Goal: Information Seeking & Learning: Learn about a topic

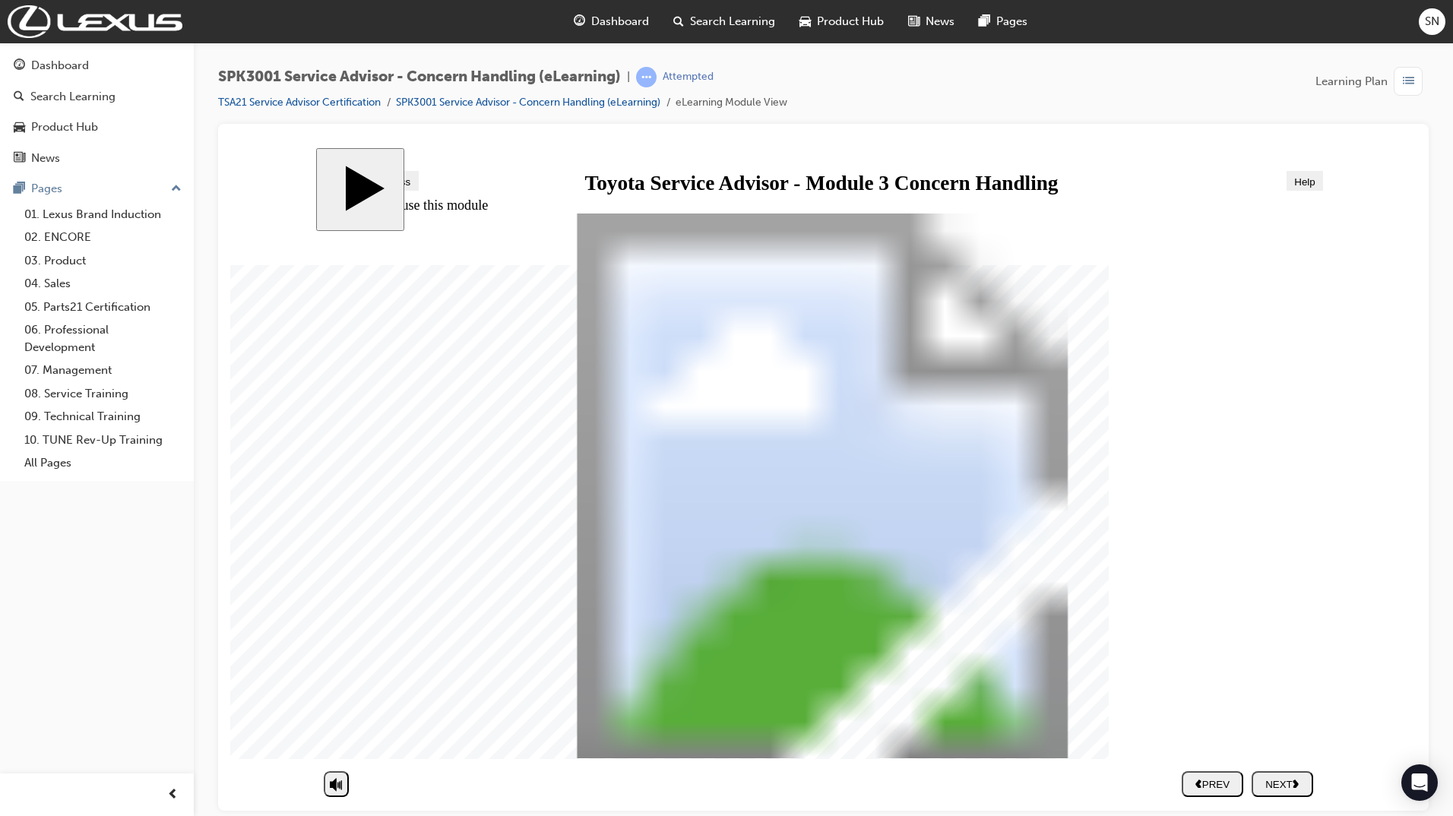
click at [1294, 783] on div "NEXT" at bounding box center [1281, 783] width 49 height 11
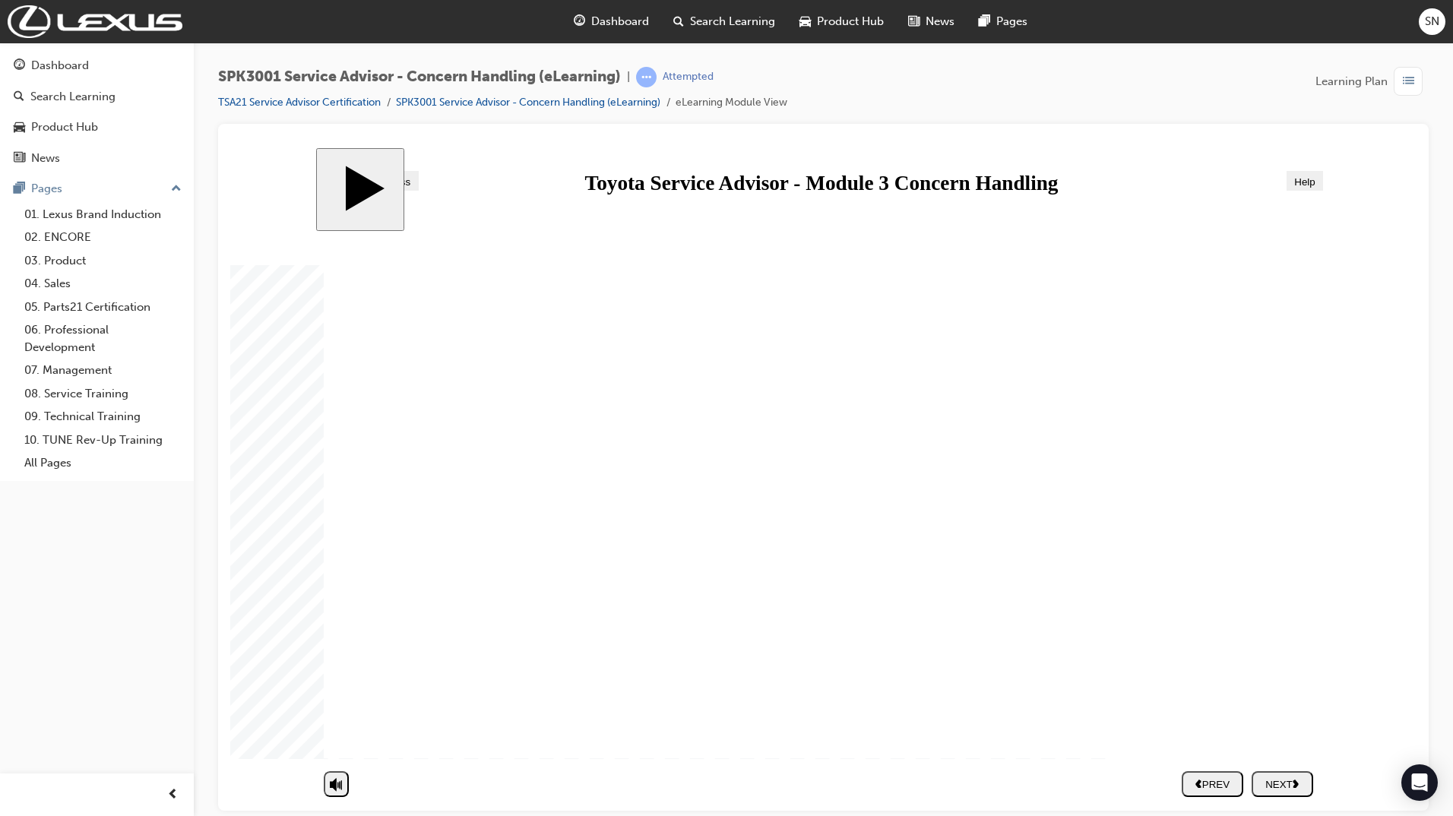
click at [1294, 787] on div "NEXT" at bounding box center [1281, 783] width 49 height 11
click at [1295, 786] on div "NEXT" at bounding box center [1281, 783] width 49 height 11
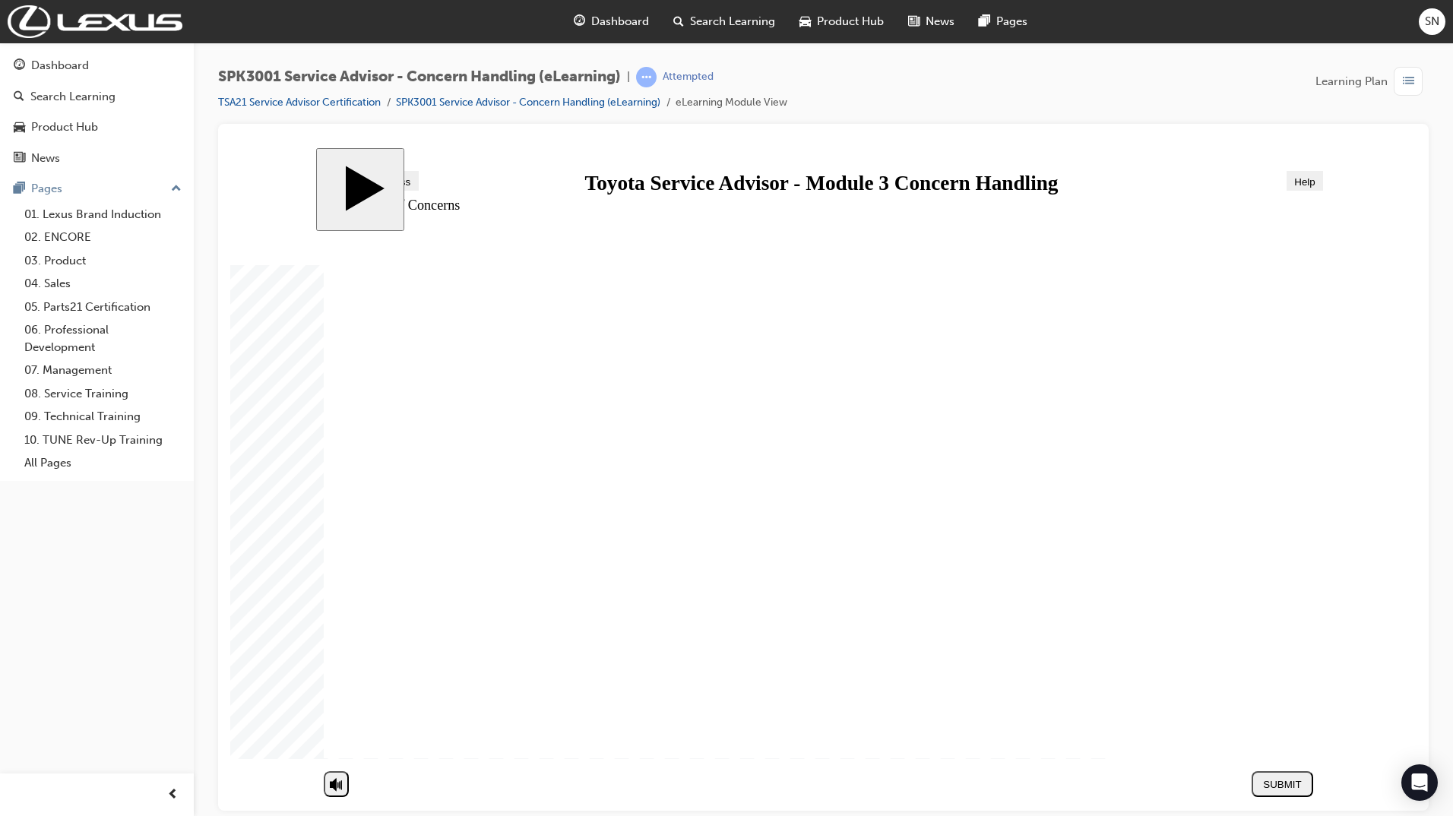
drag, startPoint x: 1020, startPoint y: 460, endPoint x: 1099, endPoint y: 383, distance: 110.1
drag, startPoint x: 793, startPoint y: 518, endPoint x: 1083, endPoint y: 657, distance: 321.8
drag, startPoint x: 863, startPoint y: 399, endPoint x: 1150, endPoint y: 517, distance: 310.7
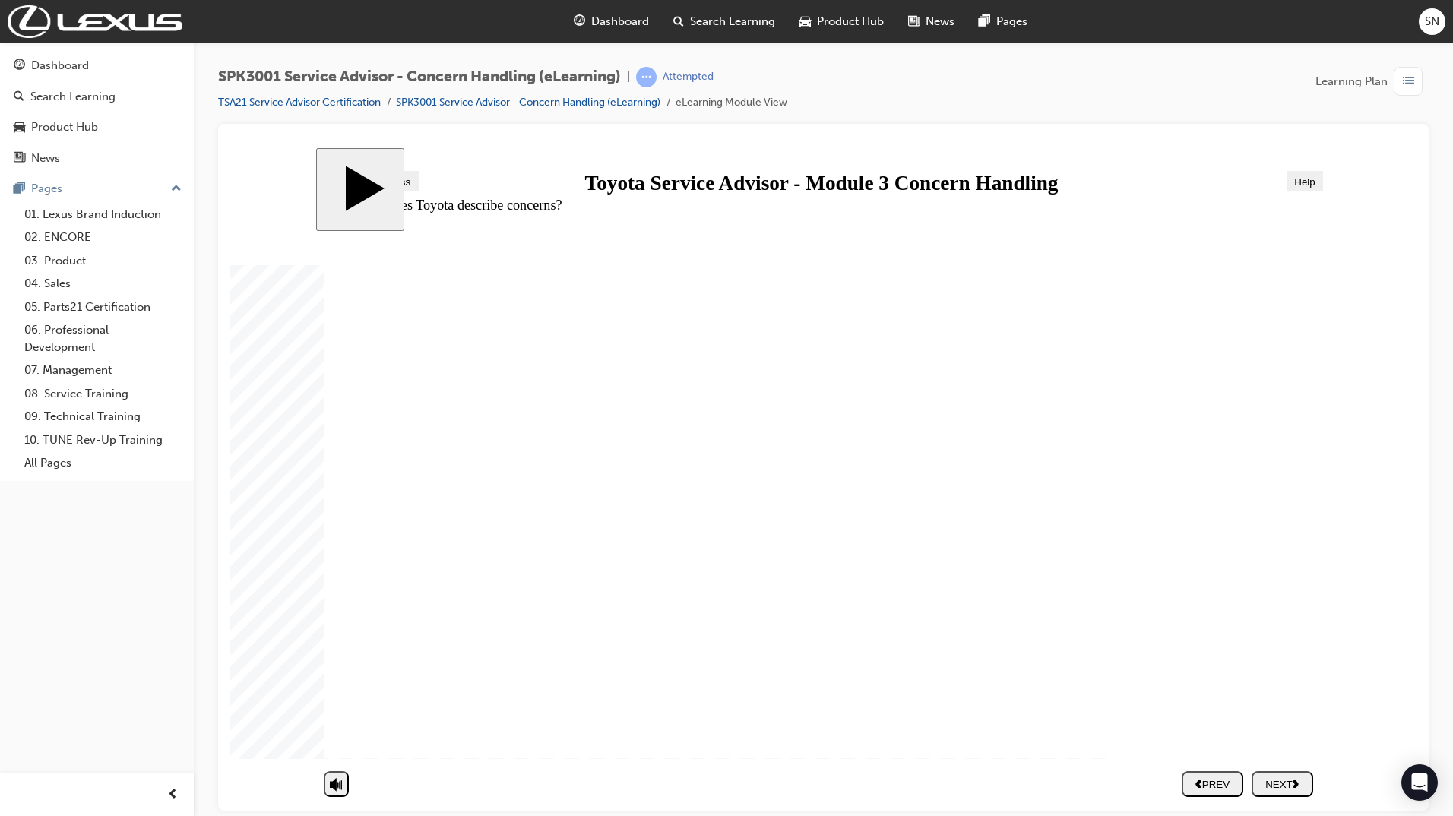
click at [1300, 789] on div "NEXT" at bounding box center [1281, 783] width 49 height 11
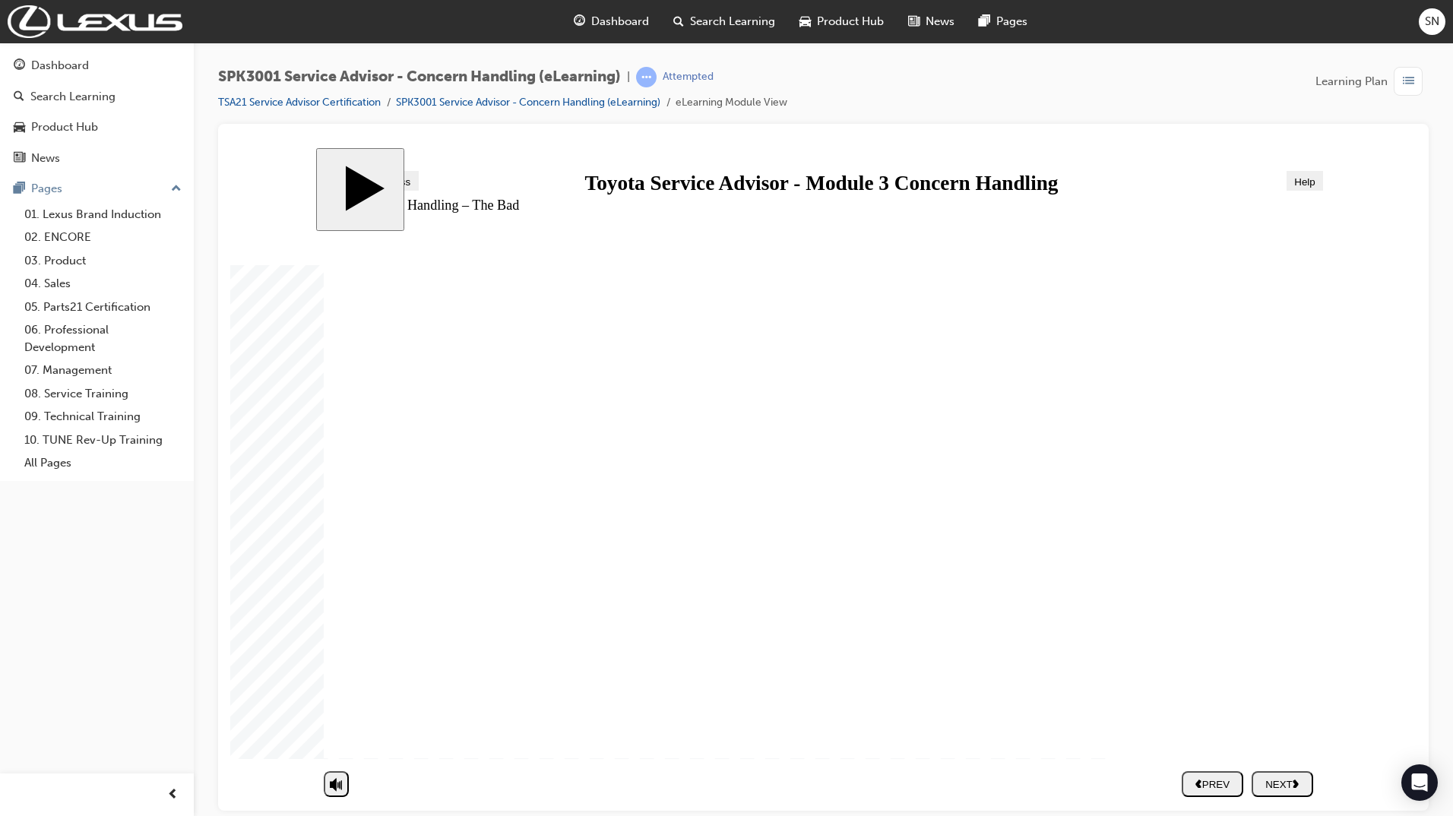
click at [1291, 794] on button "NEXT" at bounding box center [1282, 783] width 62 height 26
click at [1260, 788] on div "NEXT" at bounding box center [1281, 783] width 49 height 11
click at [1305, 780] on div "NEXT" at bounding box center [1281, 783] width 49 height 11
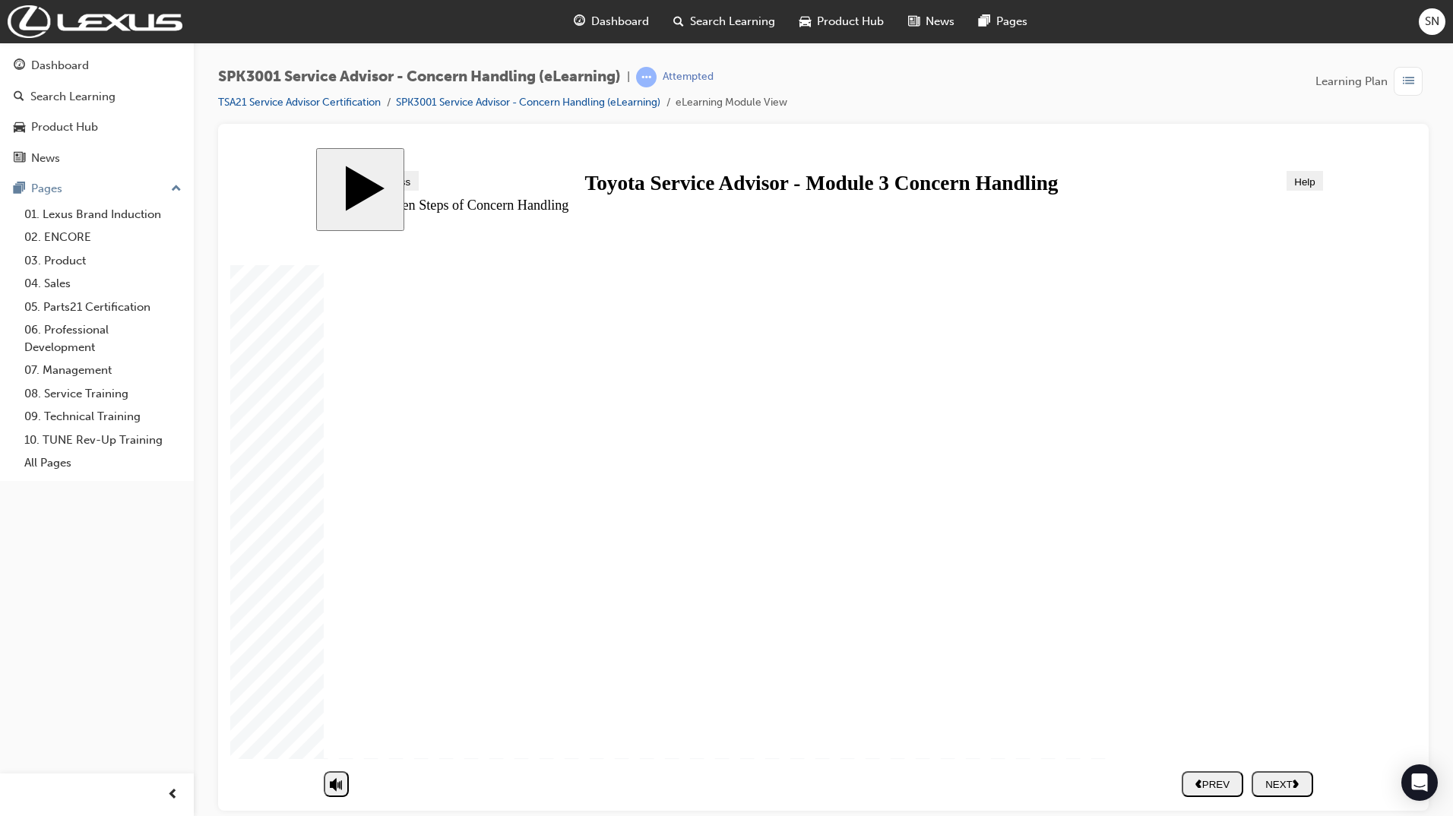
click at [1288, 786] on div "NEXT" at bounding box center [1281, 783] width 49 height 11
drag, startPoint x: 462, startPoint y: 597, endPoint x: 951, endPoint y: 375, distance: 537.6
drag, startPoint x: 467, startPoint y: 676, endPoint x: 968, endPoint y: 421, distance: 562.0
drag, startPoint x: 453, startPoint y: 558, endPoint x: 998, endPoint y: 481, distance: 550.9
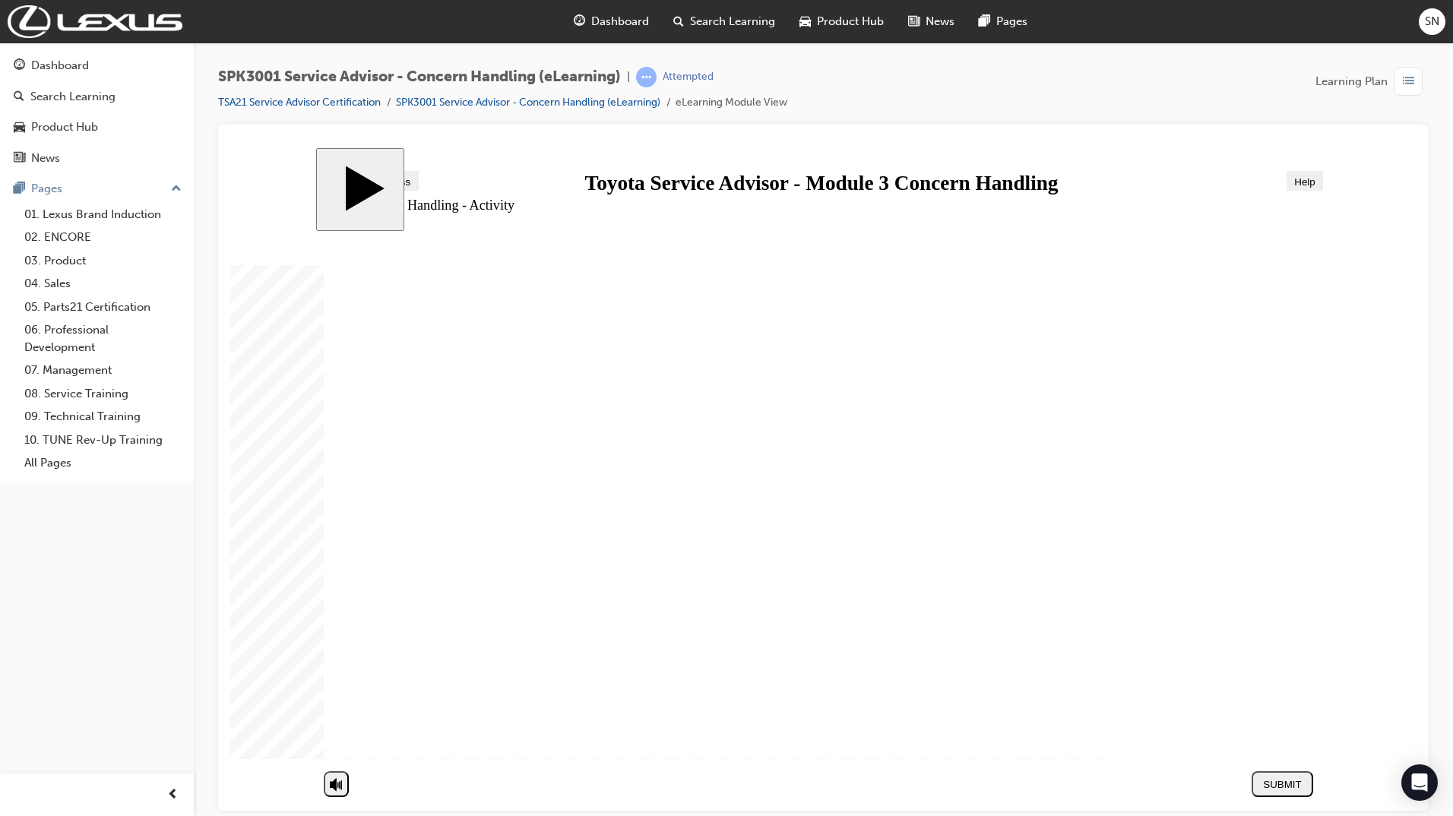
drag, startPoint x: 494, startPoint y: 720, endPoint x: 1011, endPoint y: 533, distance: 549.4
drag, startPoint x: 470, startPoint y: 724, endPoint x: 540, endPoint y: 626, distance: 120.8
drag, startPoint x: 1047, startPoint y: 490, endPoint x: 999, endPoint y: 519, distance: 55.9
drag, startPoint x: 585, startPoint y: 723, endPoint x: 1105, endPoint y: 577, distance: 539.8
drag, startPoint x: 495, startPoint y: 509, endPoint x: 1005, endPoint y: 615, distance: 521.4
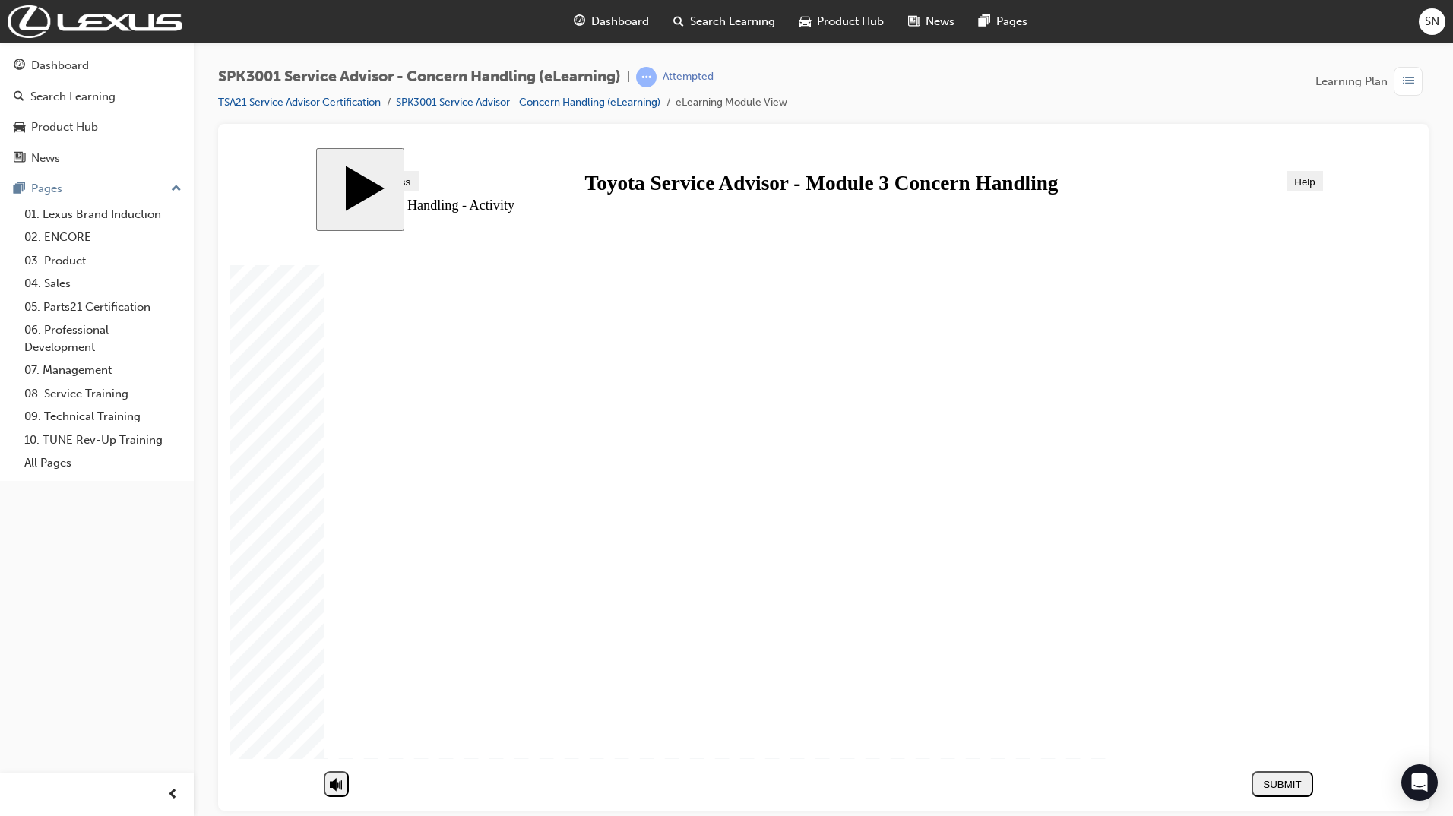
drag, startPoint x: 542, startPoint y: 473, endPoint x: 1021, endPoint y: 663, distance: 515.7
click at [1280, 781] on div "SUBMIT" at bounding box center [1281, 783] width 49 height 11
click at [1279, 786] on div "NEXT" at bounding box center [1281, 783] width 49 height 11
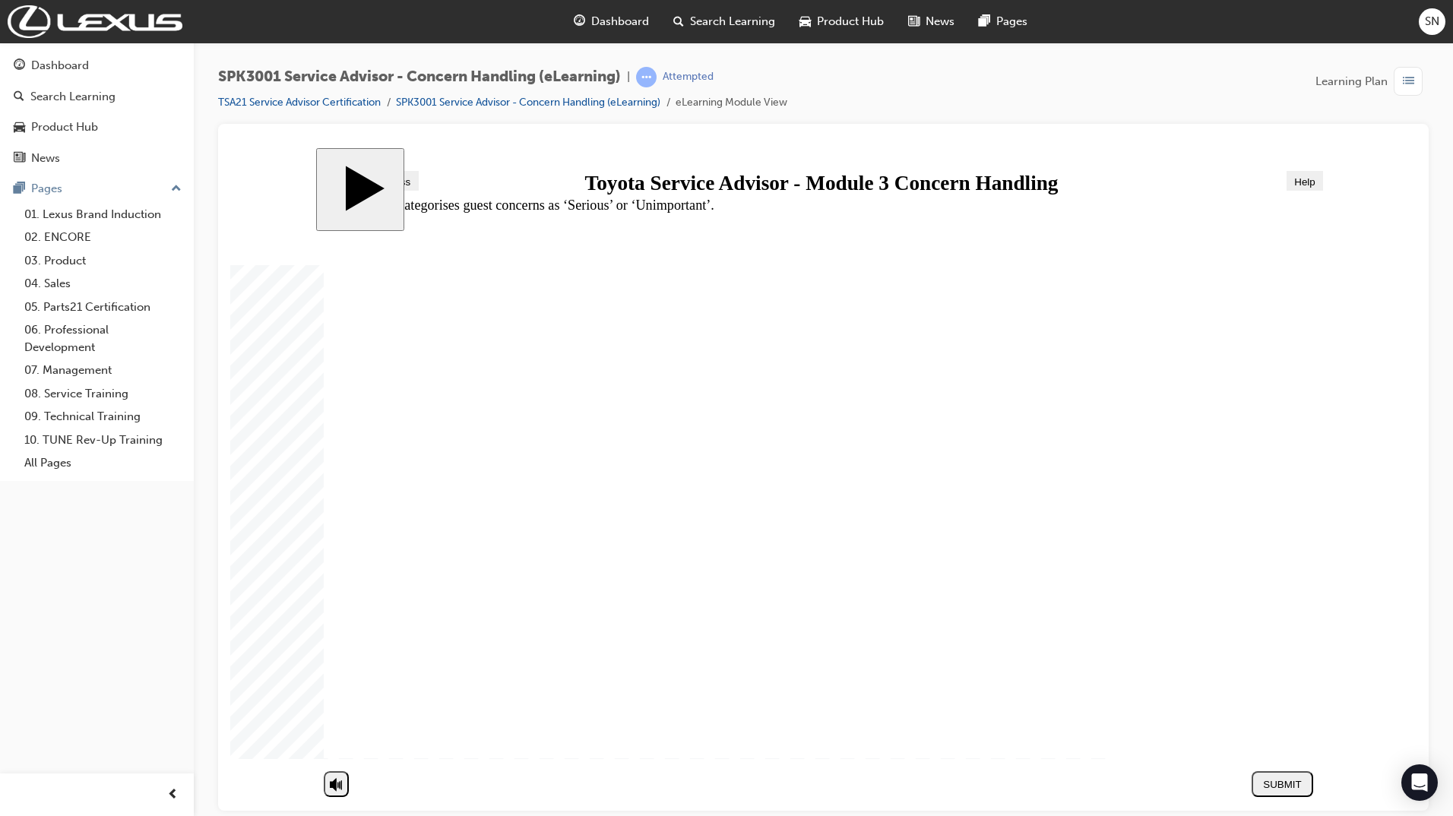
radio input "true"
click at [1279, 783] on div "SUBMIT" at bounding box center [1281, 783] width 49 height 11
radio input "true"
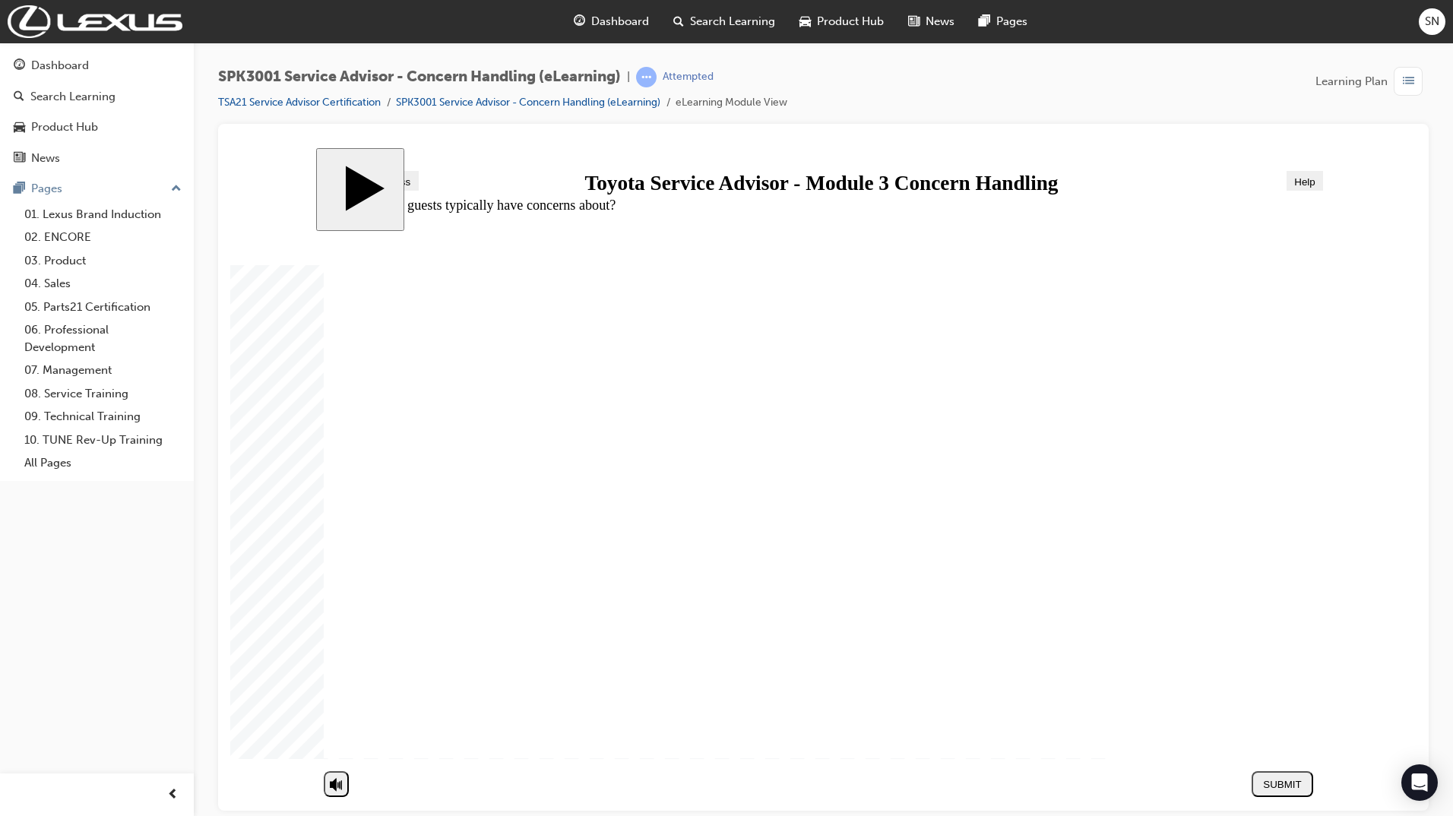
click at [1281, 786] on div "SUBMIT" at bounding box center [1281, 783] width 49 height 11
radio input "true"
click at [1293, 778] on div "SUBMIT" at bounding box center [1281, 783] width 49 height 11
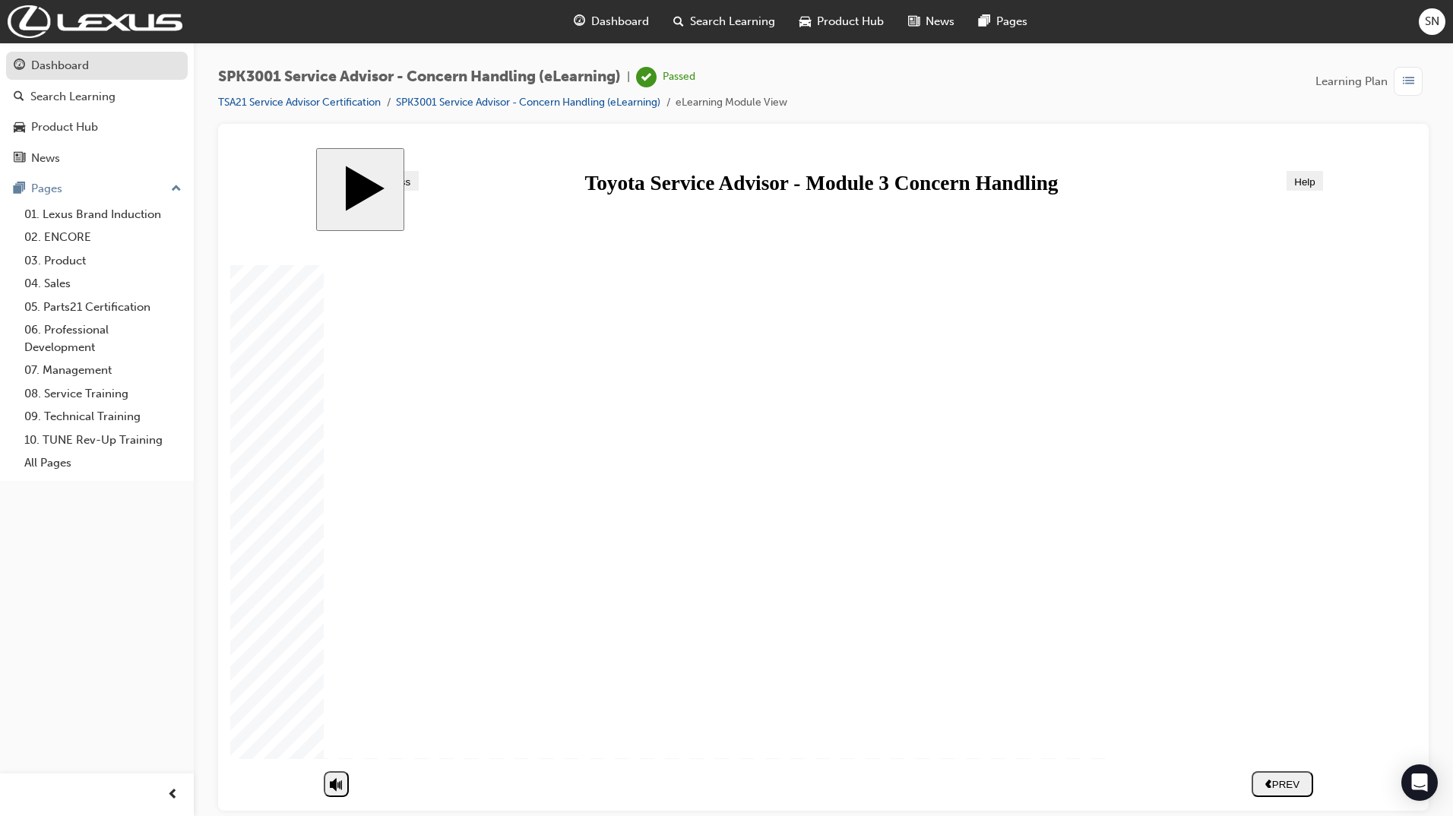
click at [83, 71] on div "Dashboard" at bounding box center [60, 65] width 58 height 17
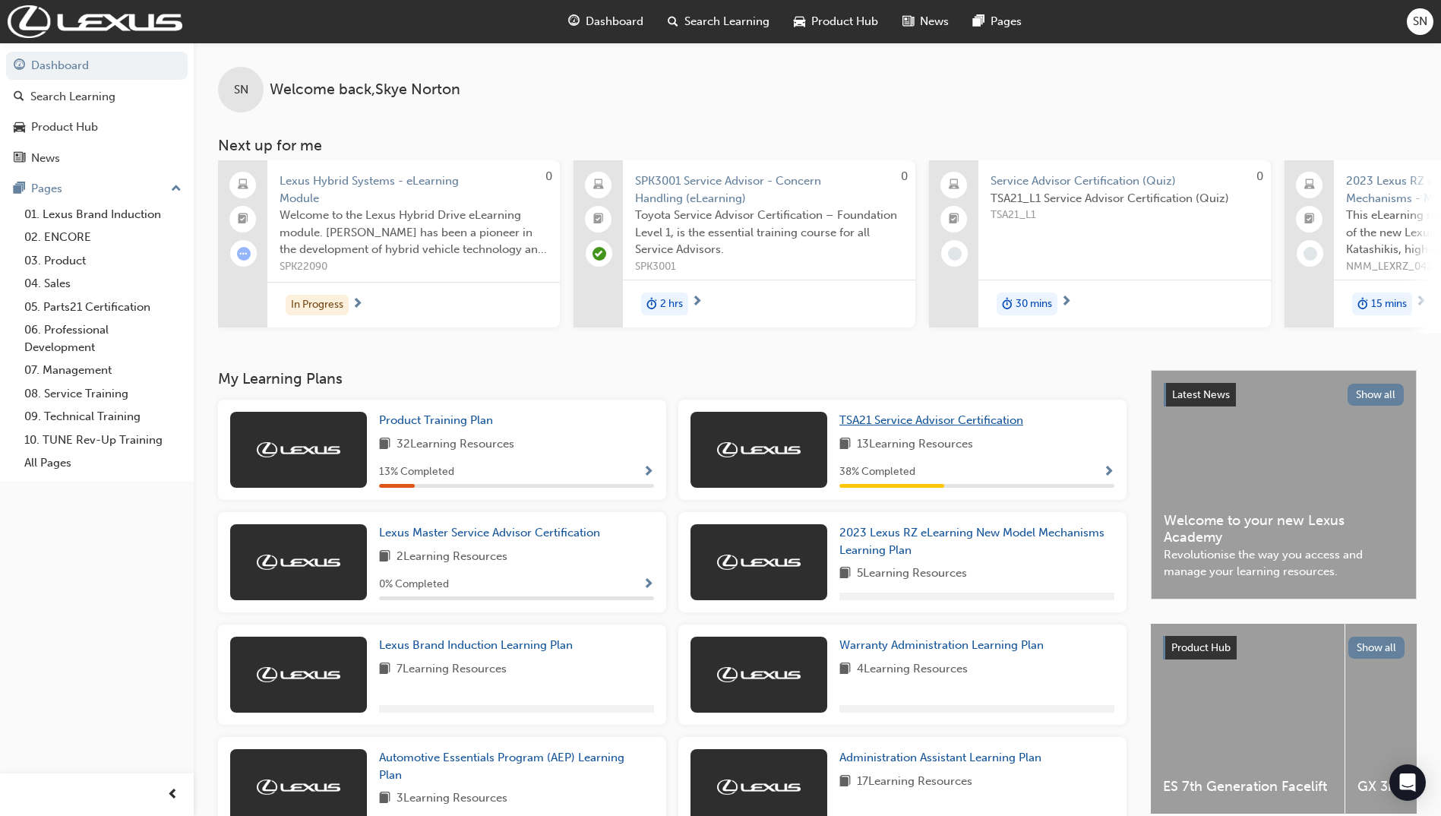
click at [873, 422] on div "TSA21 Service Advisor Certification 13 Learning Resources 38 % Completed" at bounding box center [902, 450] width 448 height 100
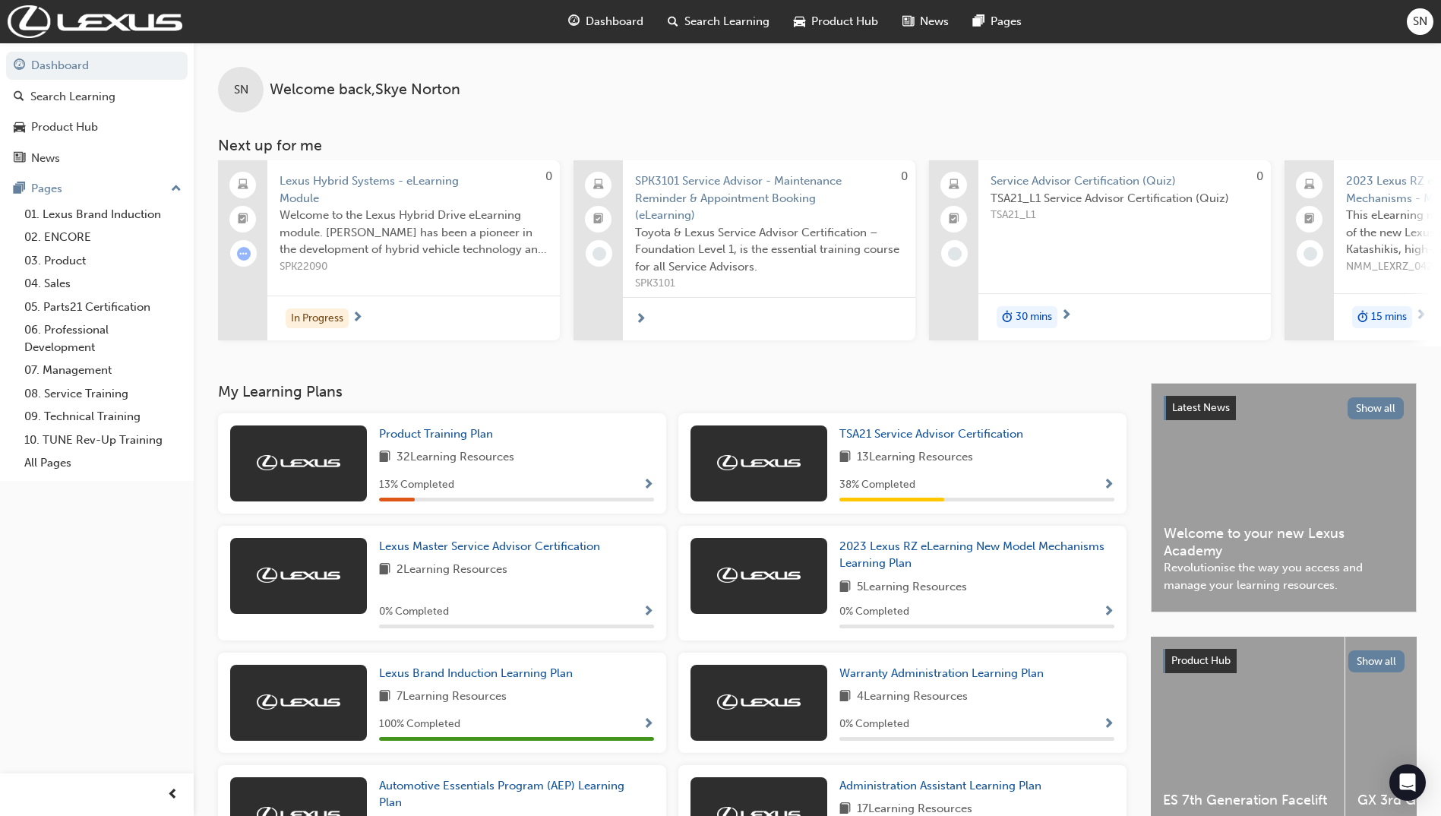
click at [946, 473] on div "TSA21 Service Advisor Certification 13 Learning Resources 38 % Completed" at bounding box center [977, 463] width 275 height 76
click at [980, 441] on span "TSA21 Service Advisor Certification" at bounding box center [932, 434] width 184 height 14
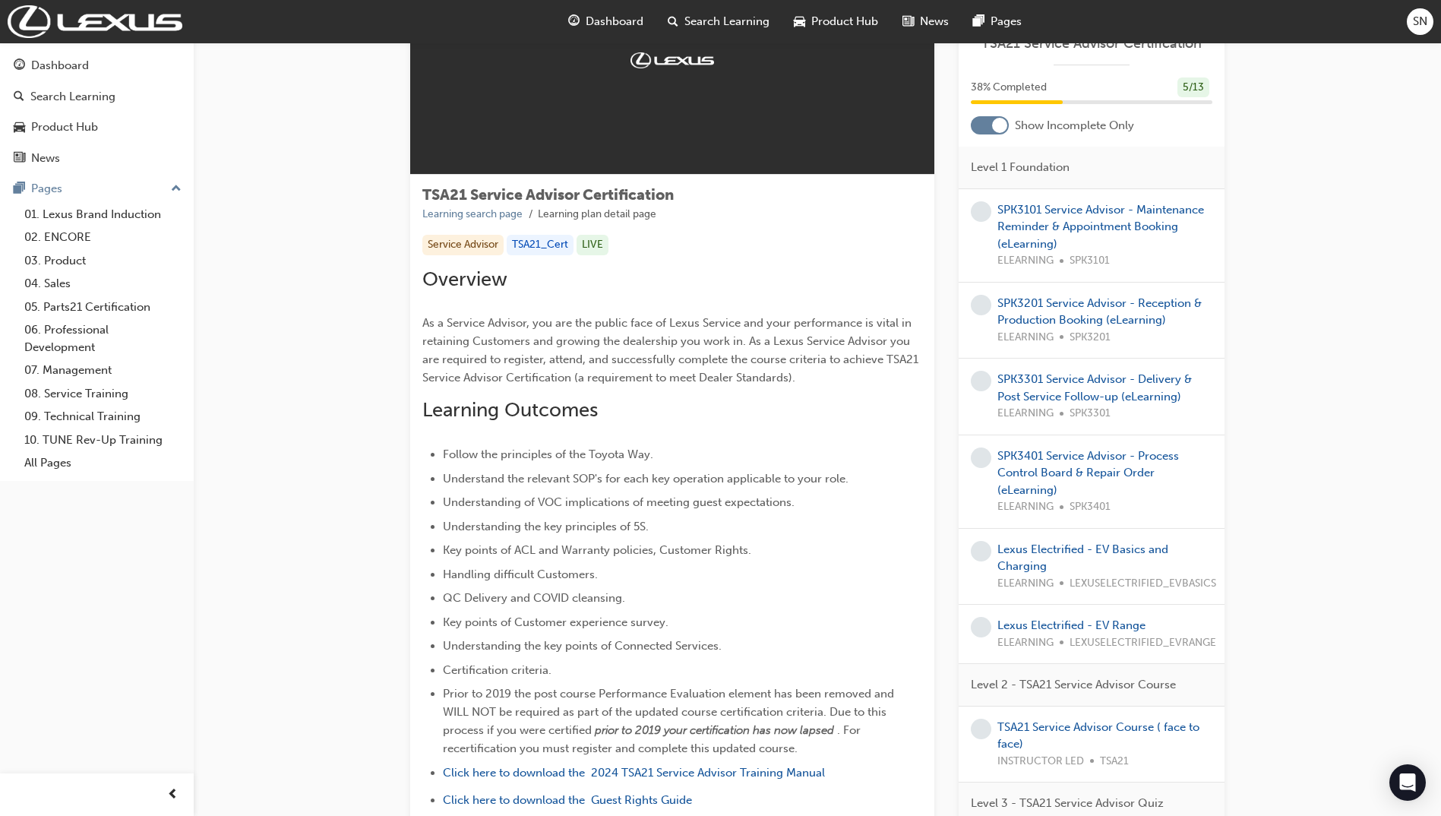
scroll to position [76, 0]
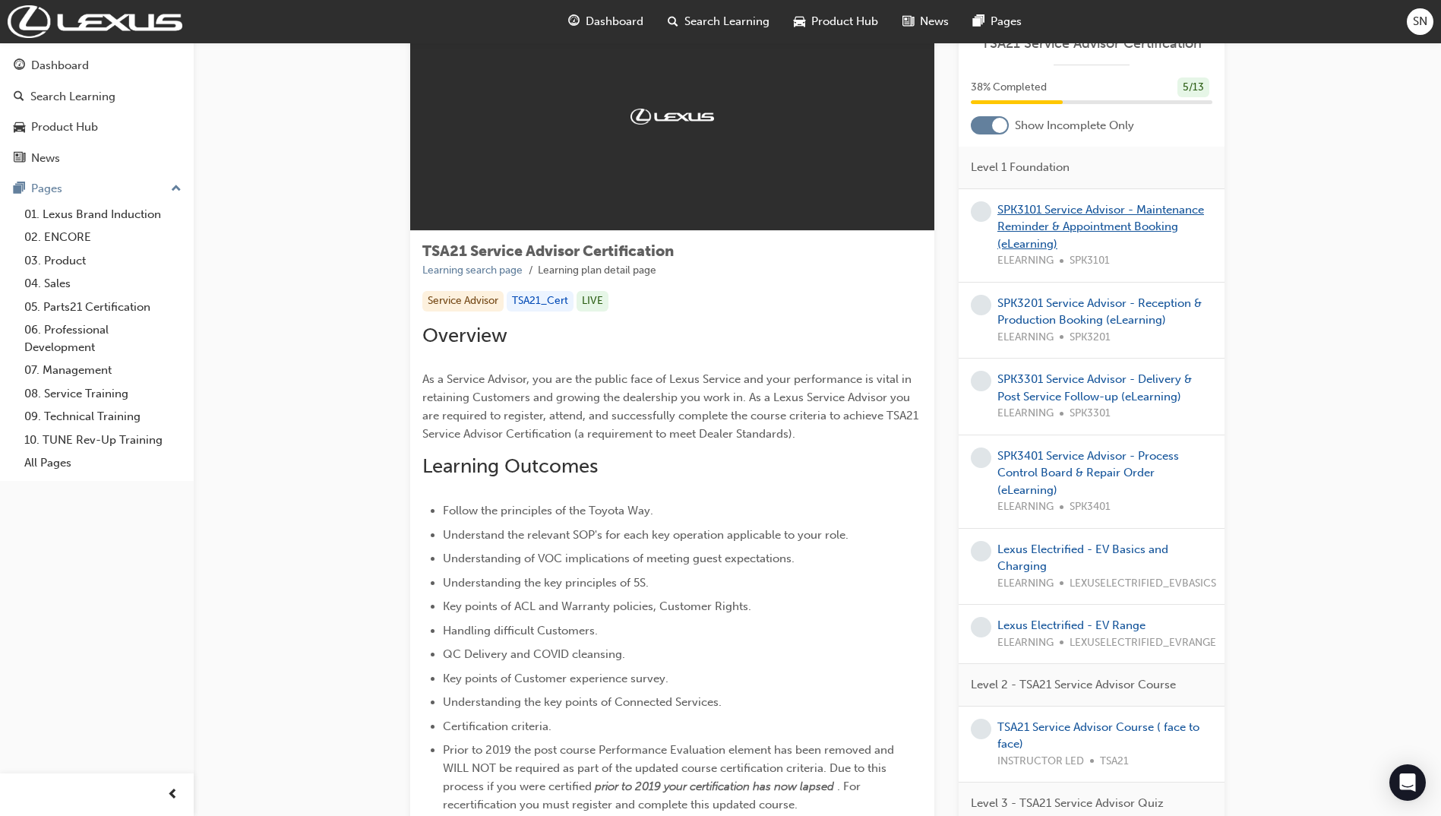
click at [1109, 215] on link "SPK3101 Service Advisor - Maintenance Reminder & Appointment Booking (eLearning)" at bounding box center [1101, 227] width 207 height 48
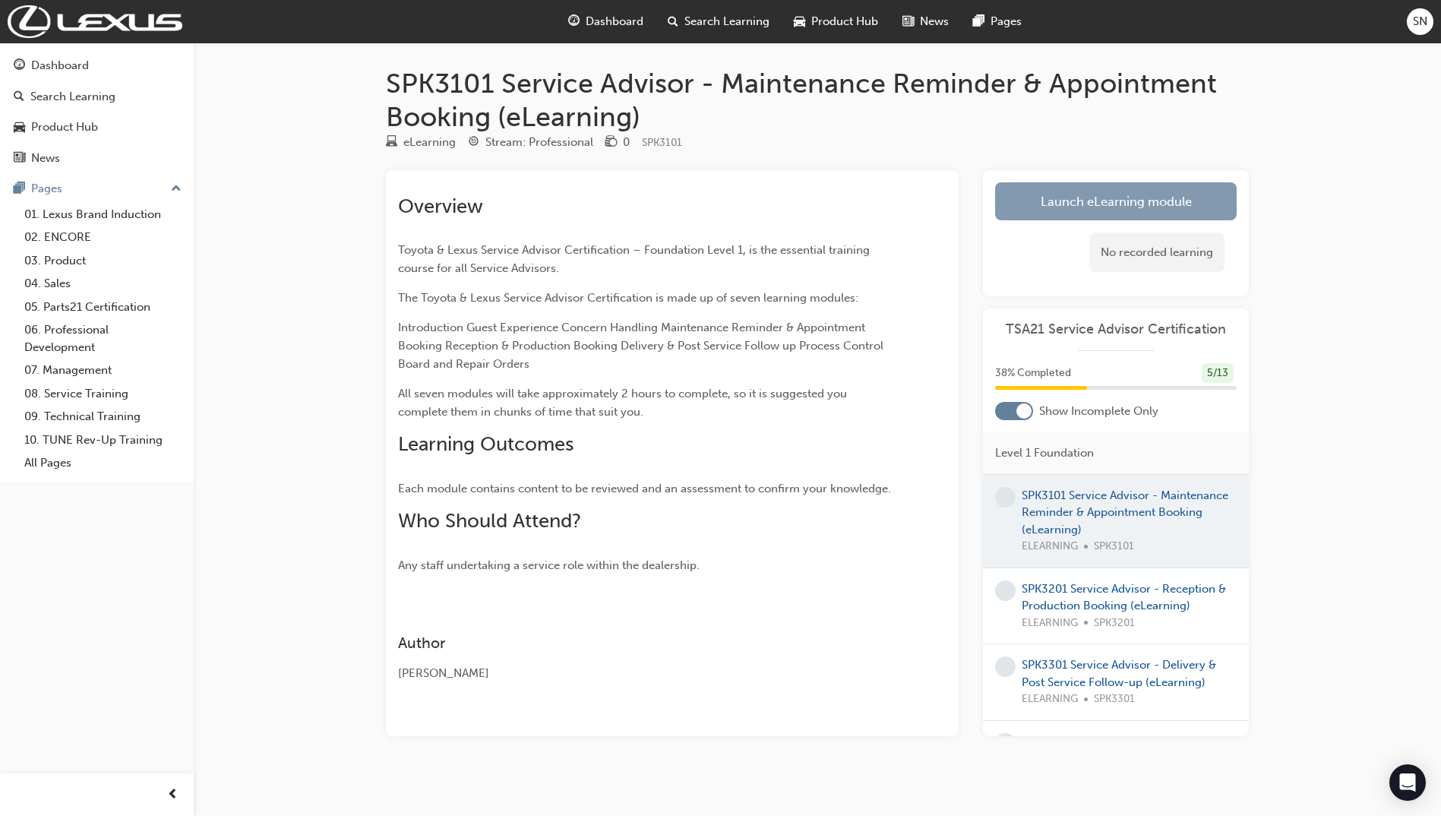
click at [1106, 207] on link "Launch eLearning module" at bounding box center [1116, 201] width 242 height 38
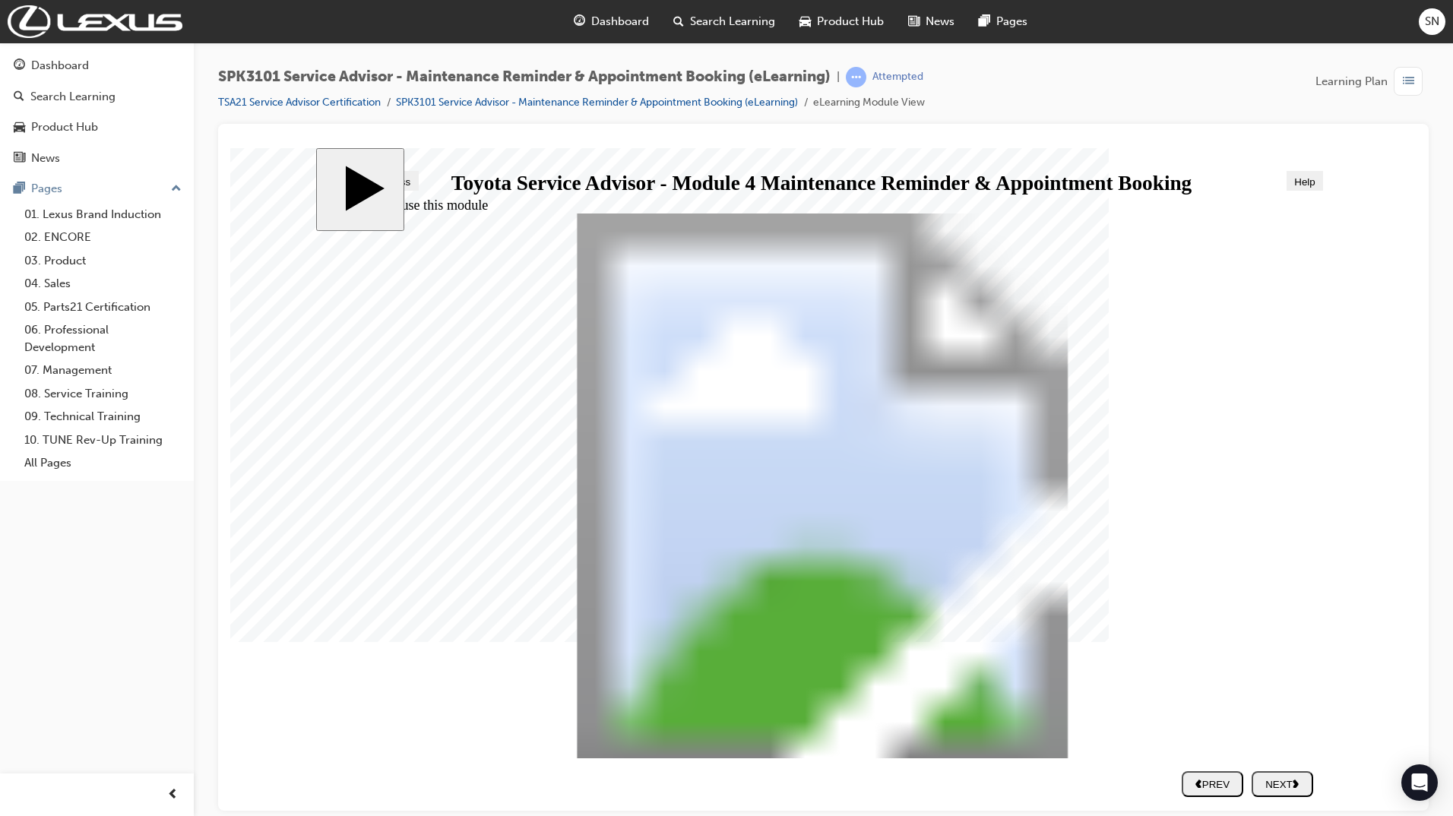
click at [1266, 781] on div "NEXT" at bounding box center [1281, 783] width 49 height 11
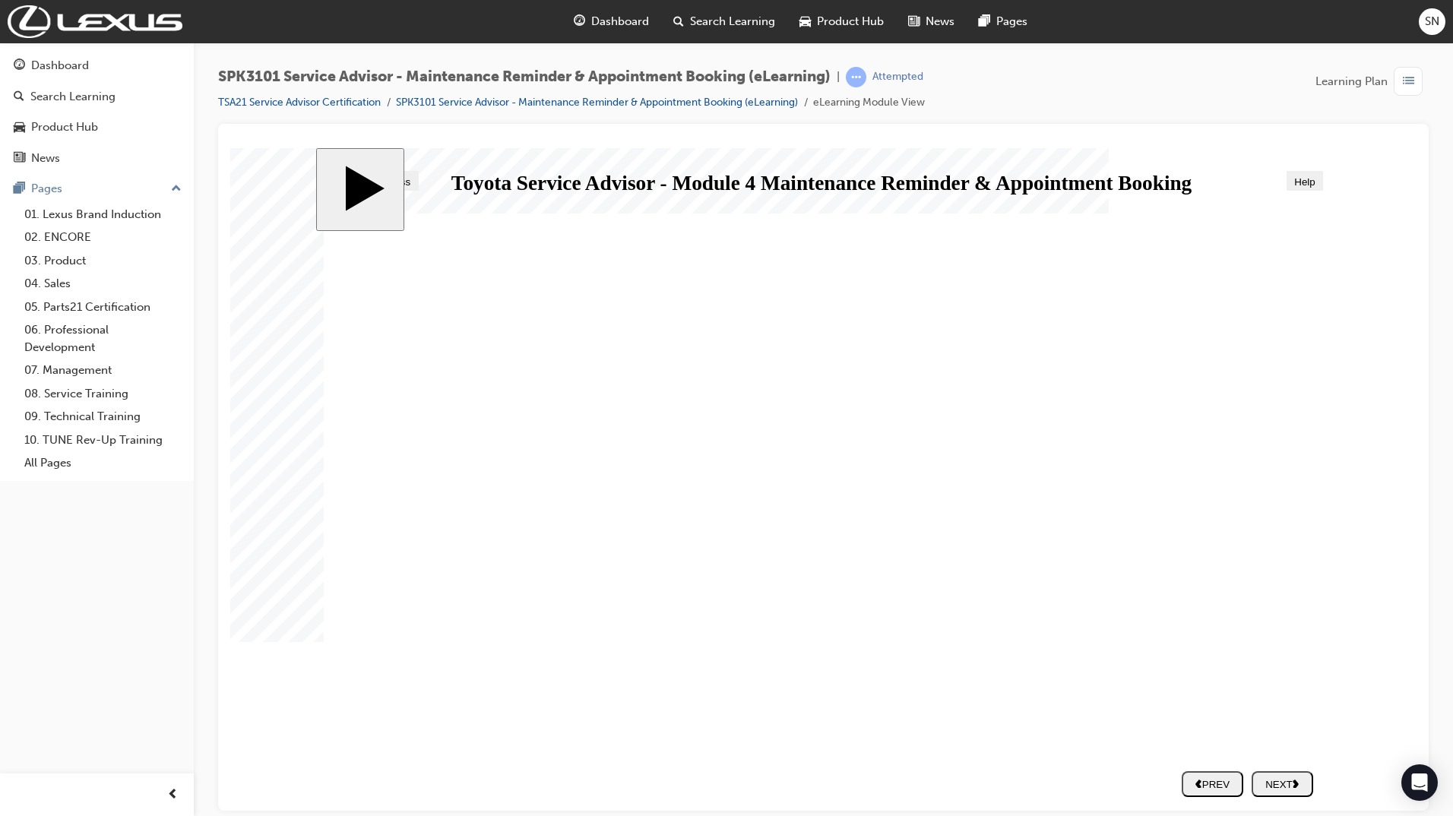
click at [1286, 782] on div "NEXT" at bounding box center [1281, 783] width 49 height 11
click at [1288, 781] on div "NEXT" at bounding box center [1281, 783] width 49 height 11
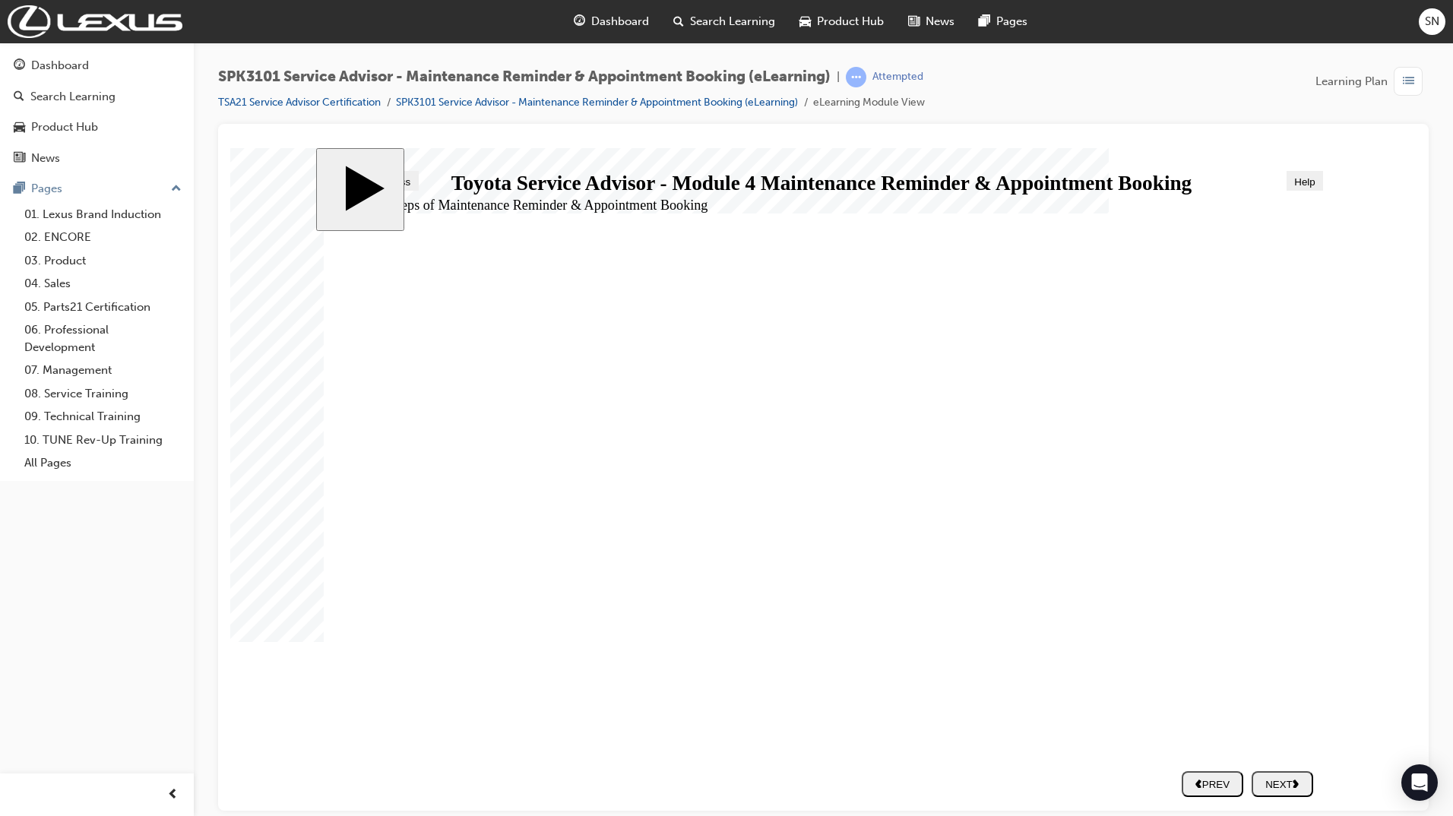
click at [1282, 786] on div "NEXT" at bounding box center [1281, 783] width 49 height 11
click at [1279, 784] on div "NEXT" at bounding box center [1281, 783] width 49 height 11
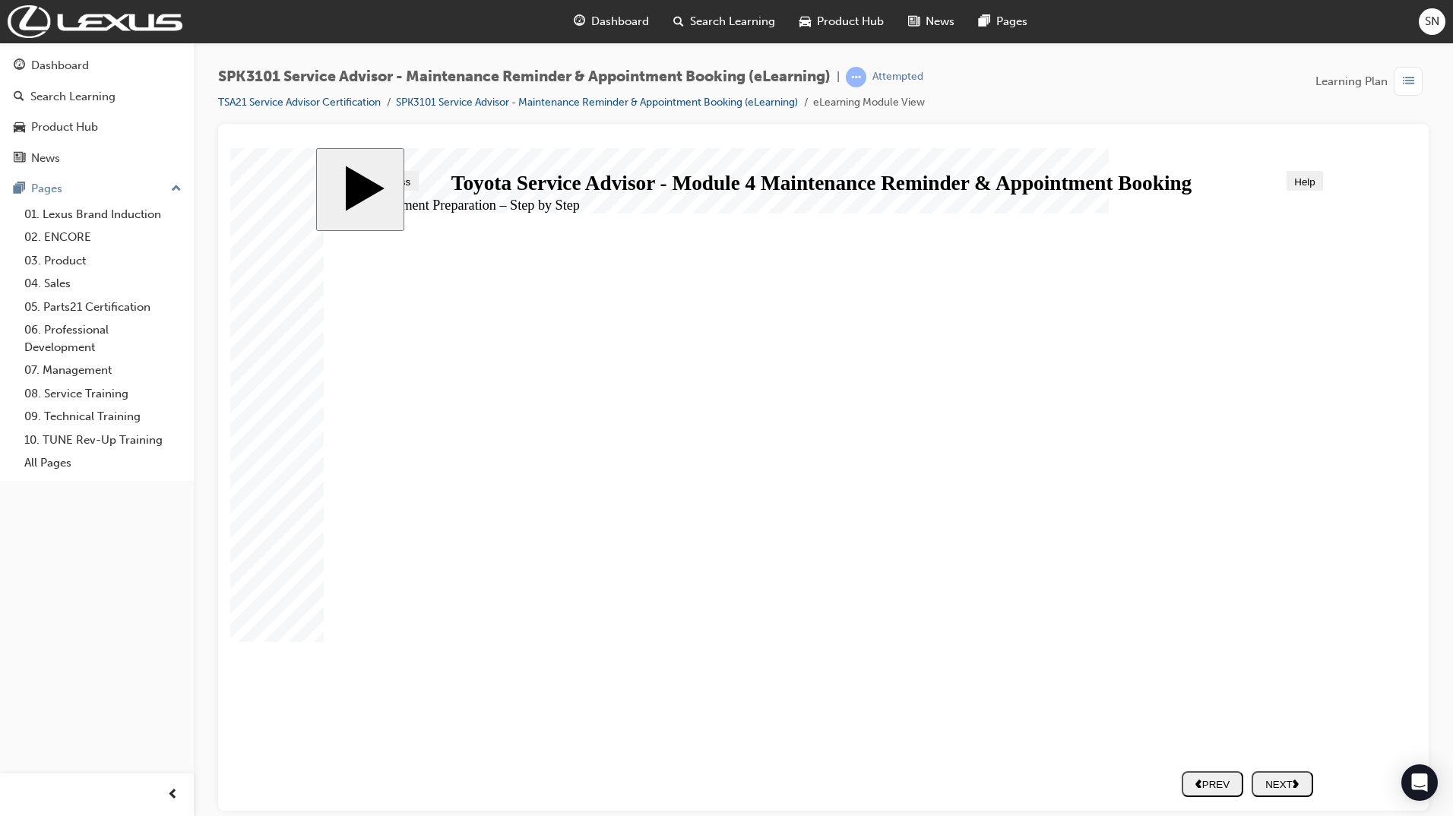
click at [1278, 780] on div "NEXT" at bounding box center [1281, 783] width 49 height 11
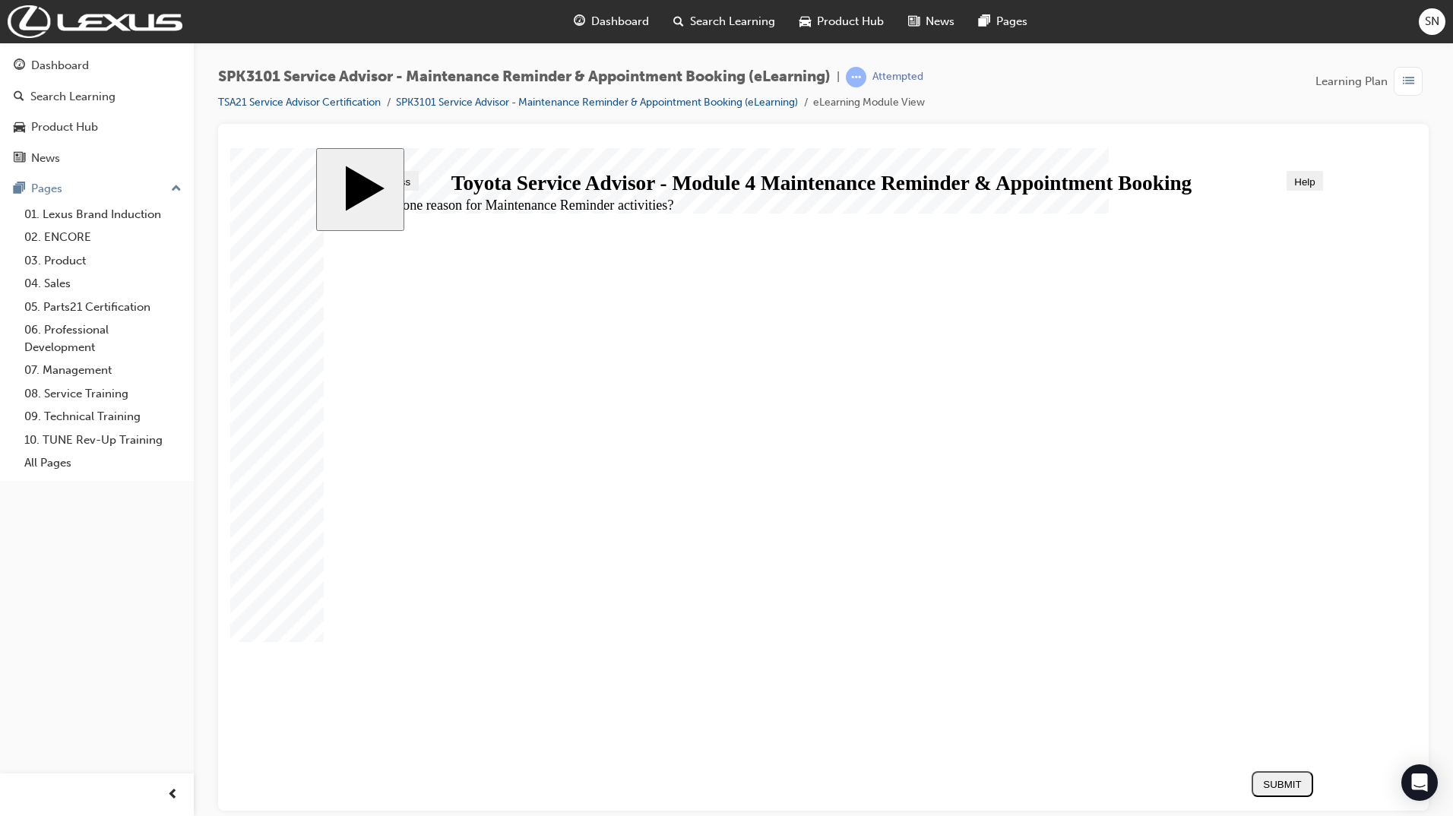
radio input "true"
click at [1299, 794] on button "SUBMIT" at bounding box center [1282, 783] width 62 height 26
radio input "true"
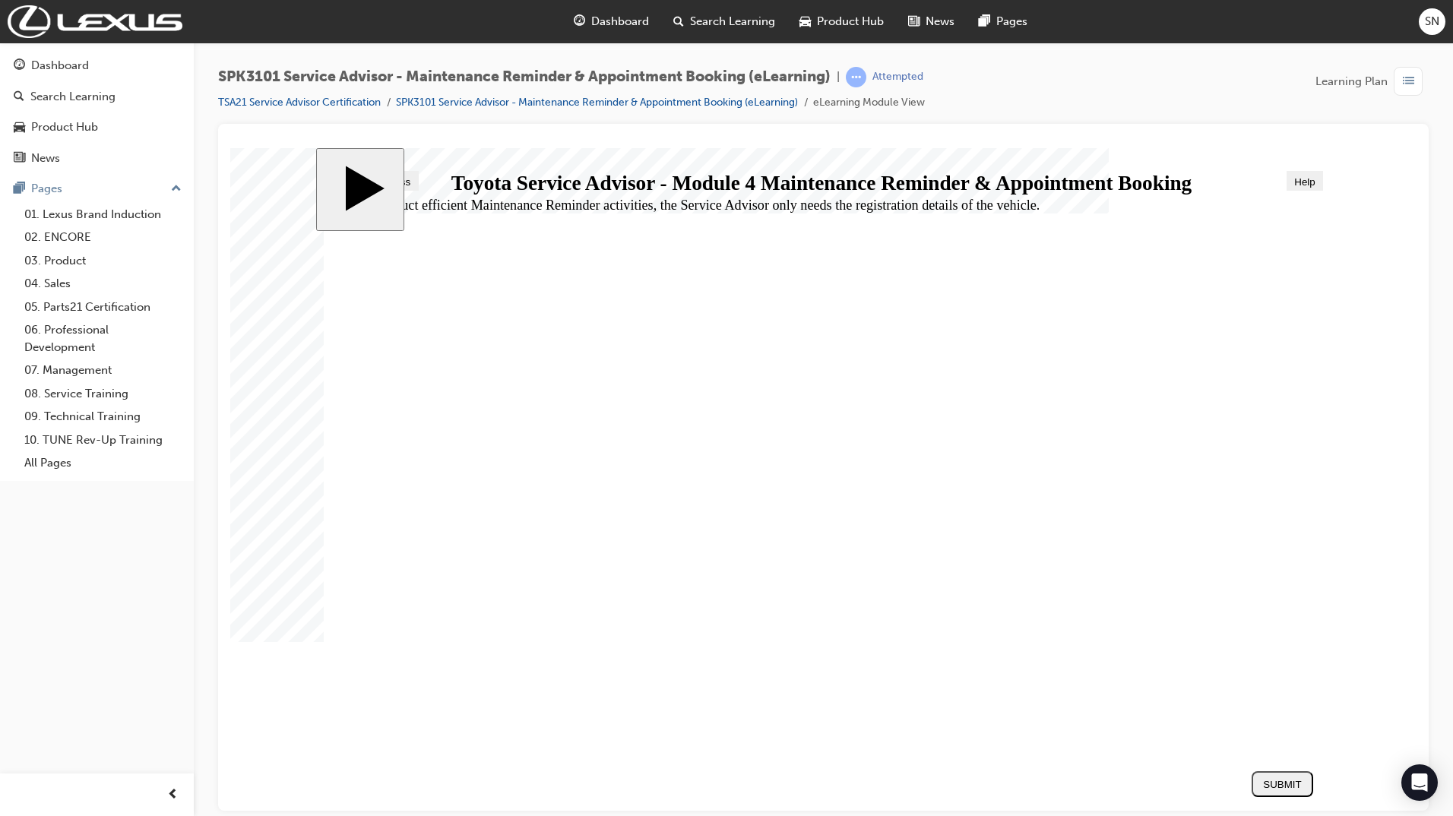
click at [1286, 794] on button "SUBMIT" at bounding box center [1282, 783] width 62 height 26
radio input "true"
click at [1297, 788] on div "SUBMIT" at bounding box center [1281, 783] width 49 height 11
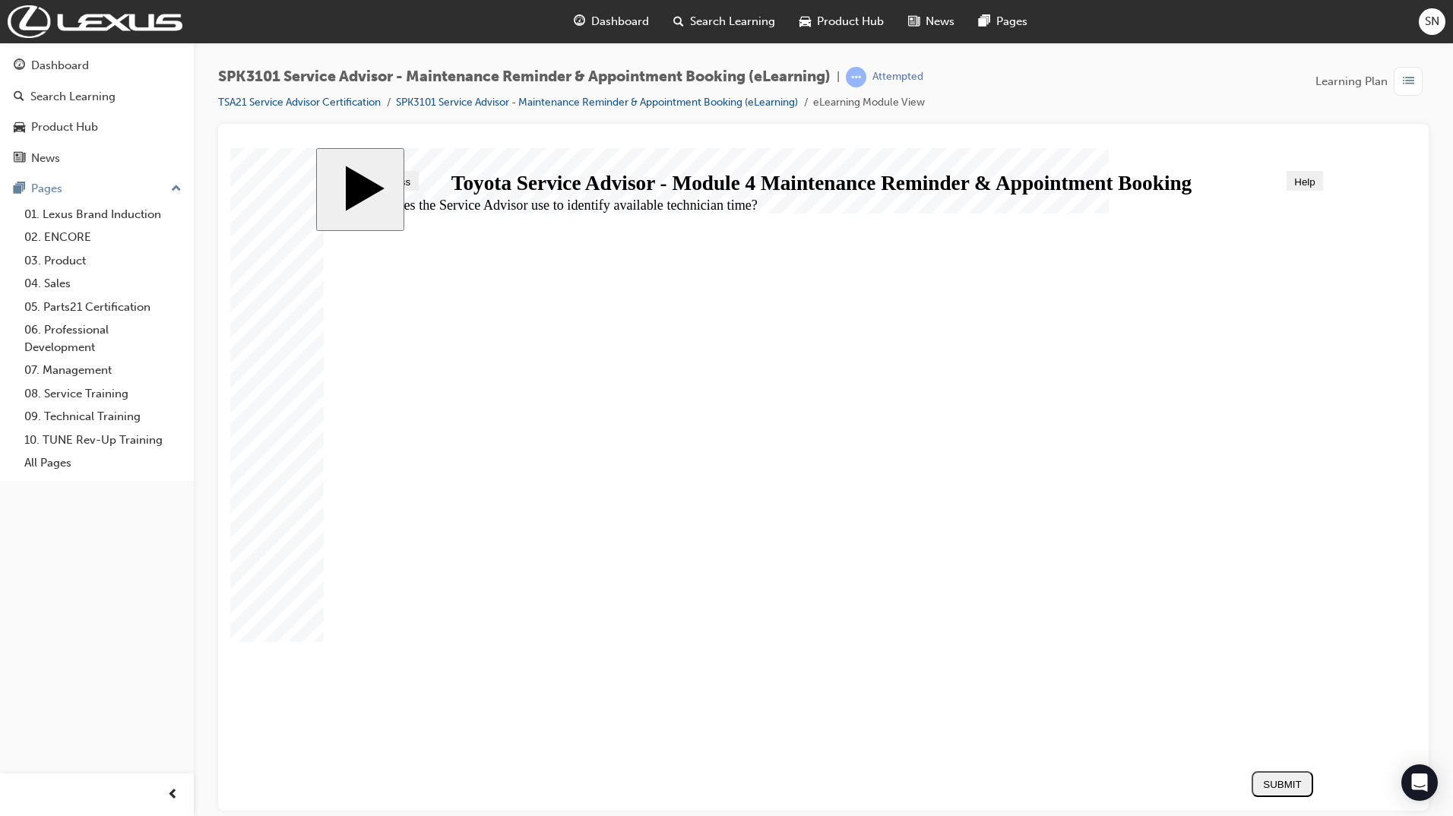
radio input "true"
click at [1278, 785] on div "SUBMIT" at bounding box center [1281, 783] width 49 height 11
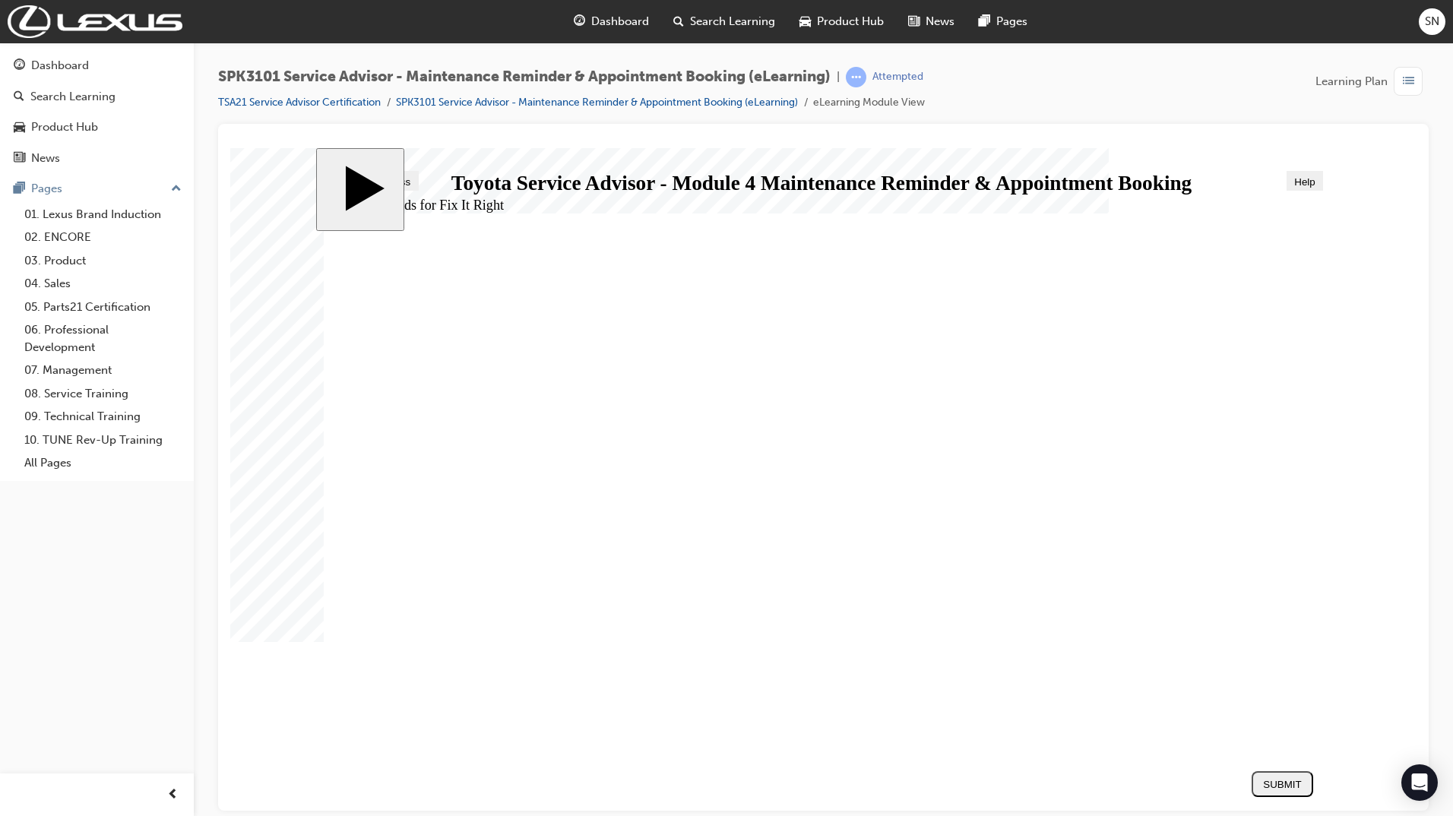
radio input "true"
click at [1289, 786] on div "SUBMIT" at bounding box center [1281, 783] width 49 height 11
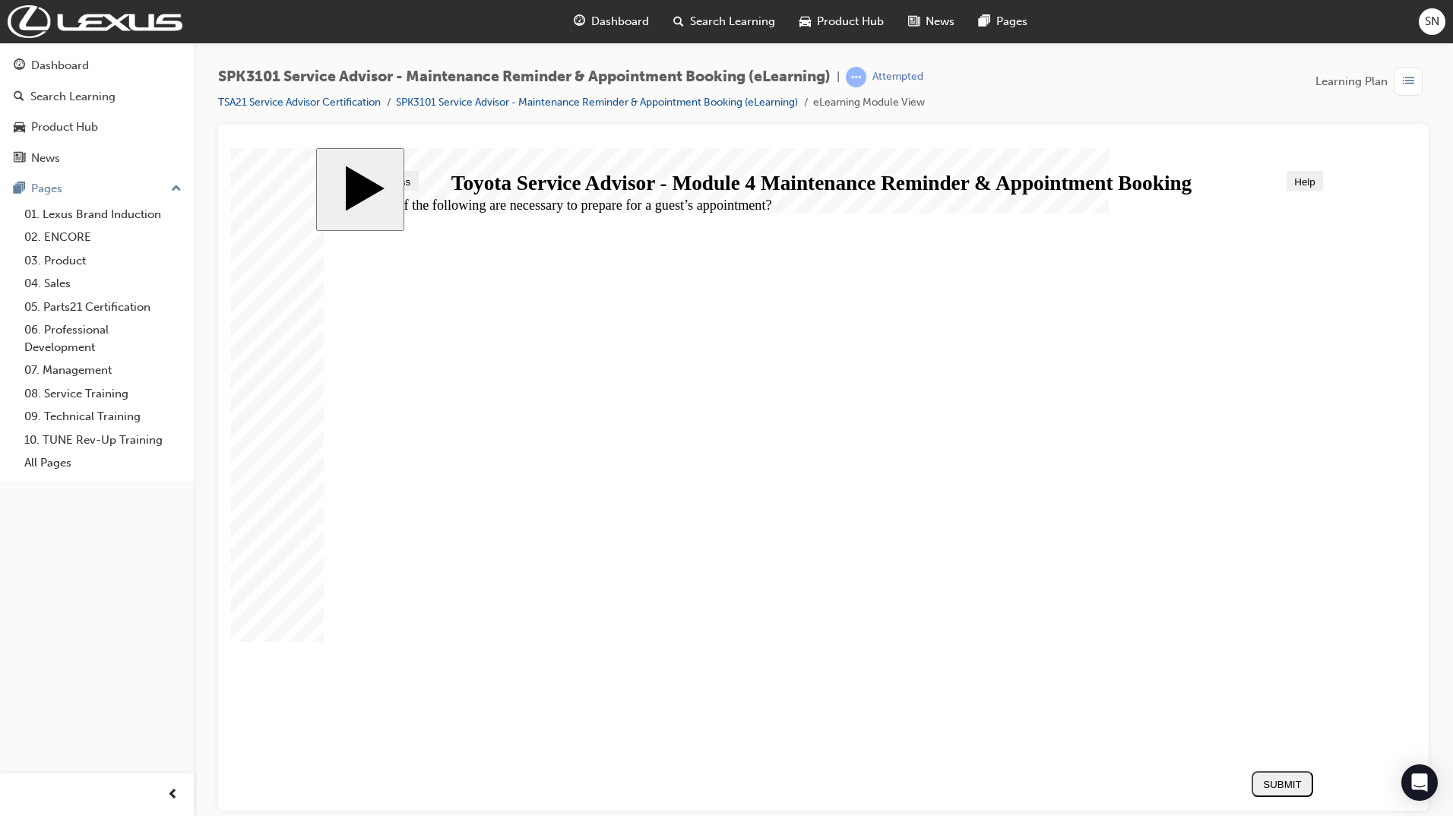
radio input "true"
click at [1274, 791] on button "SUBMIT" at bounding box center [1282, 783] width 62 height 26
click at [101, 63] on div "Dashboard" at bounding box center [97, 65] width 166 height 19
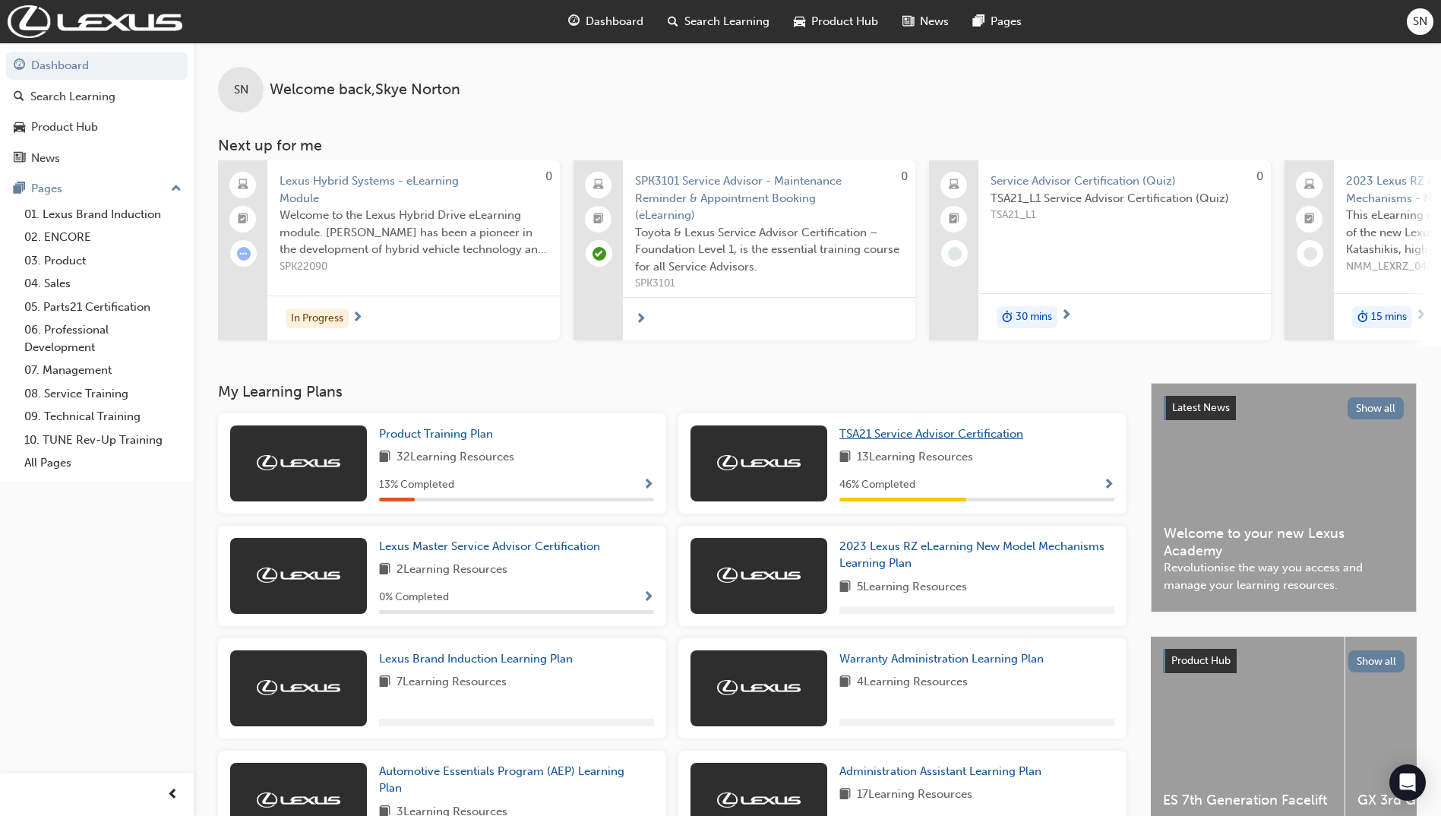
click at [908, 437] on span "TSA21 Service Advisor Certification" at bounding box center [932, 434] width 184 height 14
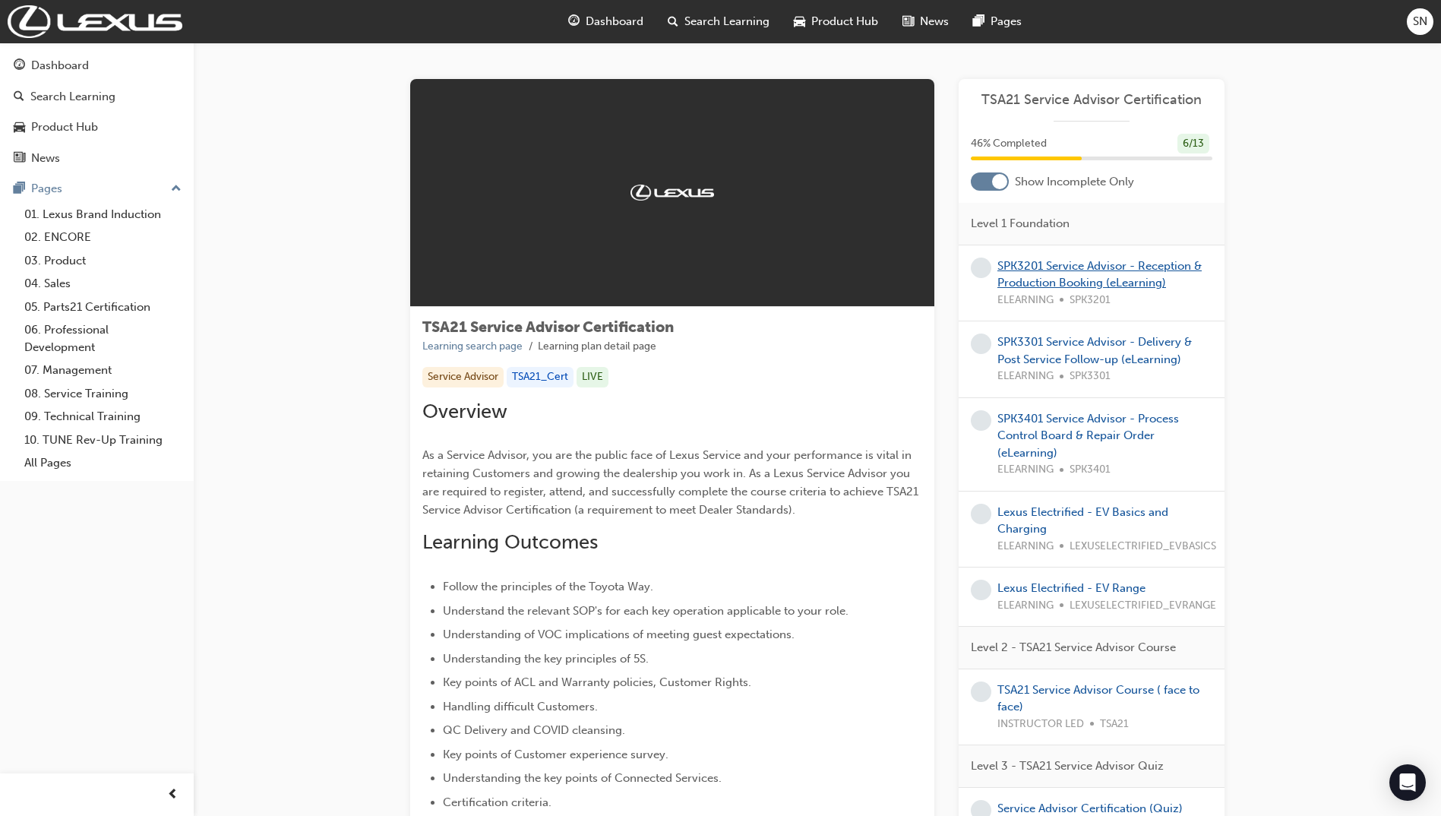
click at [1085, 272] on link "SPK3201 Service Advisor - Reception & Production Booking (eLearning)" at bounding box center [1100, 274] width 204 height 31
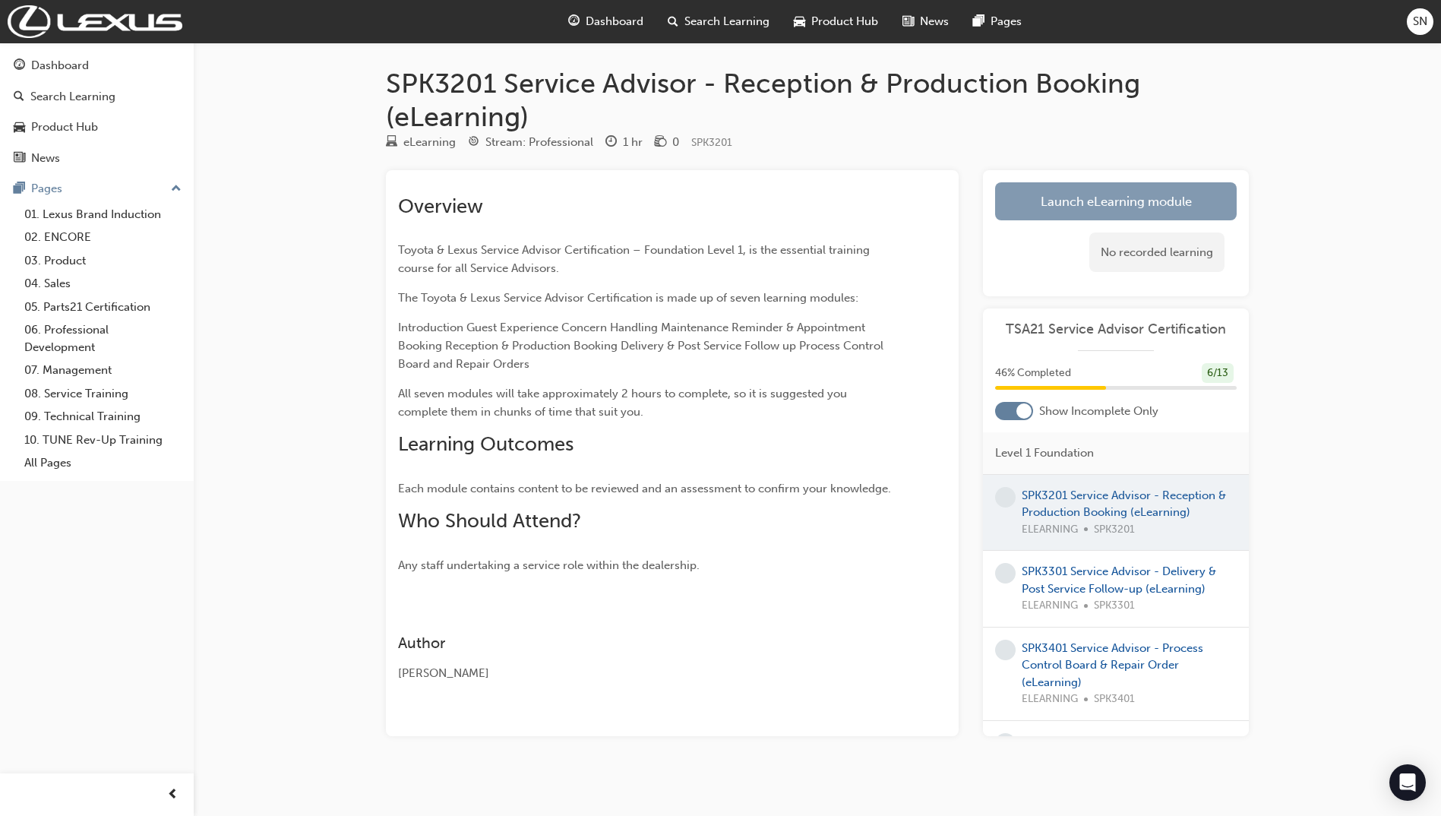
click at [1154, 201] on link "Launch eLearning module" at bounding box center [1116, 201] width 242 height 38
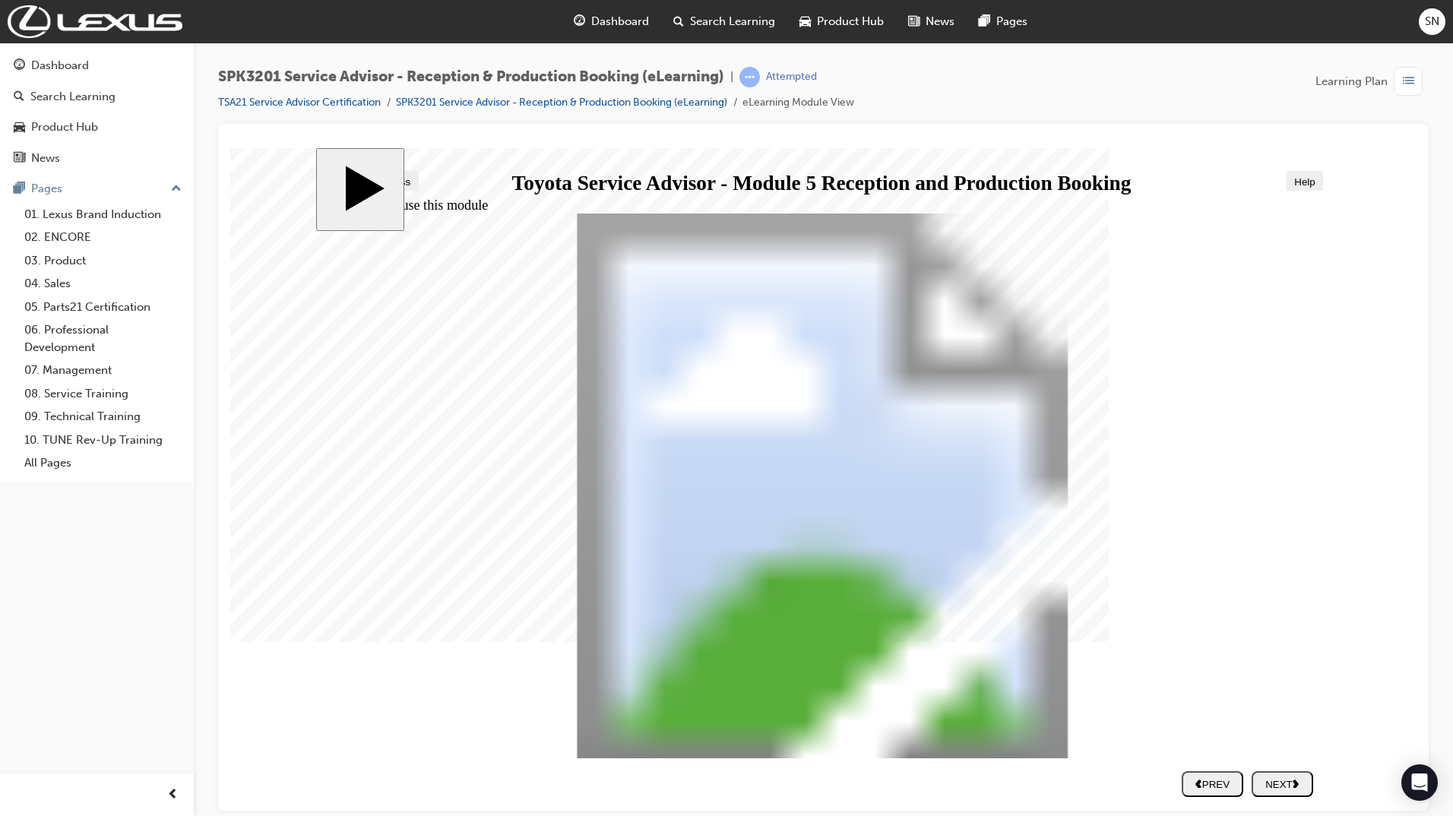
click at [1288, 778] on div "NEXT" at bounding box center [1281, 783] width 49 height 11
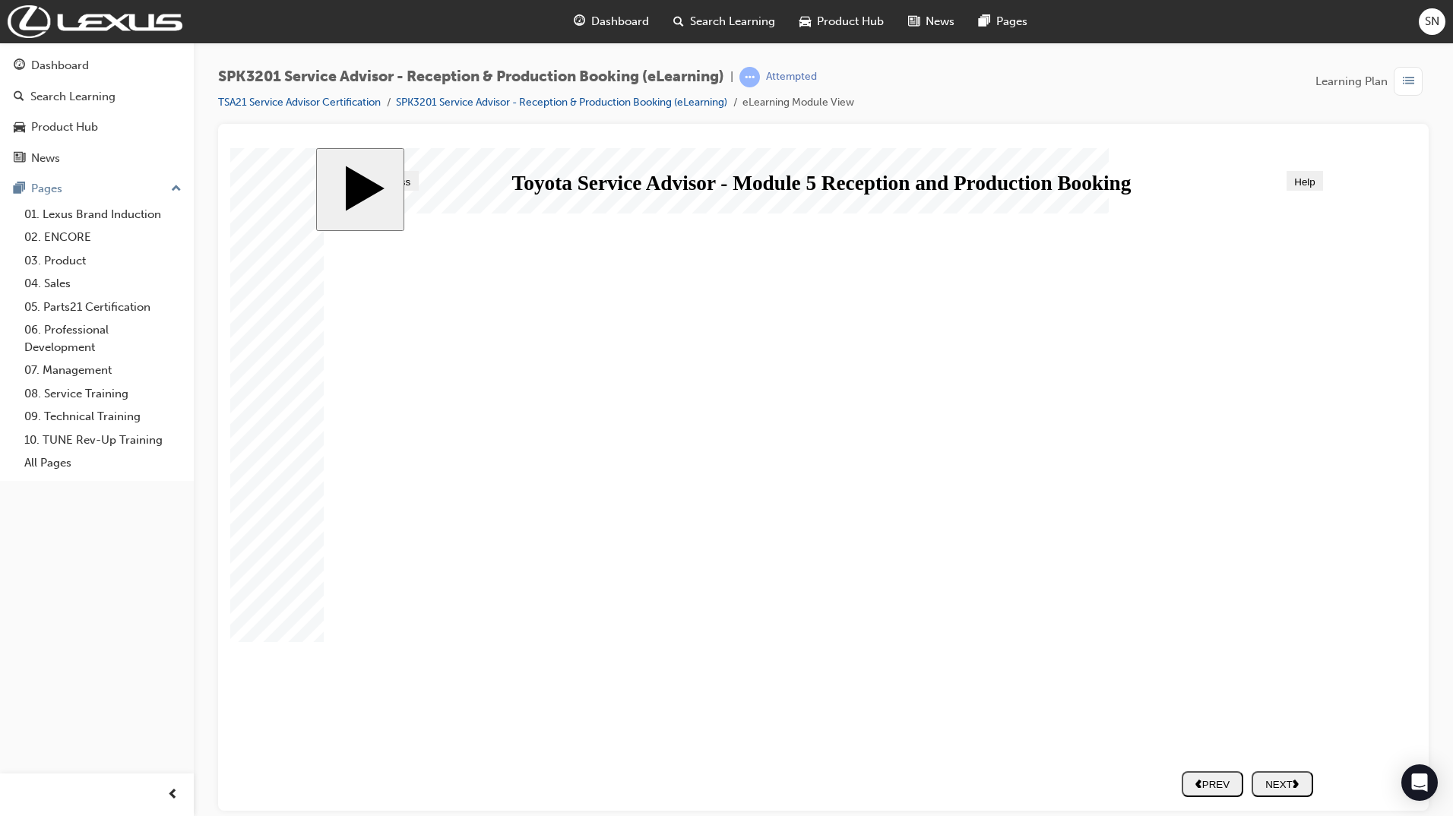
click at [1299, 791] on button "NEXT" at bounding box center [1282, 783] width 62 height 26
click at [1301, 789] on div "NEXT" at bounding box center [1281, 783] width 49 height 11
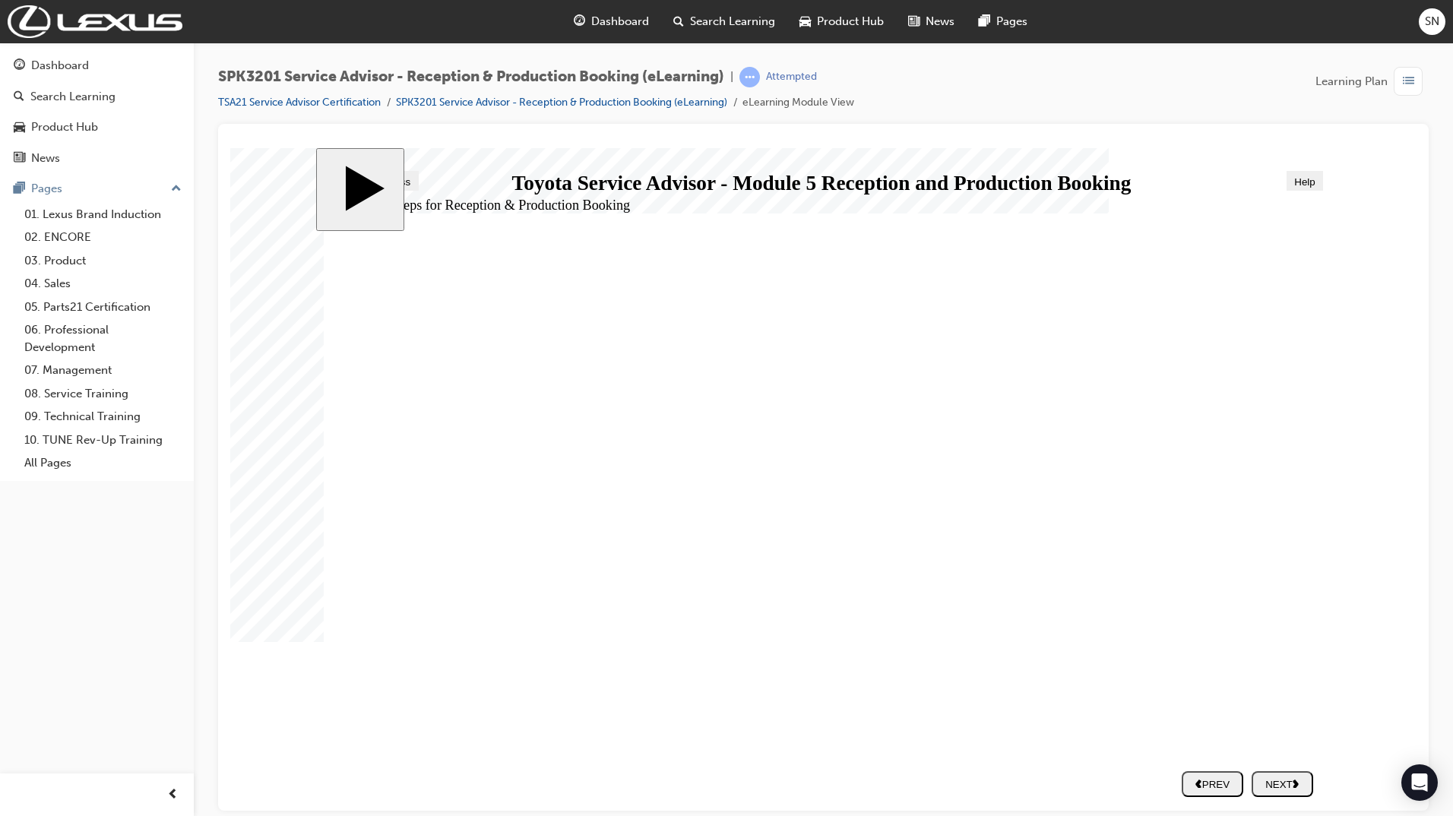
click at [1301, 789] on div "NEXT" at bounding box center [1281, 783] width 49 height 11
drag, startPoint x: 444, startPoint y: 644, endPoint x: 966, endPoint y: 442, distance: 559.5
drag, startPoint x: 537, startPoint y: 532, endPoint x: 996, endPoint y: 475, distance: 462.4
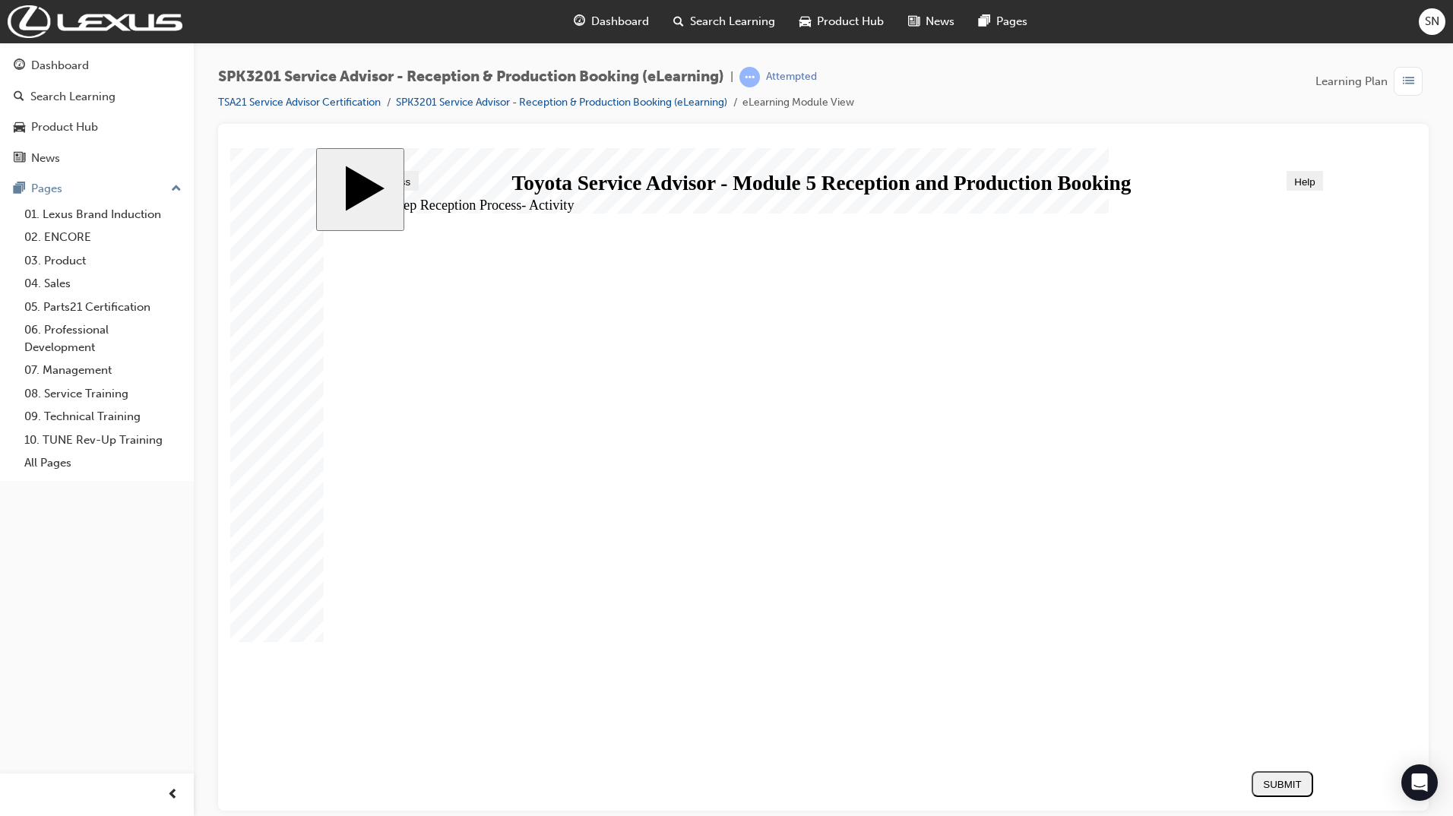
drag, startPoint x: 584, startPoint y: 595, endPoint x: 1040, endPoint y: 544, distance: 458.7
drag, startPoint x: 691, startPoint y: 587, endPoint x: 1202, endPoint y: 530, distance: 513.8
drag, startPoint x: 691, startPoint y: 594, endPoint x: 1187, endPoint y: 609, distance: 496.4
drag, startPoint x: 634, startPoint y: 426, endPoint x: 1140, endPoint y: 534, distance: 516.7
drag, startPoint x: 656, startPoint y: 481, endPoint x: 1176, endPoint y: 634, distance: 541.7
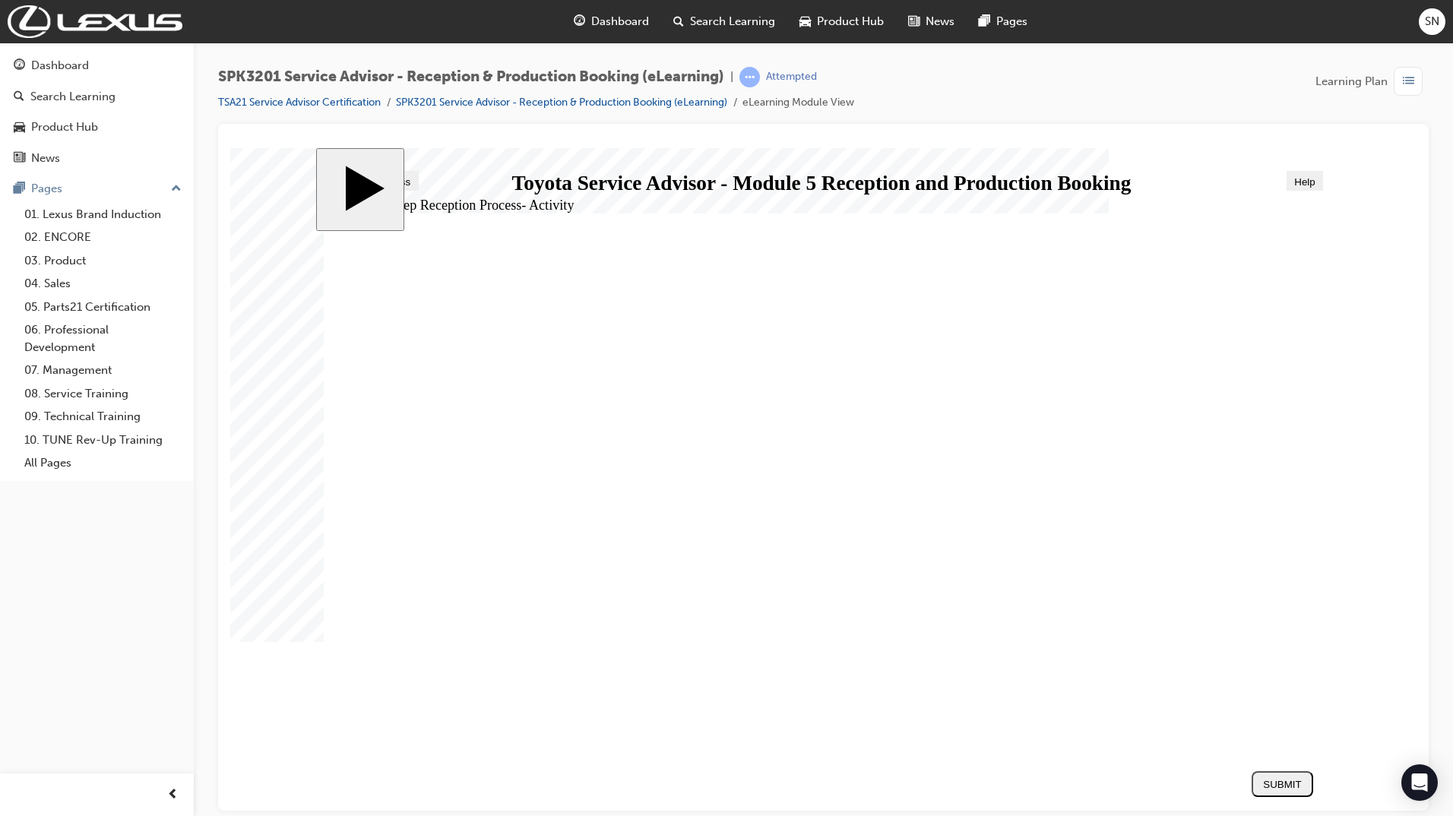
click at [1283, 789] on div "SUBMIT" at bounding box center [1281, 783] width 49 height 11
click at [1272, 786] on div "NEXT" at bounding box center [1281, 783] width 49 height 11
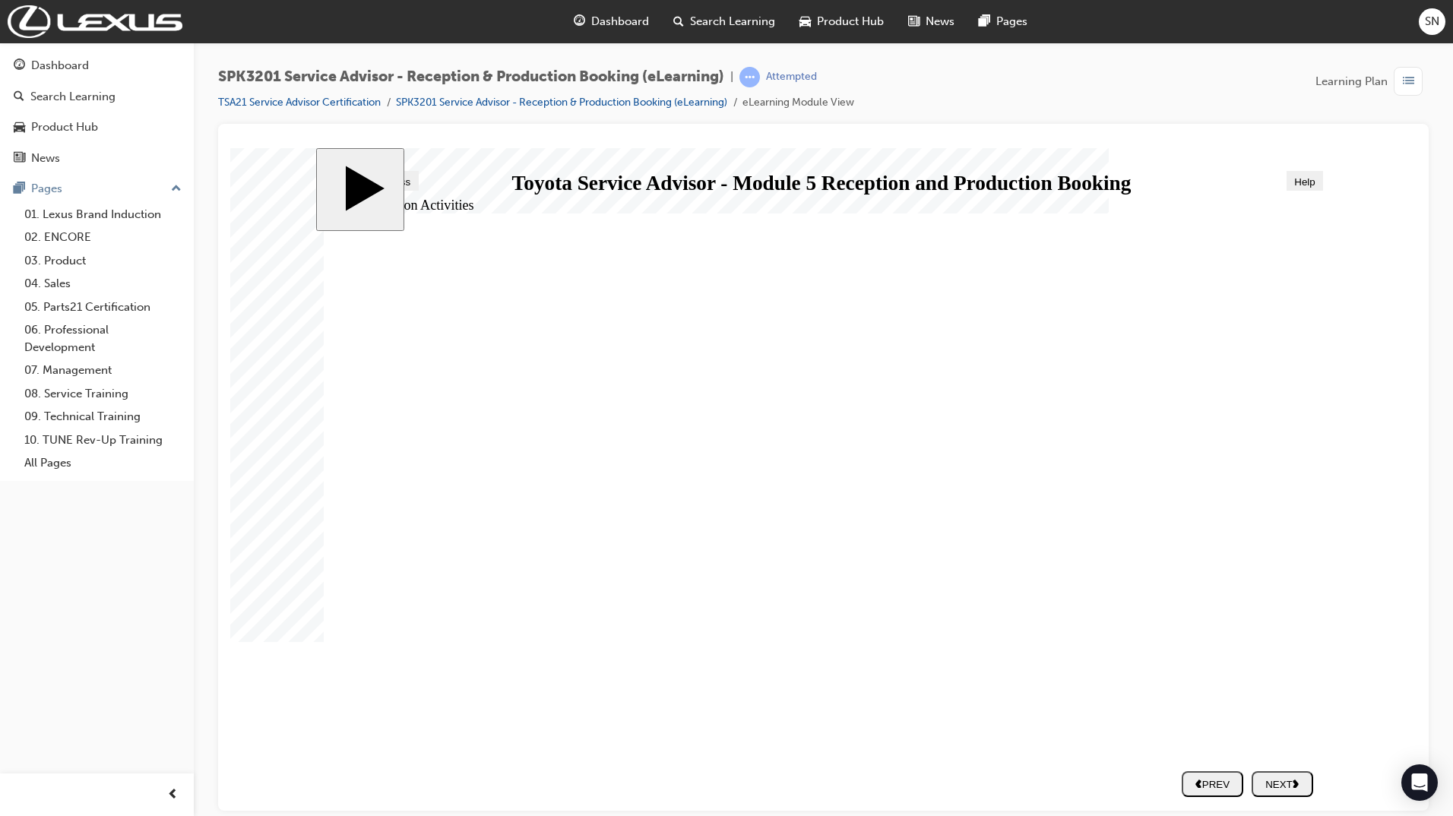
click at [1292, 778] on div "NEXT" at bounding box center [1281, 783] width 49 height 11
radio input "true"
click at [1288, 792] on button "SUBMIT" at bounding box center [1282, 783] width 62 height 26
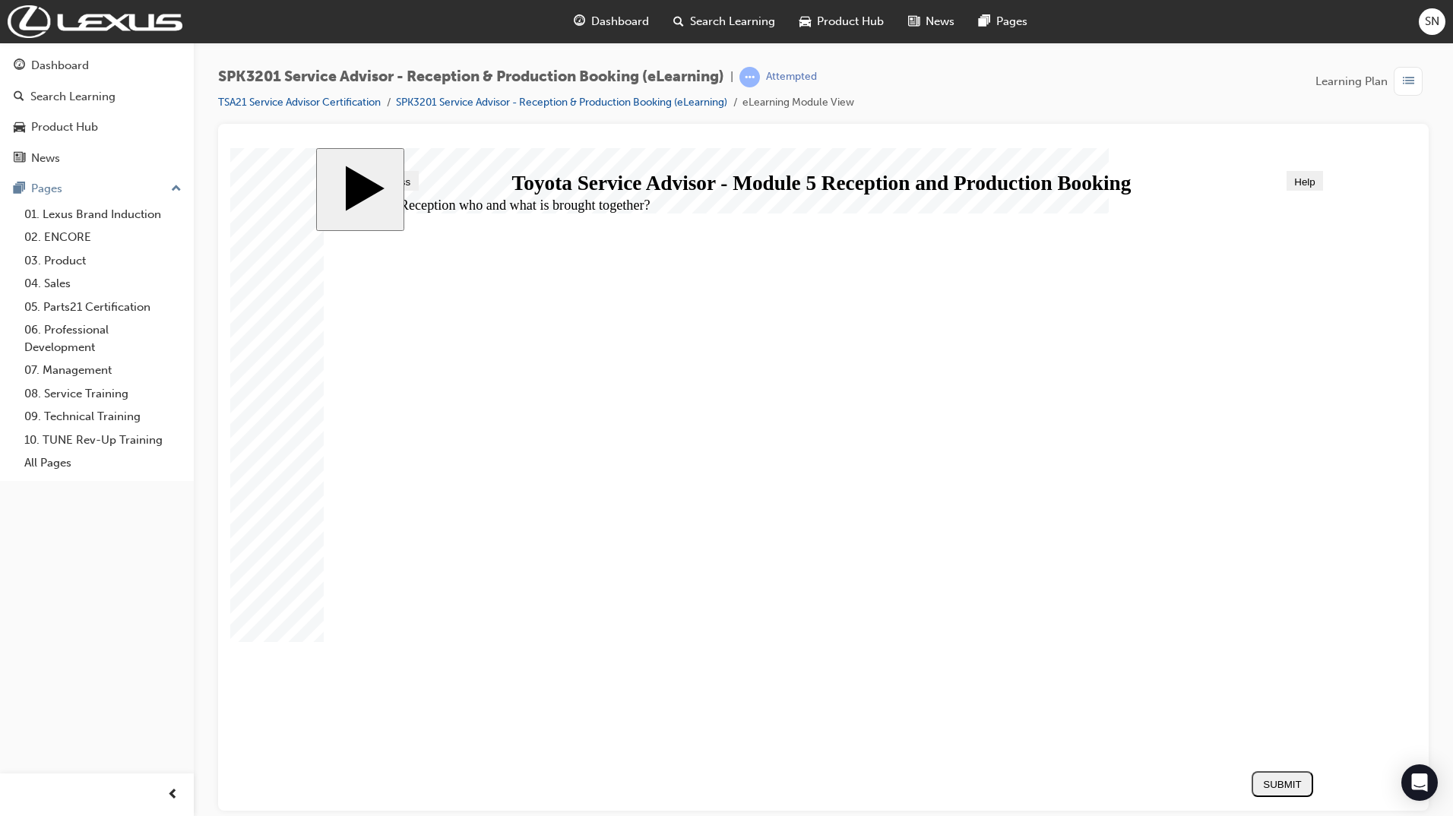
radio input "true"
click at [1273, 788] on div "SUBMIT" at bounding box center [1281, 783] width 49 height 11
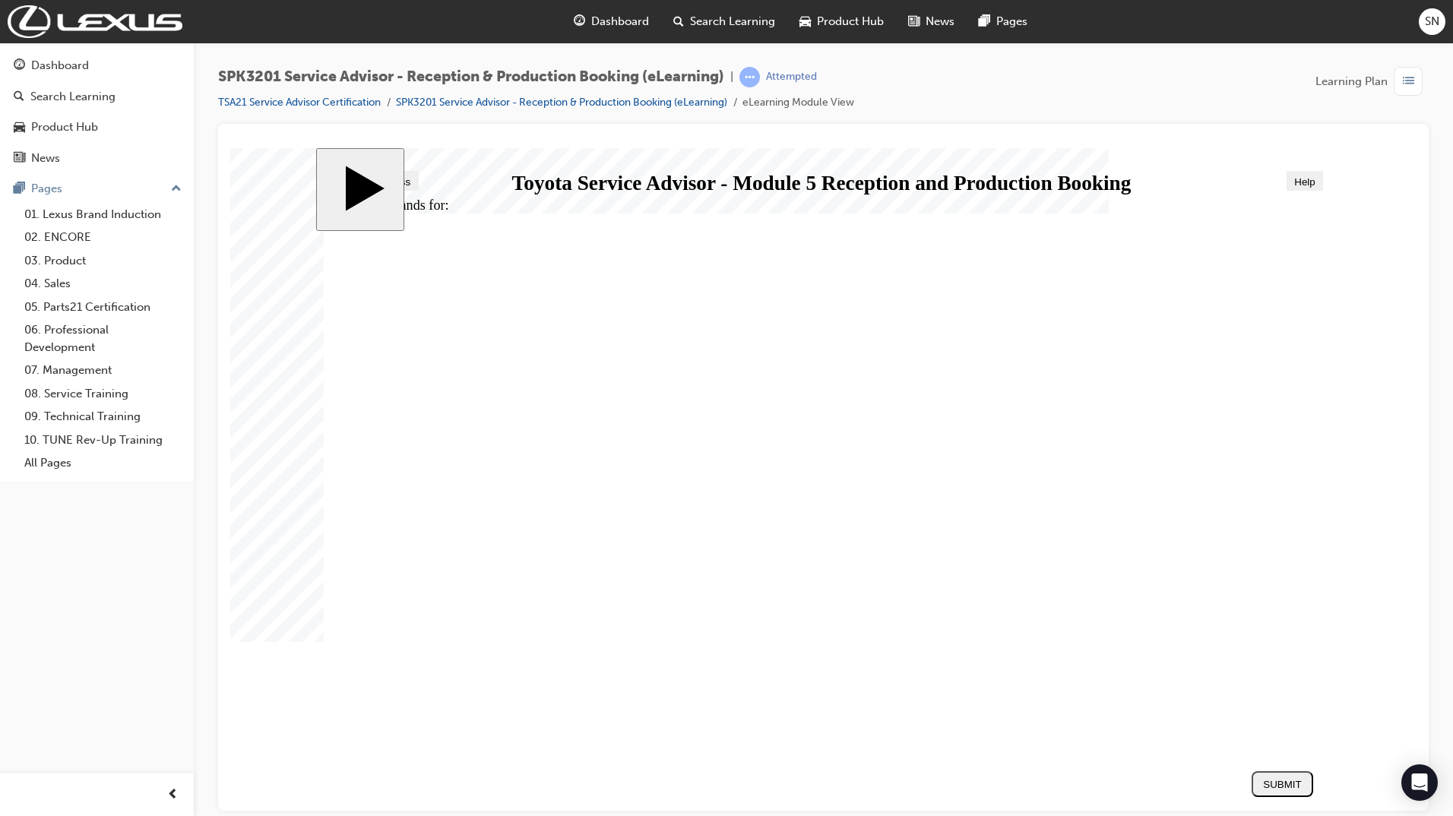
radio input "true"
click at [1281, 778] on div "SUBMIT" at bounding box center [1281, 783] width 49 height 11
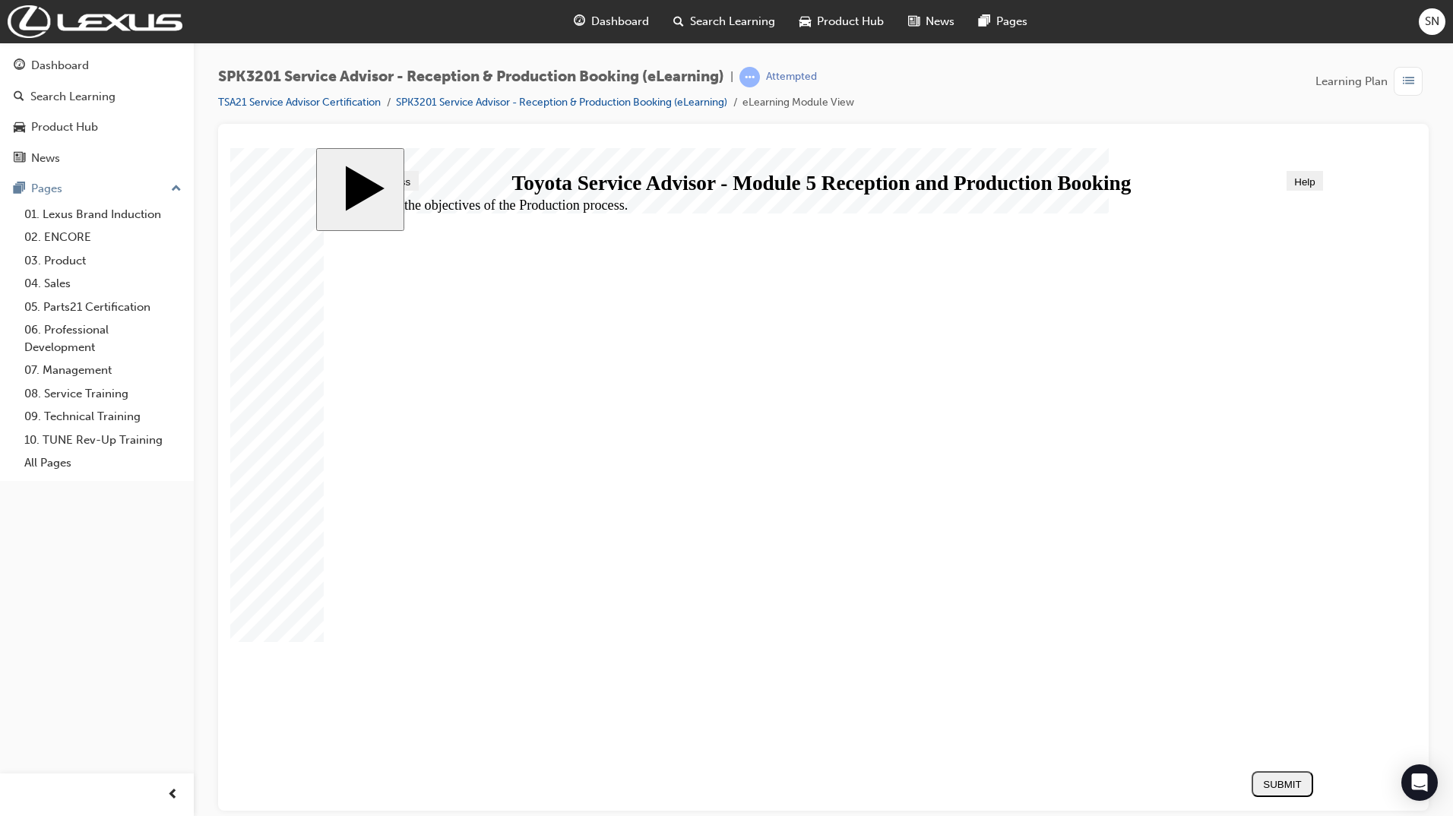
radio input "true"
click at [1276, 794] on button "SUBMIT" at bounding box center [1282, 783] width 62 height 26
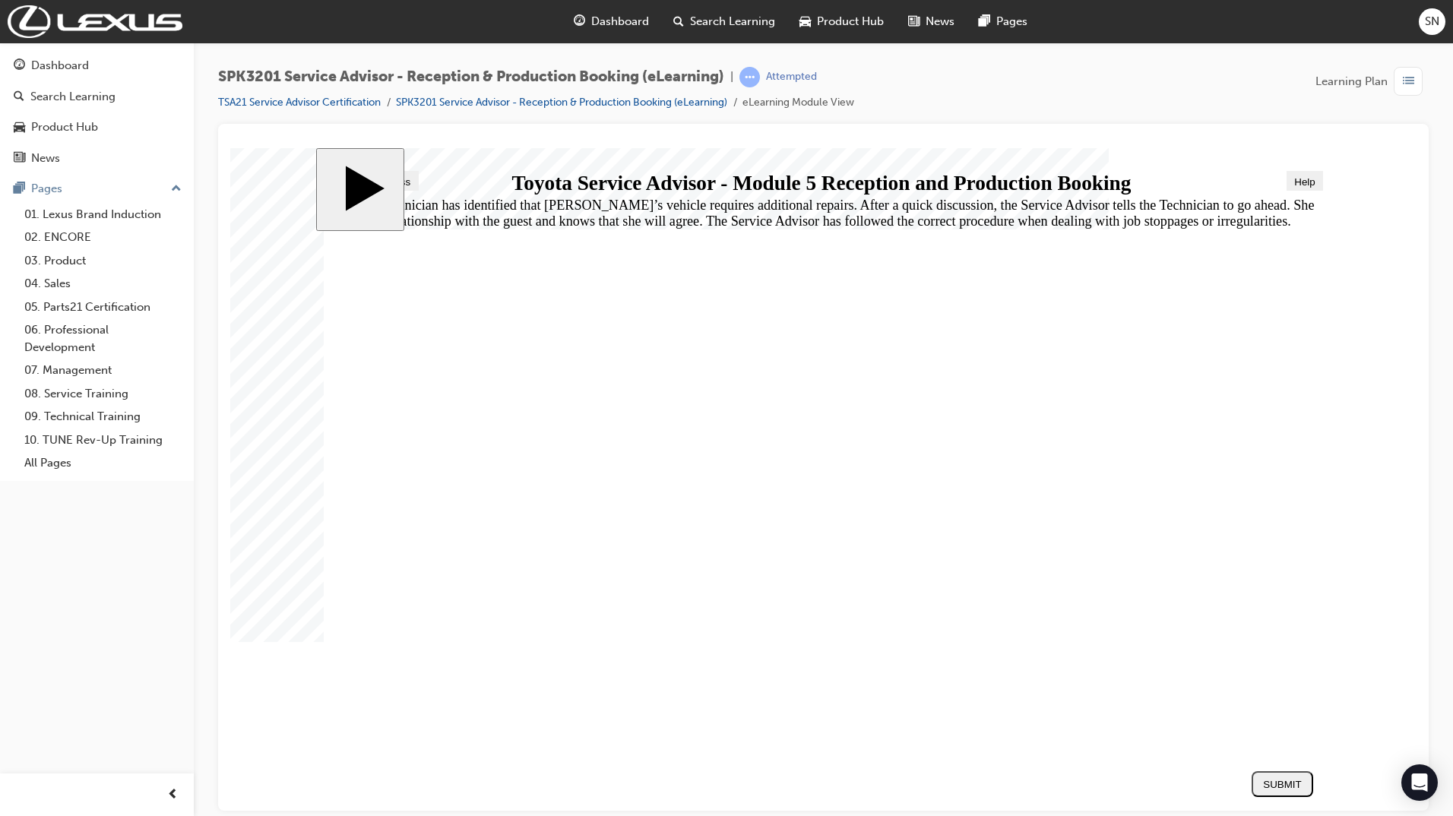
radio input "true"
click at [1289, 795] on button "SUBMIT" at bounding box center [1282, 783] width 62 height 26
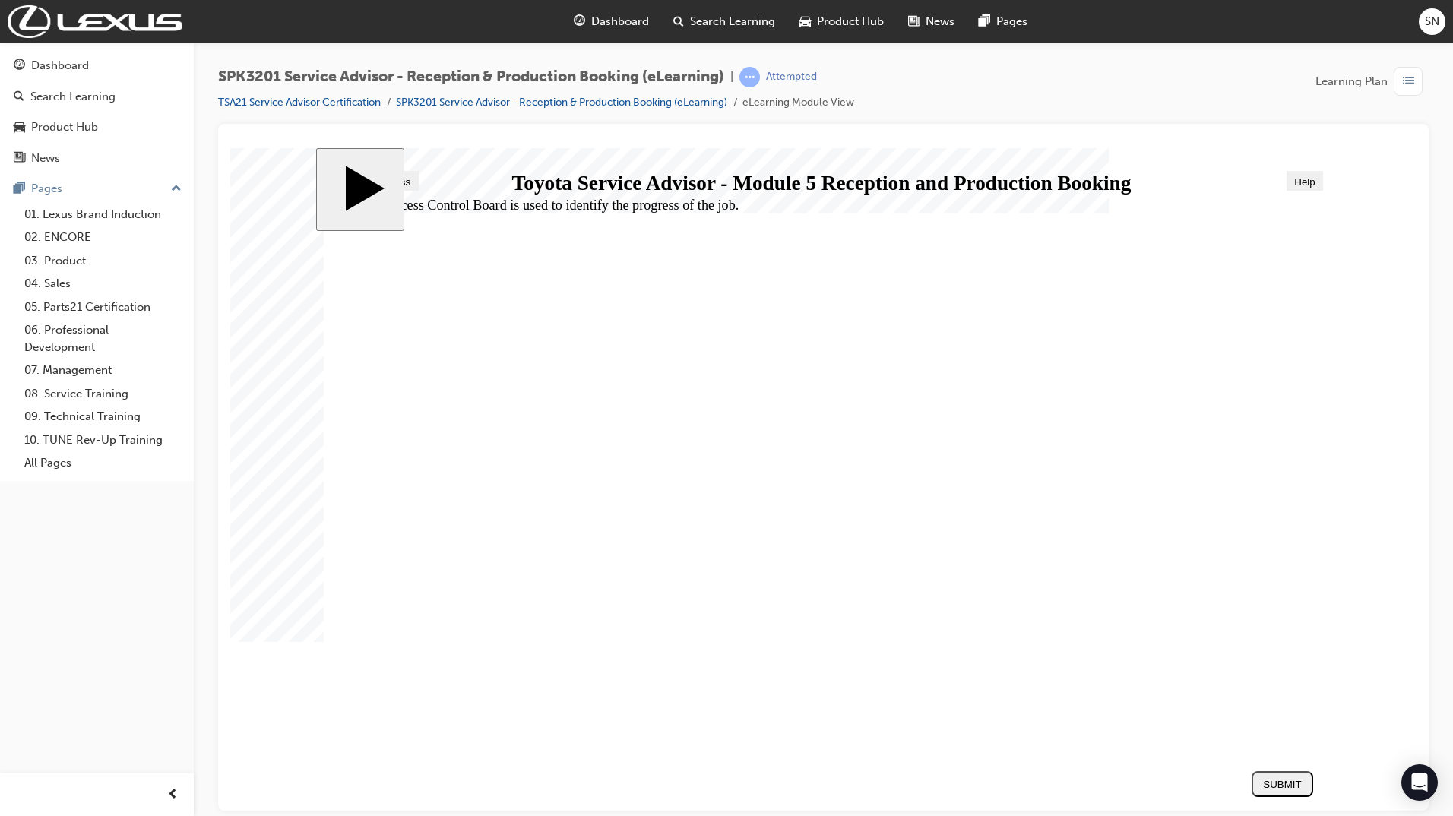
radio input "true"
click at [1283, 791] on button "SUBMIT" at bounding box center [1282, 783] width 62 height 26
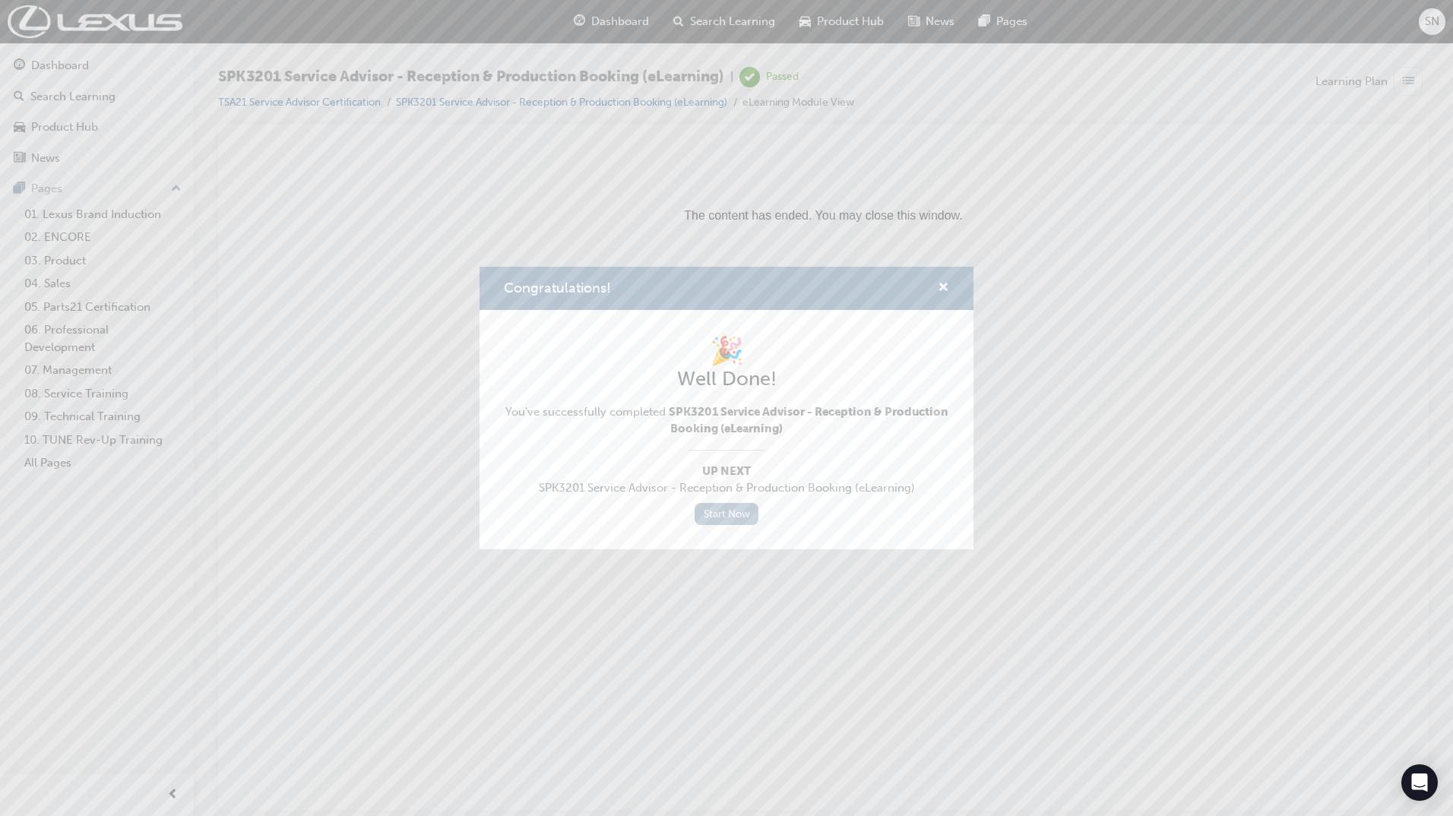
click at [737, 514] on link "Start Now" at bounding box center [726, 514] width 64 height 22
click at [946, 283] on span "cross-icon" at bounding box center [943, 289] width 11 height 14
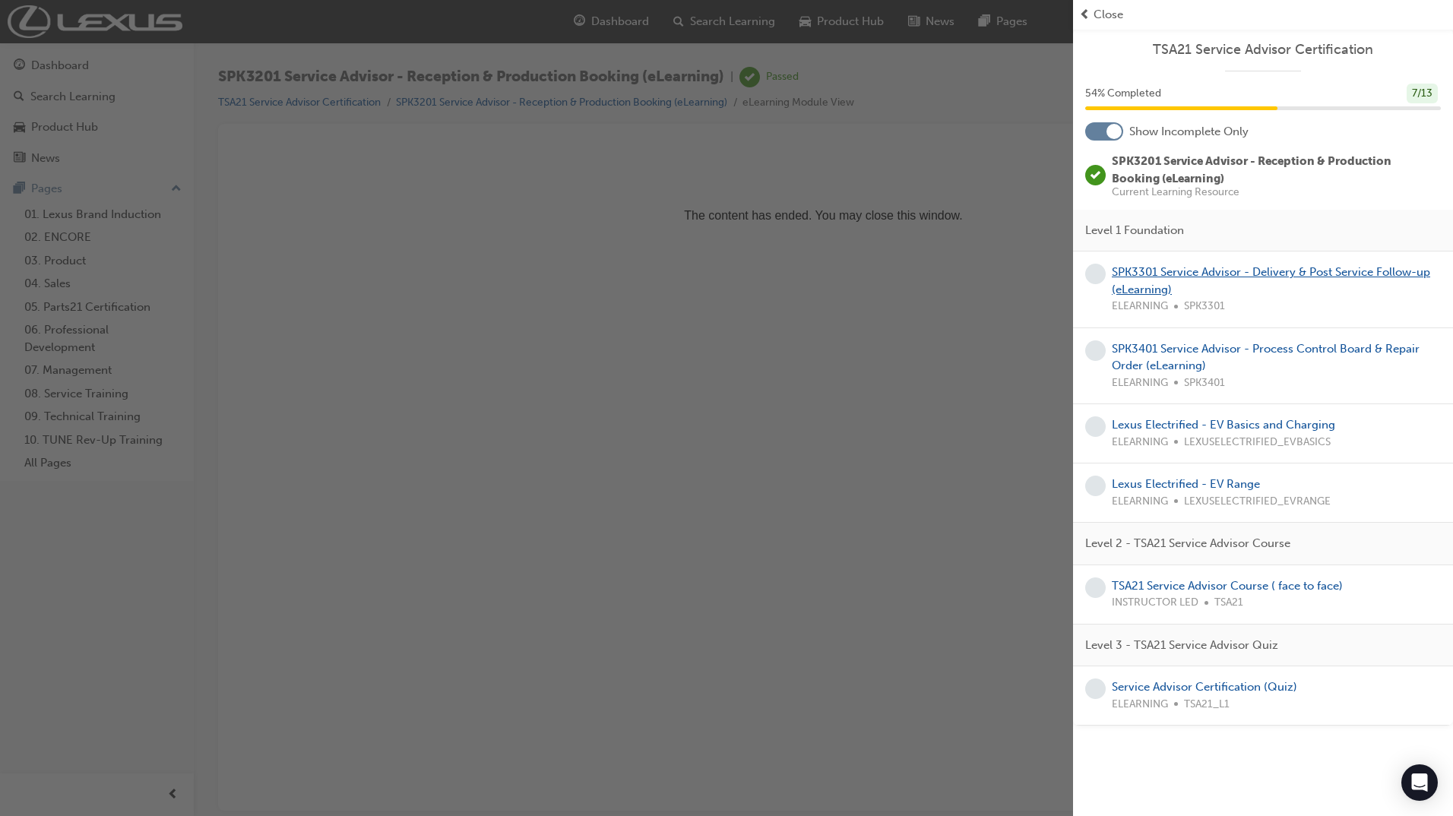
click at [1285, 272] on link "SPK3301 Service Advisor - Delivery & Post Service Follow-up (eLearning)" at bounding box center [1271, 280] width 318 height 31
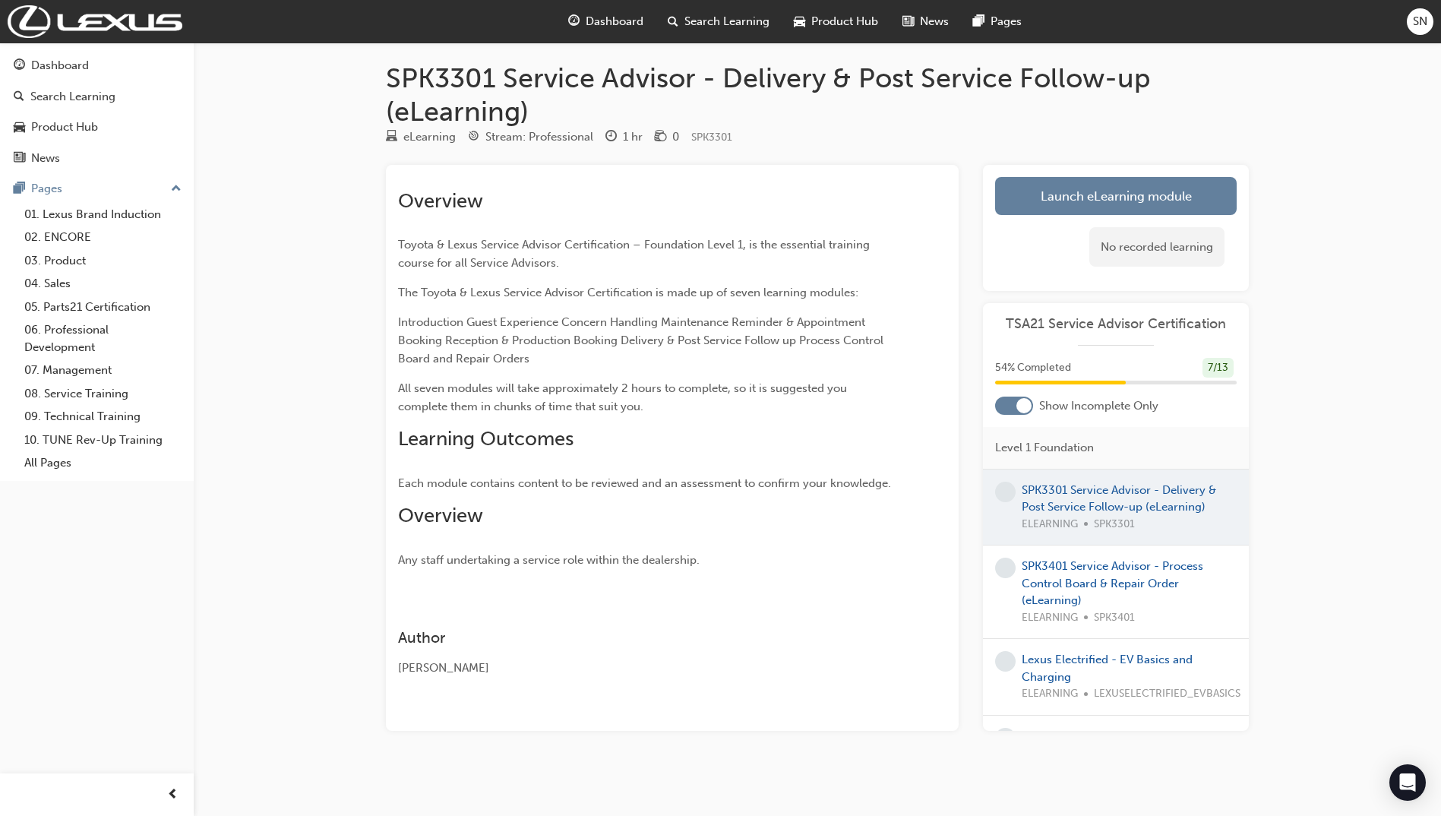
scroll to position [7, 0]
click at [1092, 198] on link "Launch eLearning module" at bounding box center [1116, 195] width 242 height 38
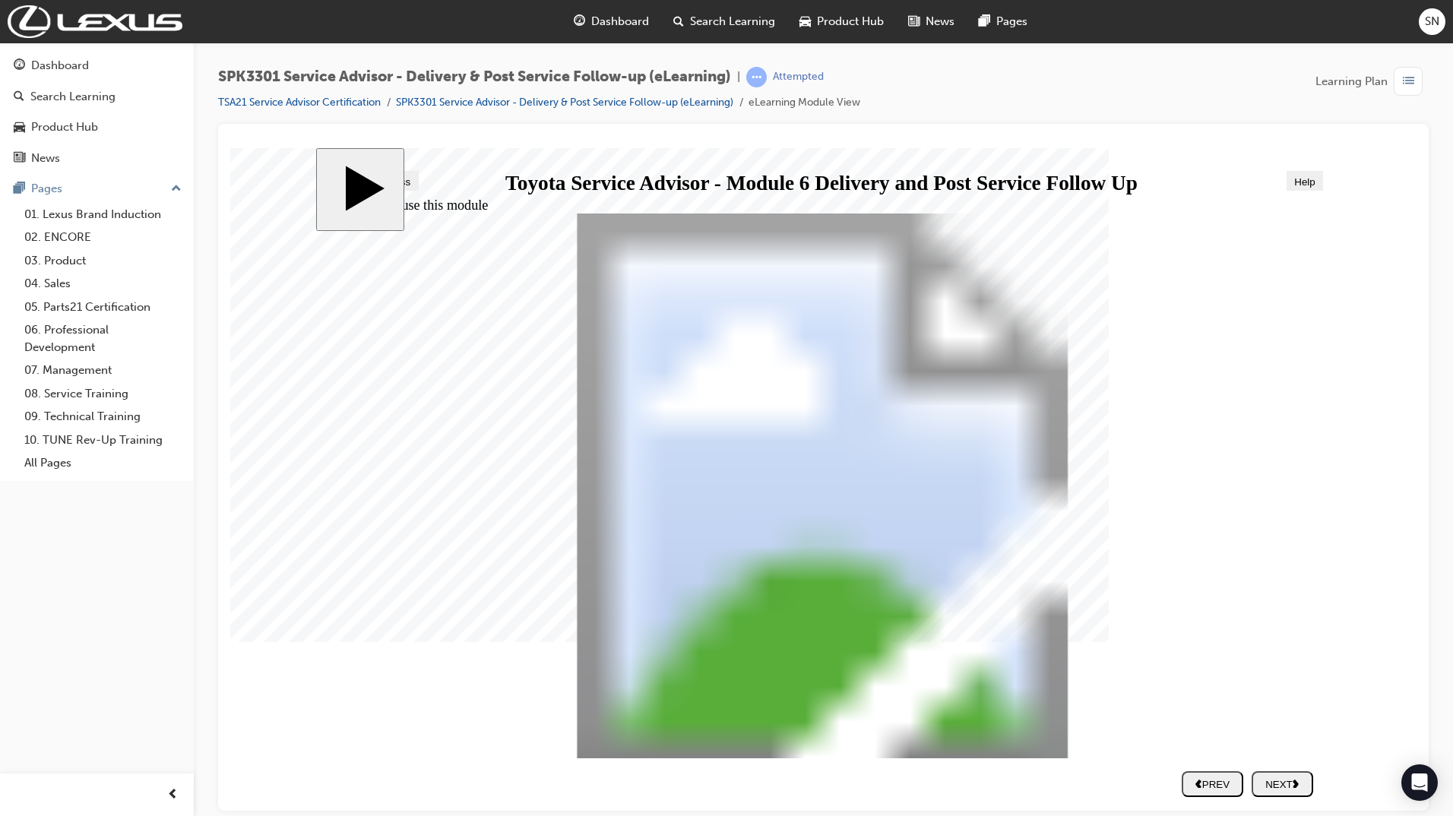
click at [1274, 788] on div "NEXT" at bounding box center [1281, 783] width 49 height 11
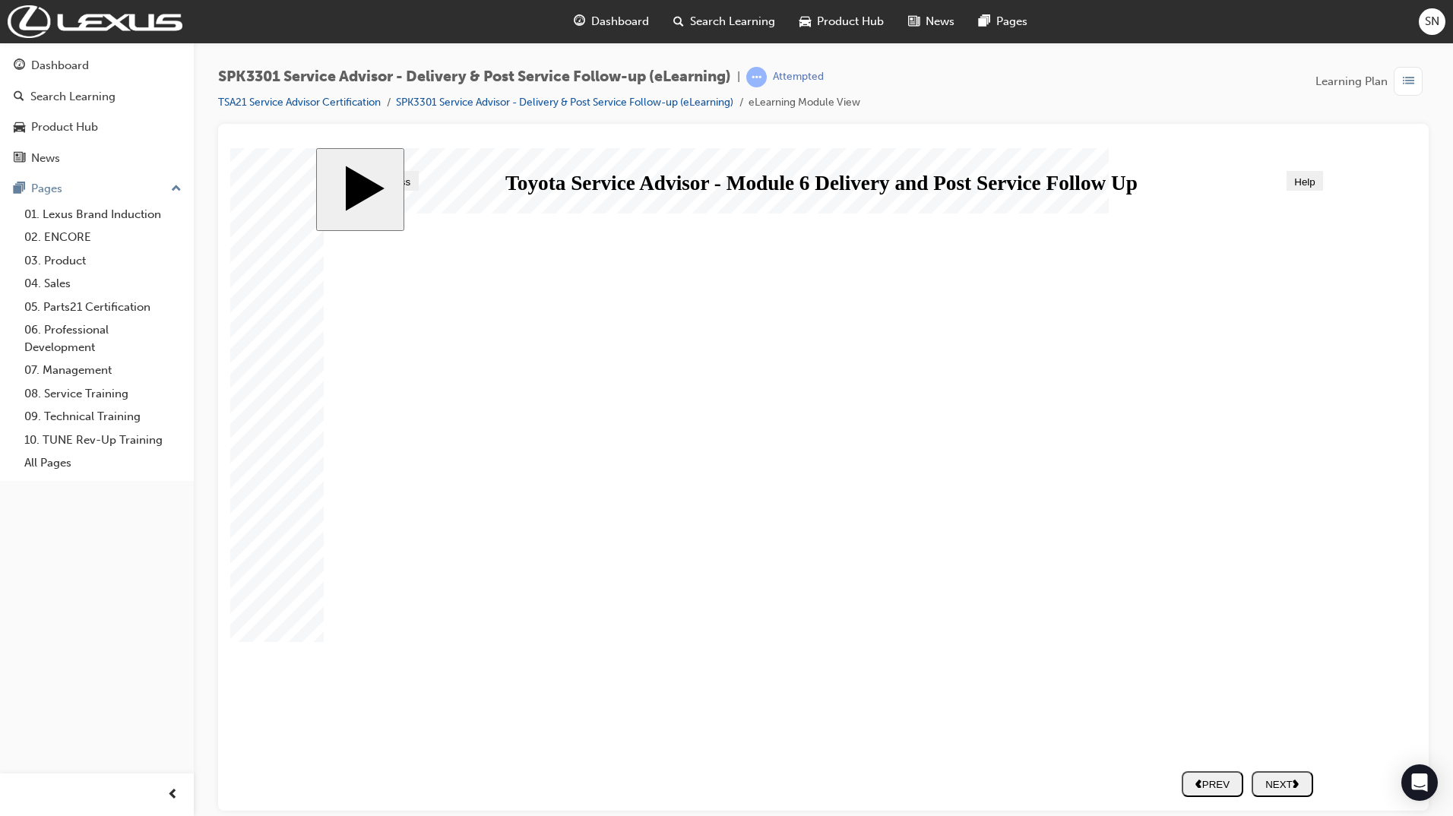
click at [1274, 792] on button "NEXT" at bounding box center [1282, 783] width 62 height 26
click at [1291, 796] on nav "SUBMIT NEXT PREV" at bounding box center [1243, 784] width 140 height 40
click at [1295, 789] on div "NEXT" at bounding box center [1281, 783] width 49 height 11
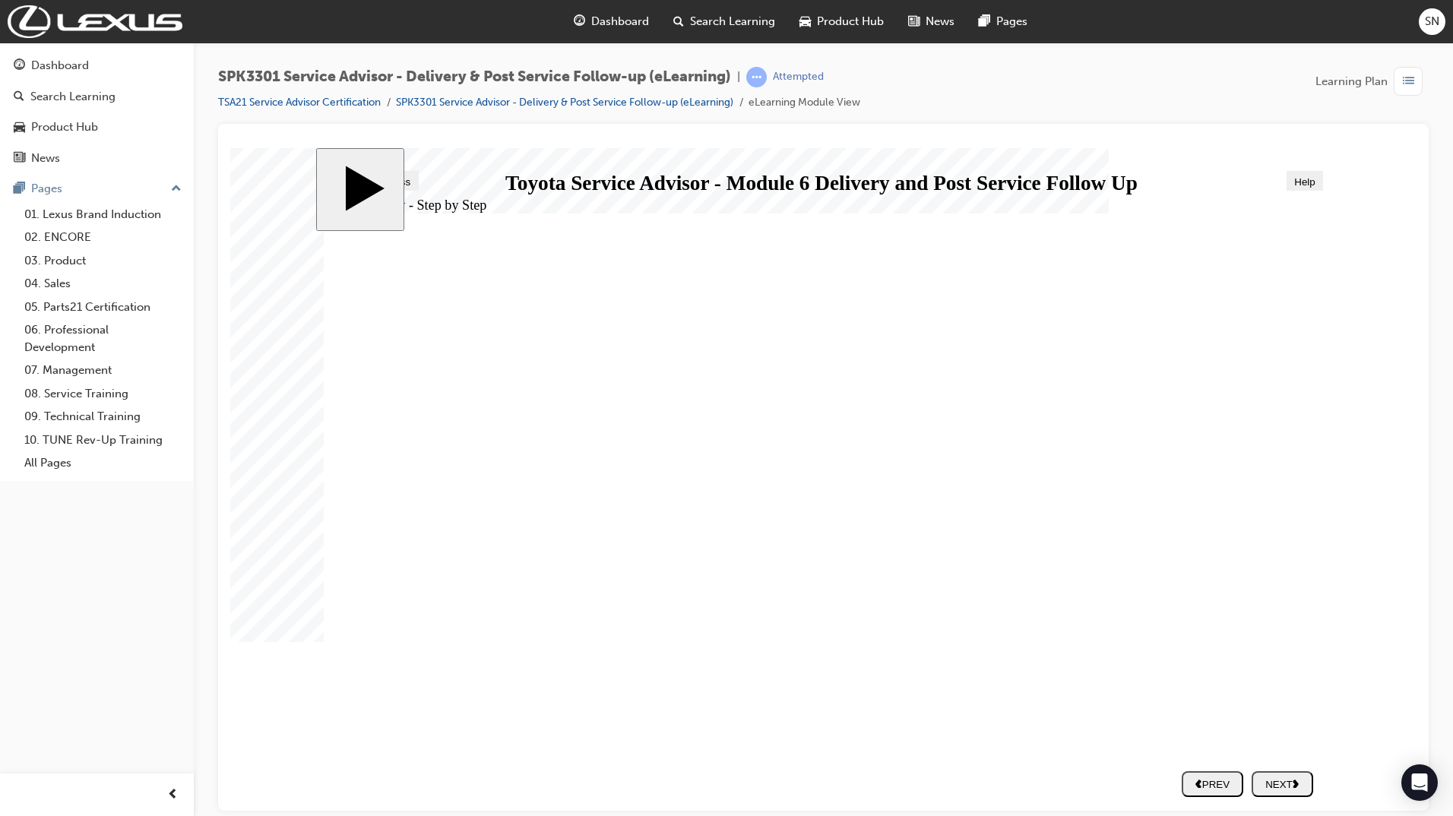
click at [1277, 778] on div "NEXT" at bounding box center [1281, 783] width 49 height 11
click at [1295, 775] on button "NEXT" at bounding box center [1282, 783] width 62 height 26
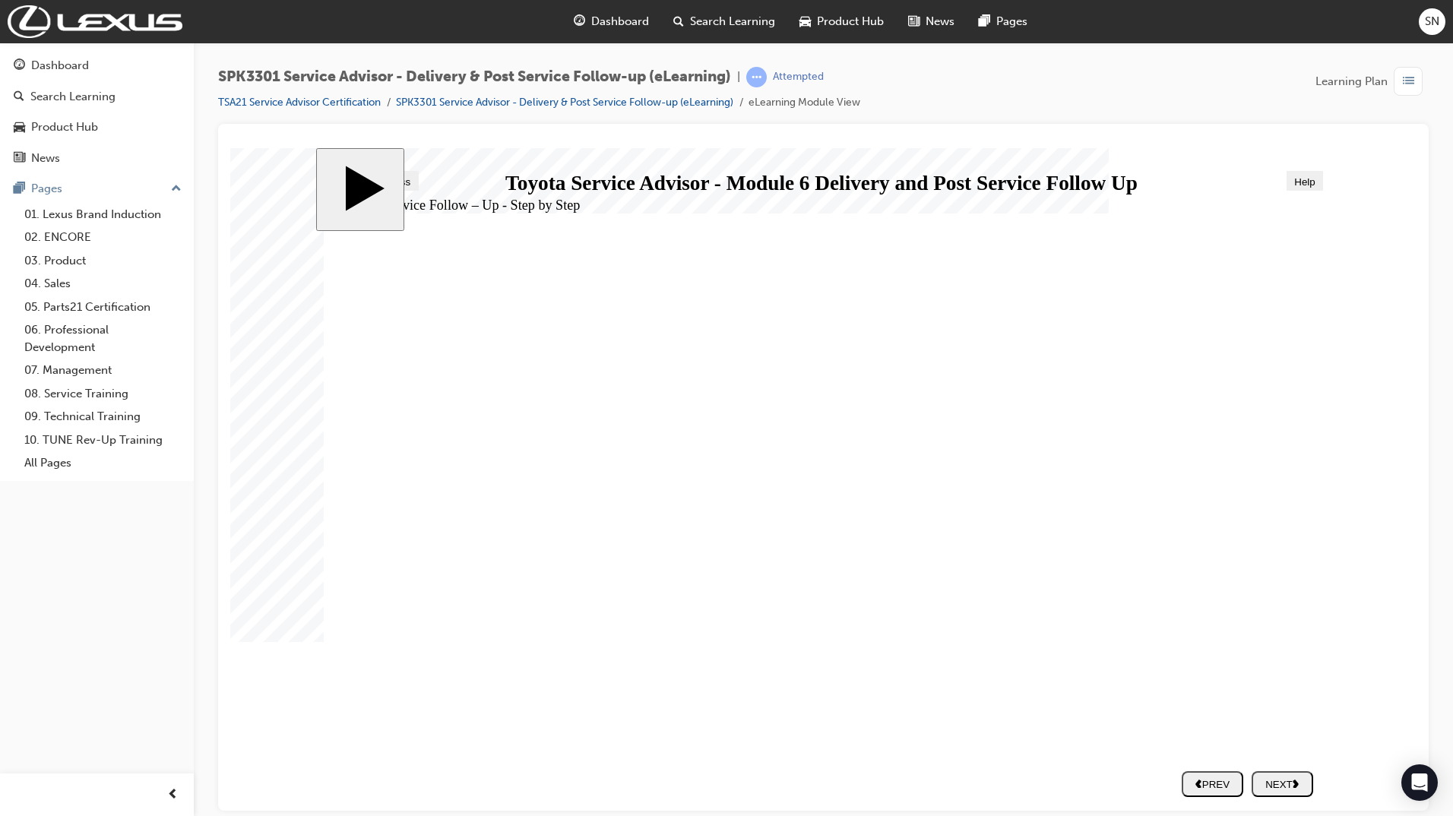
click at [1307, 783] on div "NEXT" at bounding box center [1281, 783] width 49 height 11
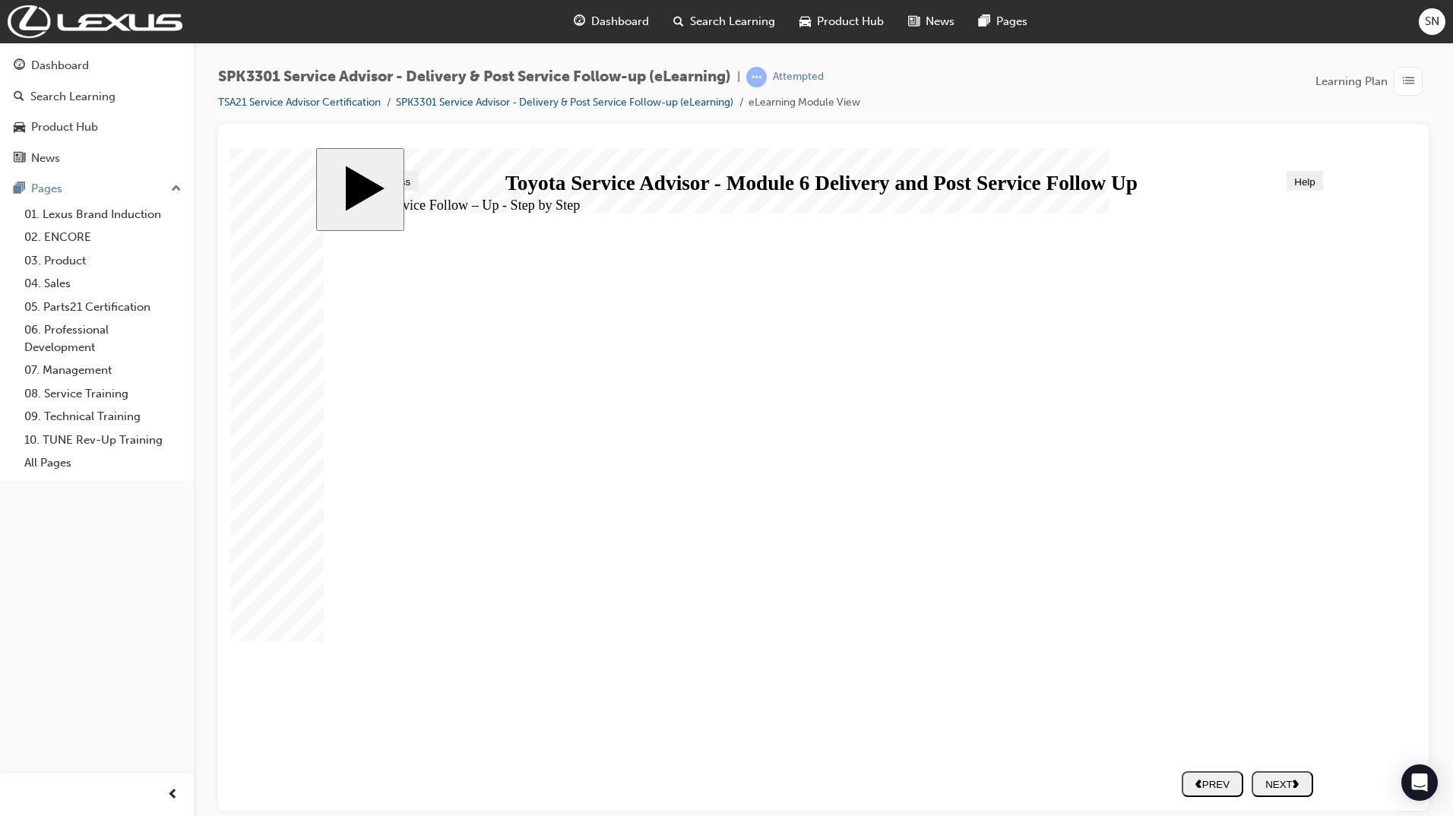
click at [1274, 783] on div "NEXT" at bounding box center [1281, 783] width 49 height 11
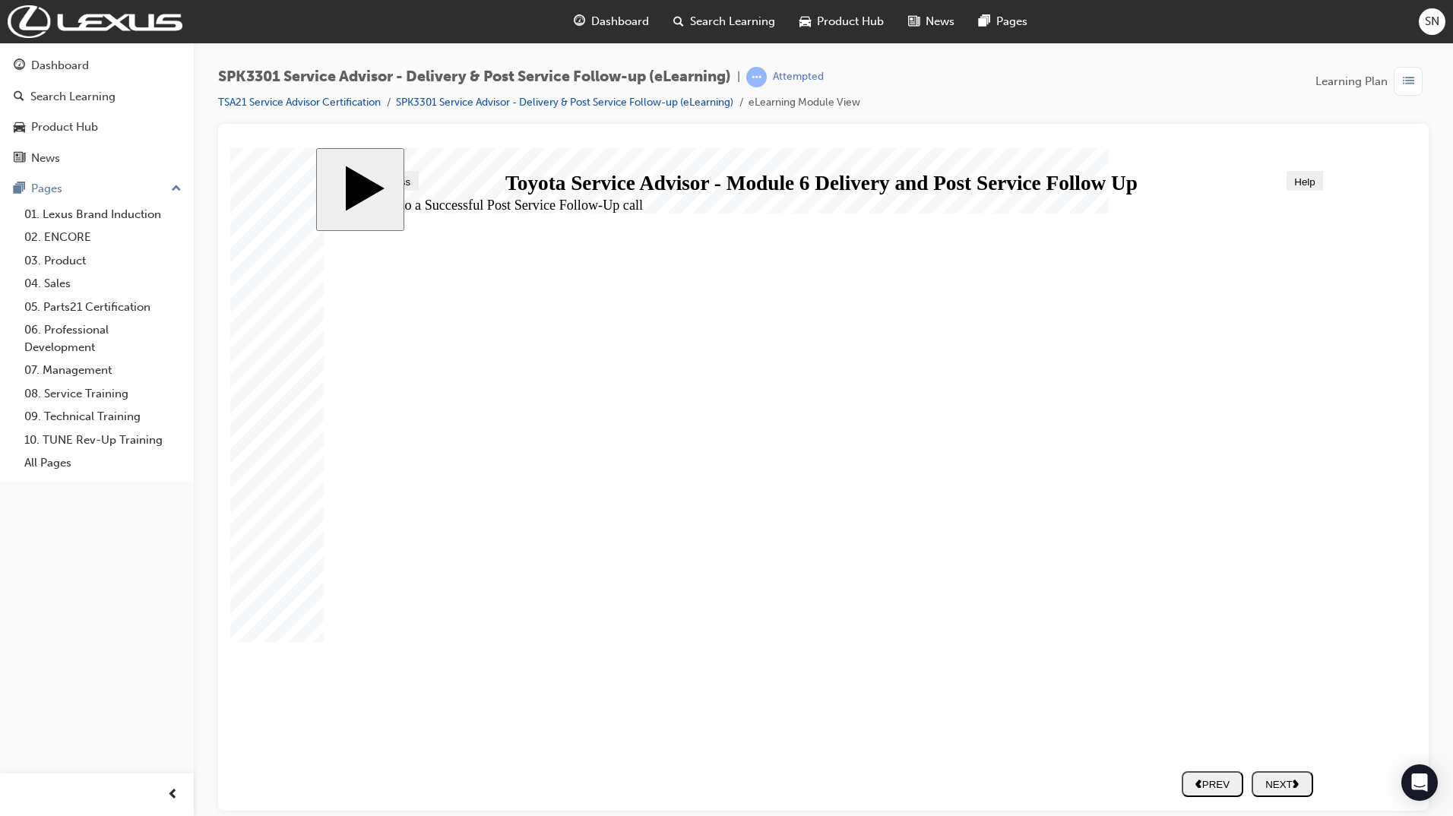
click at [1296, 786] on div "NEXT" at bounding box center [1281, 783] width 49 height 11
drag, startPoint x: 467, startPoint y: 617, endPoint x: 973, endPoint y: 404, distance: 548.2
drag, startPoint x: 496, startPoint y: 448, endPoint x: 1009, endPoint y: 451, distance: 512.9
drag, startPoint x: 583, startPoint y: 572, endPoint x: 1085, endPoint y: 503, distance: 507.0
drag, startPoint x: 601, startPoint y: 499, endPoint x: 1004, endPoint y: 549, distance: 405.8
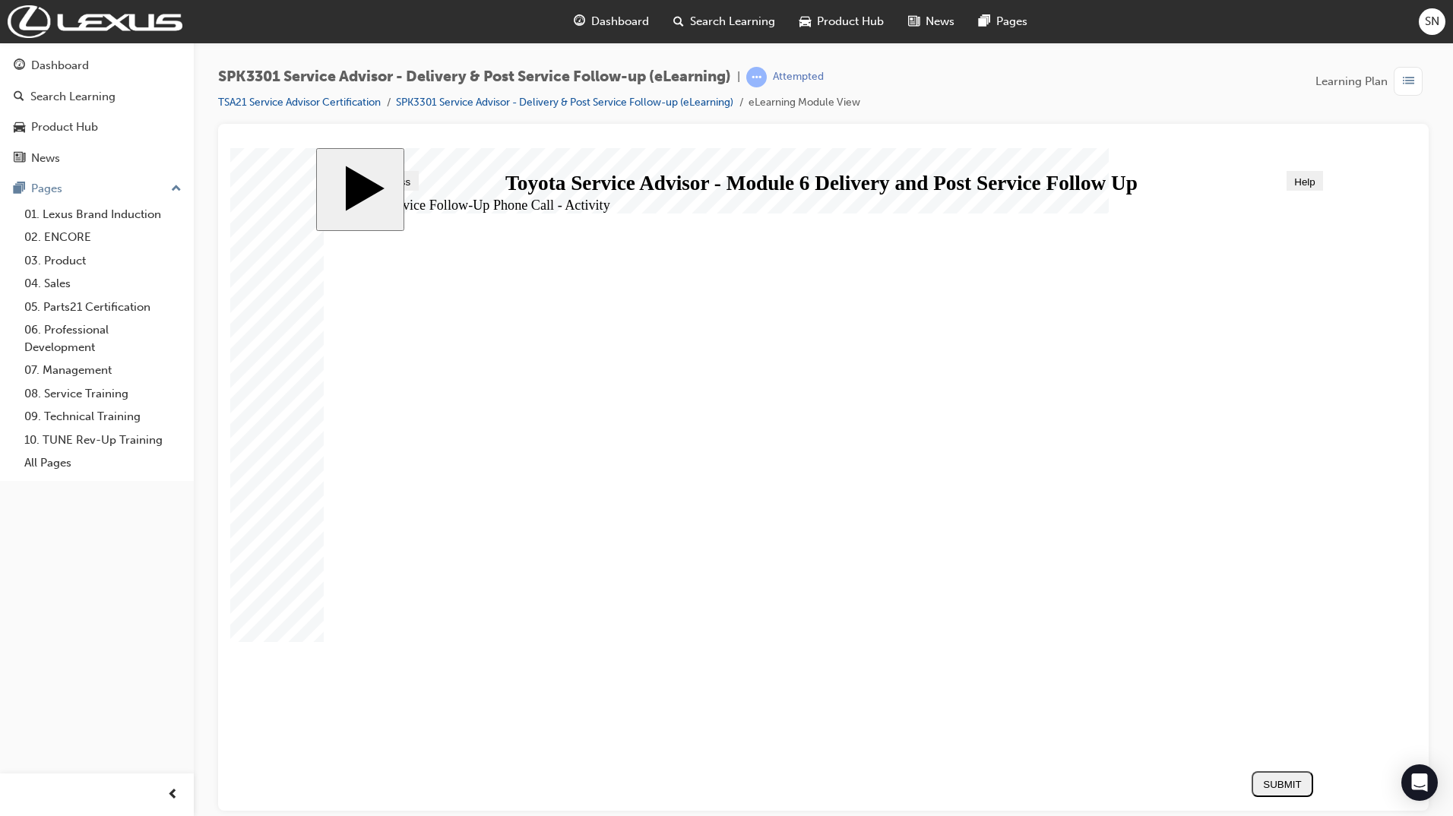
drag, startPoint x: 615, startPoint y: 644, endPoint x: 1047, endPoint y: 595, distance: 435.1
drag, startPoint x: 614, startPoint y: 529, endPoint x: 1152, endPoint y: 634, distance: 548.1
click at [1289, 789] on div "SUBMIT" at bounding box center [1281, 783] width 49 height 11
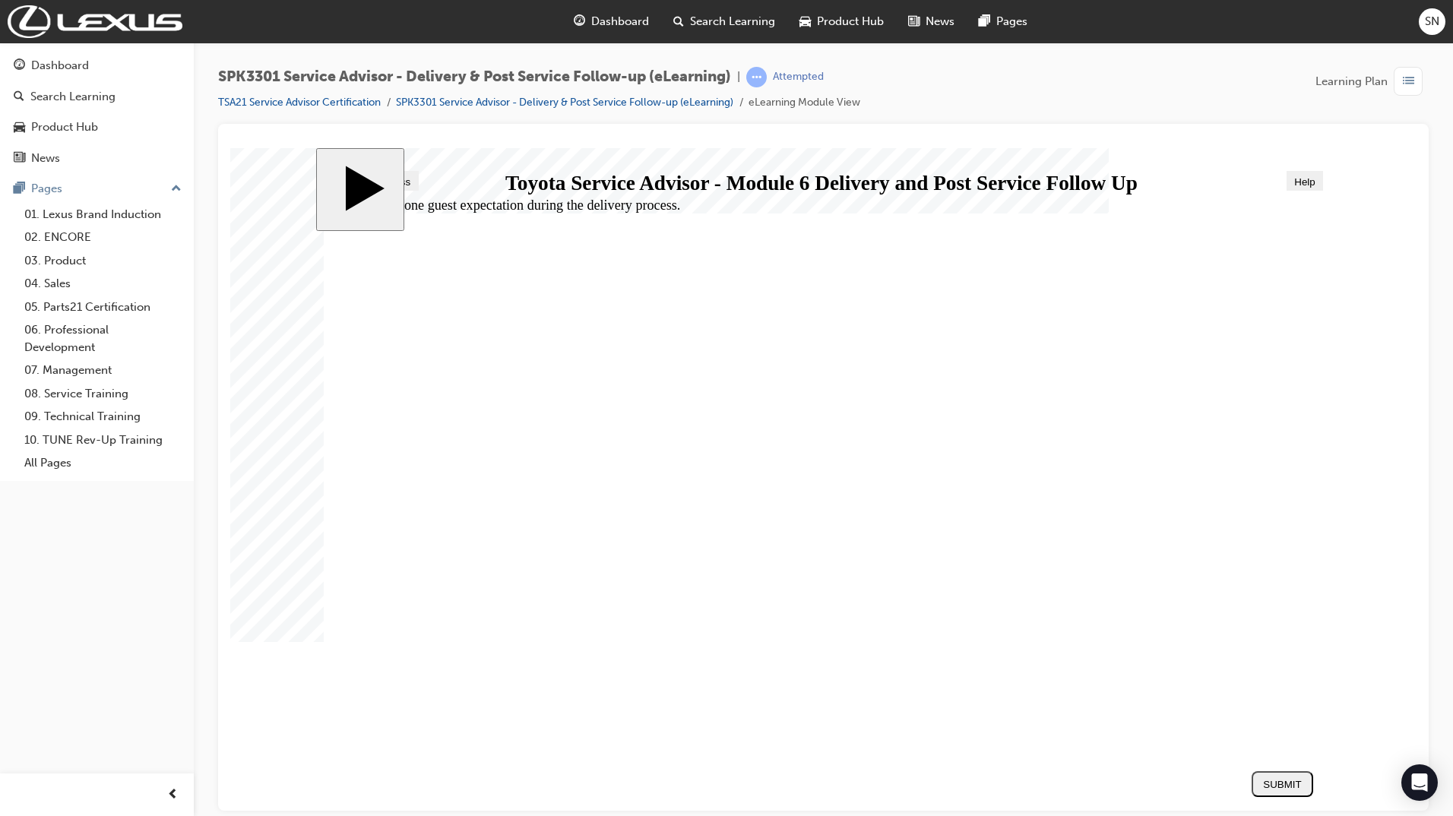
radio input "true"
click at [1299, 785] on div "SUBMIT" at bounding box center [1281, 783] width 49 height 11
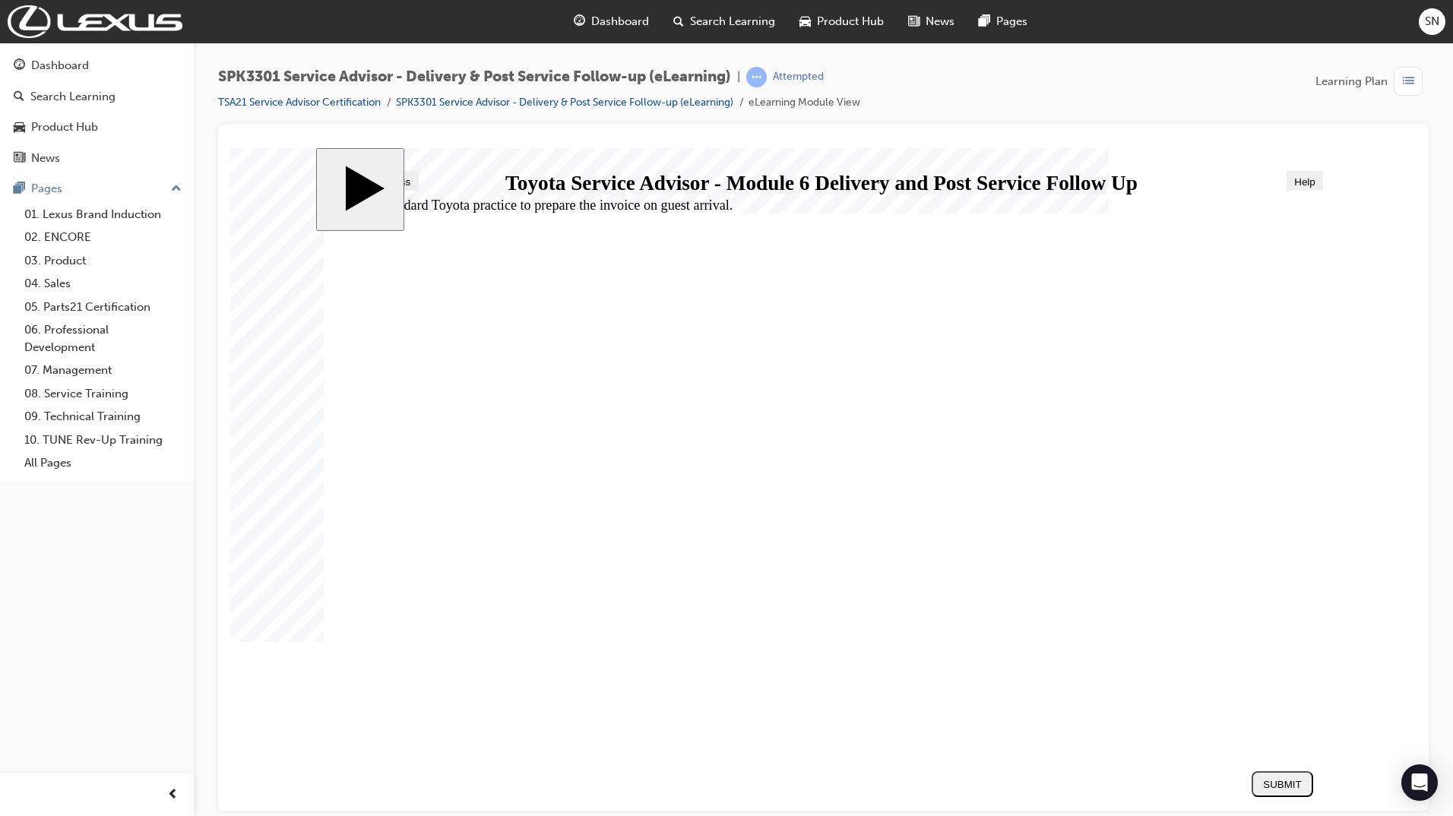
radio input "true"
click at [1298, 786] on div "SUBMIT" at bounding box center [1281, 783] width 49 height 11
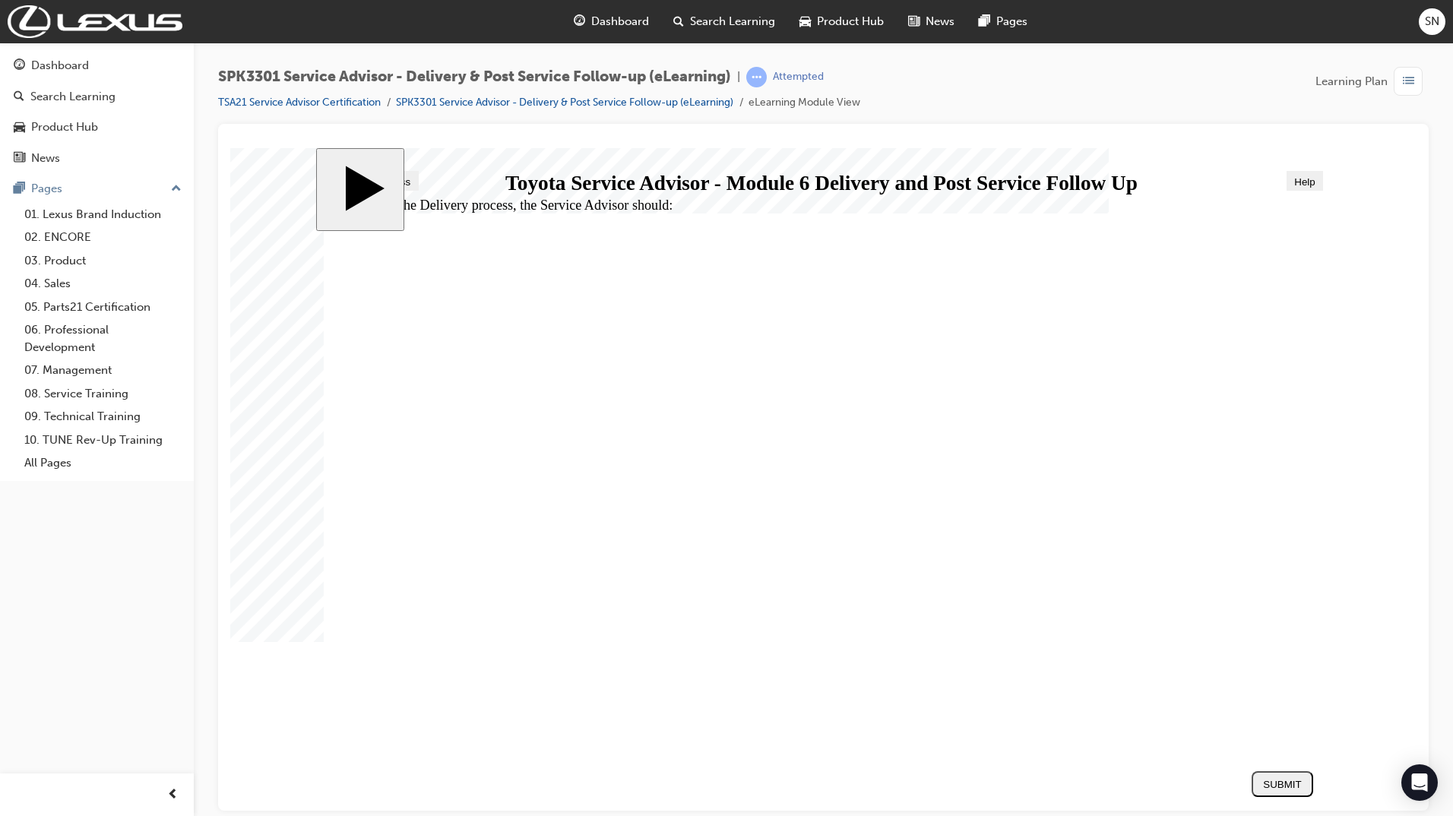
radio input "true"
click at [1257, 781] on div "SUBMIT" at bounding box center [1281, 783] width 49 height 11
radio input "true"
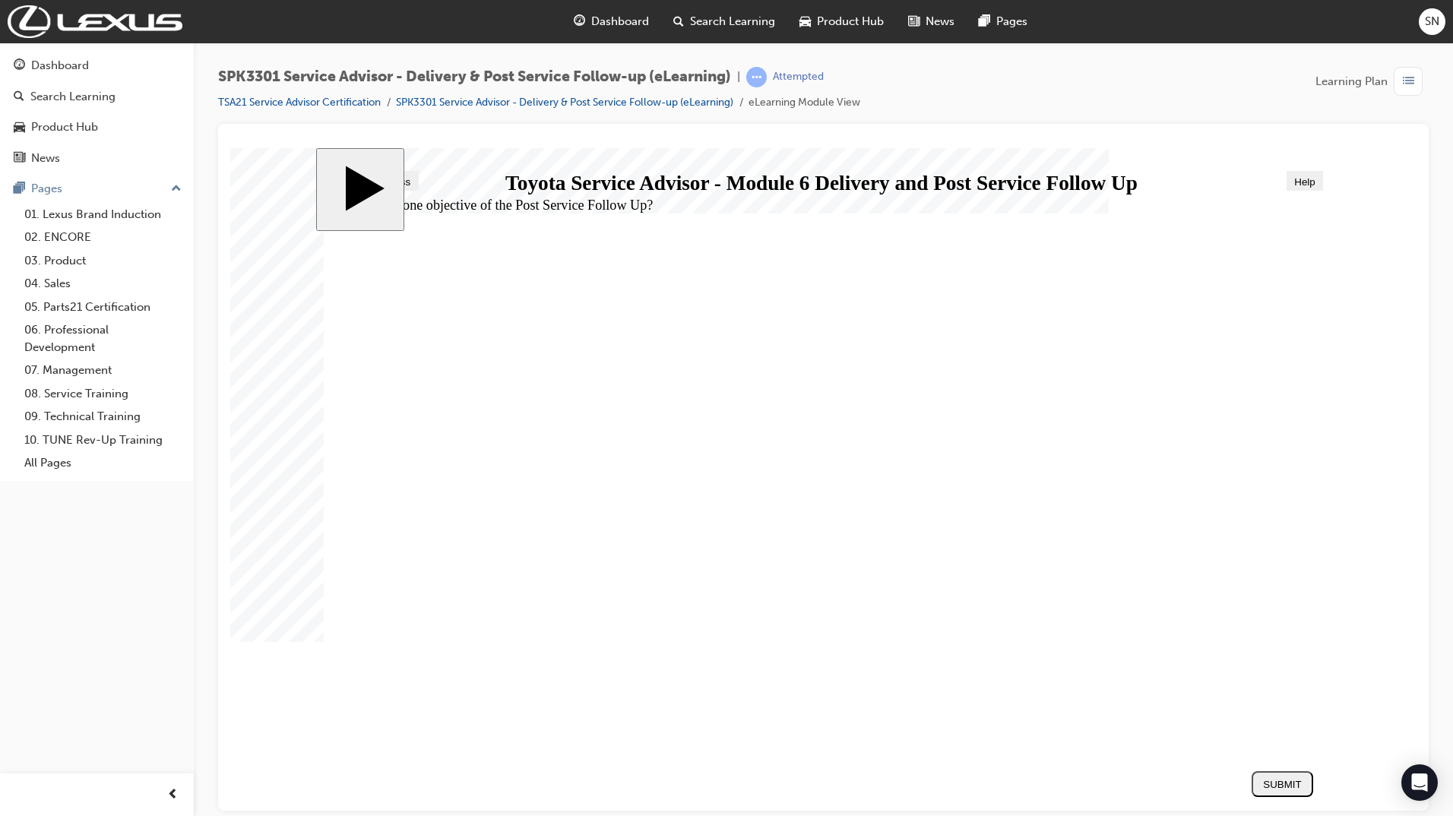
click at [1283, 780] on div "SUBMIT" at bounding box center [1281, 783] width 49 height 11
radio input "true"
click at [1271, 778] on div "SUBMIT" at bounding box center [1281, 783] width 49 height 11
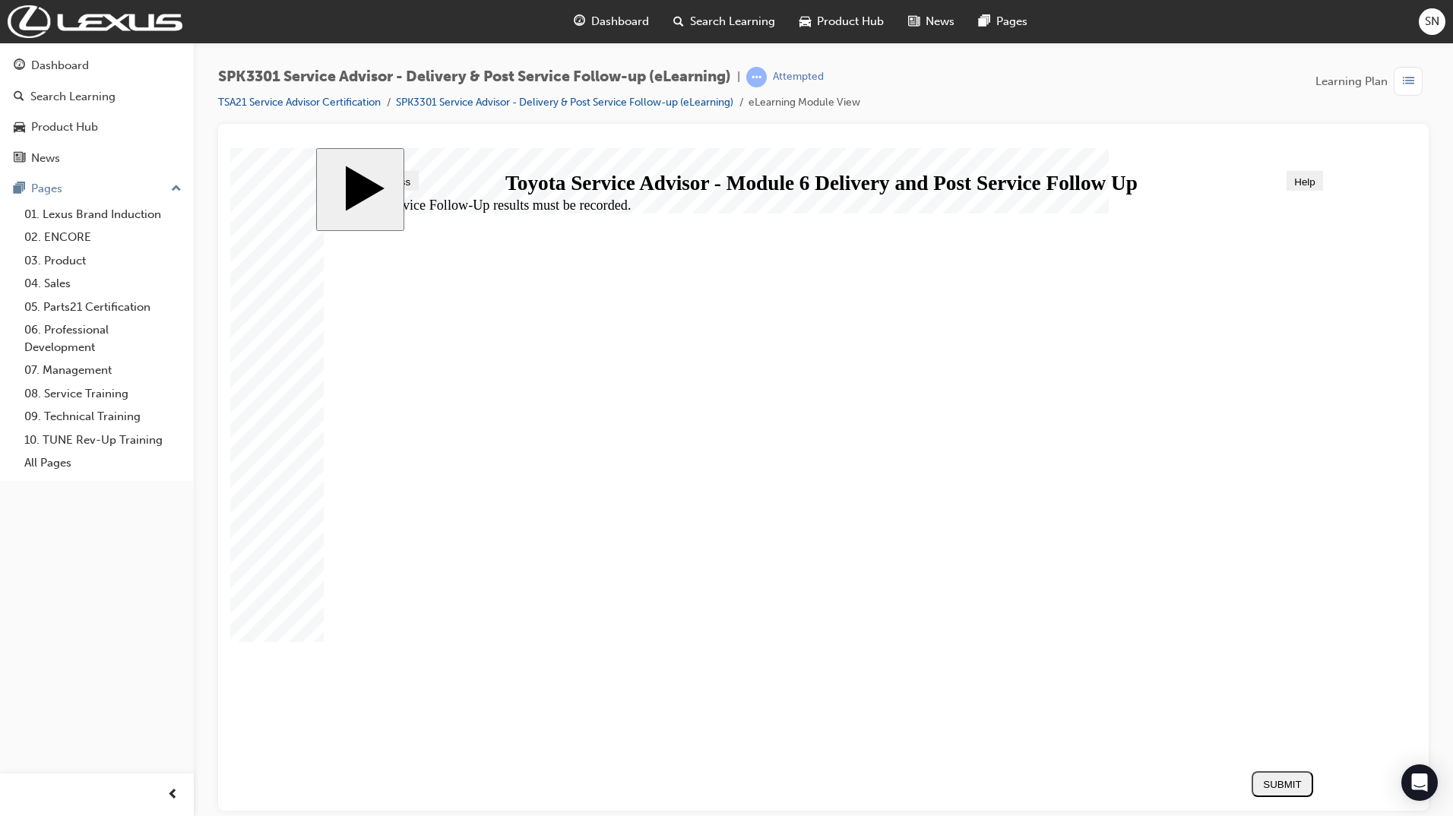
checkbox input "true"
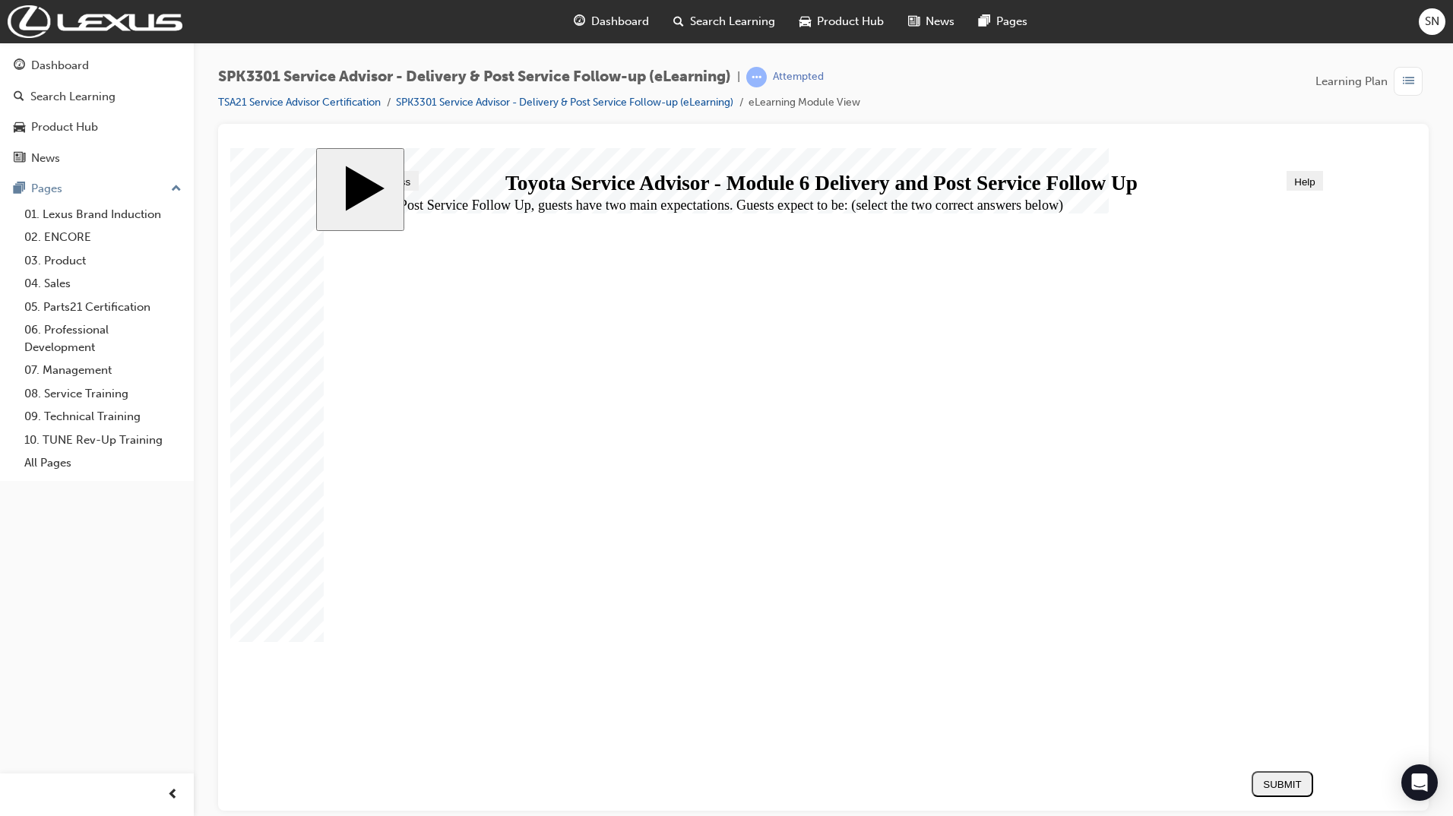
click at [1288, 792] on button "SUBMIT" at bounding box center [1282, 783] width 62 height 26
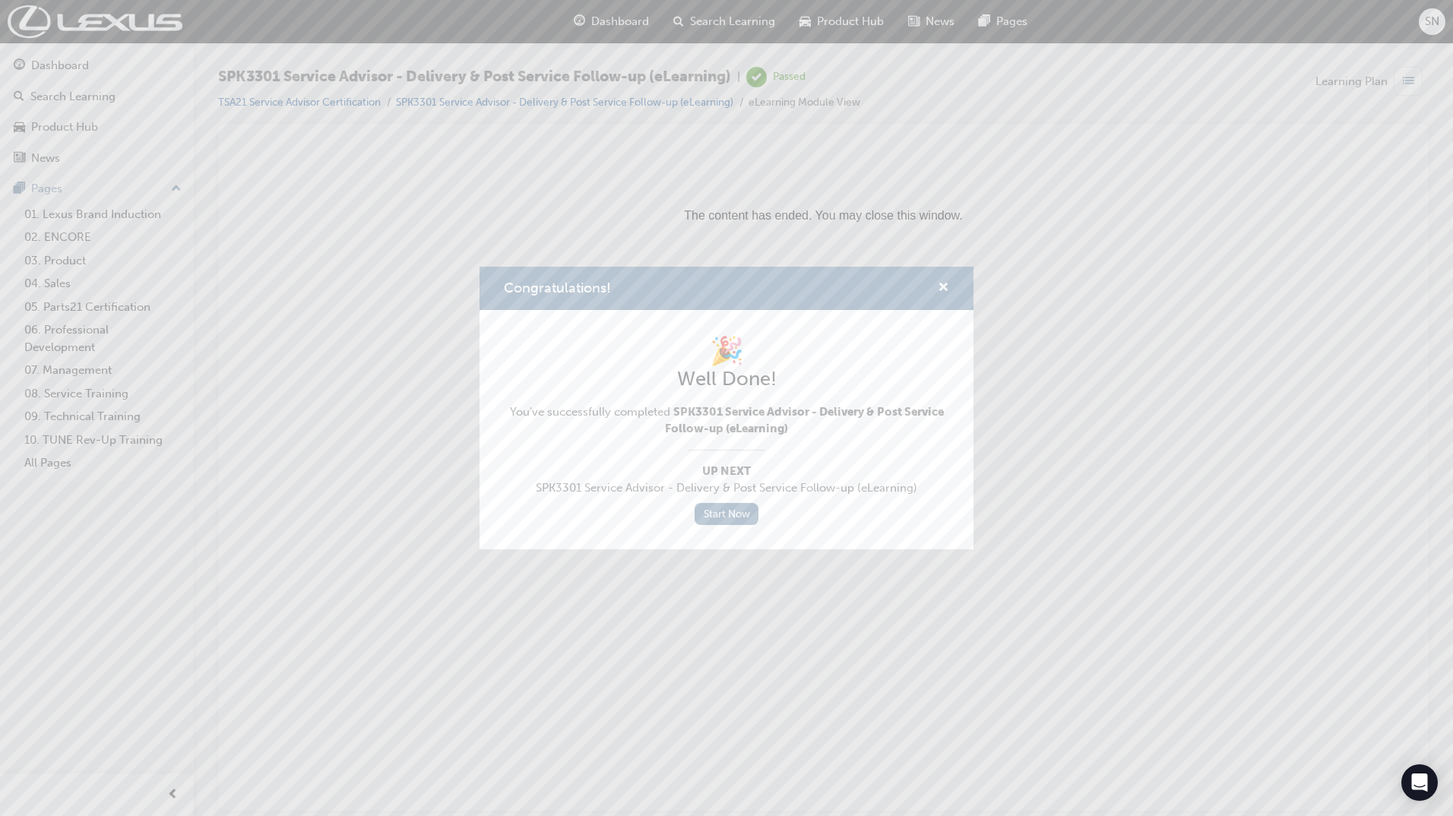
click at [937, 290] on div "Congratulations!" at bounding box center [937, 288] width 24 height 19
click at [938, 286] on span "cross-icon" at bounding box center [943, 289] width 11 height 14
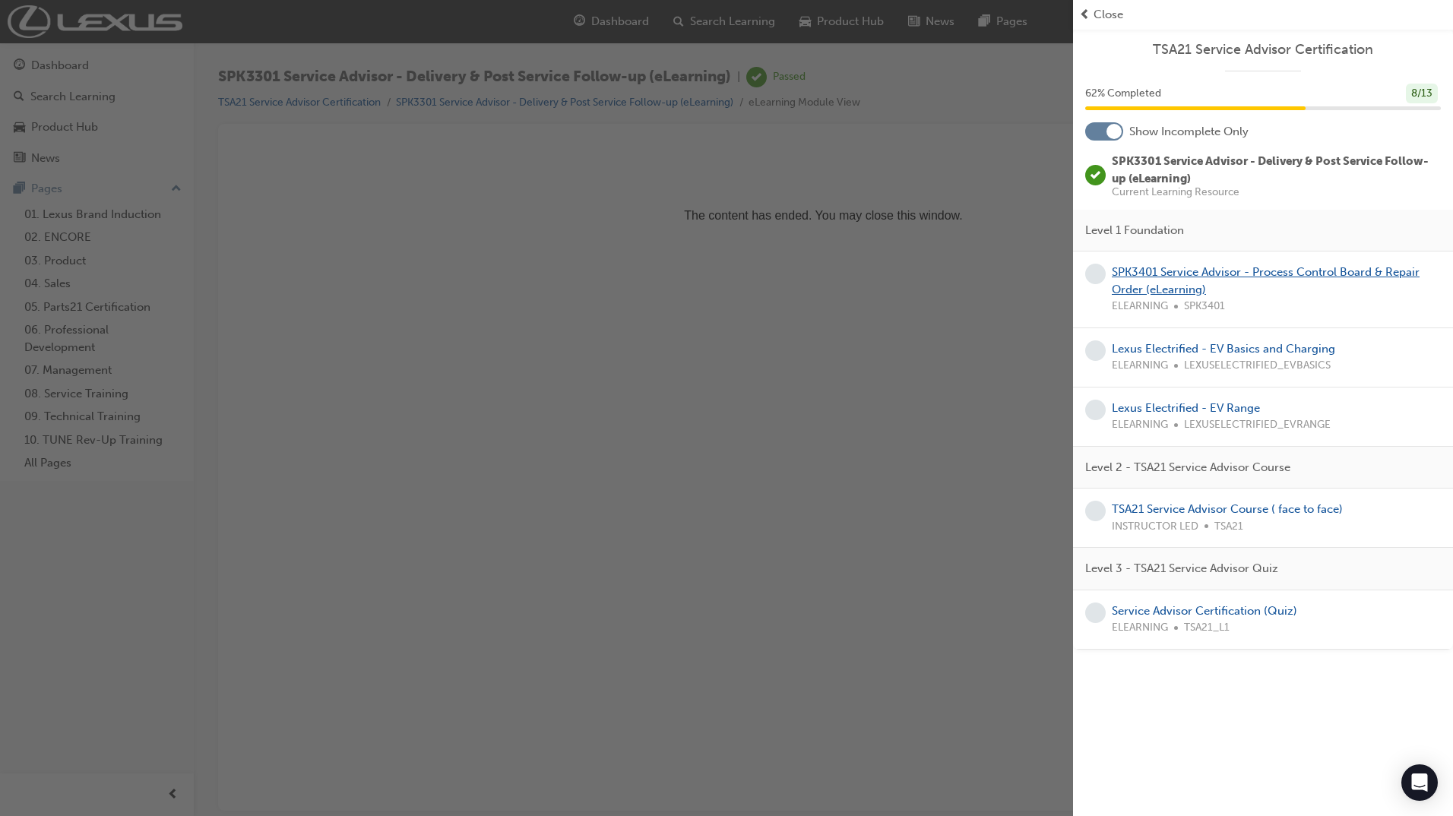
click at [1293, 271] on link "SPK3401 Service Advisor - Process Control Board & Repair Order (eLearning)" at bounding box center [1266, 280] width 308 height 31
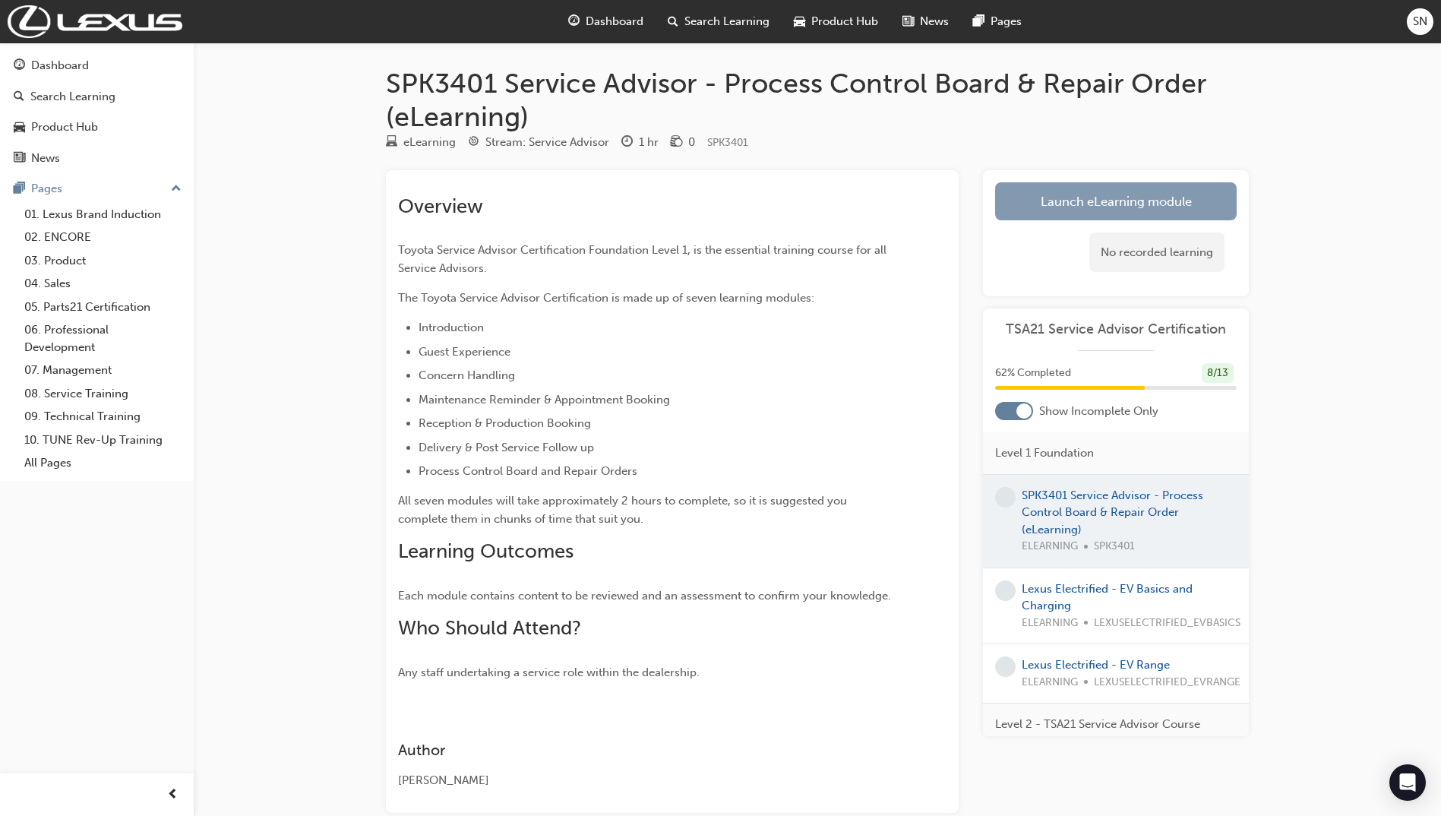
click at [1090, 207] on link "Launch eLearning module" at bounding box center [1116, 201] width 242 height 38
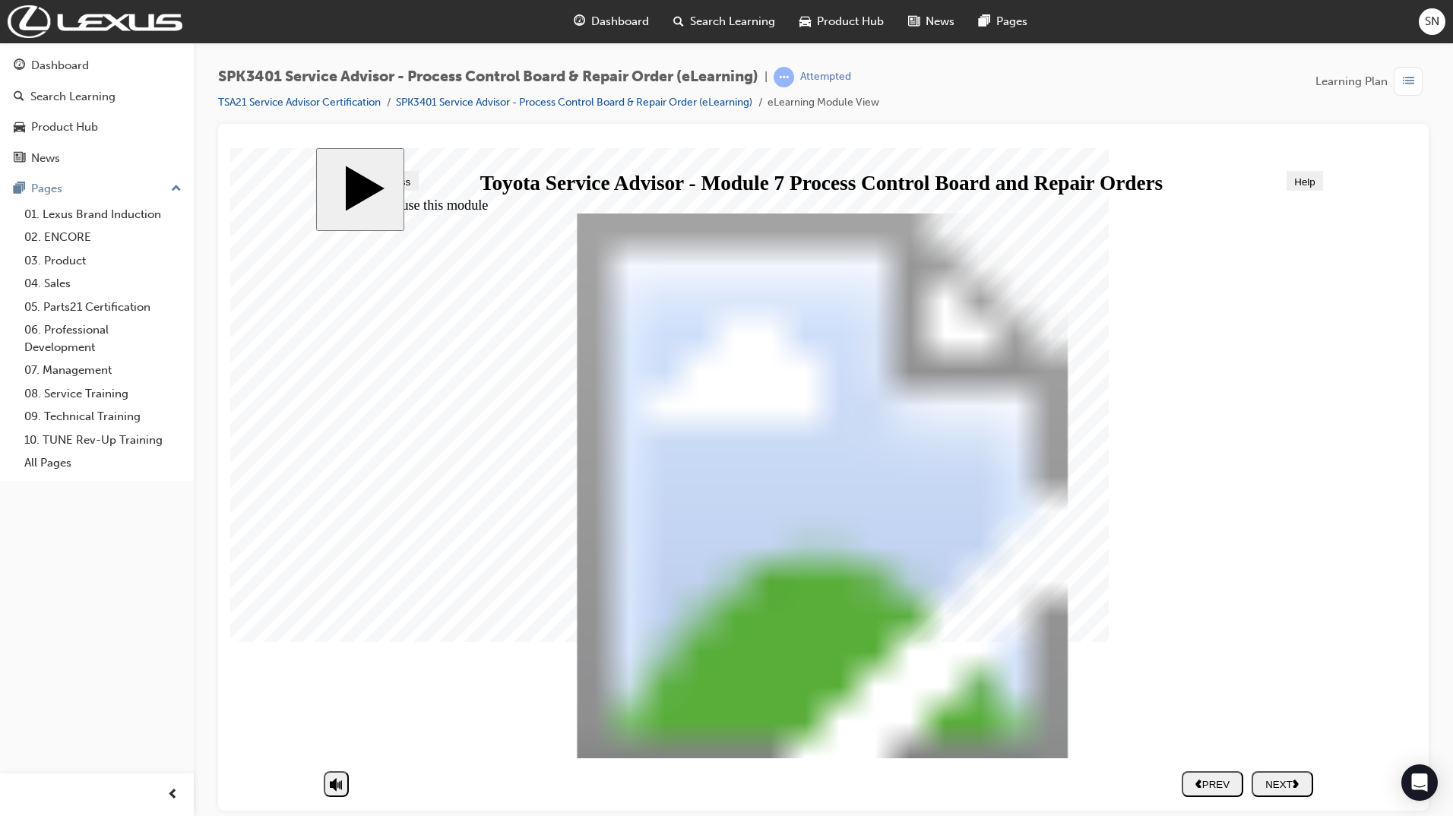
click at [1311, 792] on button "NEXT" at bounding box center [1282, 783] width 62 height 26
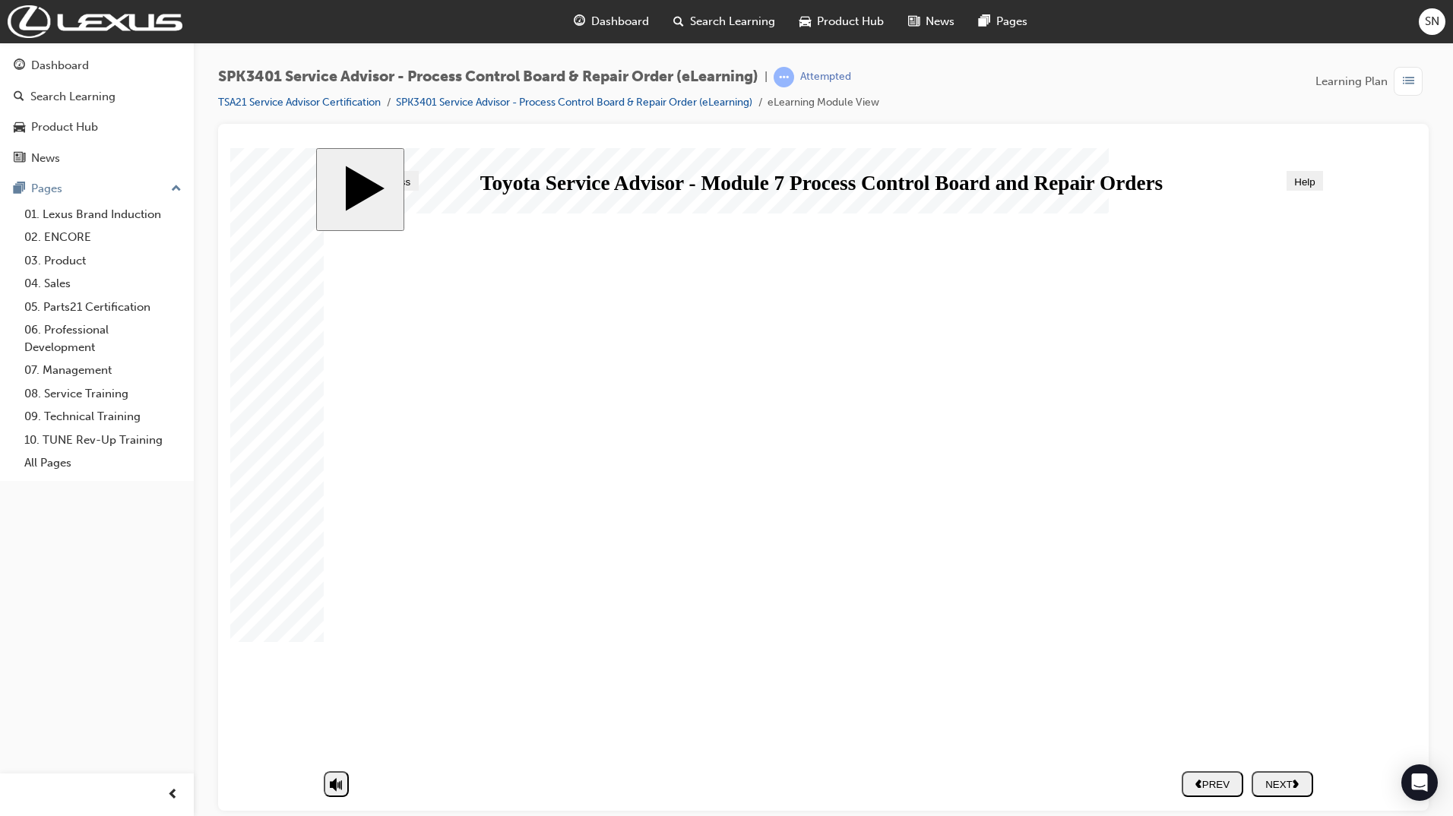
click at [1296, 792] on button "NEXT" at bounding box center [1282, 783] width 62 height 26
click at [1276, 789] on div "NEXT" at bounding box center [1281, 783] width 49 height 11
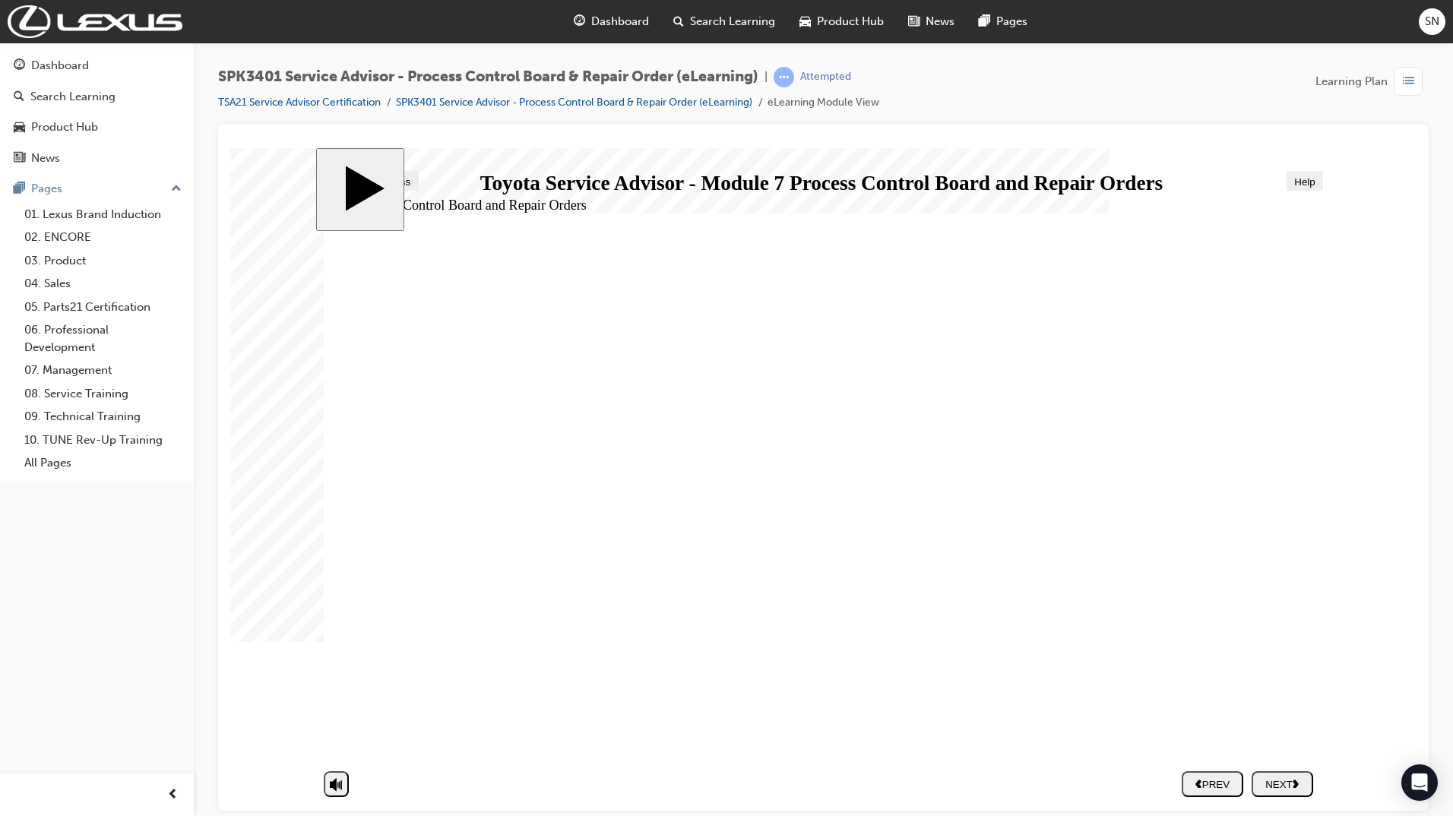
drag, startPoint x: 938, startPoint y: 663, endPoint x: 947, endPoint y: 666, distance: 8.7
click at [1297, 792] on button "NEXT" at bounding box center [1282, 783] width 62 height 26
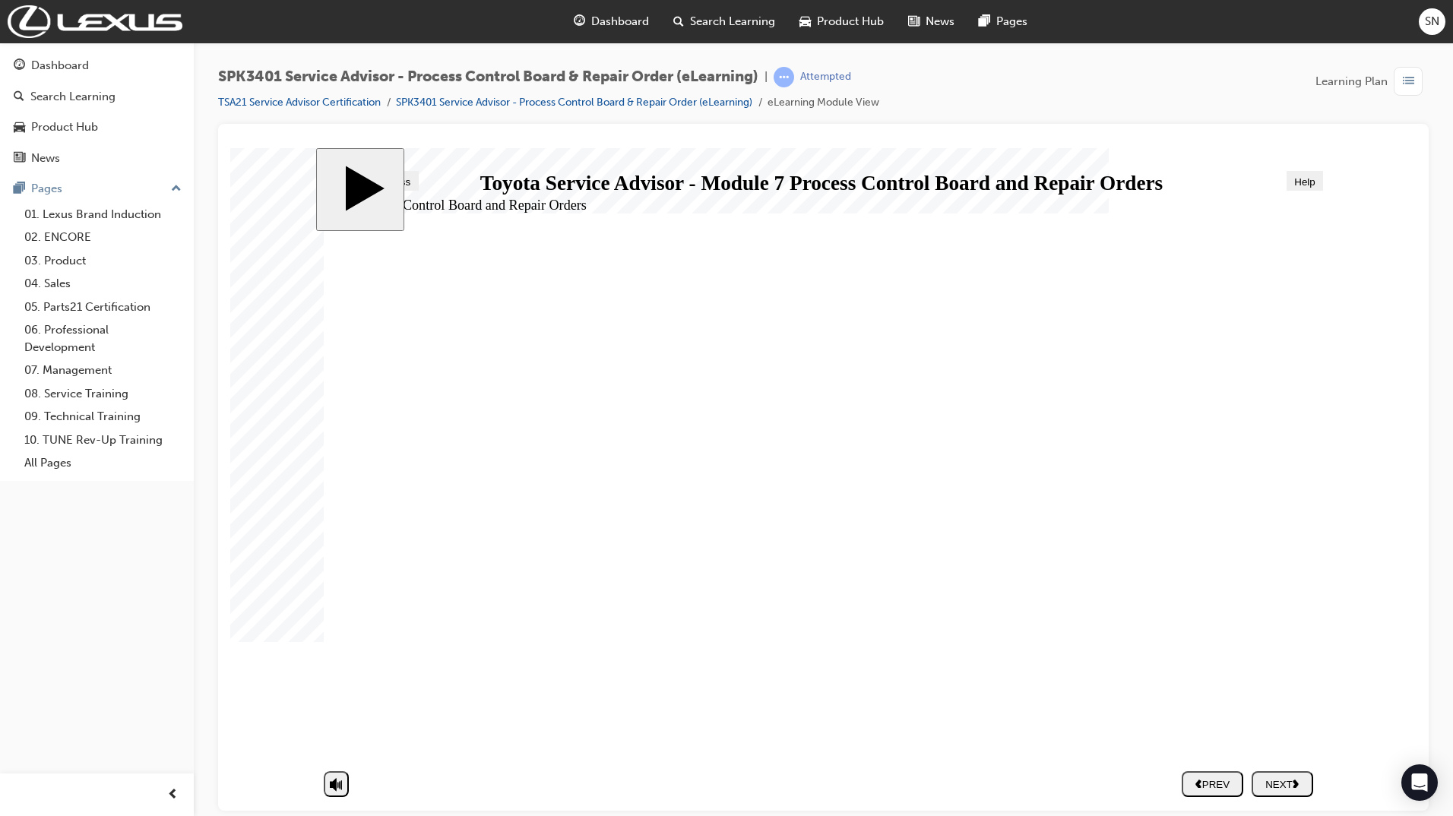
click at [1296, 788] on div "NEXT" at bounding box center [1281, 783] width 49 height 11
click at [1298, 785] on polygon "next" at bounding box center [1295, 783] width 6 height 8
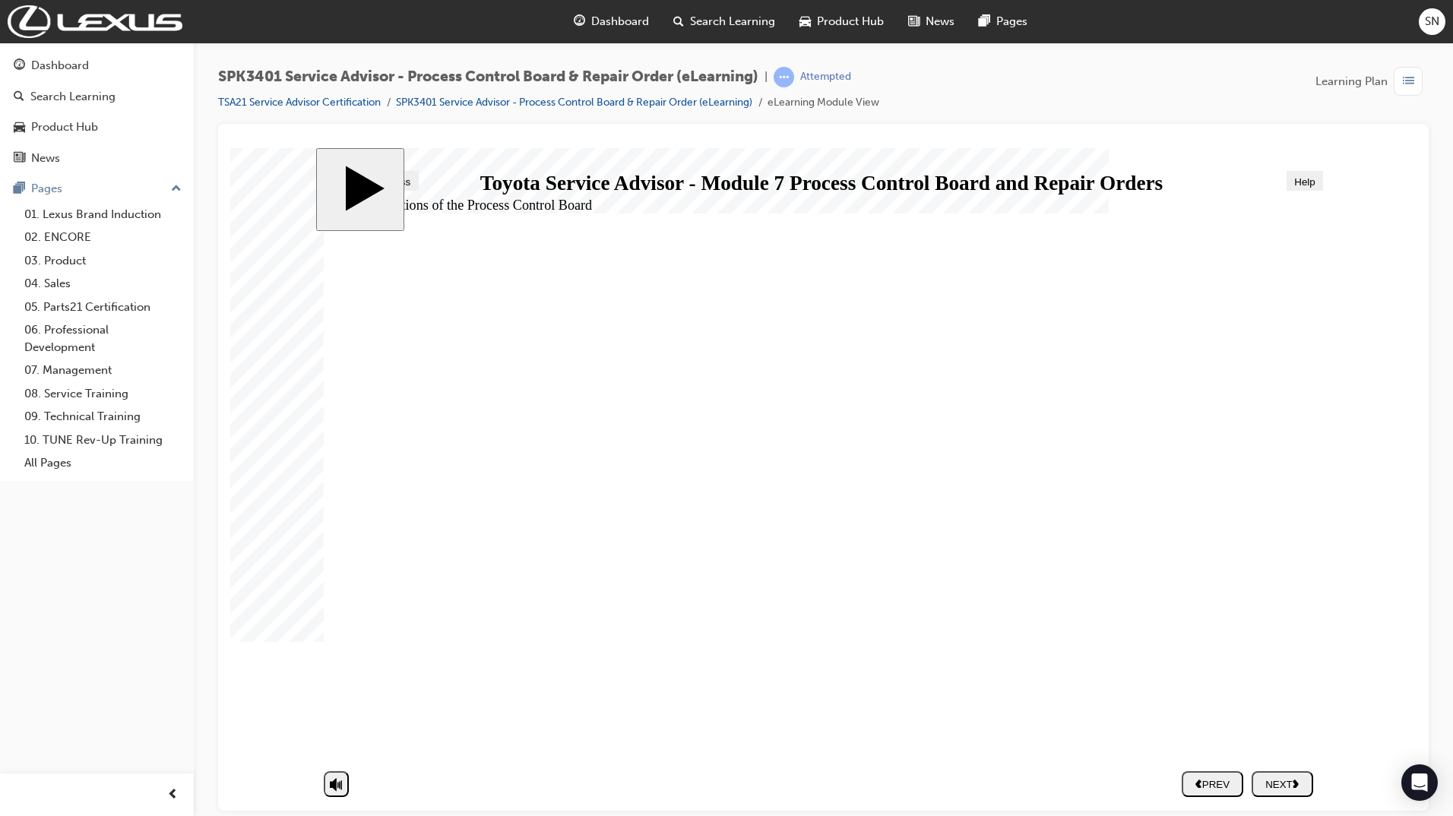
click at [1279, 786] on div "NEXT" at bounding box center [1281, 783] width 49 height 11
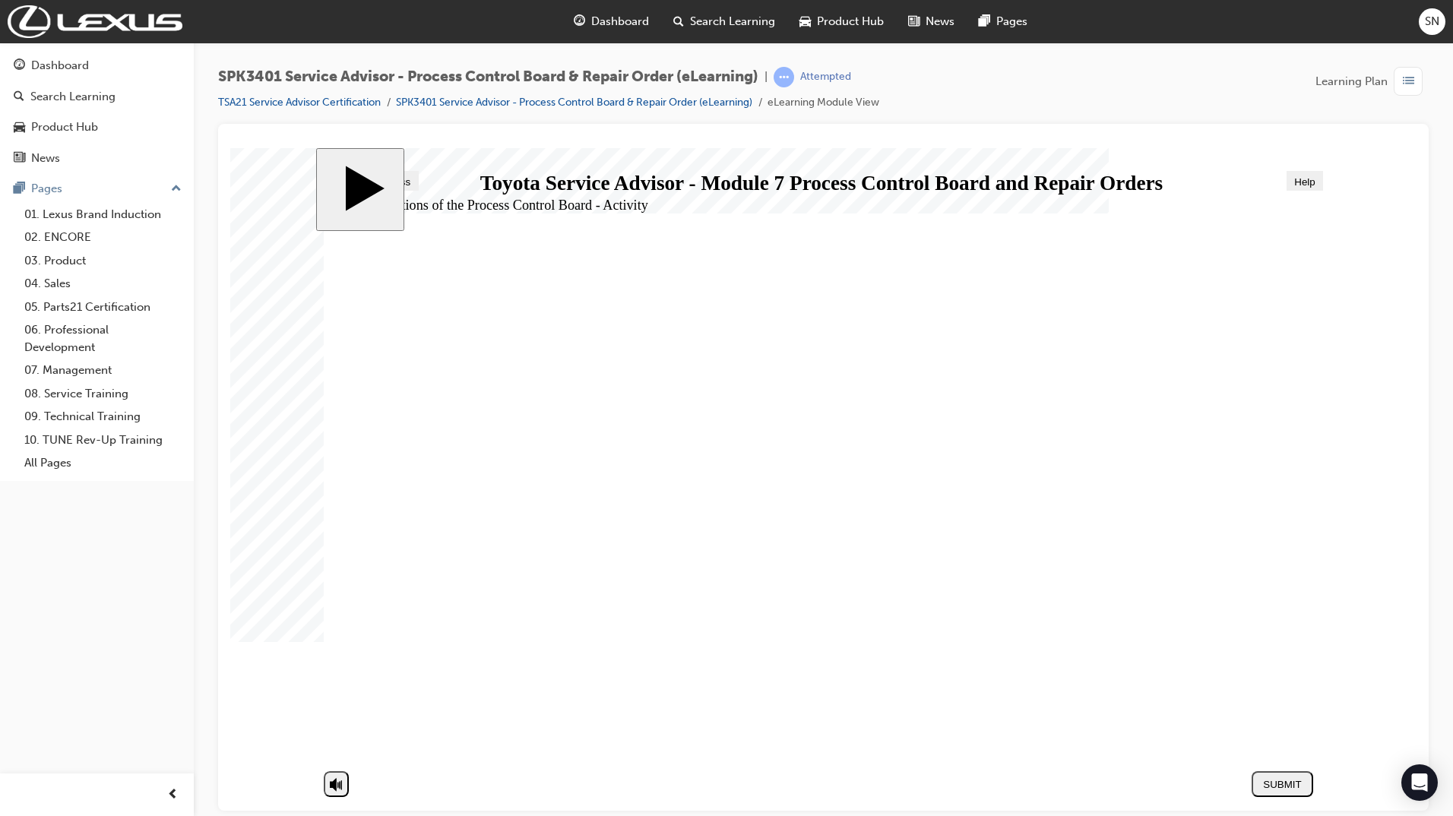
drag, startPoint x: 533, startPoint y: 455, endPoint x: 1036, endPoint y: 644, distance: 537.4
drag, startPoint x: 625, startPoint y: 648, endPoint x: 1130, endPoint y: 694, distance: 507.4
drag, startPoint x: 430, startPoint y: 567, endPoint x: 934, endPoint y: 391, distance: 533.4
drag, startPoint x: 520, startPoint y: 520, endPoint x: 1016, endPoint y: 388, distance: 512.5
drag, startPoint x: 508, startPoint y: 571, endPoint x: 1036, endPoint y: 451, distance: 541.5
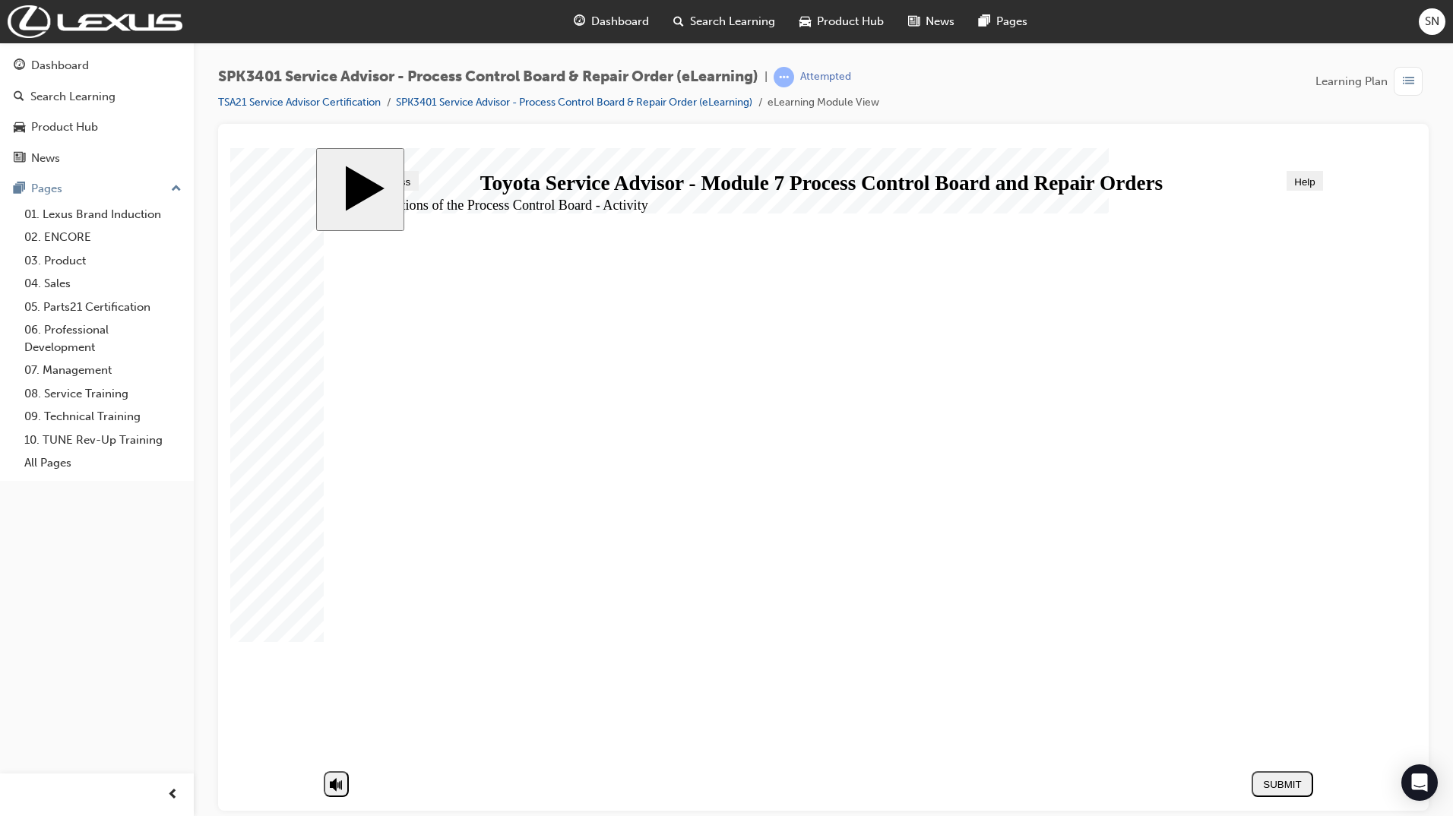
drag, startPoint x: 713, startPoint y: 581, endPoint x: 1088, endPoint y: 519, distance: 380.5
drag, startPoint x: 694, startPoint y: 567, endPoint x: 1055, endPoint y: 559, distance: 360.2
drag, startPoint x: 588, startPoint y: 615, endPoint x: 1089, endPoint y: 448, distance: 527.9
drag, startPoint x: 595, startPoint y: 488, endPoint x: 1068, endPoint y: 530, distance: 475.3
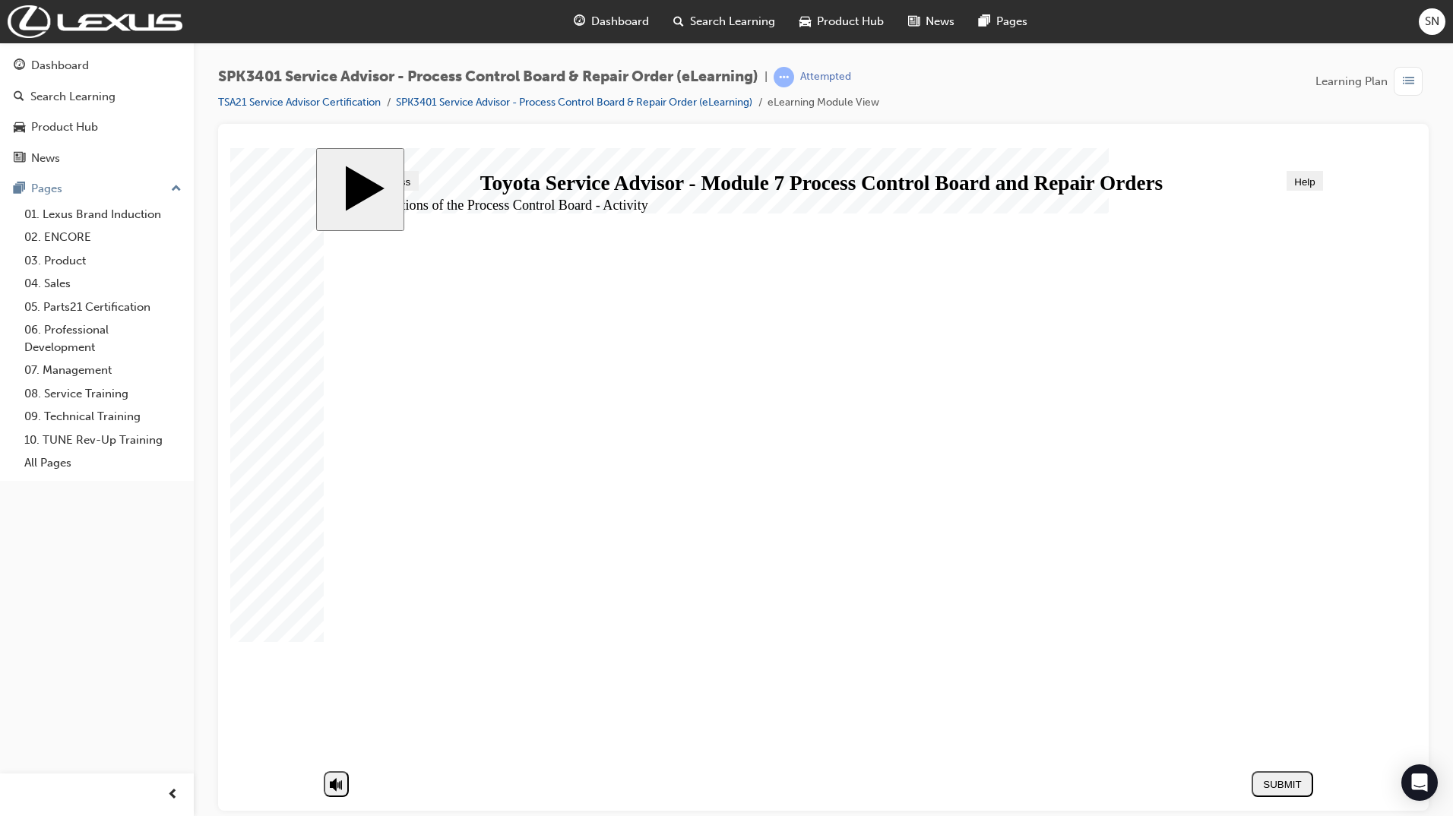
drag, startPoint x: 561, startPoint y: 688, endPoint x: 1020, endPoint y: 609, distance: 464.9
drag, startPoint x: 1275, startPoint y: 779, endPoint x: 1308, endPoint y: 786, distance: 33.5
click at [1307, 786] on div "SUBMIT" at bounding box center [1281, 783] width 49 height 11
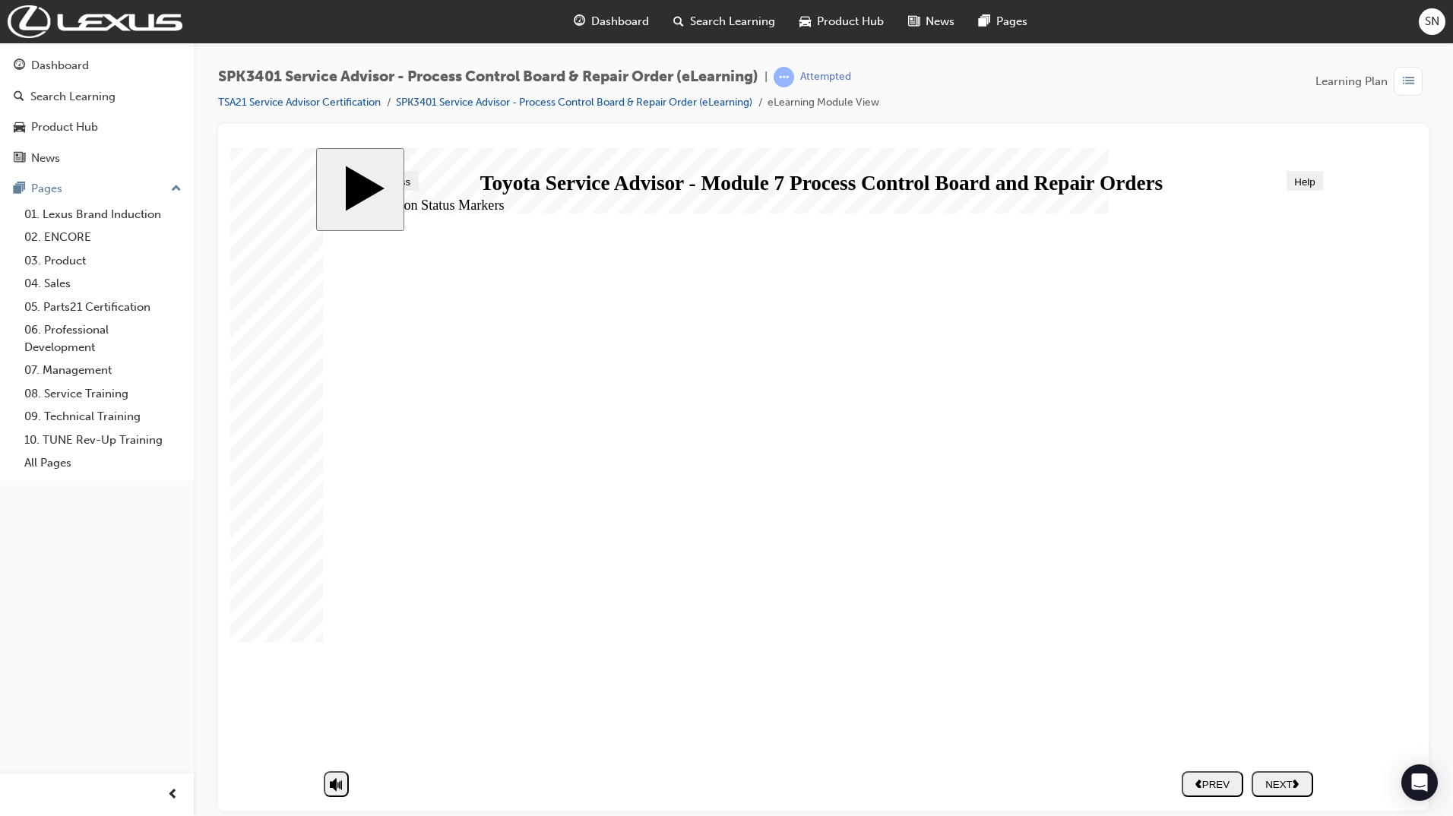
click at [1287, 782] on div "NEXT" at bounding box center [1281, 783] width 49 height 11
click at [1281, 782] on div "NEXT" at bounding box center [1281, 783] width 49 height 11
click at [1290, 783] on div "NEXT" at bounding box center [1281, 783] width 49 height 11
click at [1288, 781] on div "NEXT" at bounding box center [1281, 783] width 49 height 11
click at [1221, 783] on div "PREV" at bounding box center [1212, 783] width 49 height 11
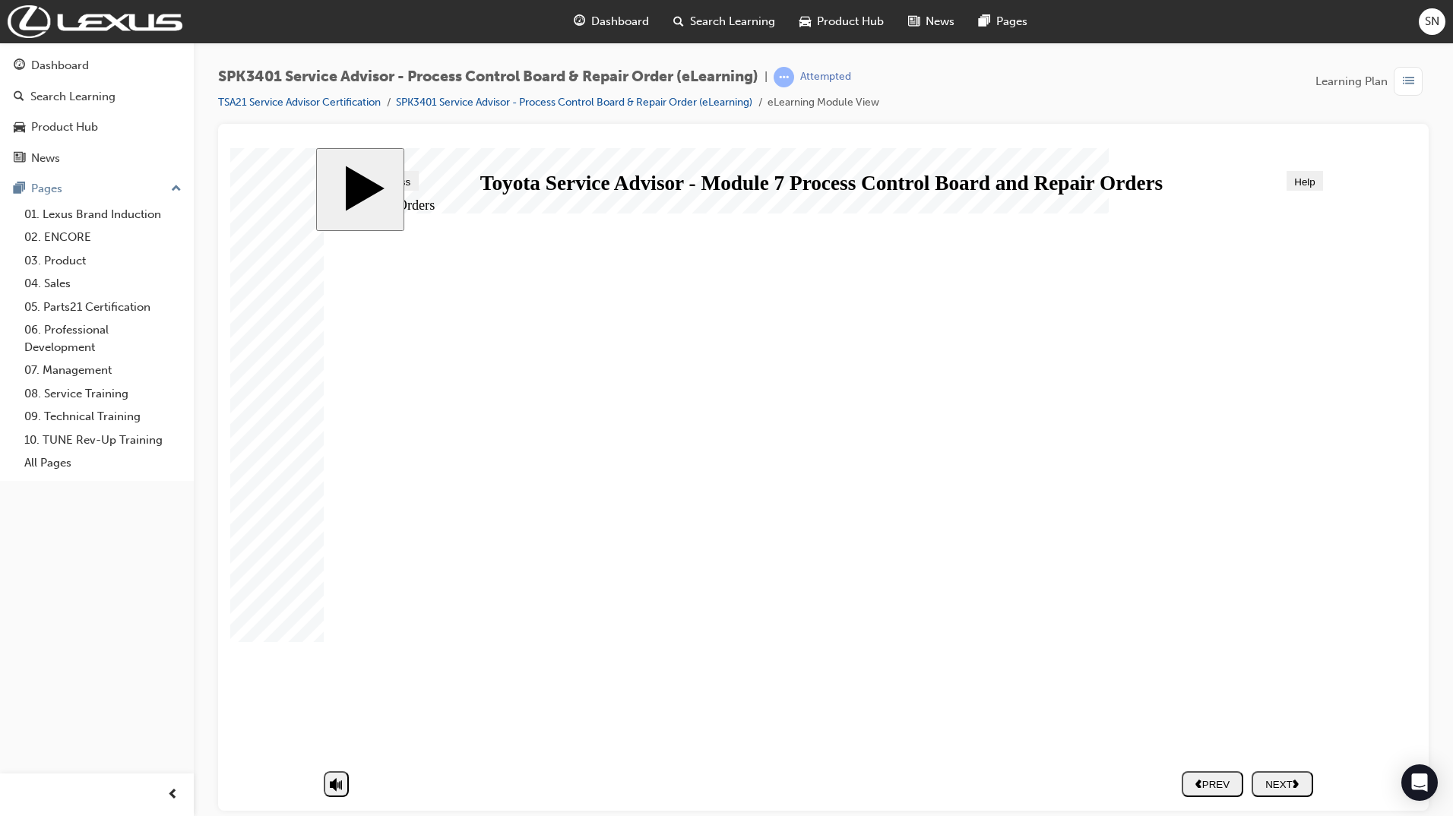
click at [1303, 782] on div "NEXT" at bounding box center [1281, 783] width 49 height 11
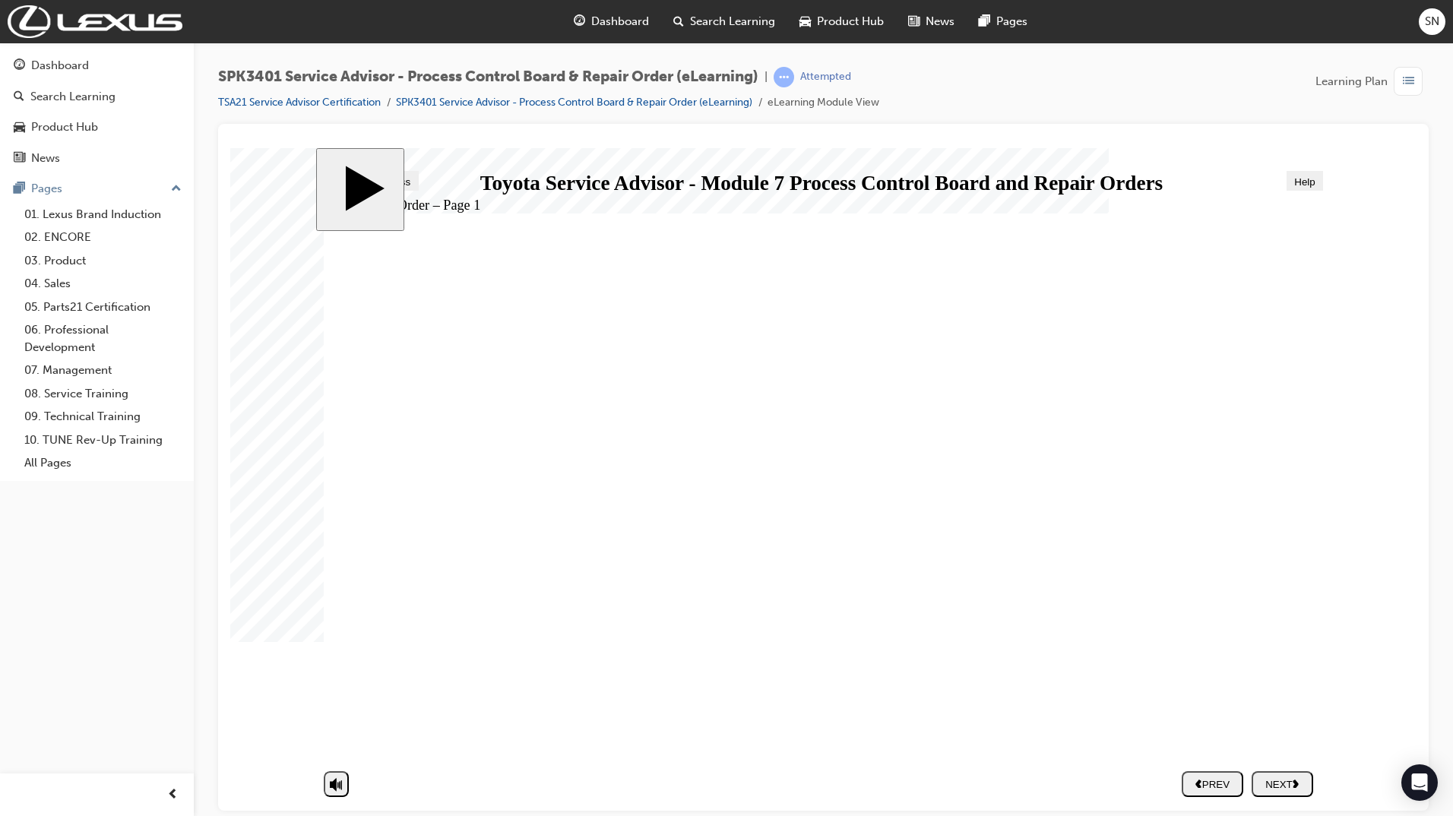
click at [1284, 792] on button "NEXT" at bounding box center [1282, 783] width 62 height 26
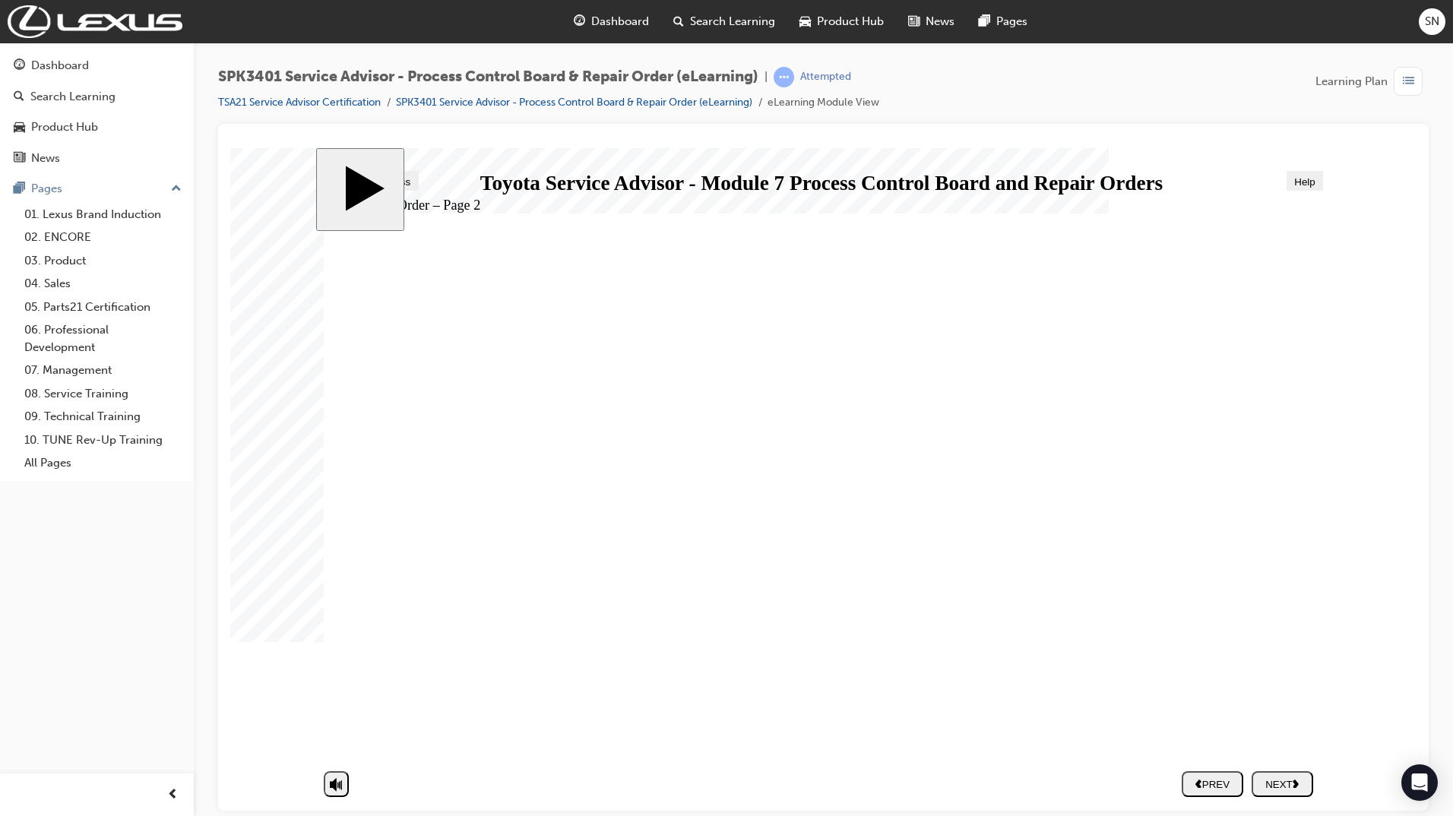
drag, startPoint x: 887, startPoint y: 434, endPoint x: 886, endPoint y: 443, distance: 9.1
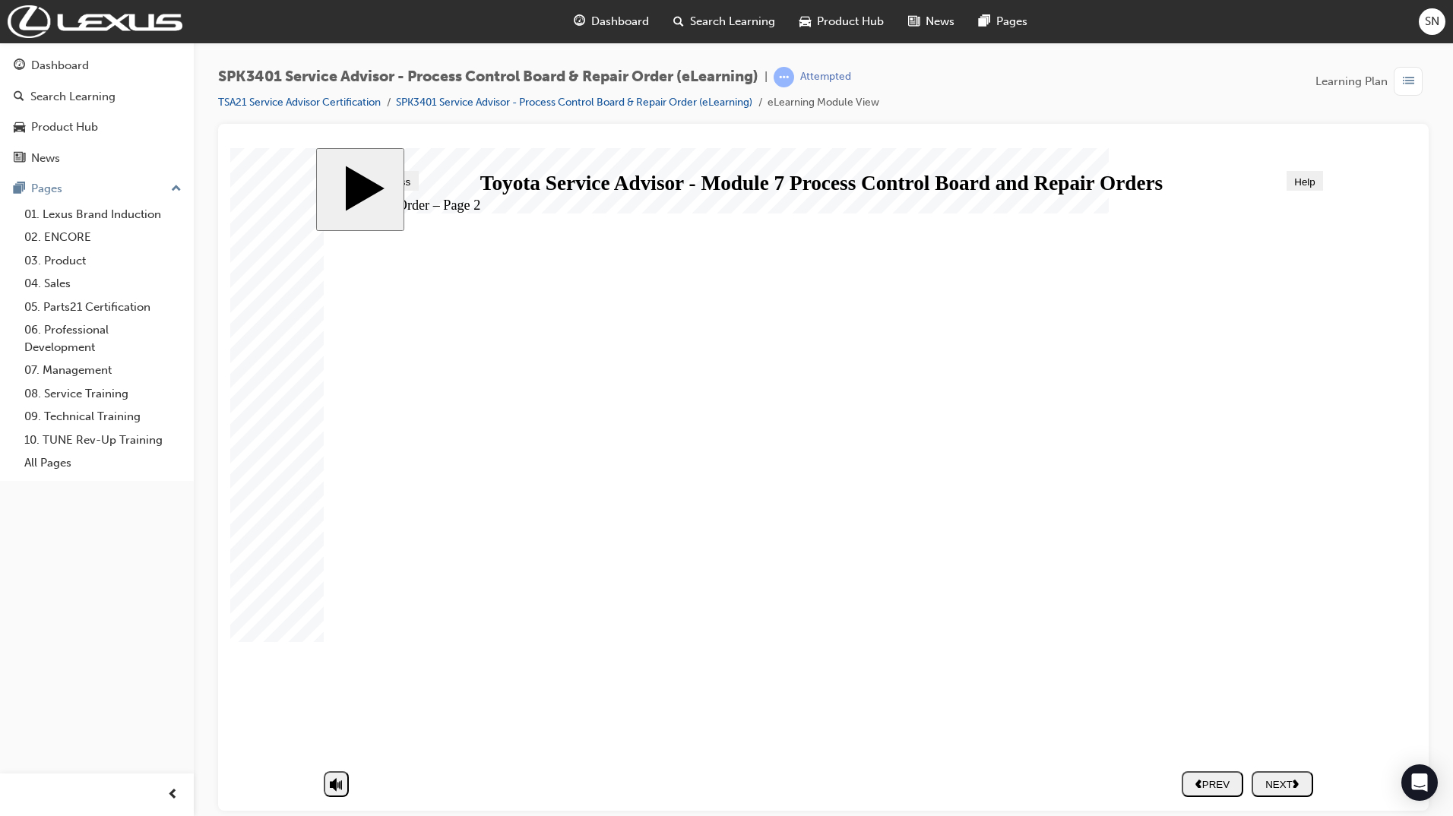
click at [1276, 789] on div "NEXT" at bounding box center [1281, 783] width 49 height 11
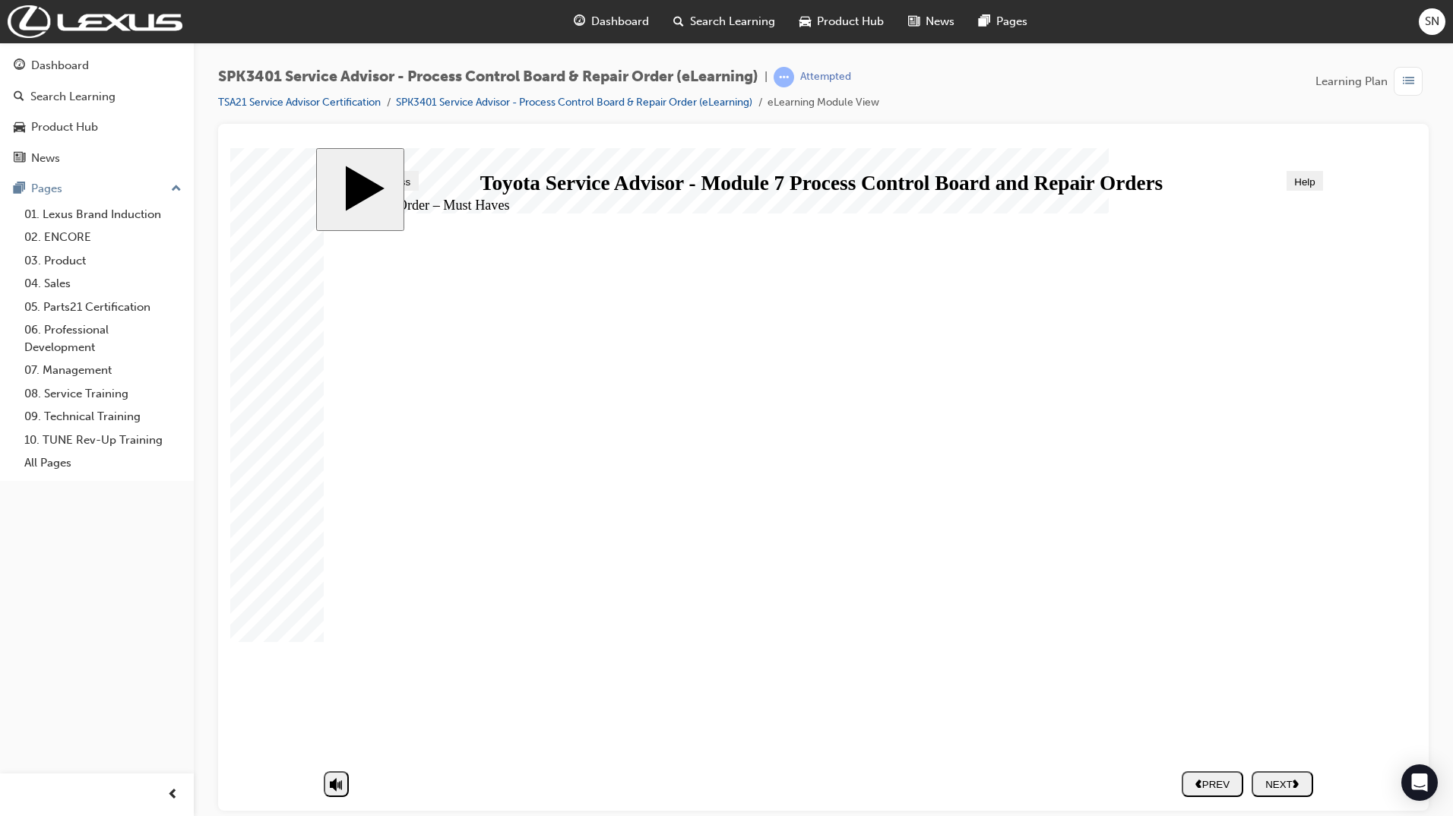
click at [1291, 779] on div "NEXT" at bounding box center [1281, 783] width 49 height 11
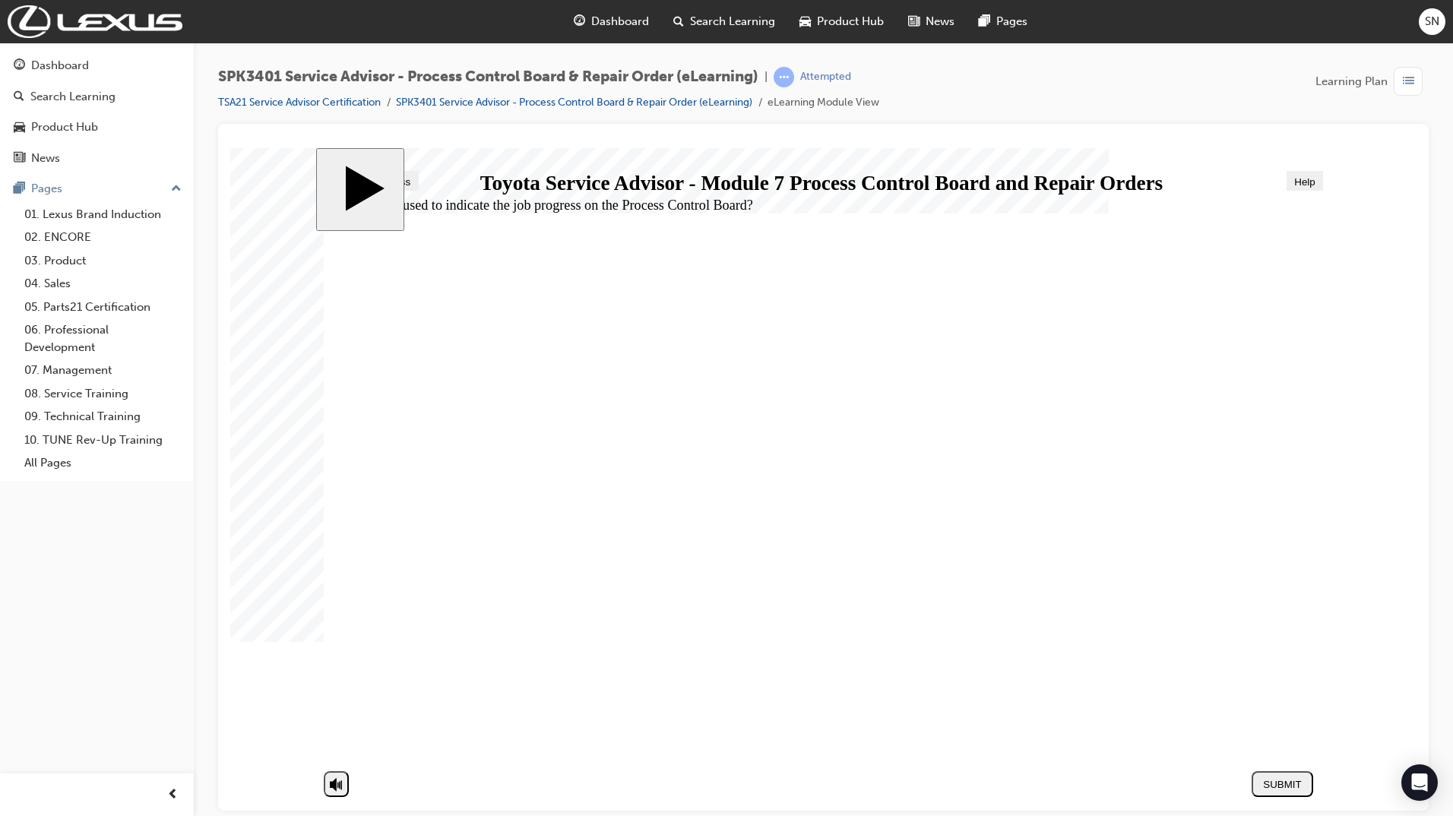
radio input "true"
click at [1299, 783] on div "SUBMIT" at bounding box center [1281, 783] width 49 height 11
radio input "true"
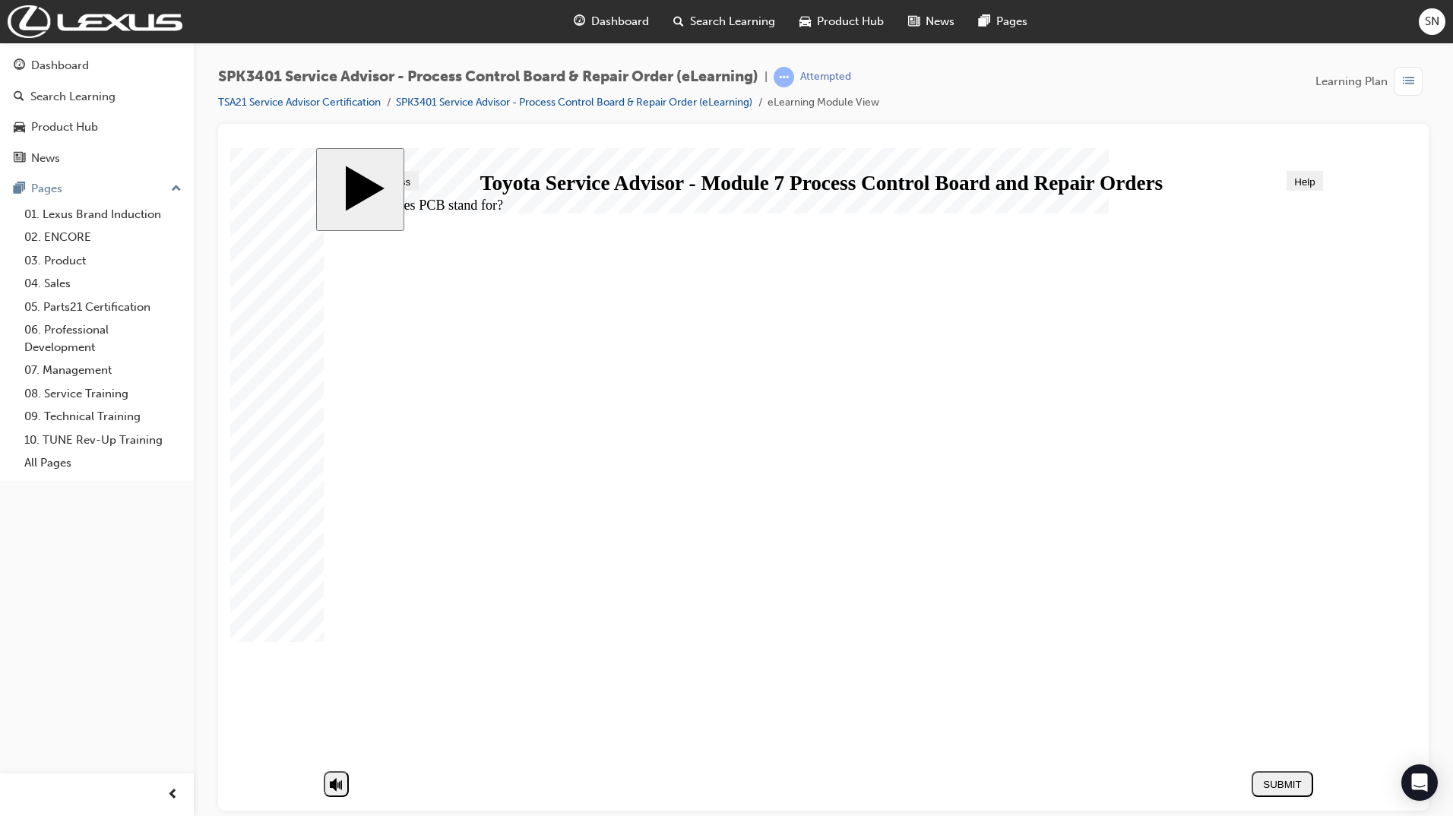
click at [1279, 796] on button "SUBMIT" at bounding box center [1282, 783] width 62 height 26
radio input "true"
click at [1292, 787] on div "SUBMIT" at bounding box center [1281, 783] width 49 height 11
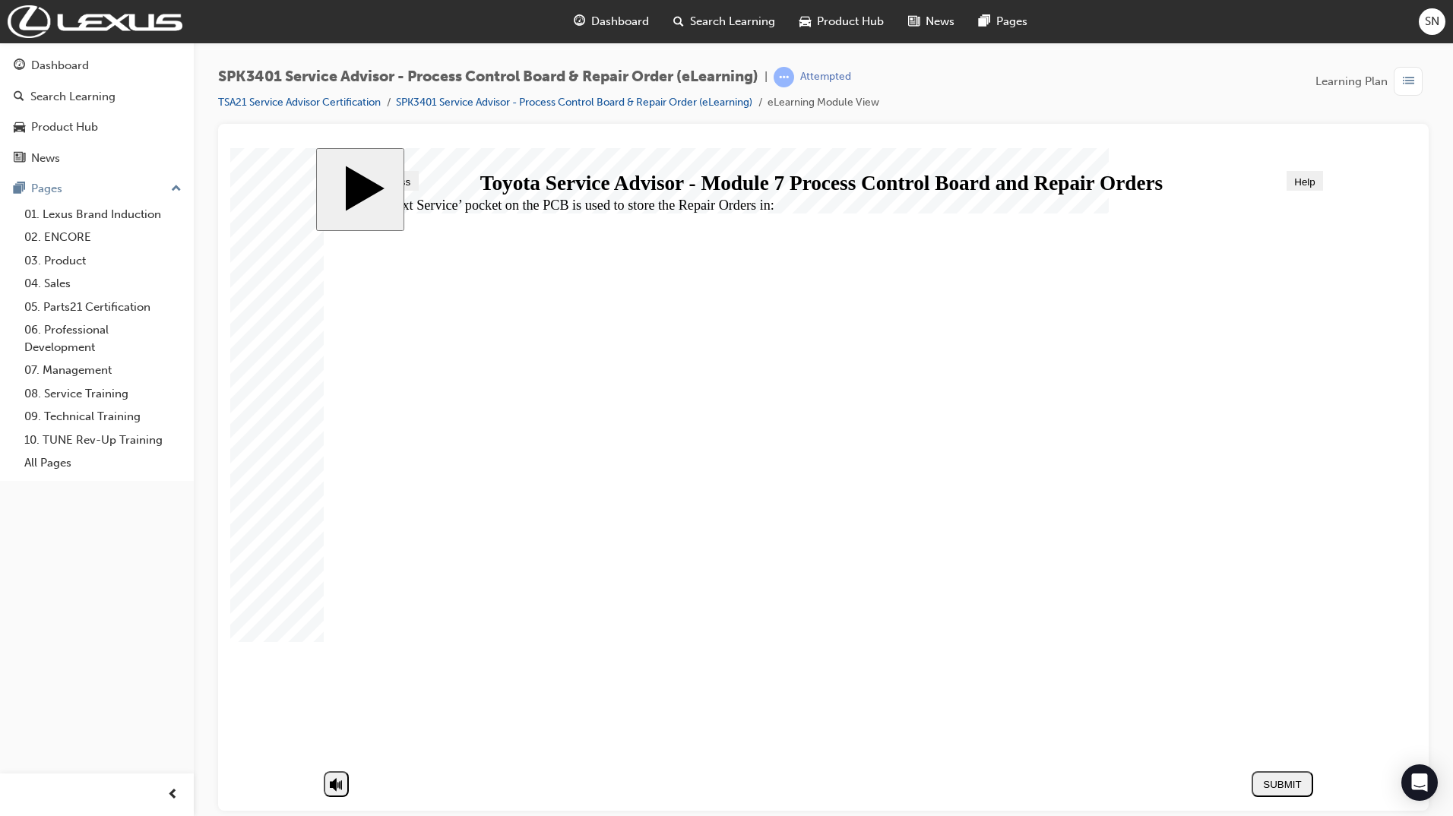
radio input "true"
click at [1284, 775] on button "SUBMIT" at bounding box center [1282, 783] width 62 height 26
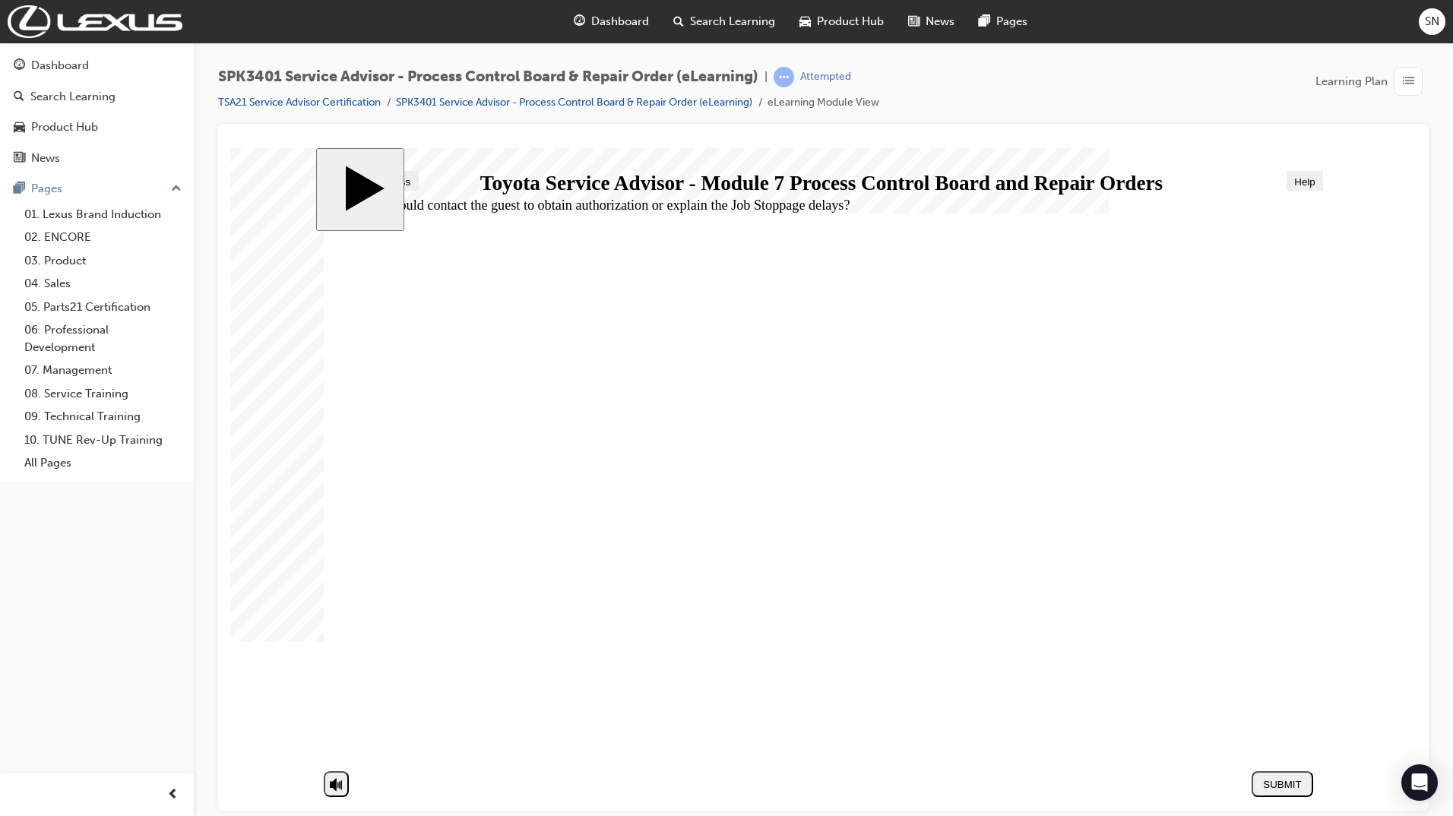
radio input "true"
click at [1276, 791] on button "SUBMIT" at bounding box center [1282, 783] width 62 height 26
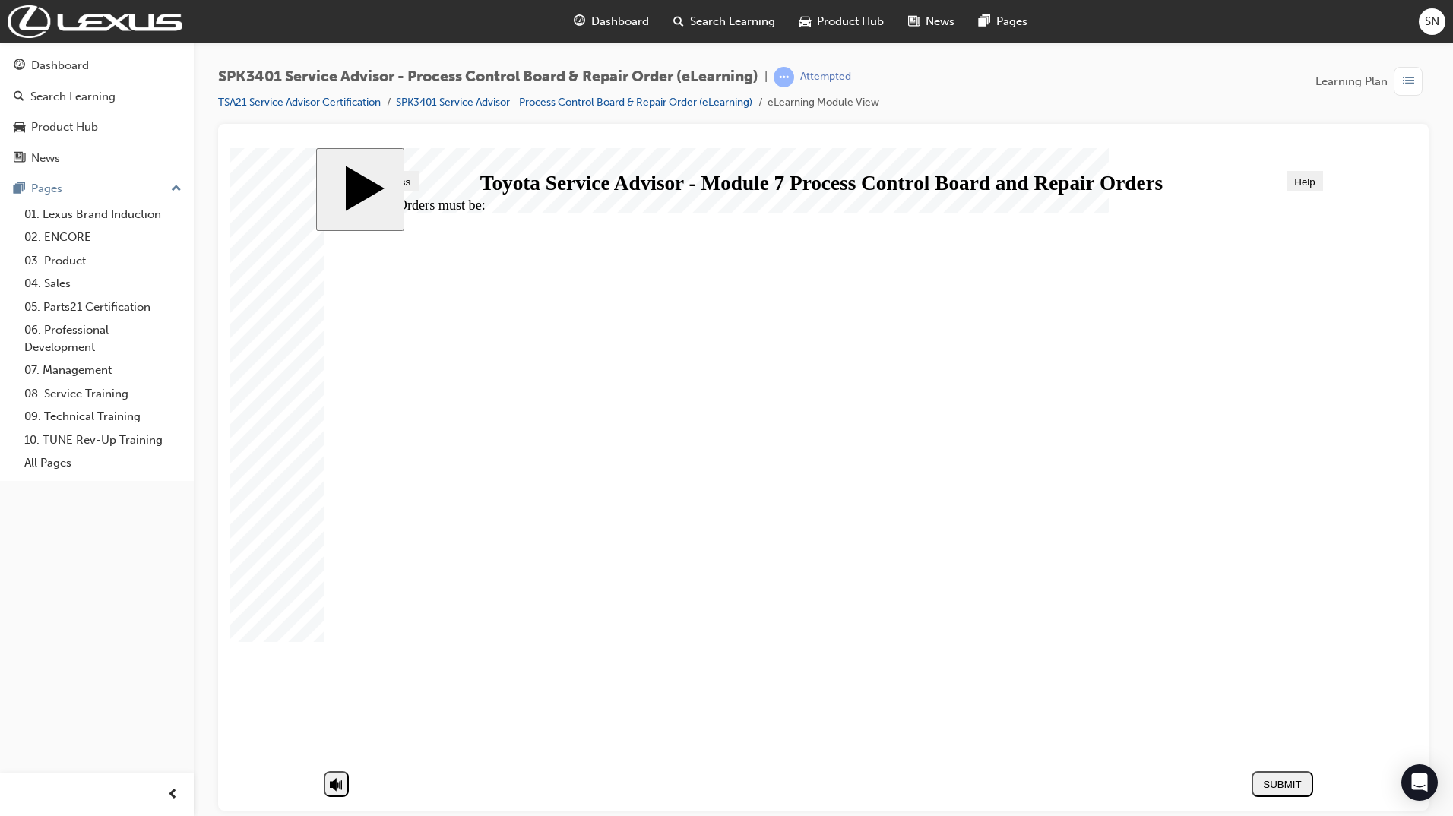
radio input "true"
click at [1286, 789] on div "SUBMIT" at bounding box center [1281, 783] width 49 height 11
radio input "true"
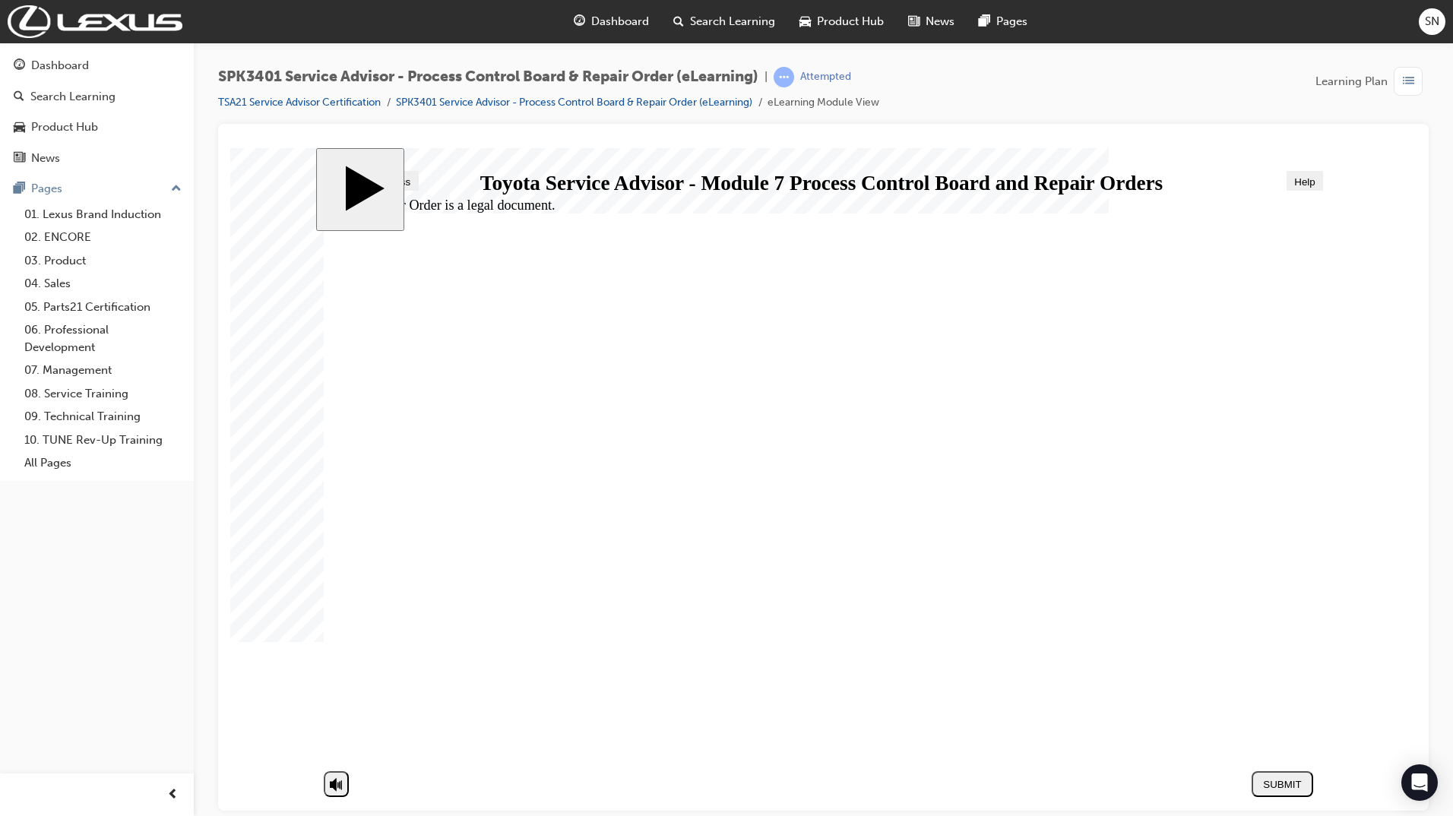
click at [1290, 780] on div "SUBMIT" at bounding box center [1281, 783] width 49 height 11
radio input "true"
click at [1270, 780] on div "SUBMIT" at bounding box center [1281, 783] width 49 height 11
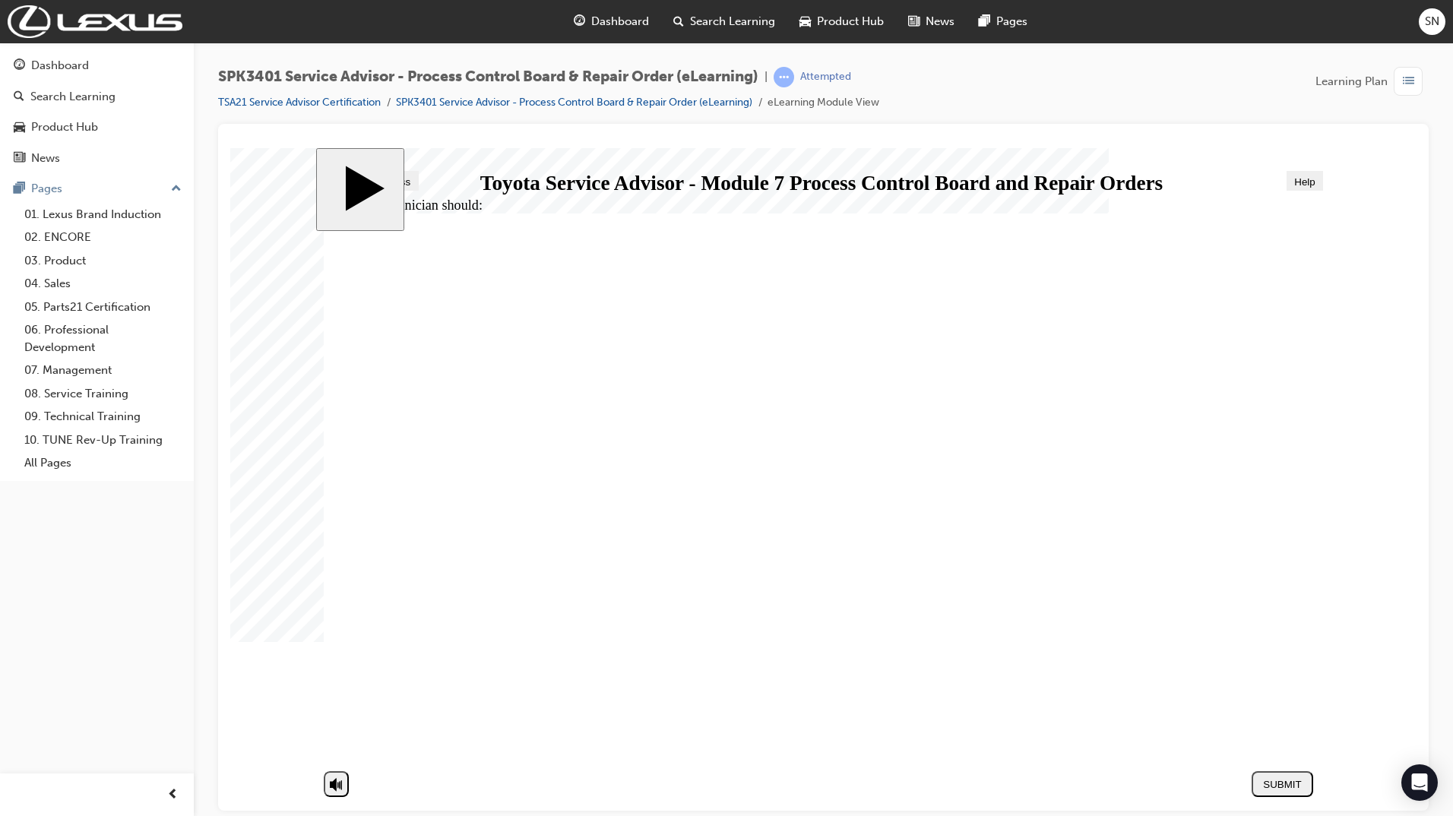
radio input "true"
click at [1283, 778] on div "SUBMIT" at bounding box center [1281, 783] width 49 height 11
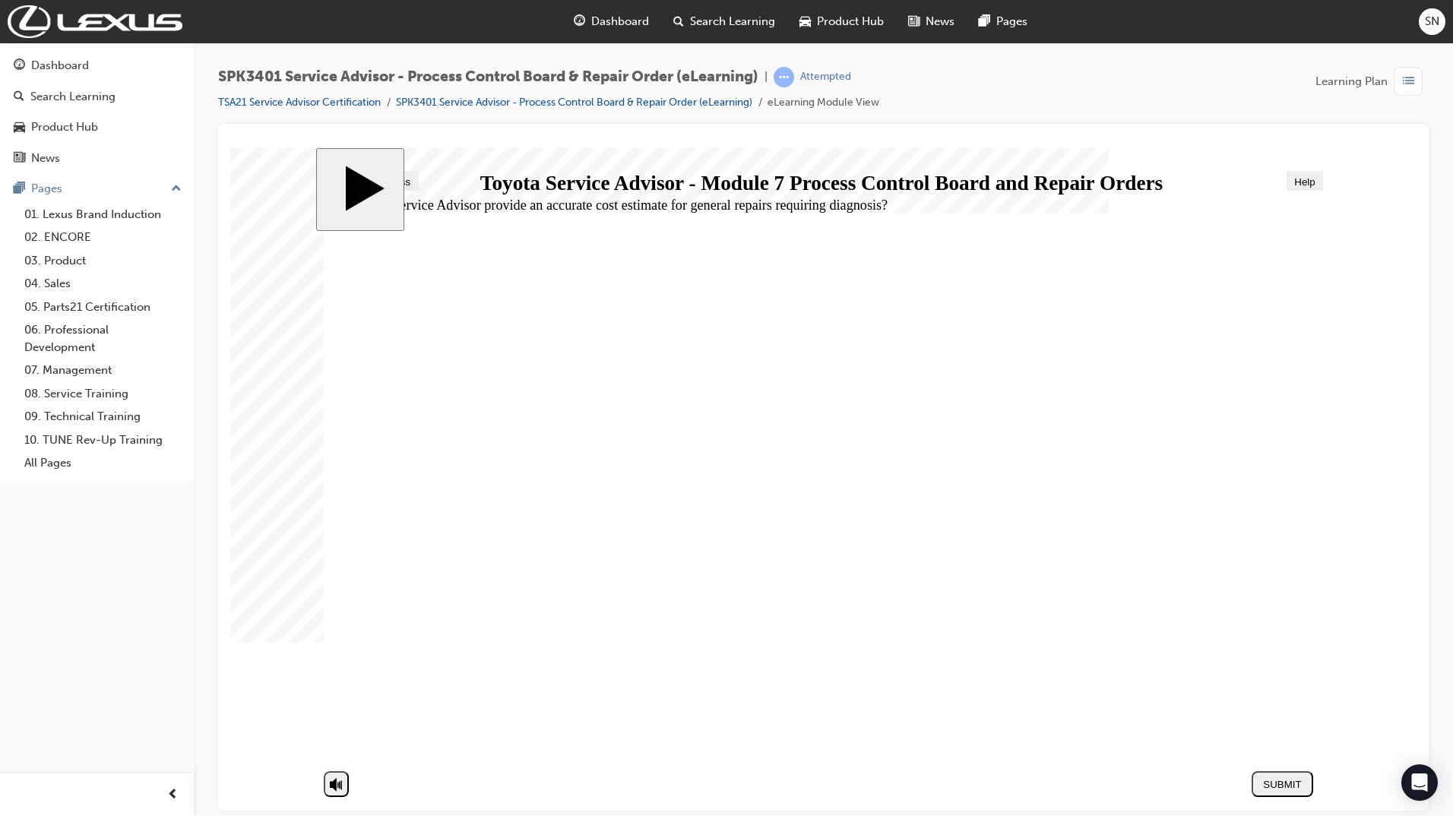
radio input "true"
click at [1269, 774] on button "SUBMIT" at bounding box center [1282, 783] width 62 height 26
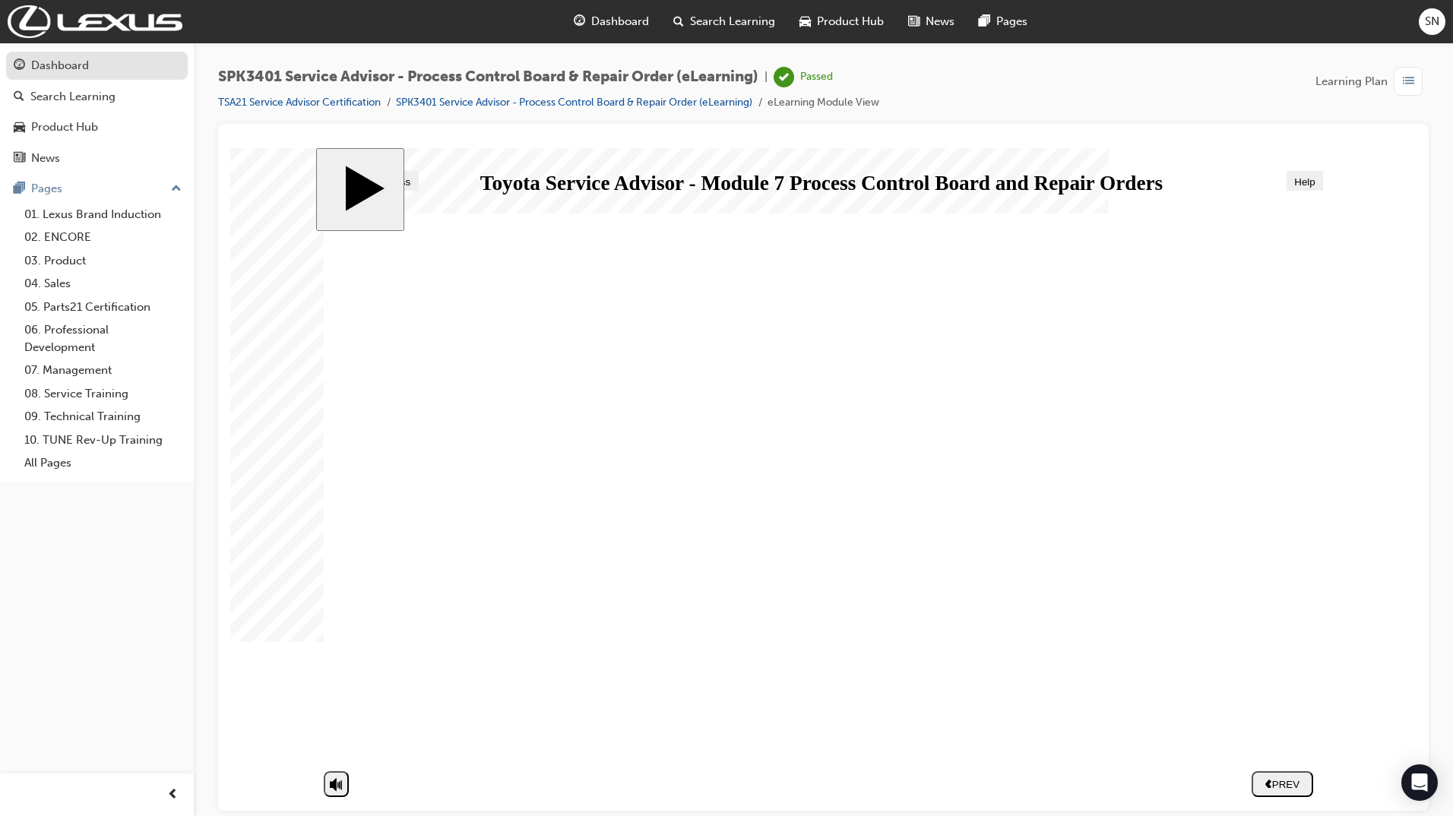
click at [71, 66] on div "Dashboard" at bounding box center [60, 65] width 58 height 17
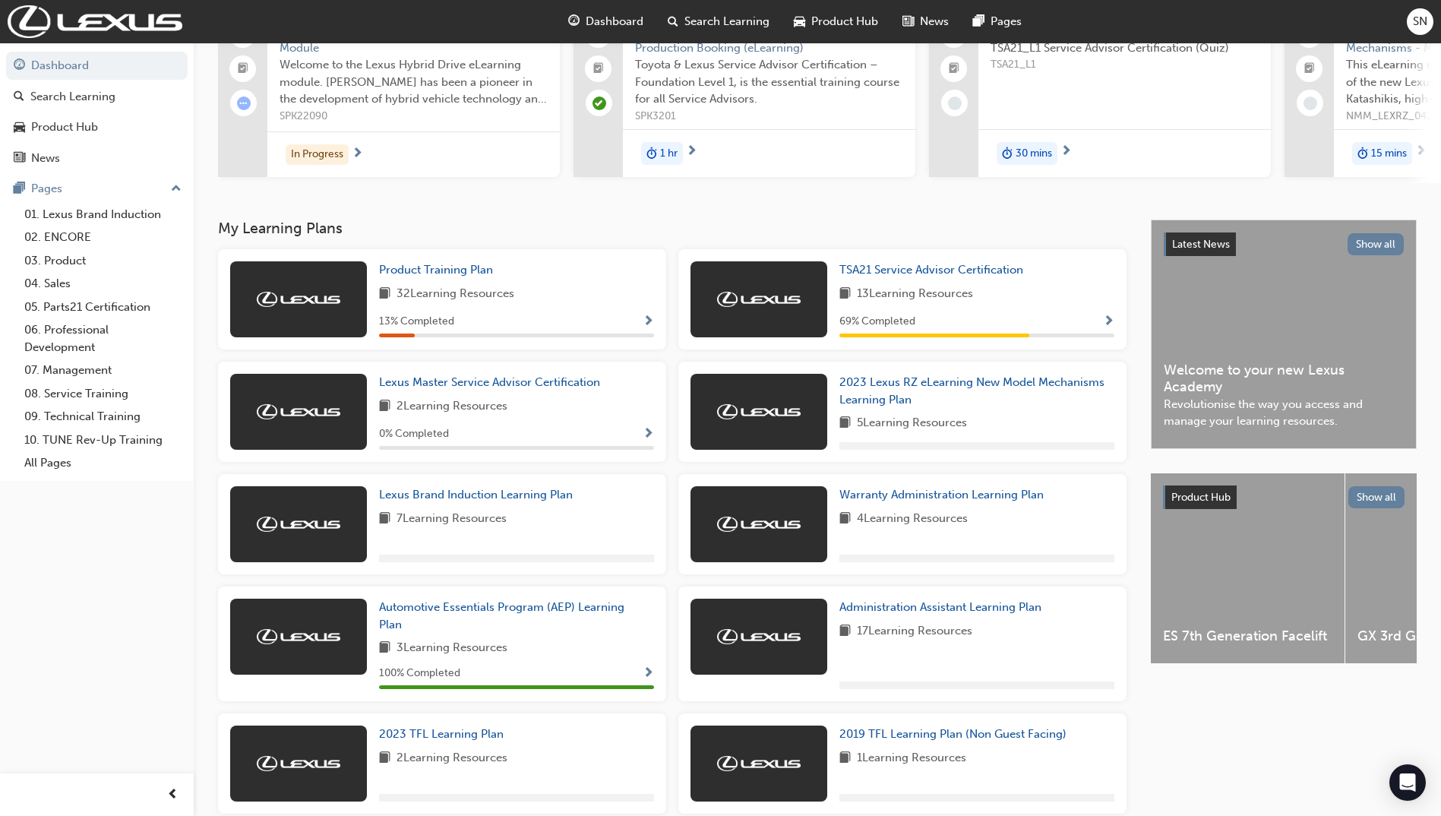
scroll to position [152, 0]
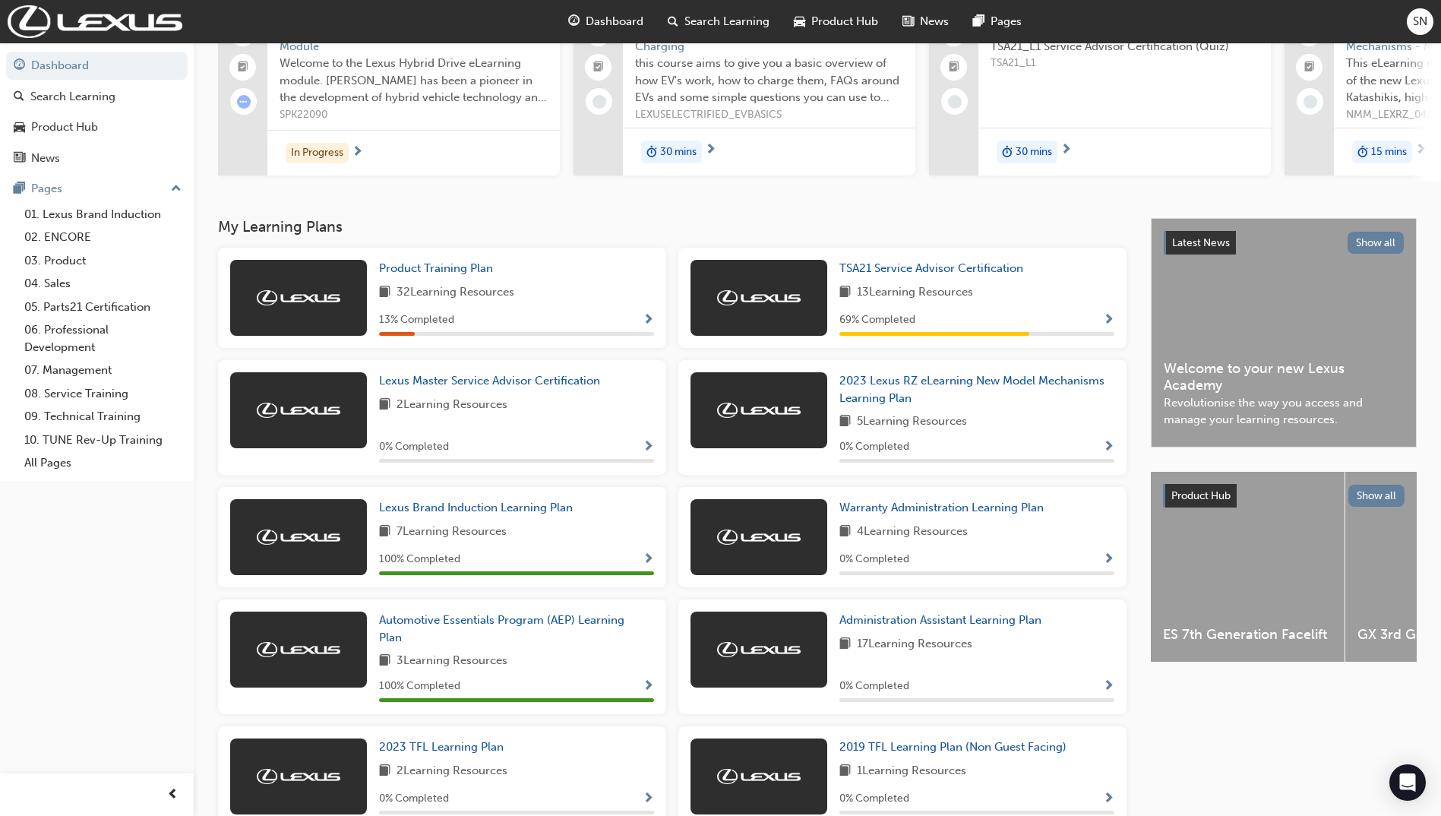
click at [957, 316] on div "69 % Completed" at bounding box center [977, 320] width 275 height 19
click at [972, 272] on span "TSA21 Service Advisor Certification" at bounding box center [932, 268] width 184 height 14
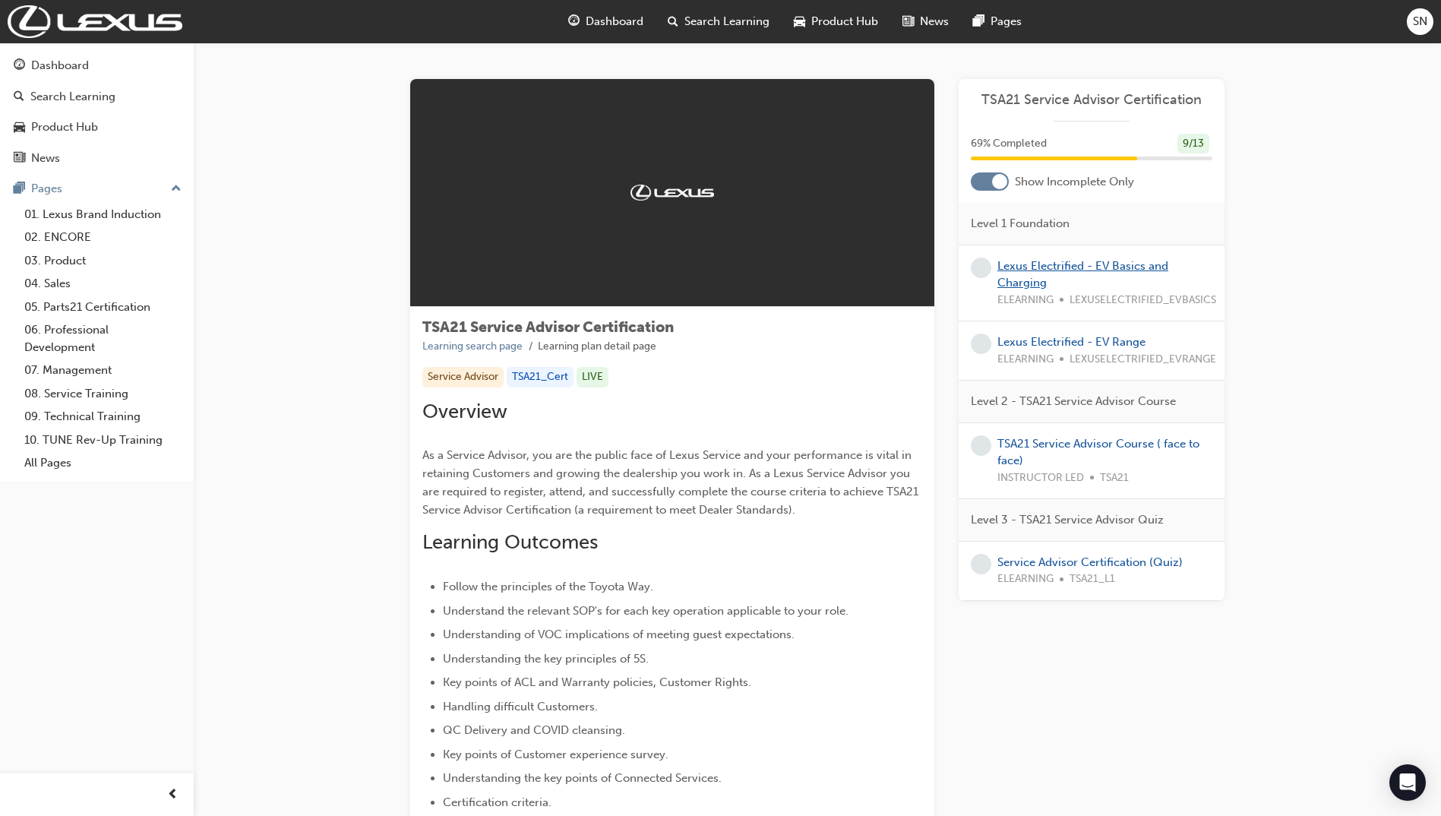
click at [1045, 267] on link "Lexus Electrified - EV Basics and Charging" at bounding box center [1083, 274] width 171 height 31
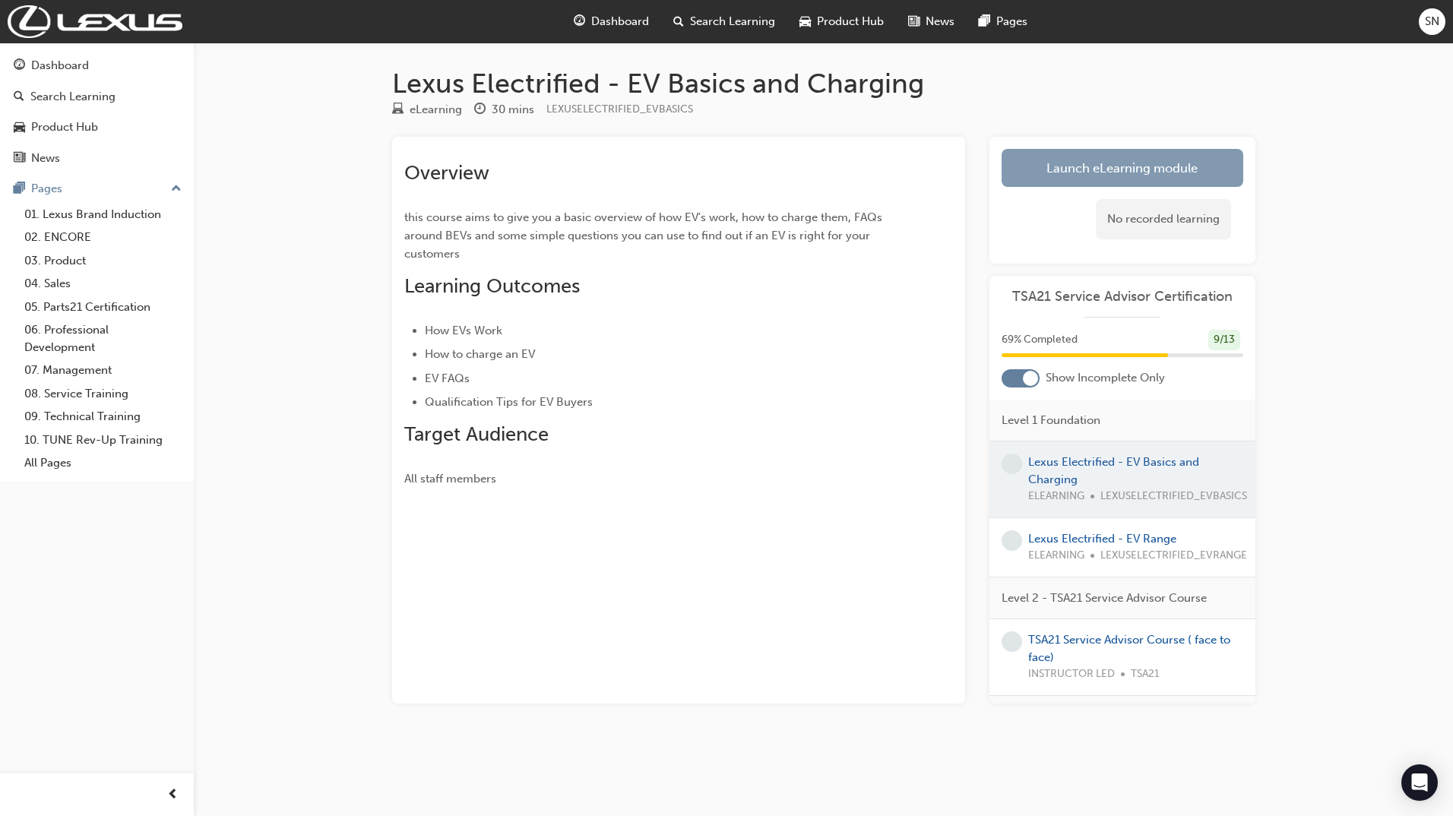
click at [1101, 171] on link "Launch eLearning module" at bounding box center [1122, 168] width 242 height 38
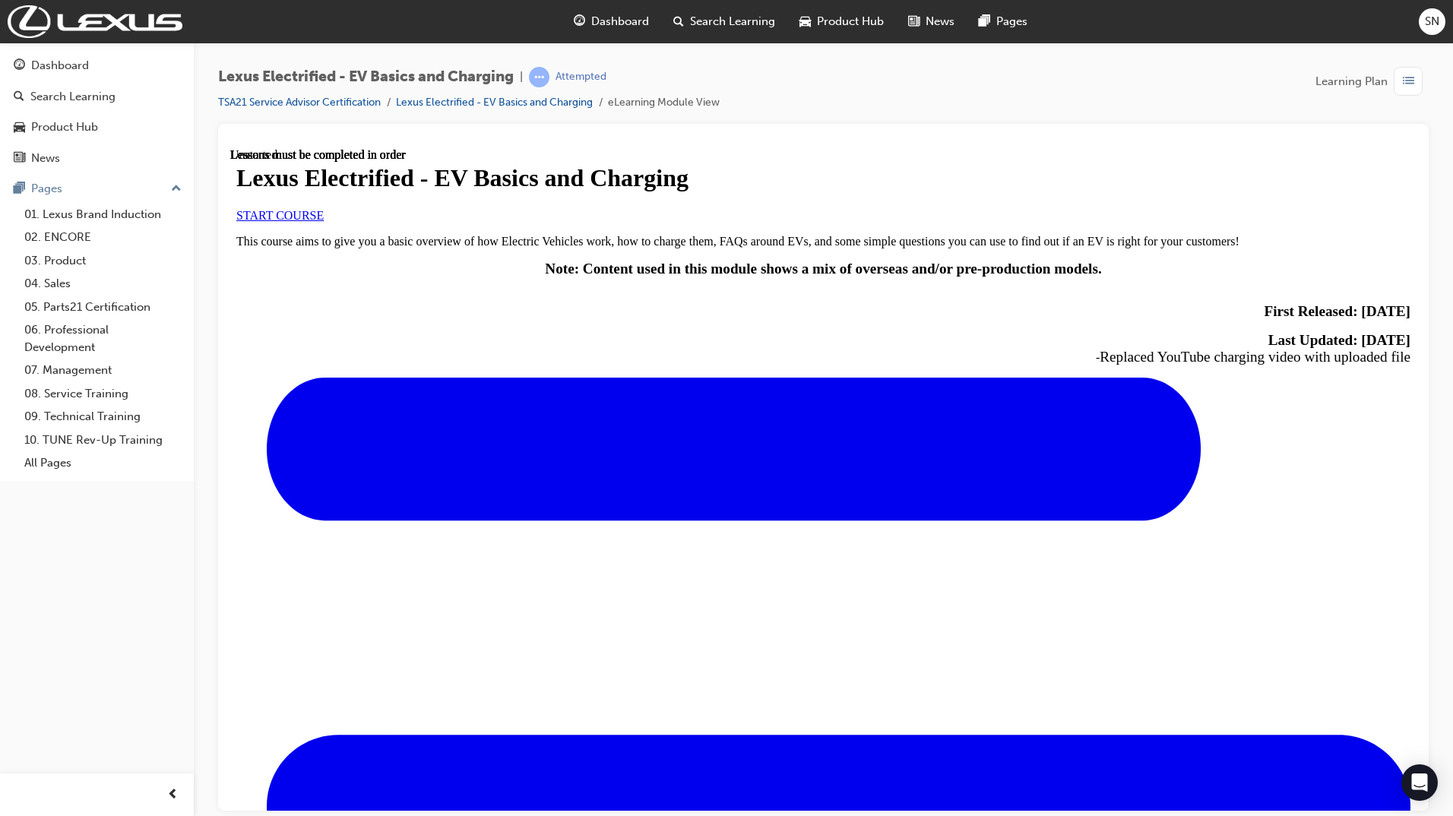
click at [324, 221] on span "START COURSE" at bounding box center [279, 214] width 87 height 13
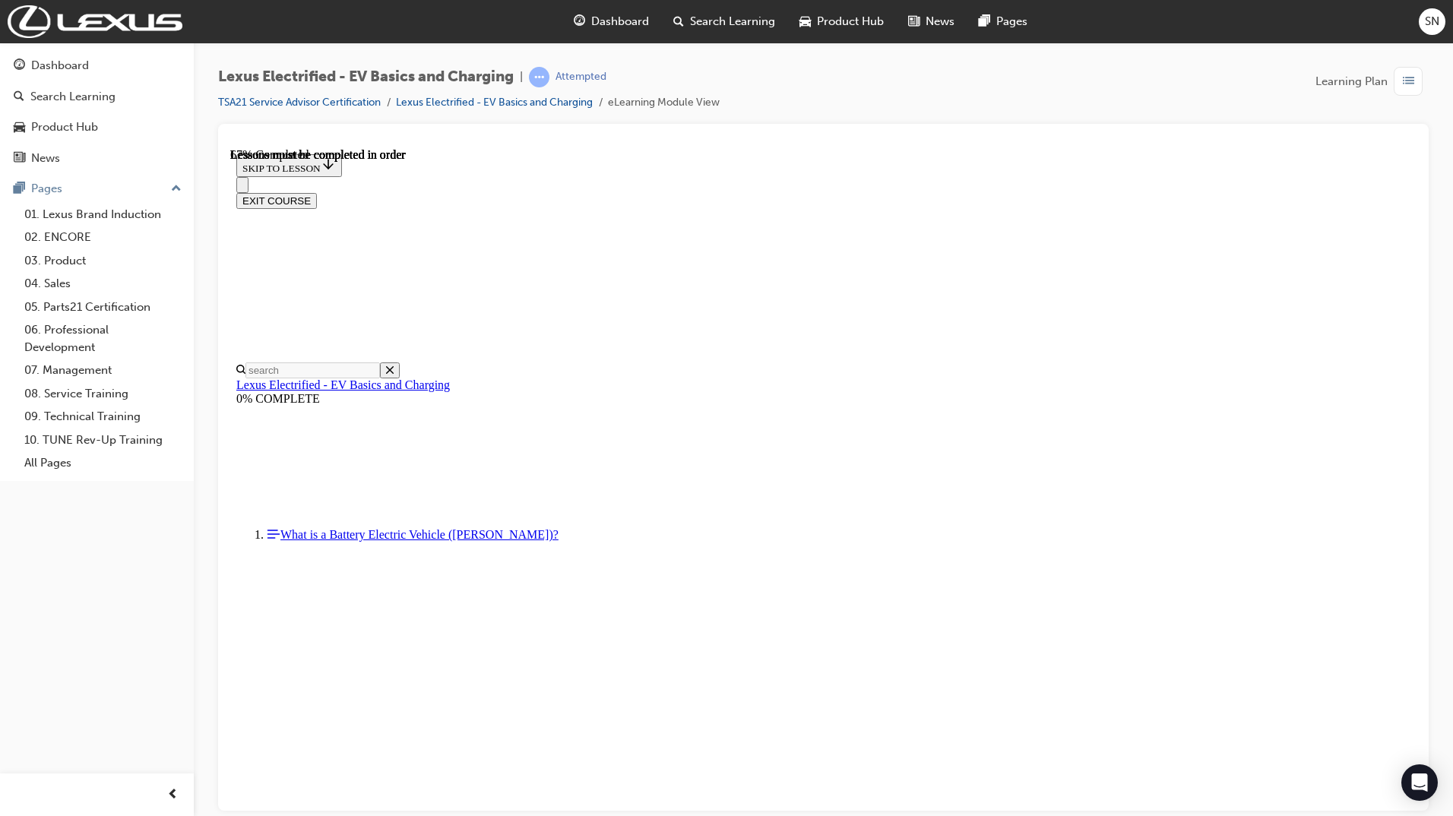
scroll to position [820, 0]
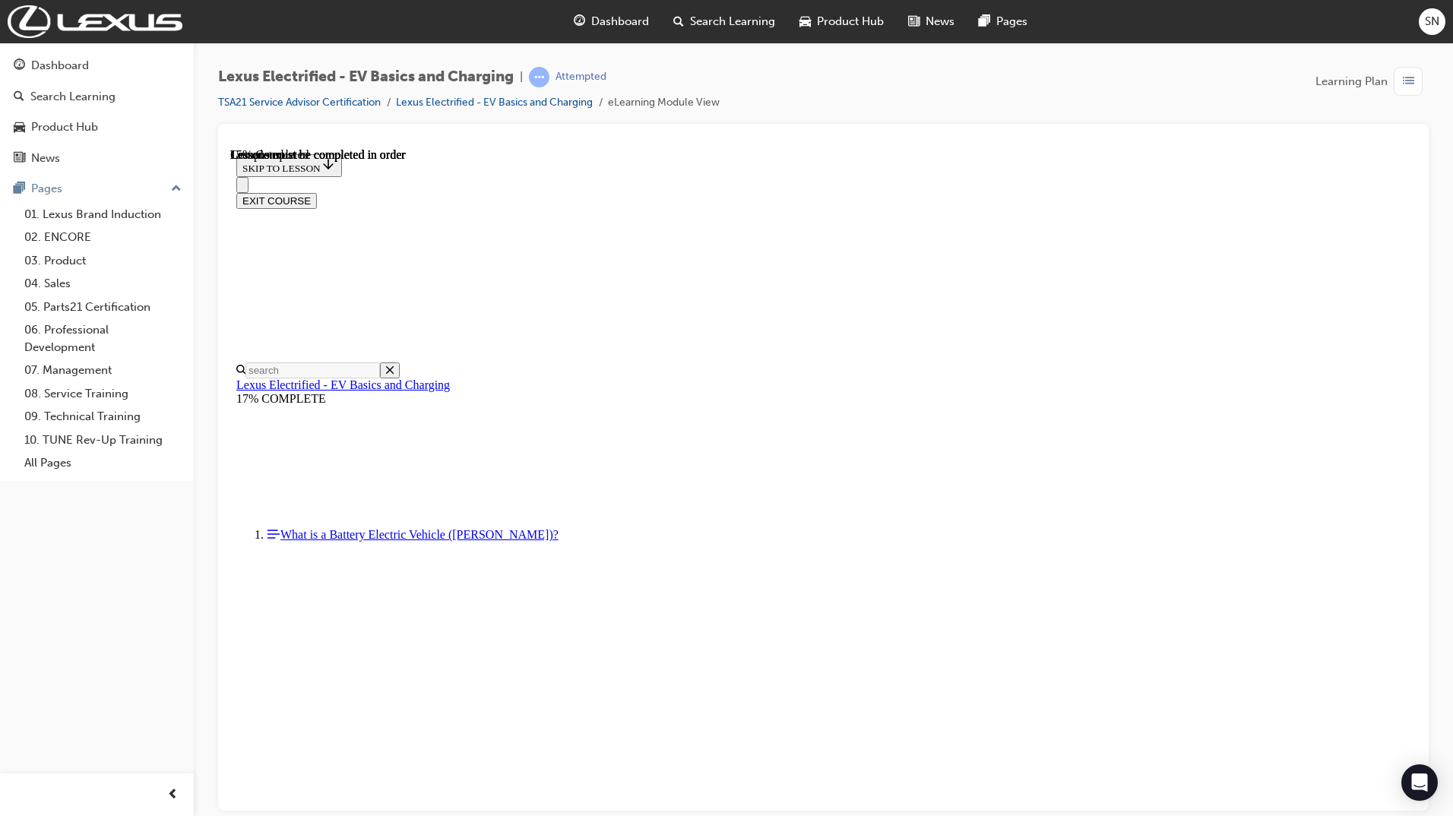
drag, startPoint x: 1403, startPoint y: 419, endPoint x: 1390, endPoint y: 375, distance: 45.4
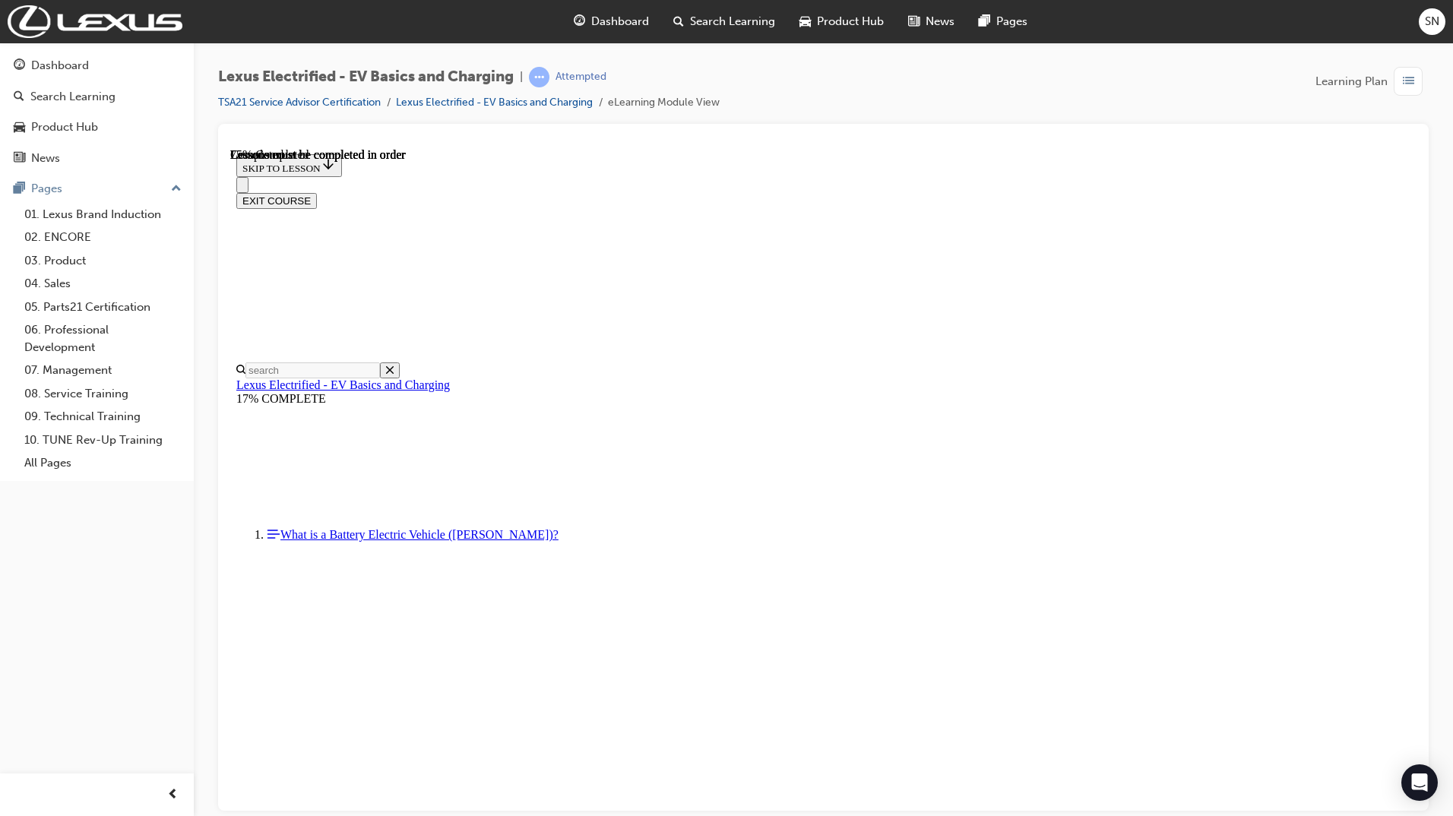
scroll to position [826, 0]
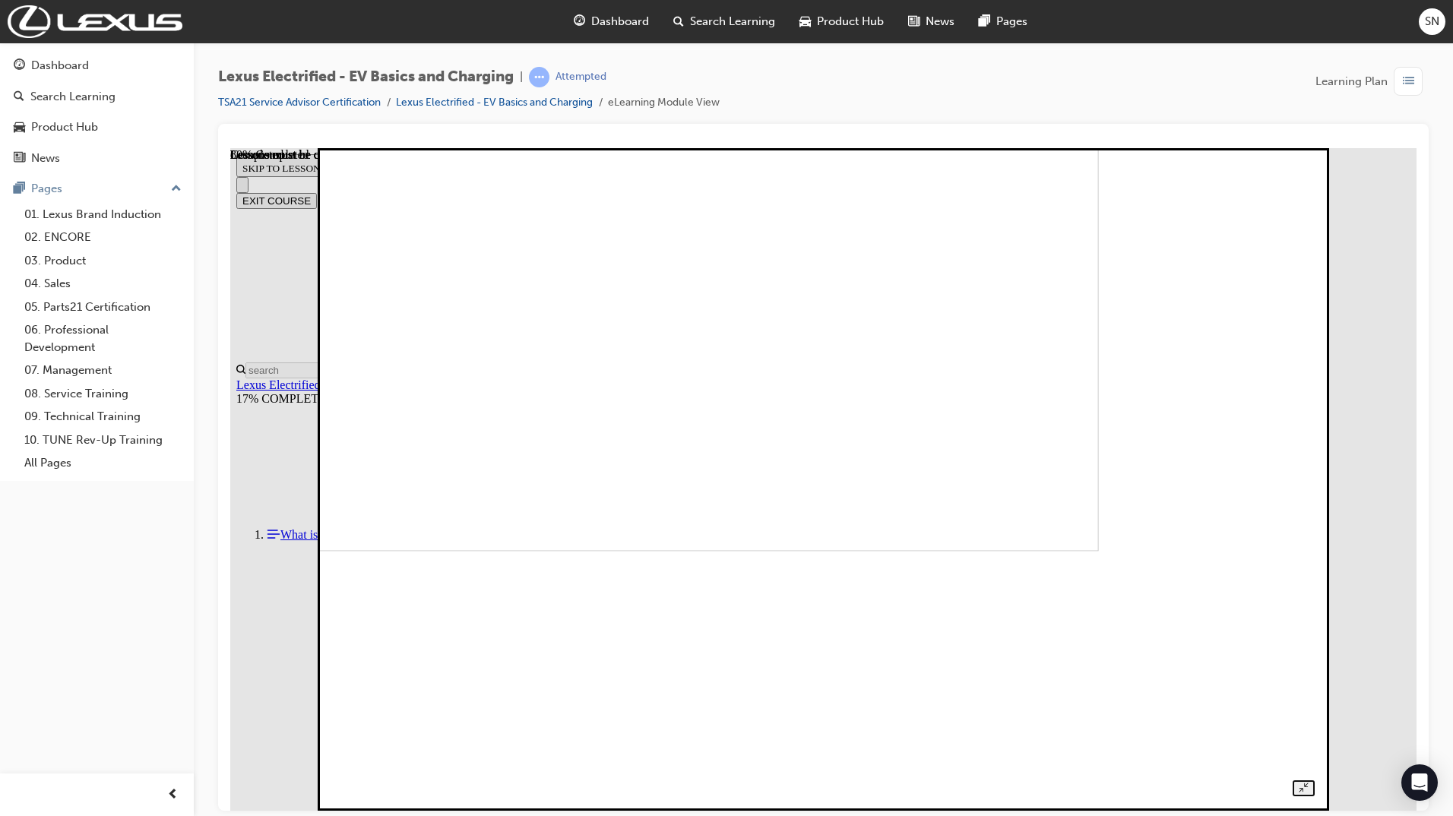
click at [796, 406] on img at bounding box center [618, 219] width 960 height 663
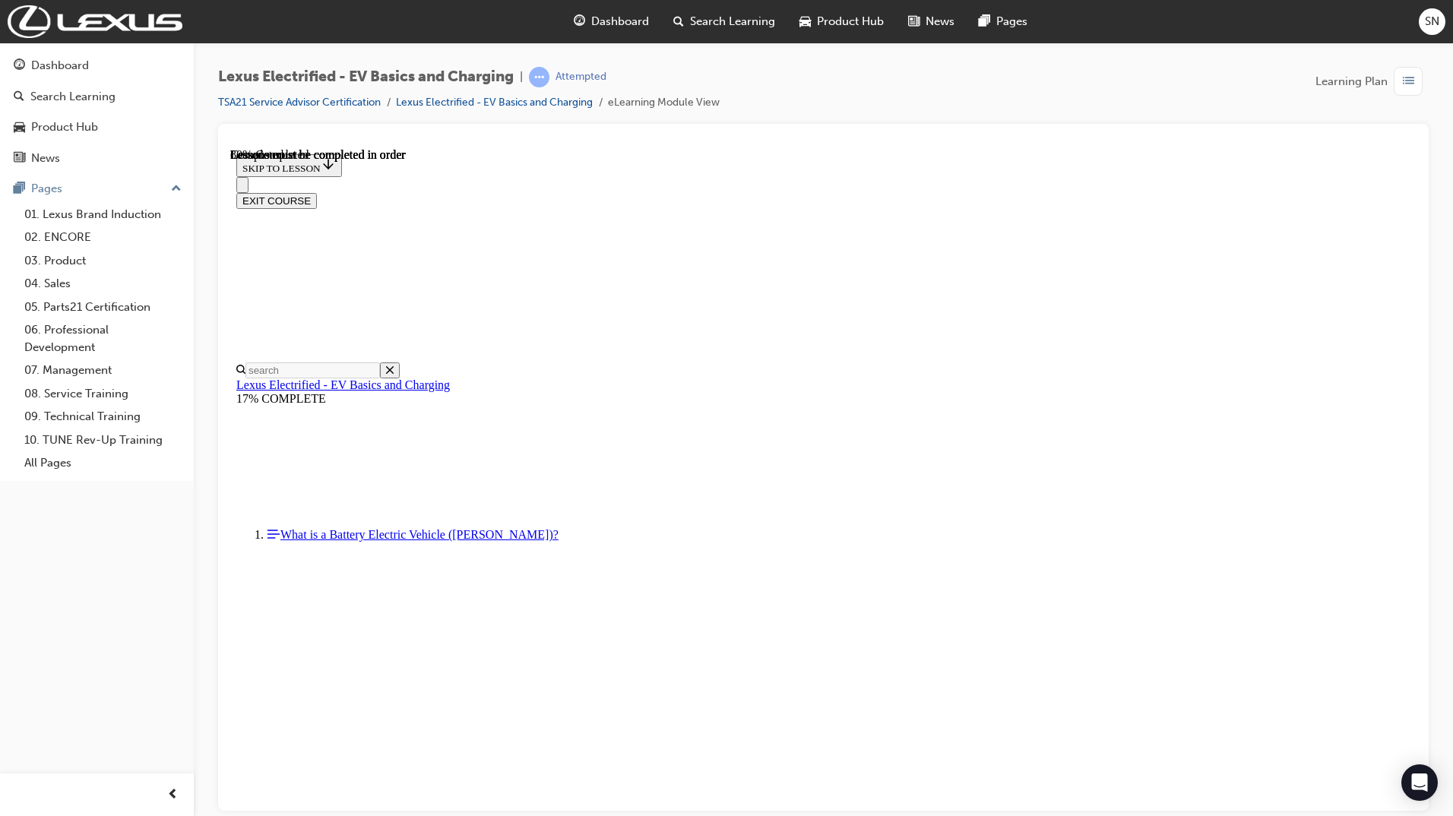
scroll to position [4503, 0]
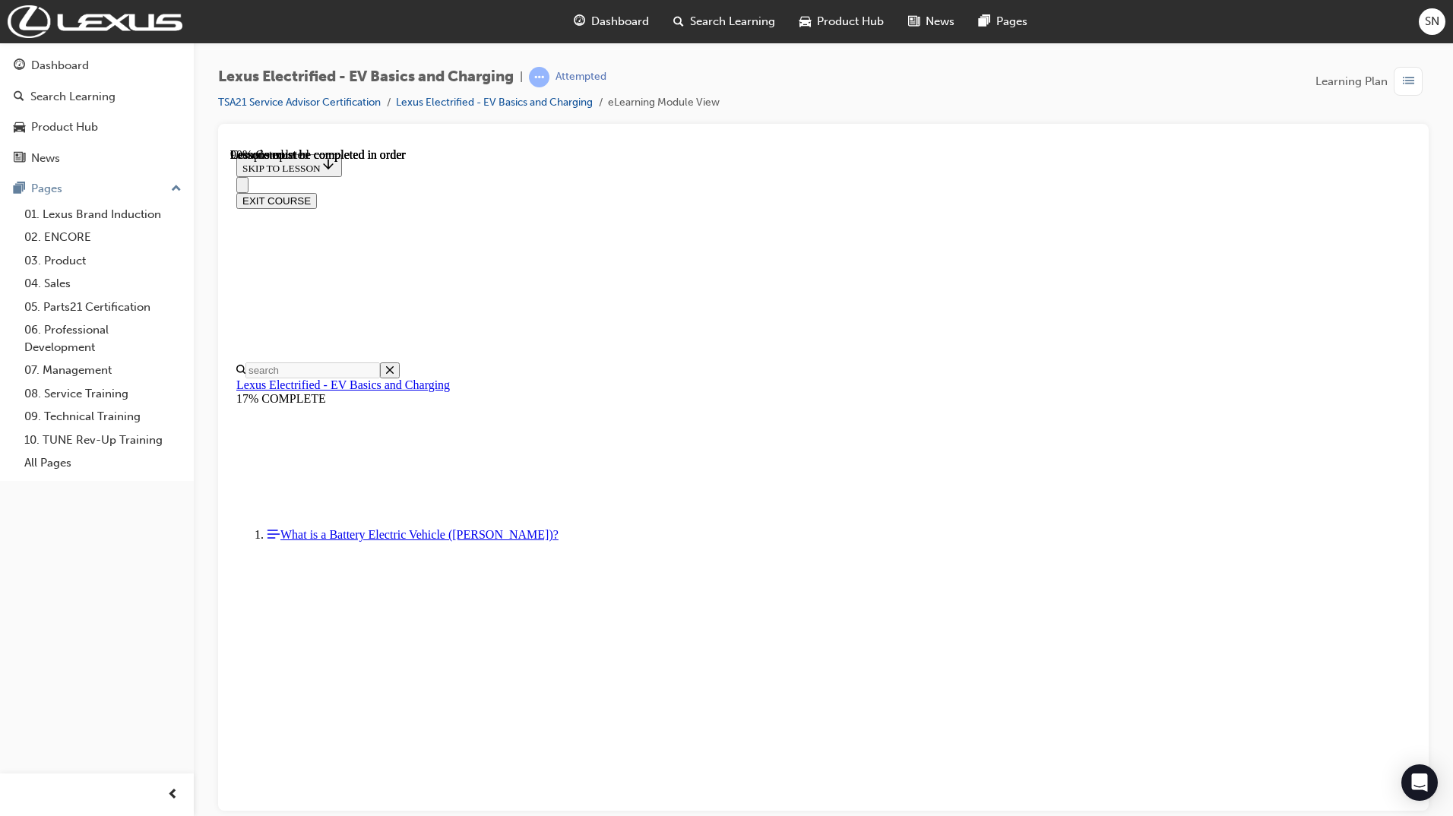
drag, startPoint x: 1412, startPoint y: 573, endPoint x: 1643, endPoint y: 963, distance: 452.7
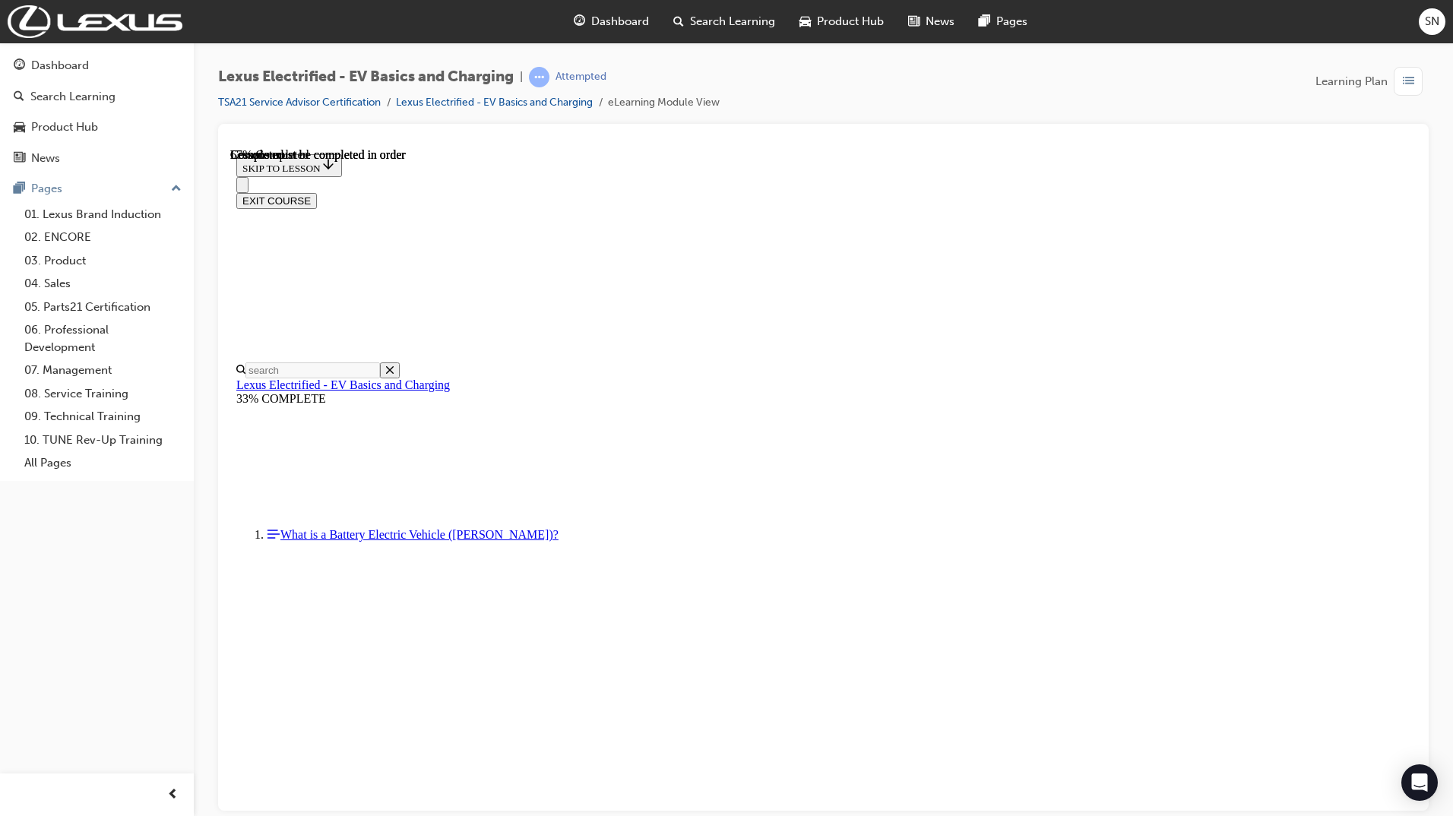
scroll to position [532, 0]
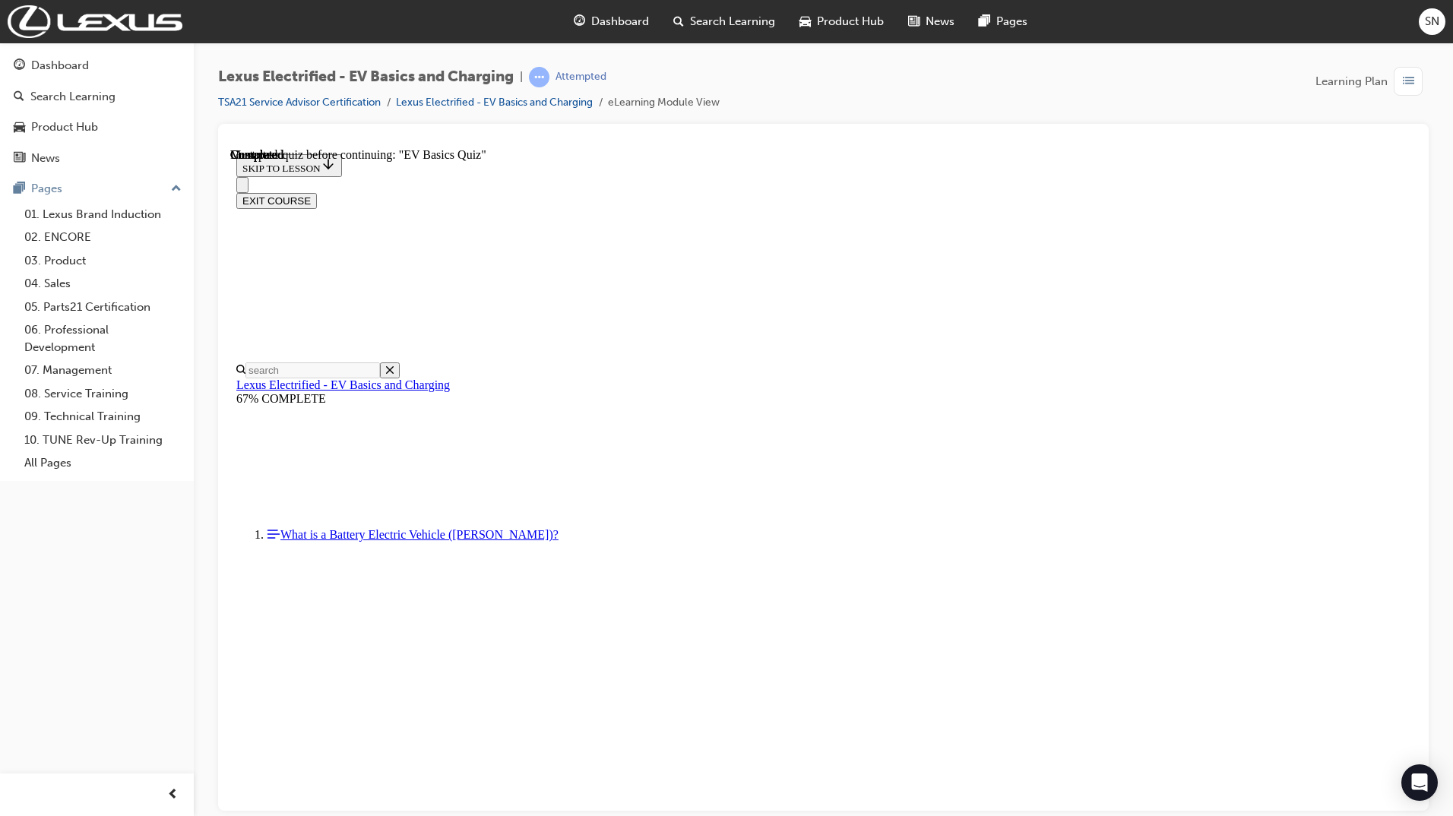
scroll to position [47, 0]
checkbox input "true"
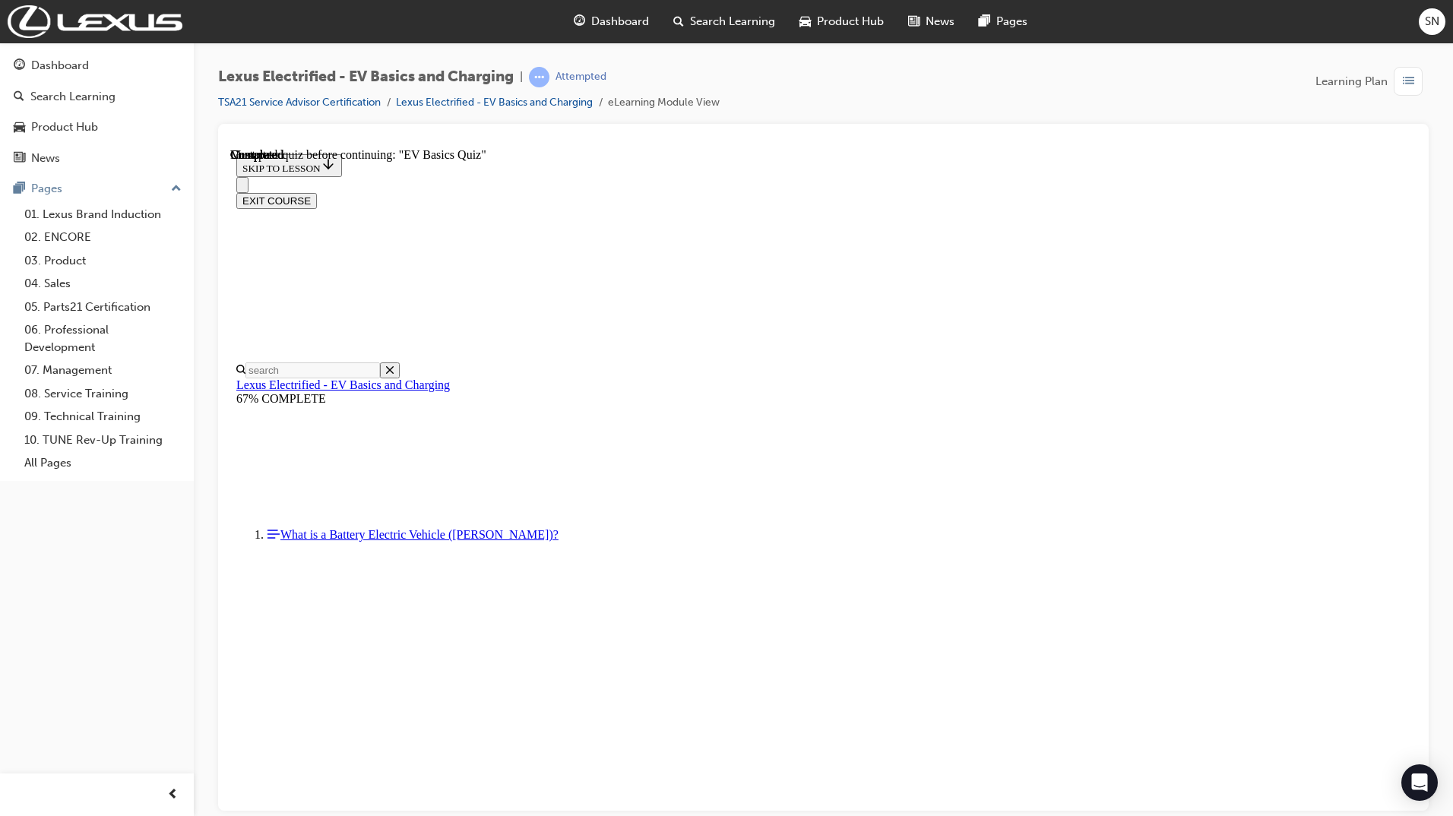
checkbox input "true"
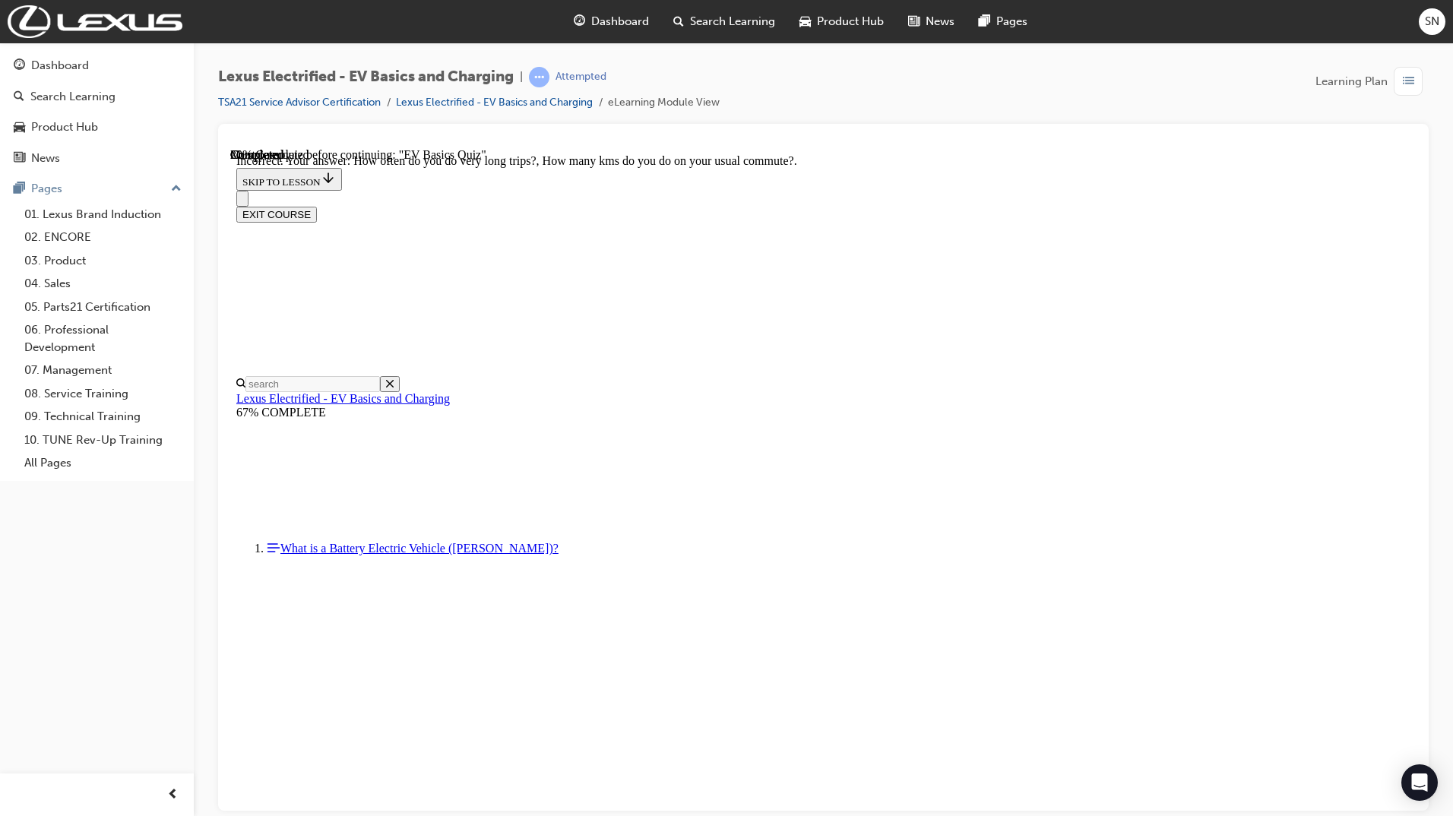
scroll to position [178, 0]
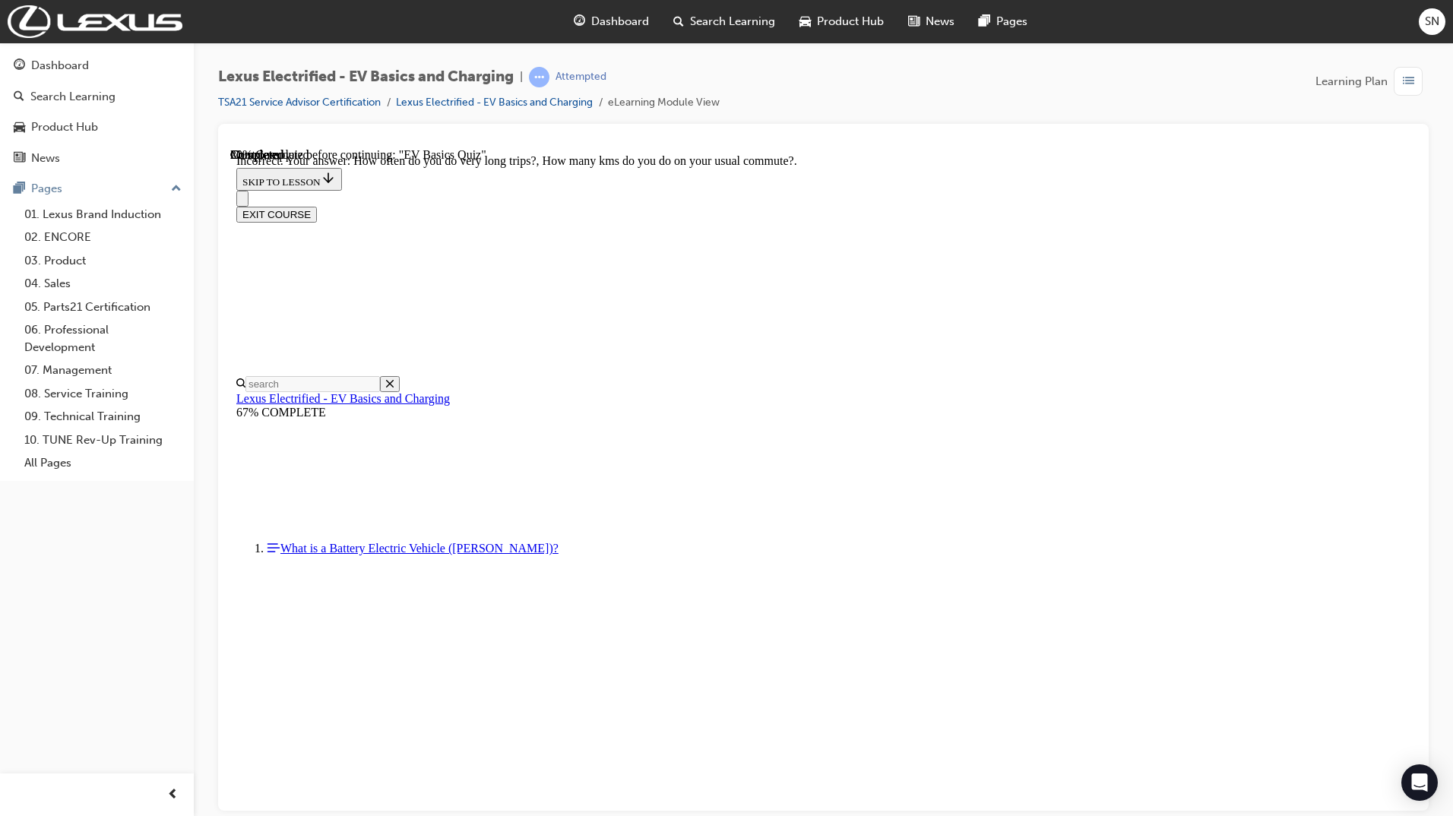
radio input "true"
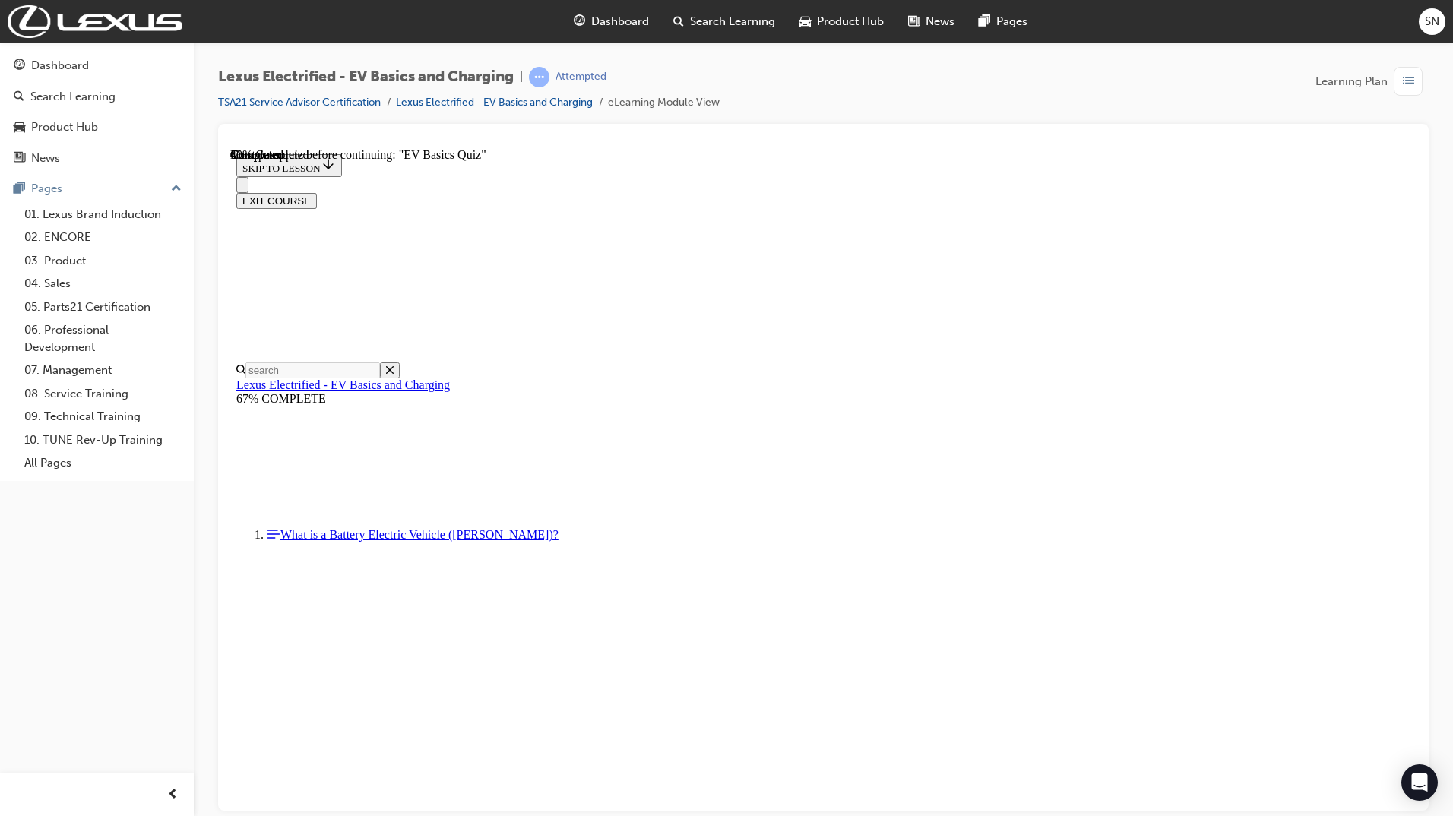
scroll to position [308, 0]
radio input "true"
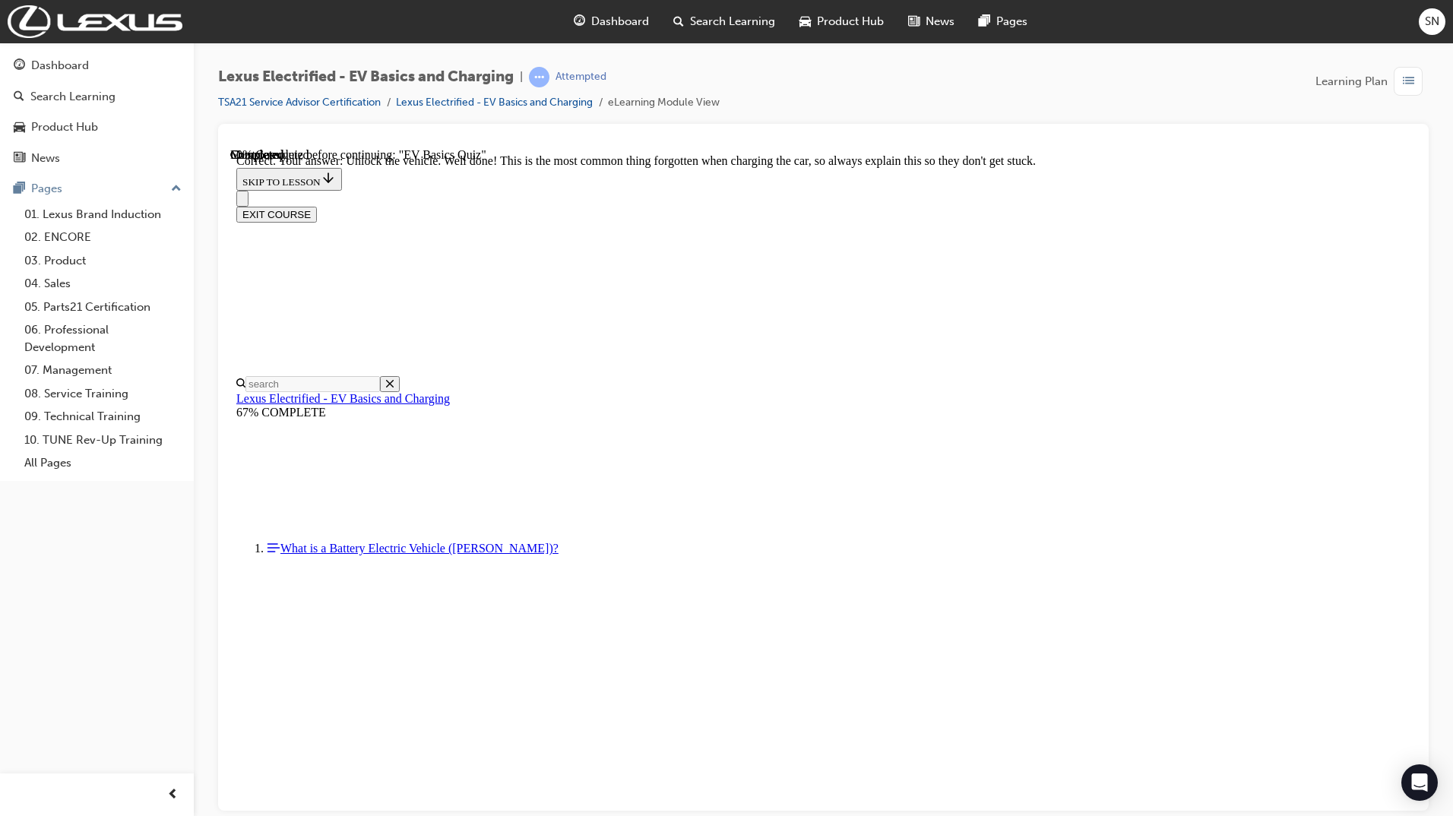
scroll to position [511, 0]
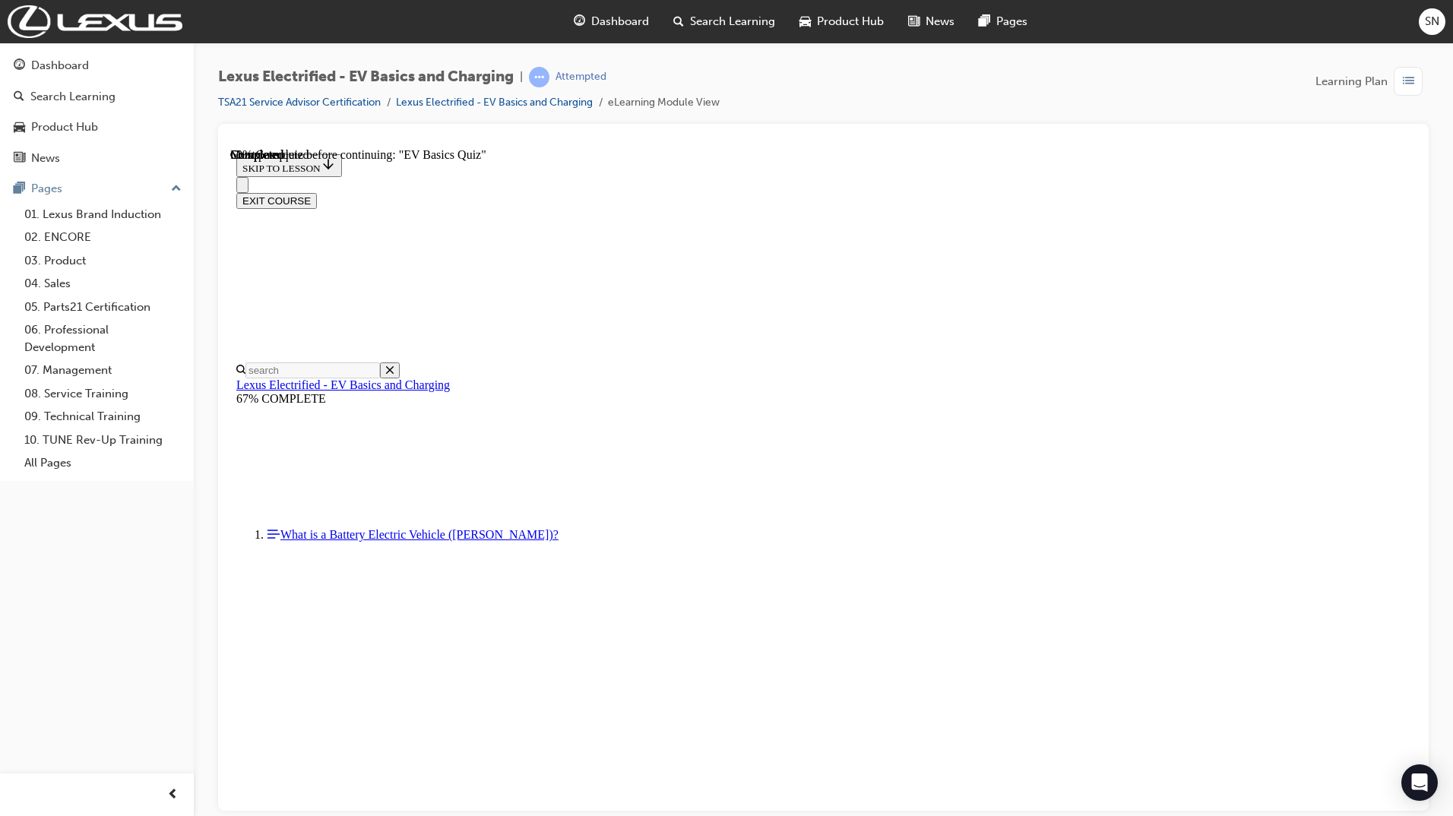
scroll to position [48, 0]
radio input "true"
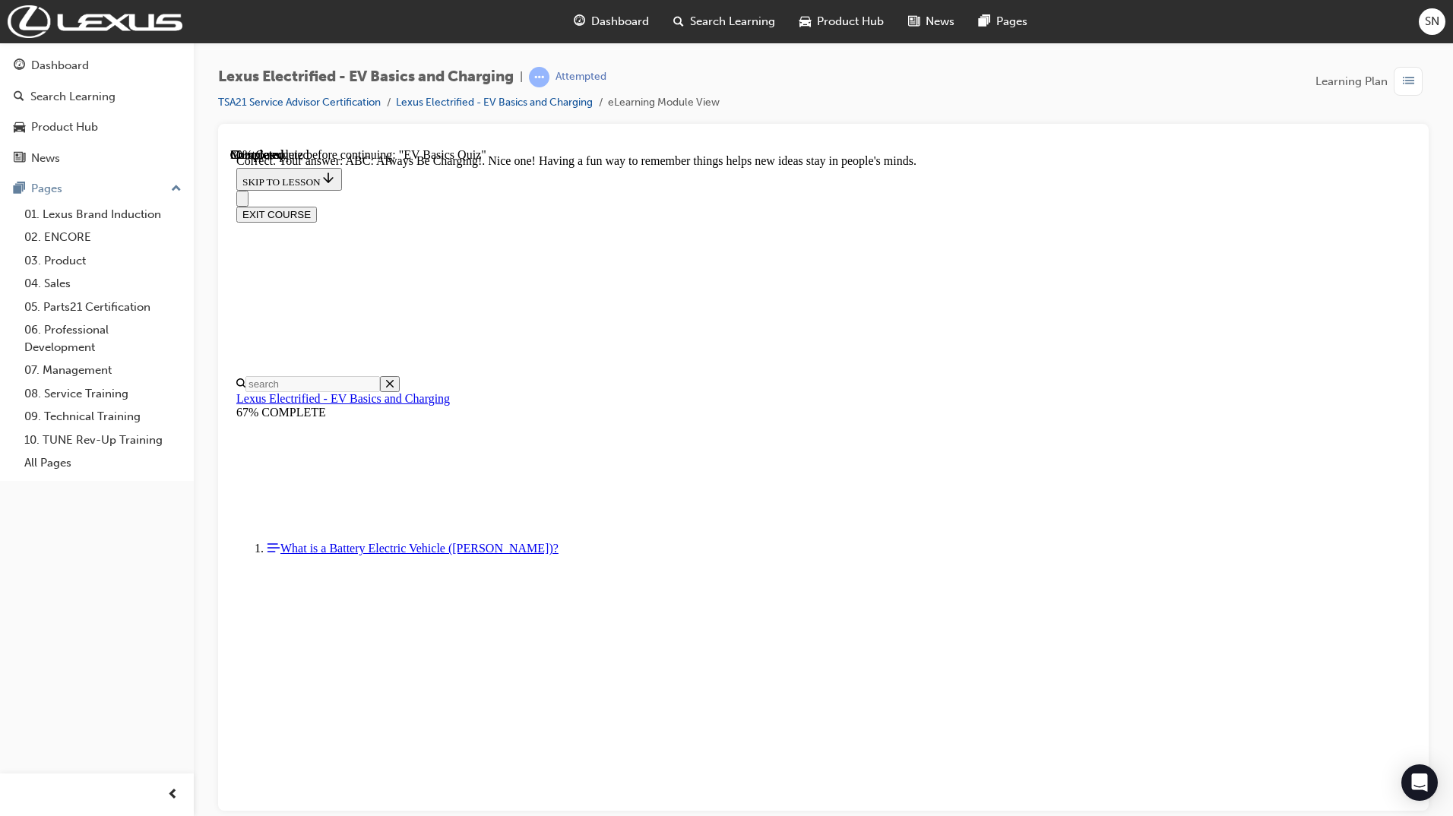
scroll to position [166, 0]
drag, startPoint x: 922, startPoint y: 750, endPoint x: 919, endPoint y: 733, distance: 17.0
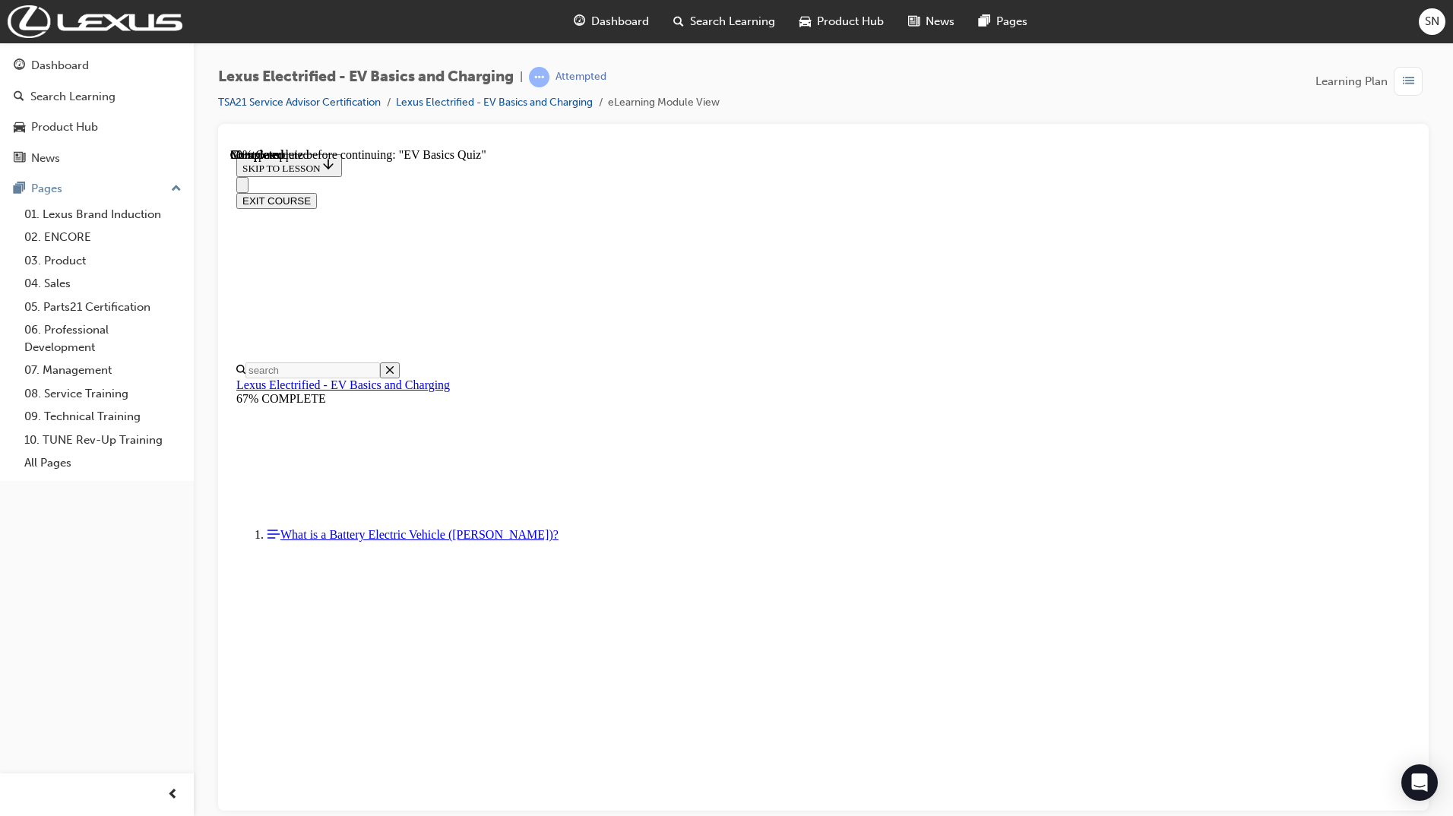
radio input "true"
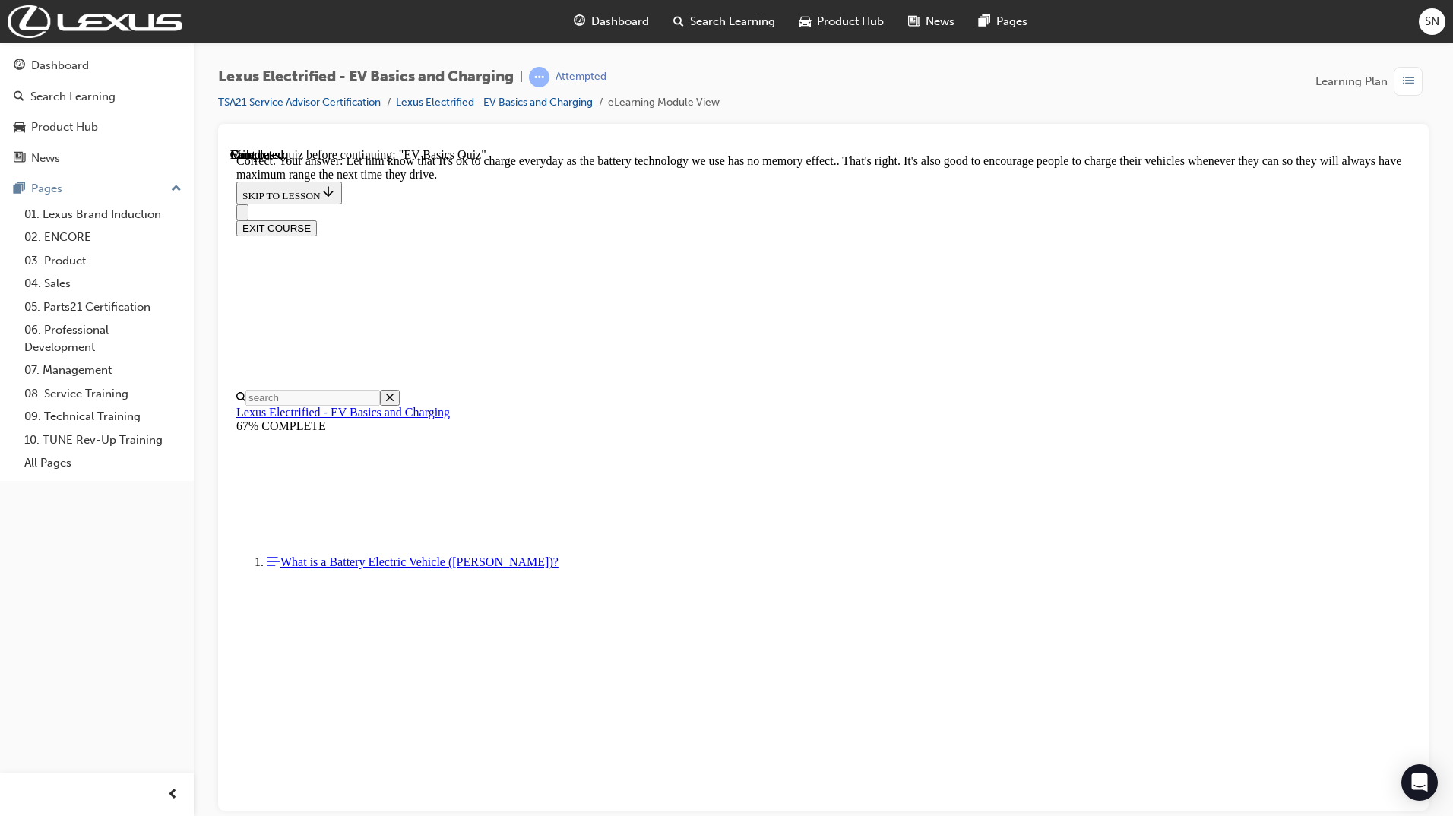
scroll to position [165, 0]
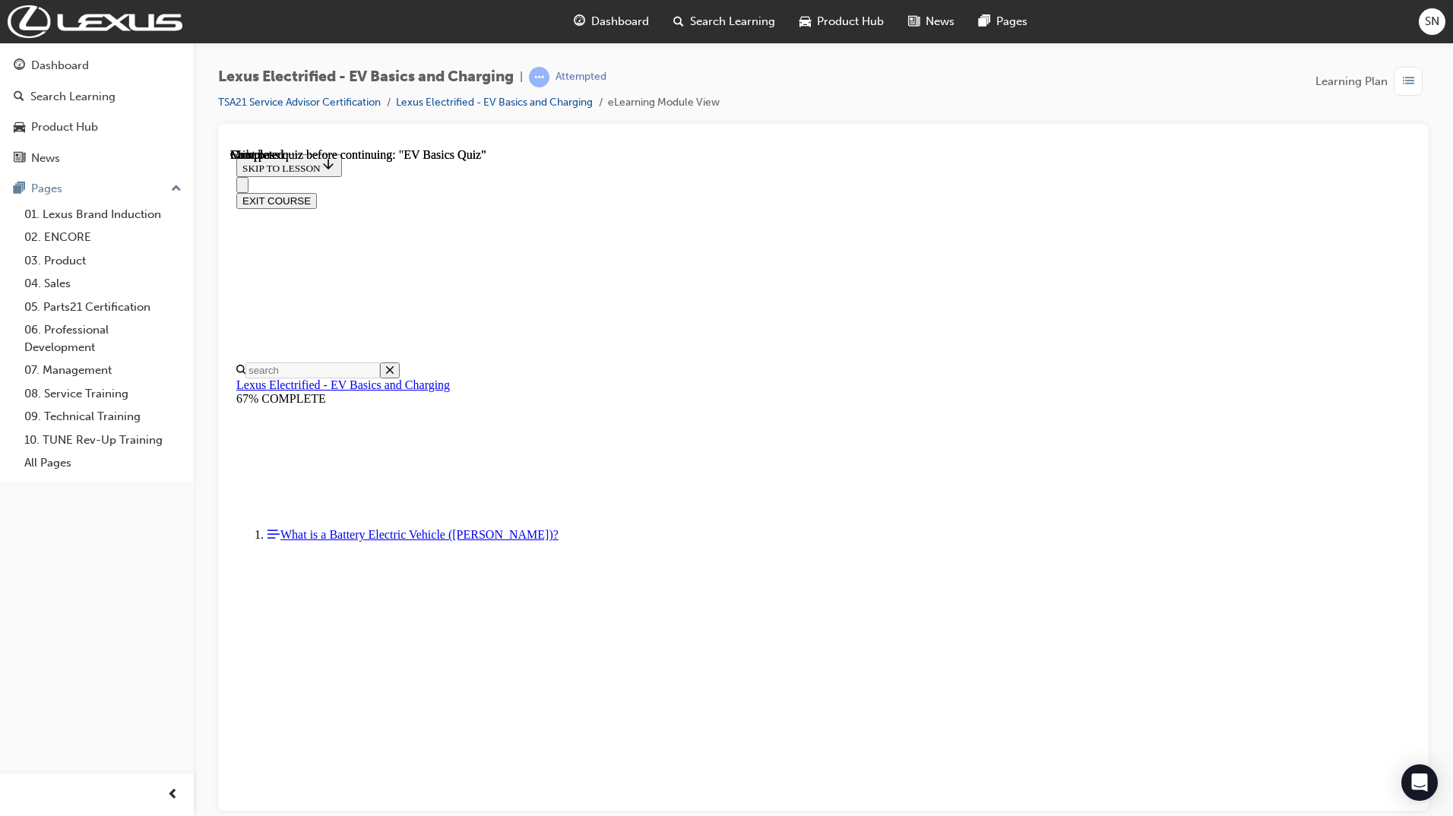
scroll to position [163, 0]
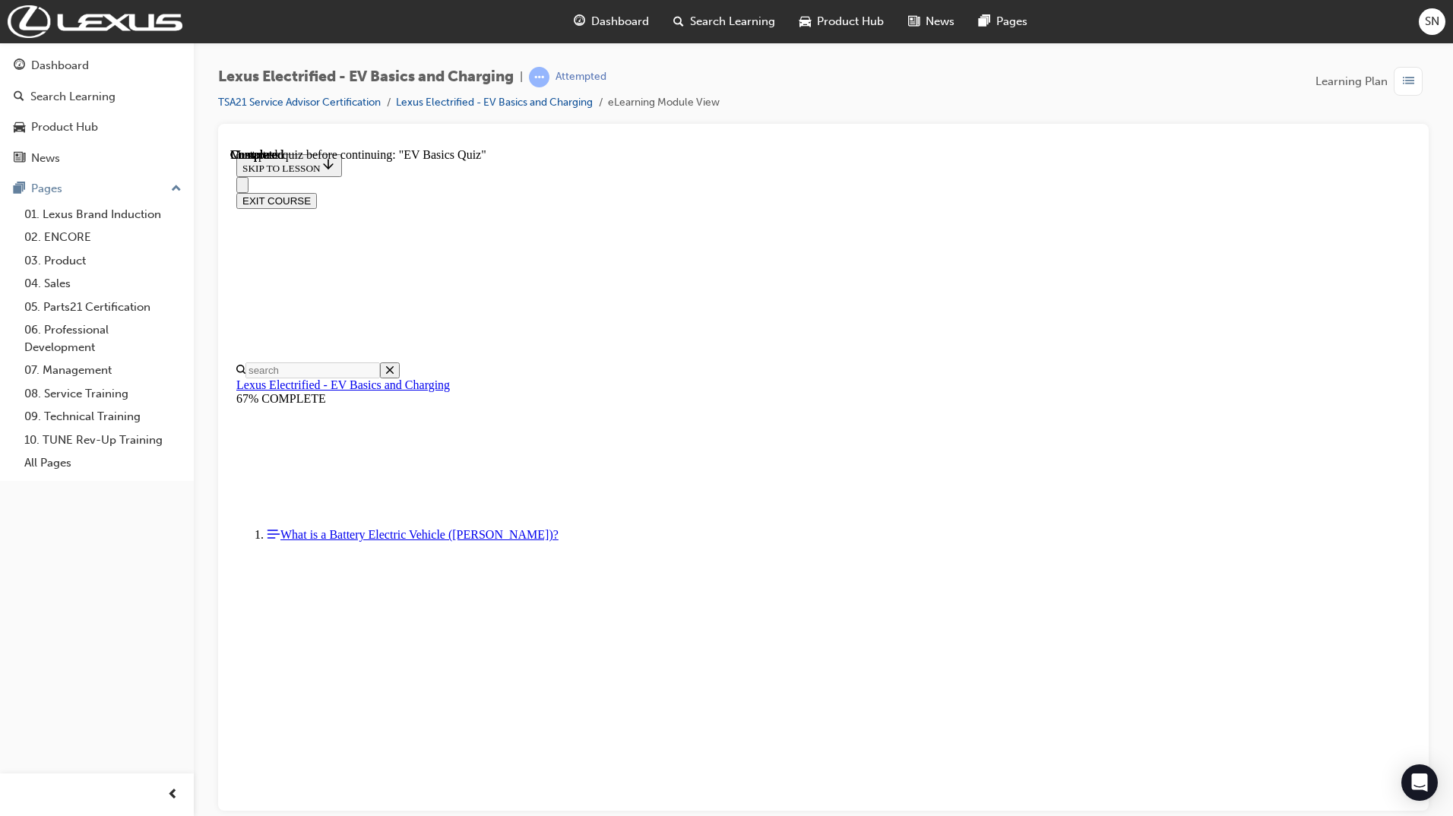
radio input "true"
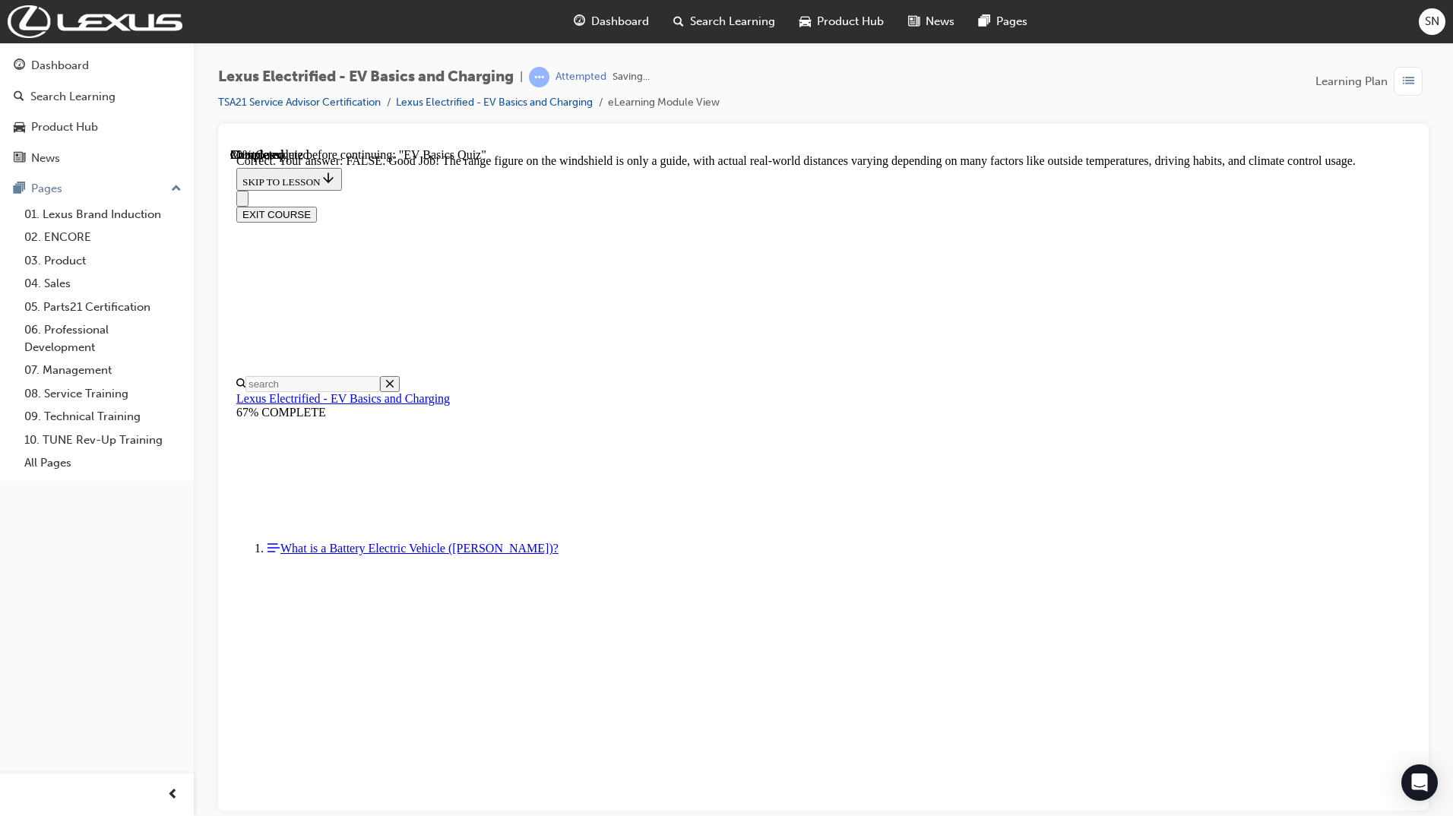
scroll to position [150, 0]
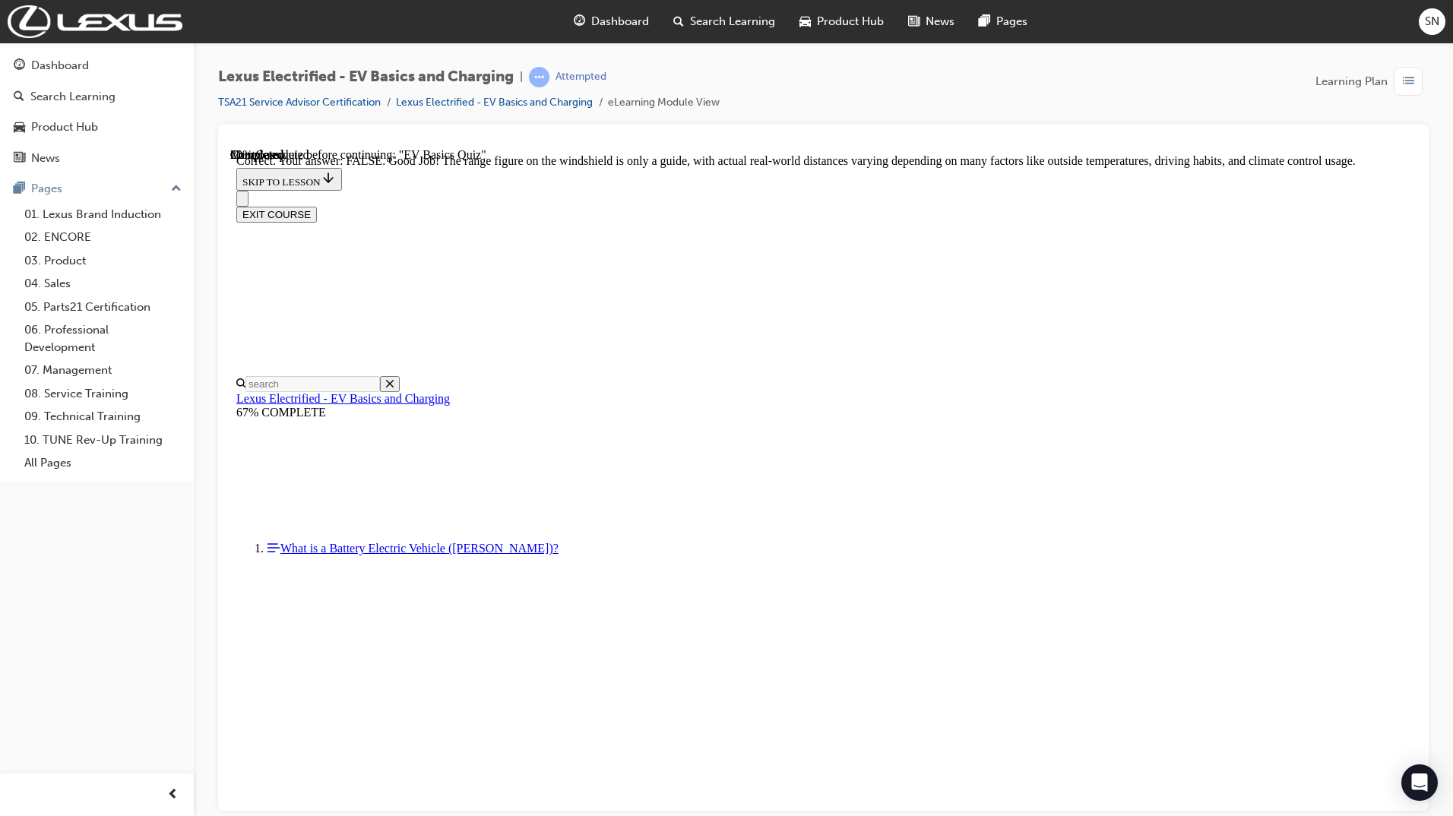
radio input "true"
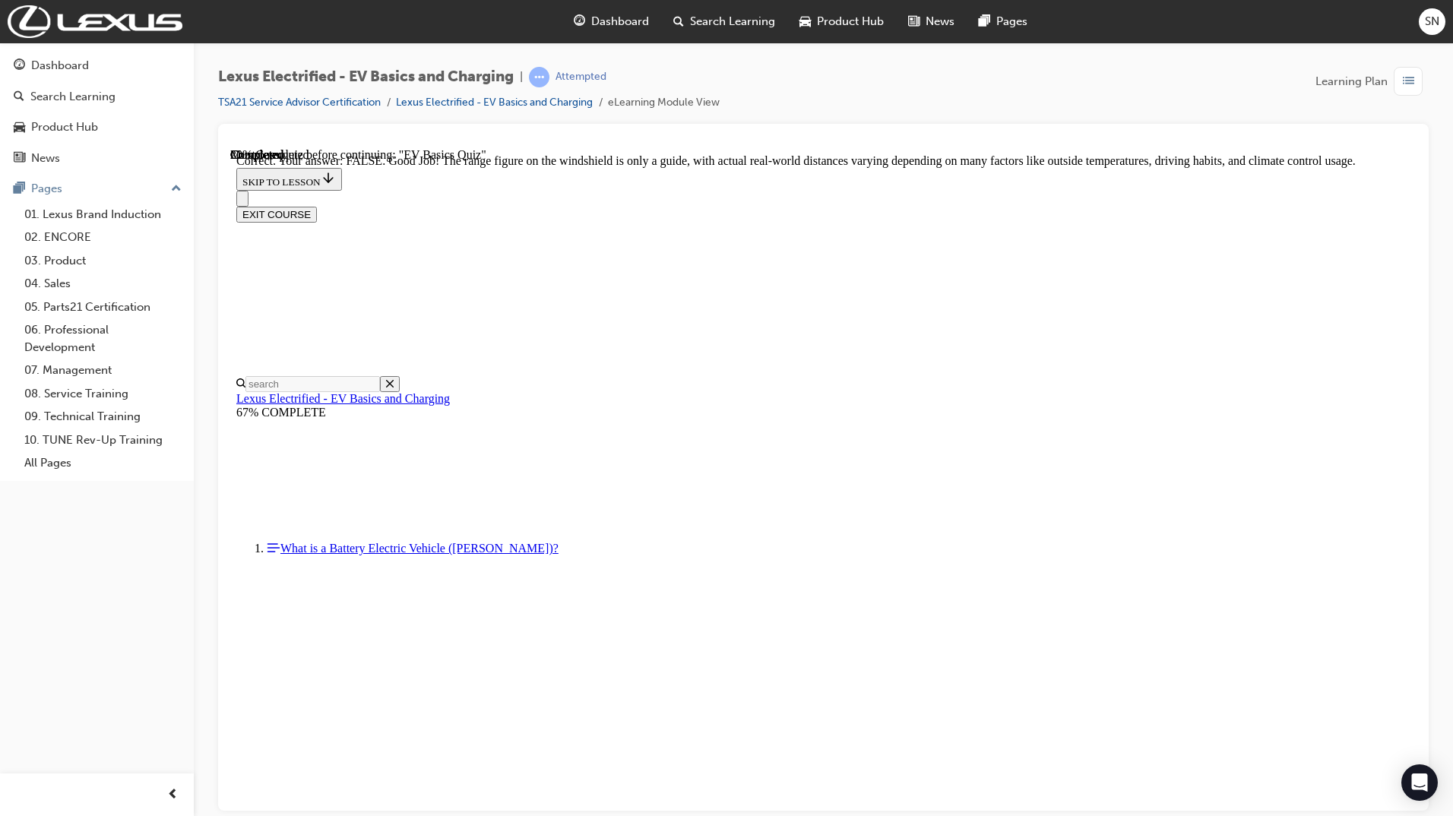
radio input "true"
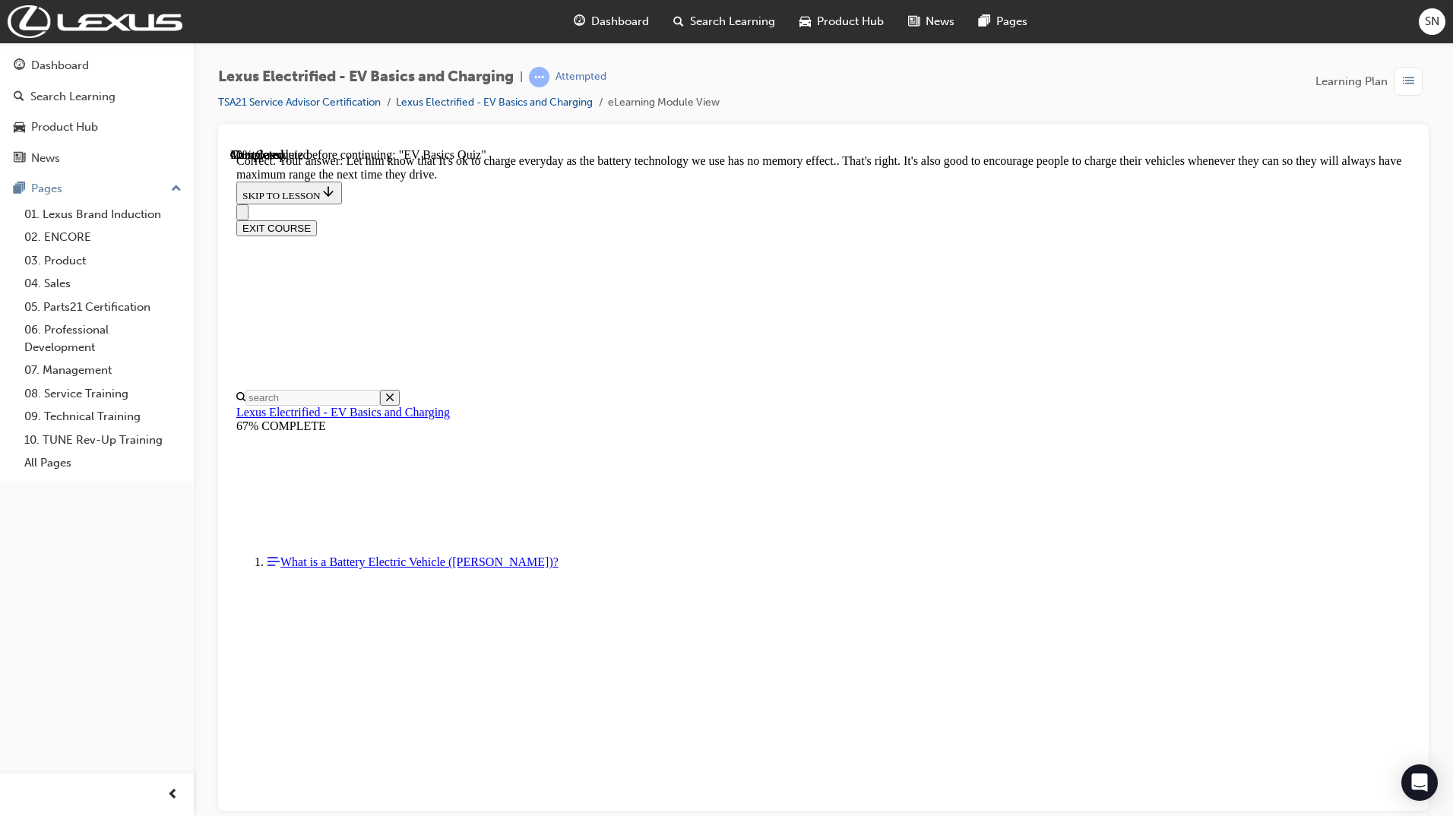
scroll to position [165, 0]
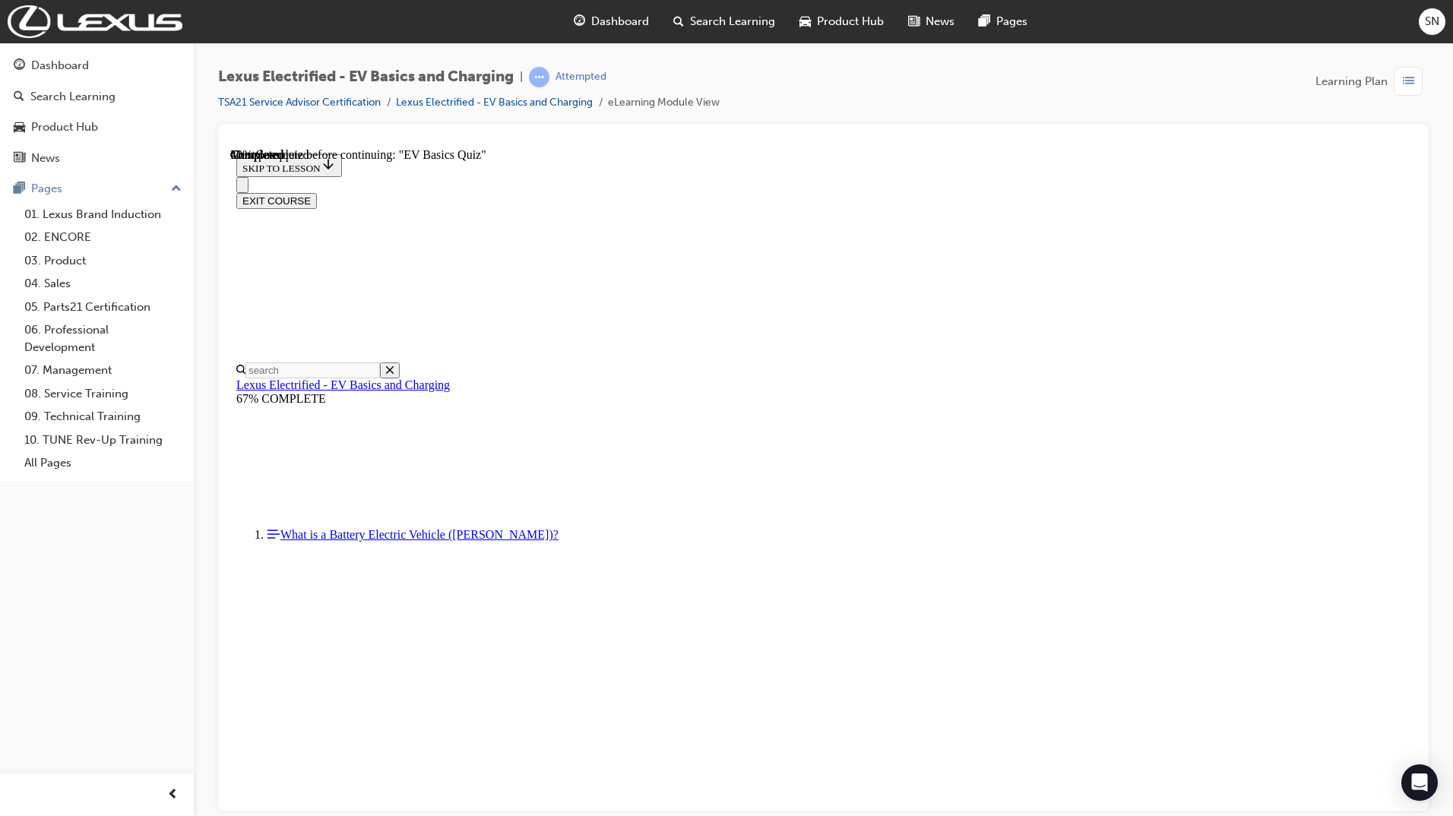
radio input "true"
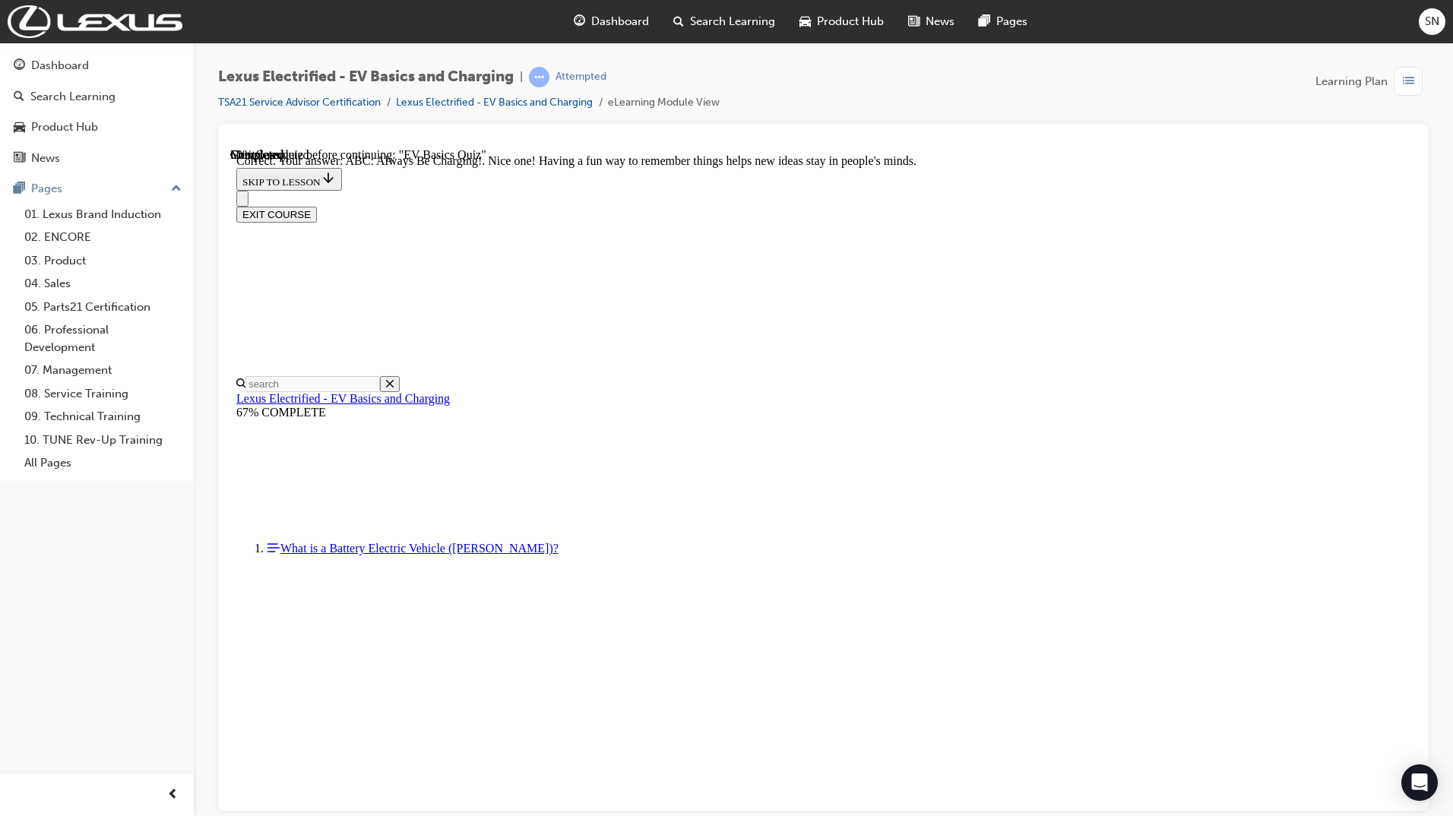
scroll to position [166, 0]
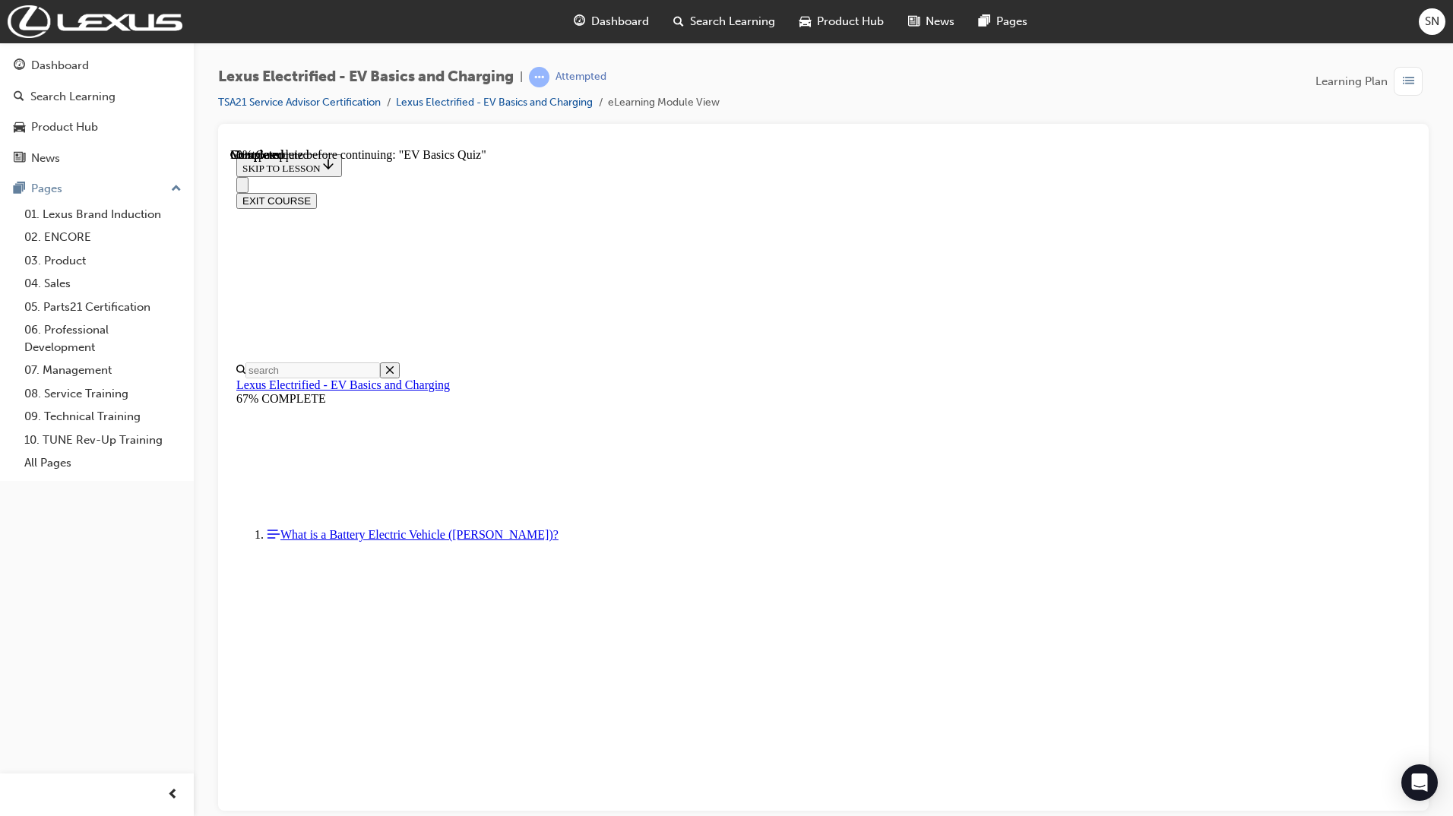
scroll to position [232, 0]
radio input "true"
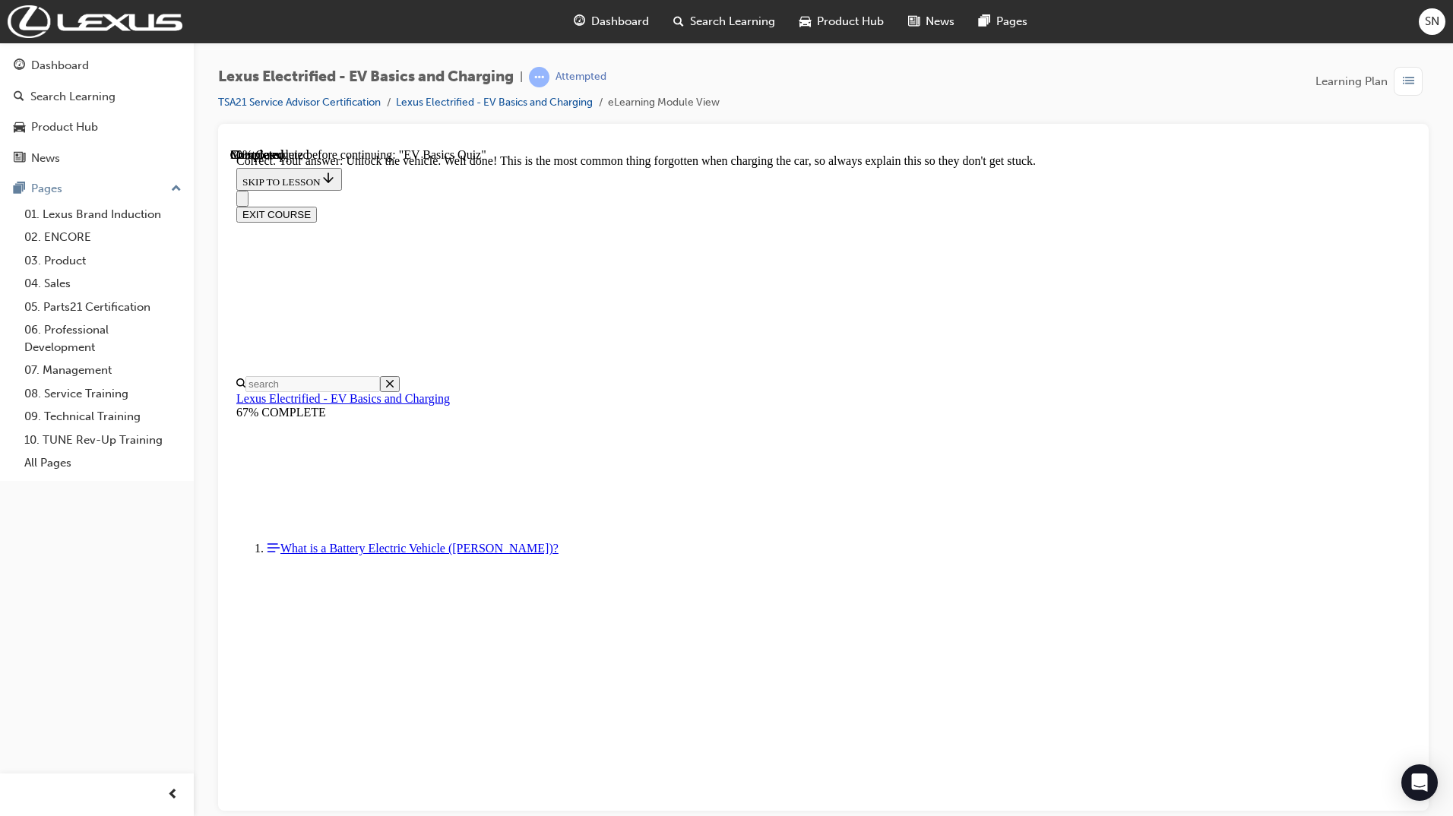
scroll to position [511, 0]
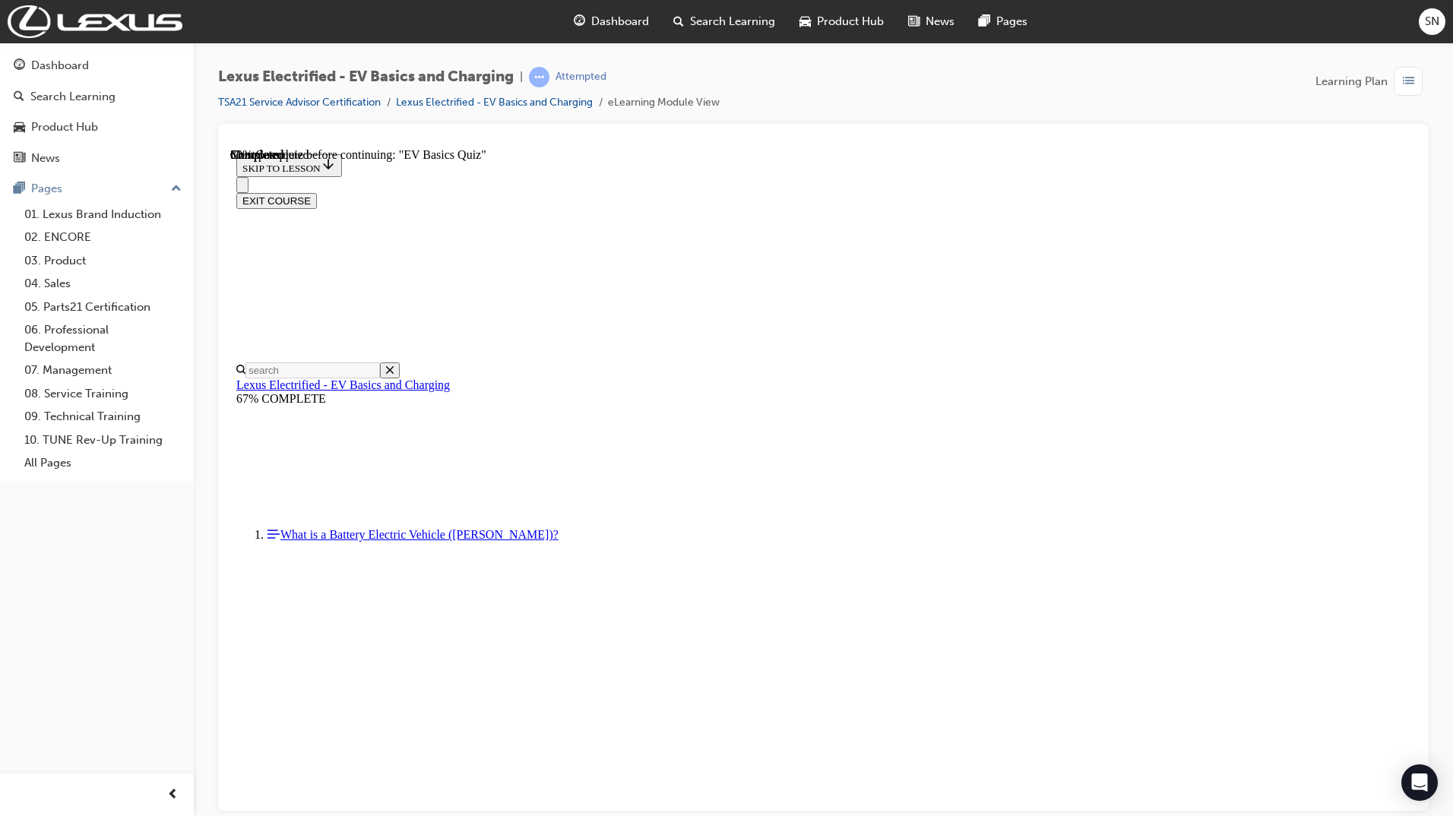
checkbox input "true"
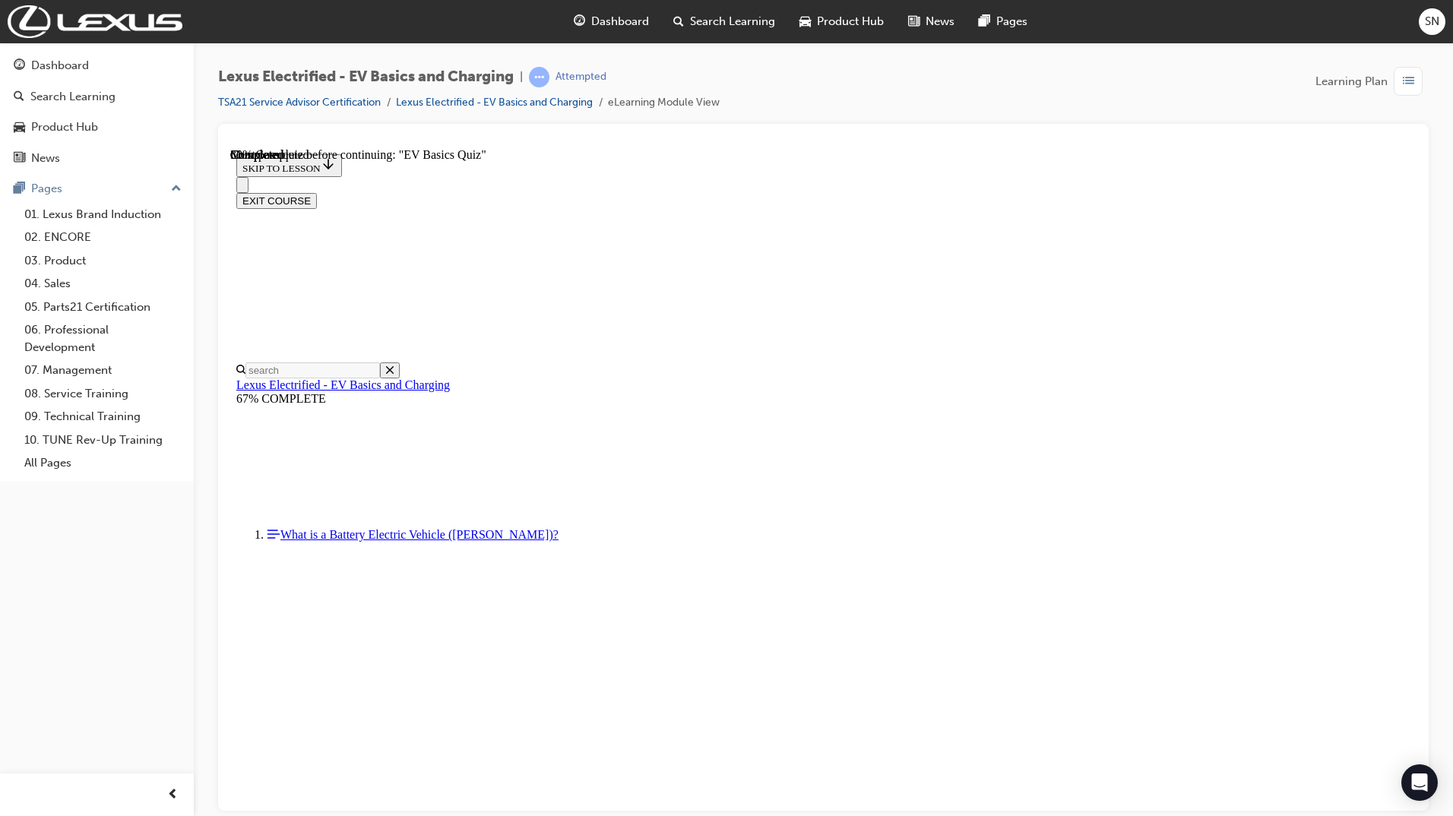
checkbox input "true"
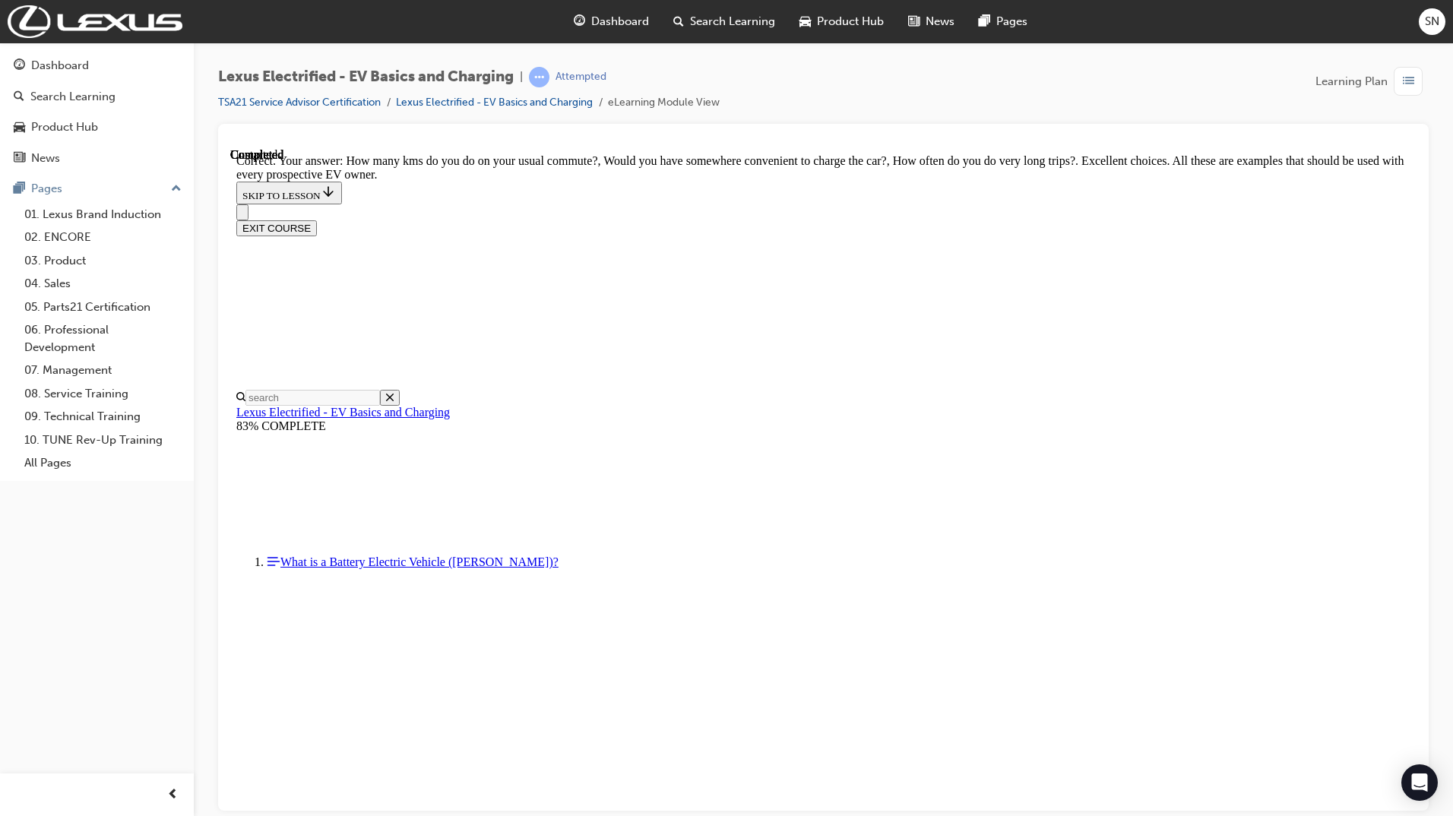
scroll to position [253, 0]
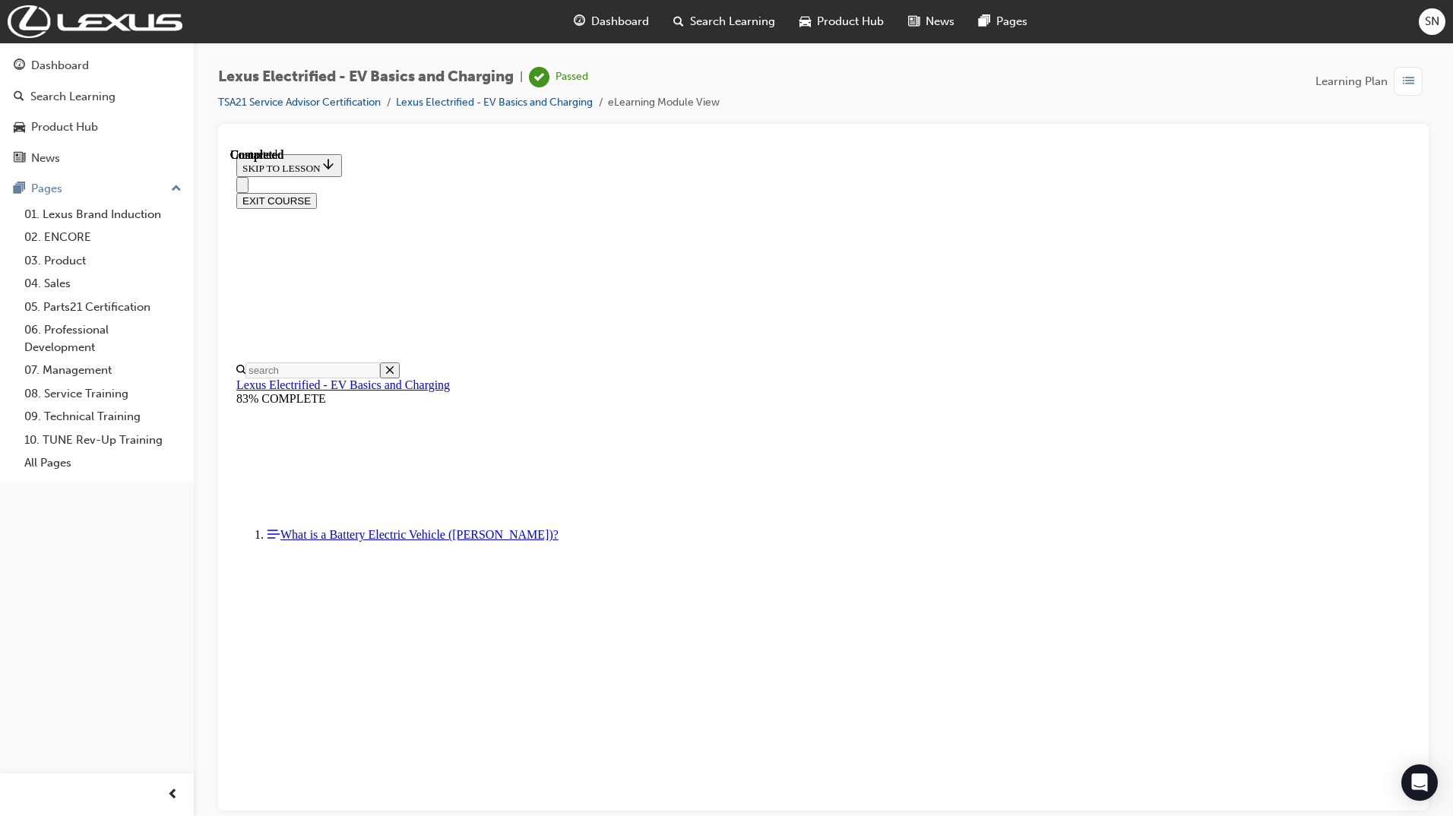
click at [317, 192] on button "EXIT COURSE" at bounding box center [276, 200] width 81 height 16
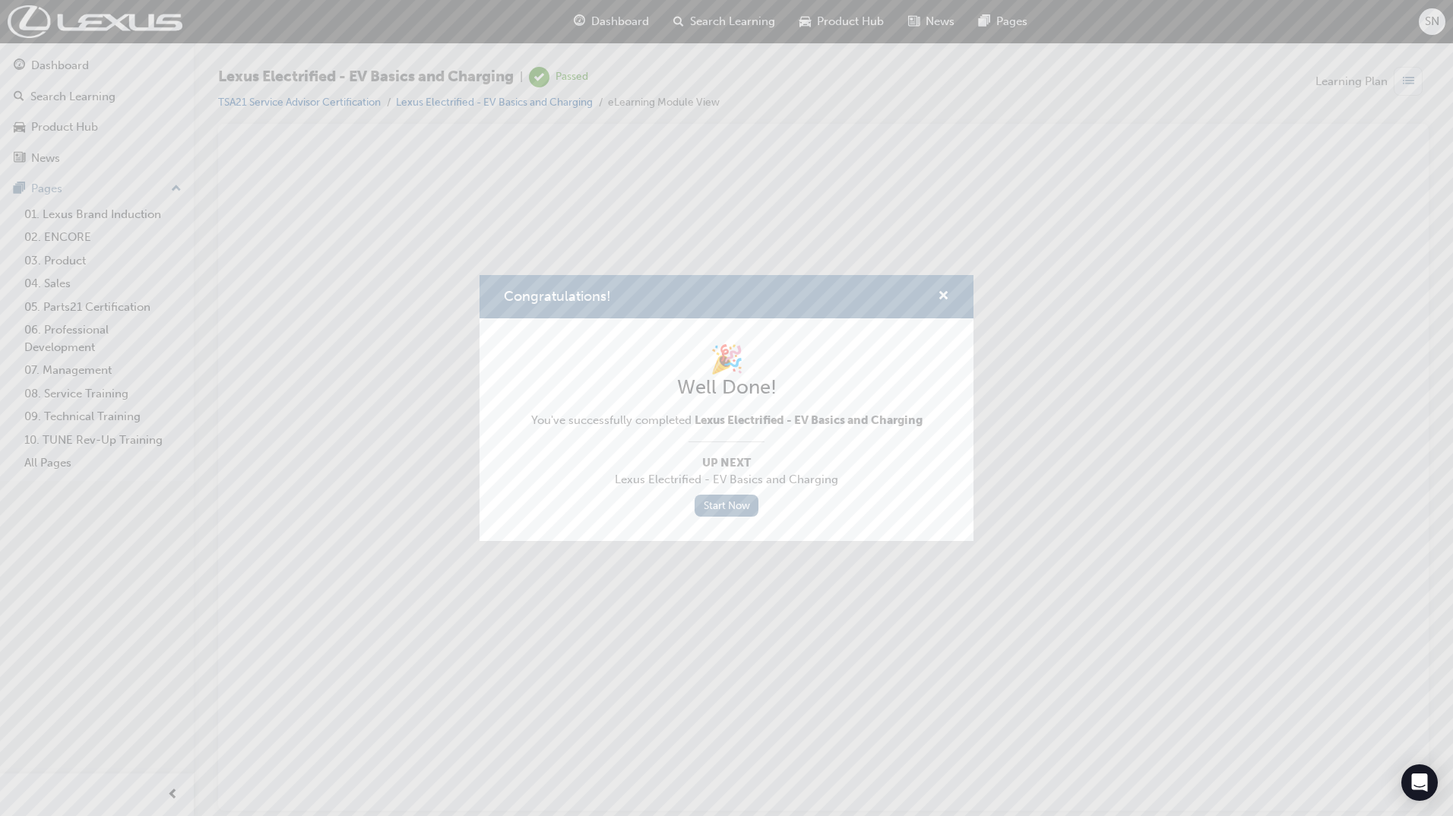
scroll to position [0, 0]
click at [934, 296] on div "Congratulations!" at bounding box center [937, 296] width 24 height 19
click at [947, 294] on span "cross-icon" at bounding box center [943, 297] width 11 height 14
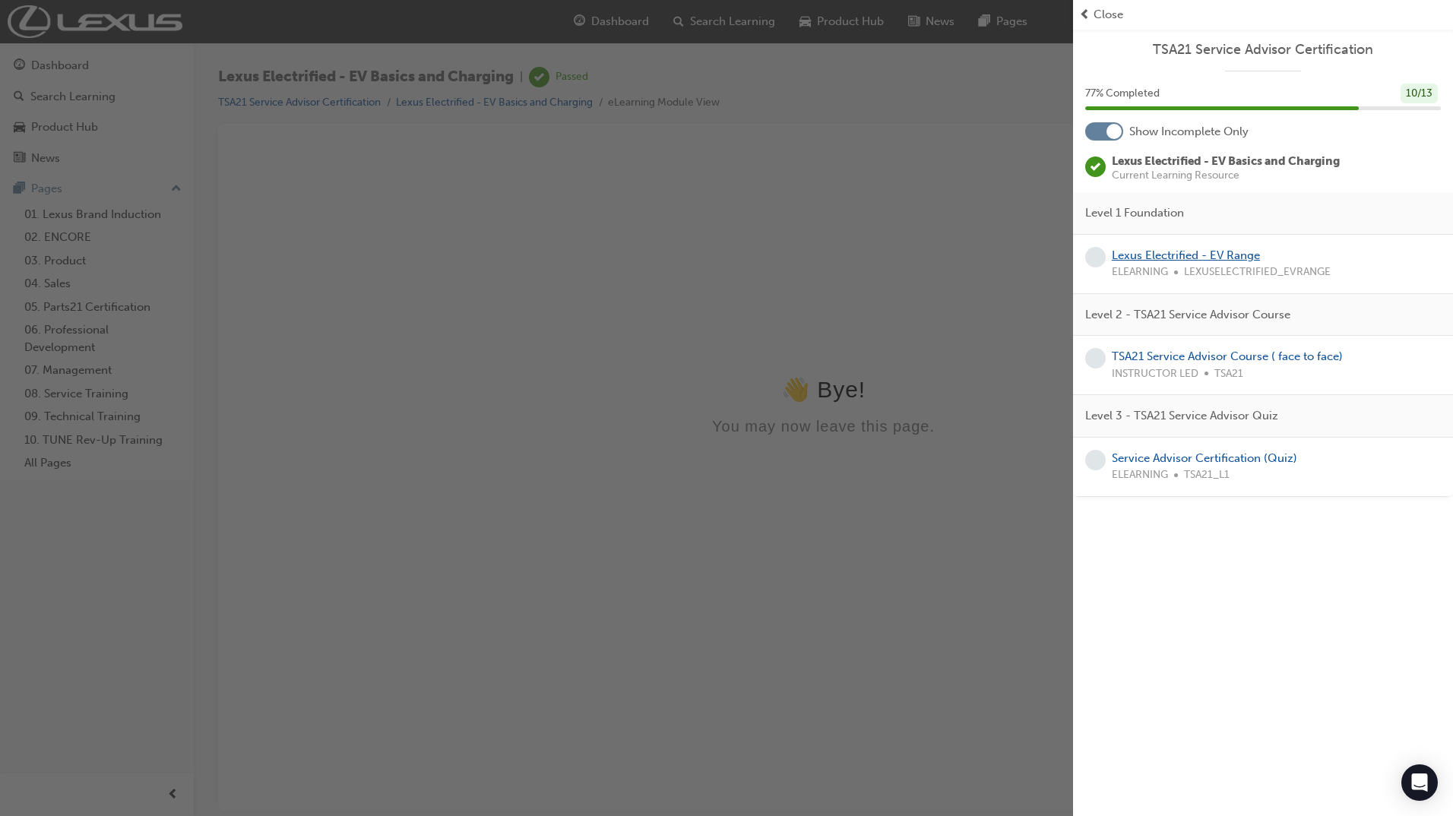
click at [1224, 249] on link "Lexus Electrified - EV Range" at bounding box center [1186, 255] width 148 height 14
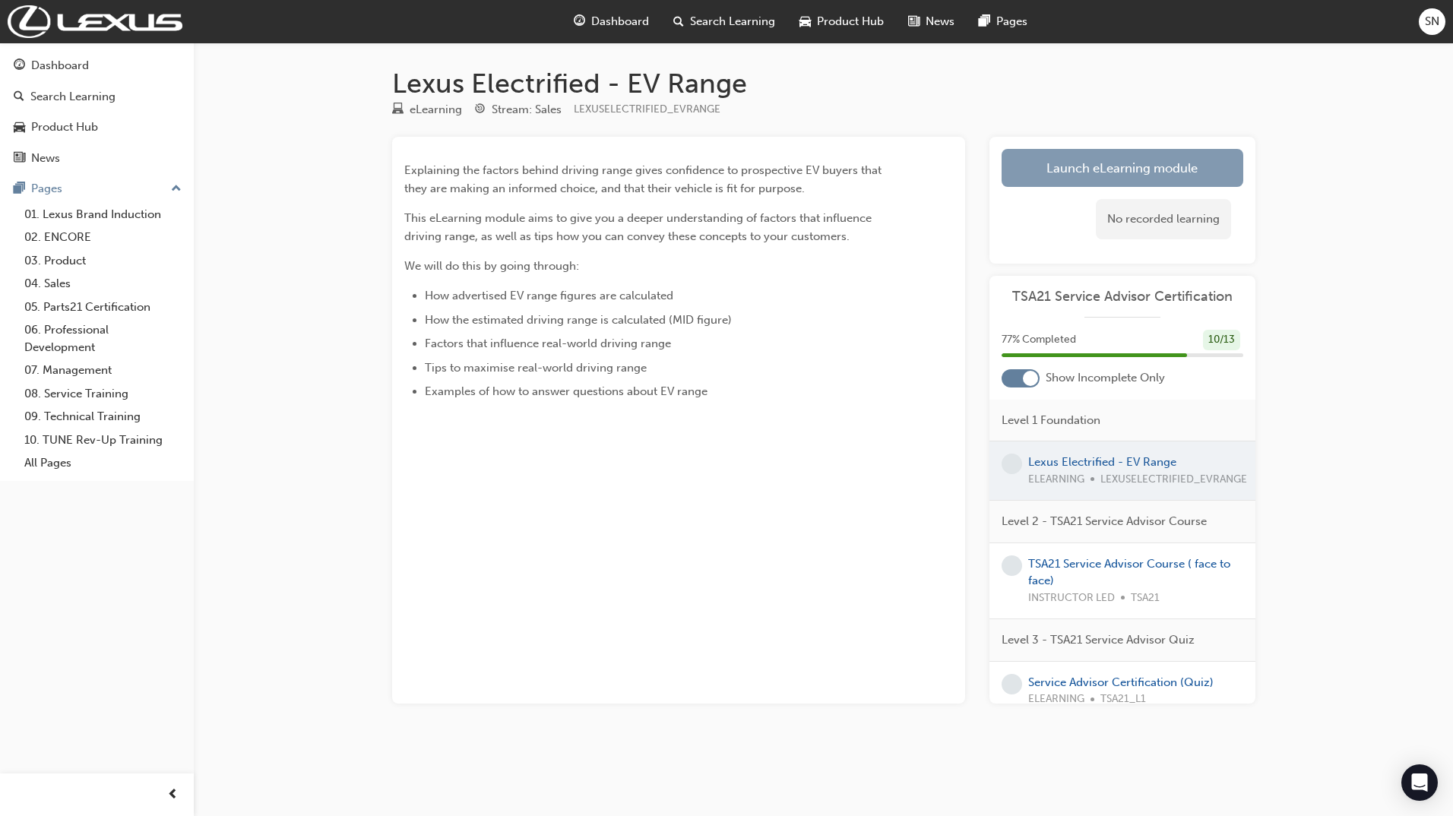
click at [1055, 169] on link "Launch eLearning module" at bounding box center [1122, 168] width 242 height 38
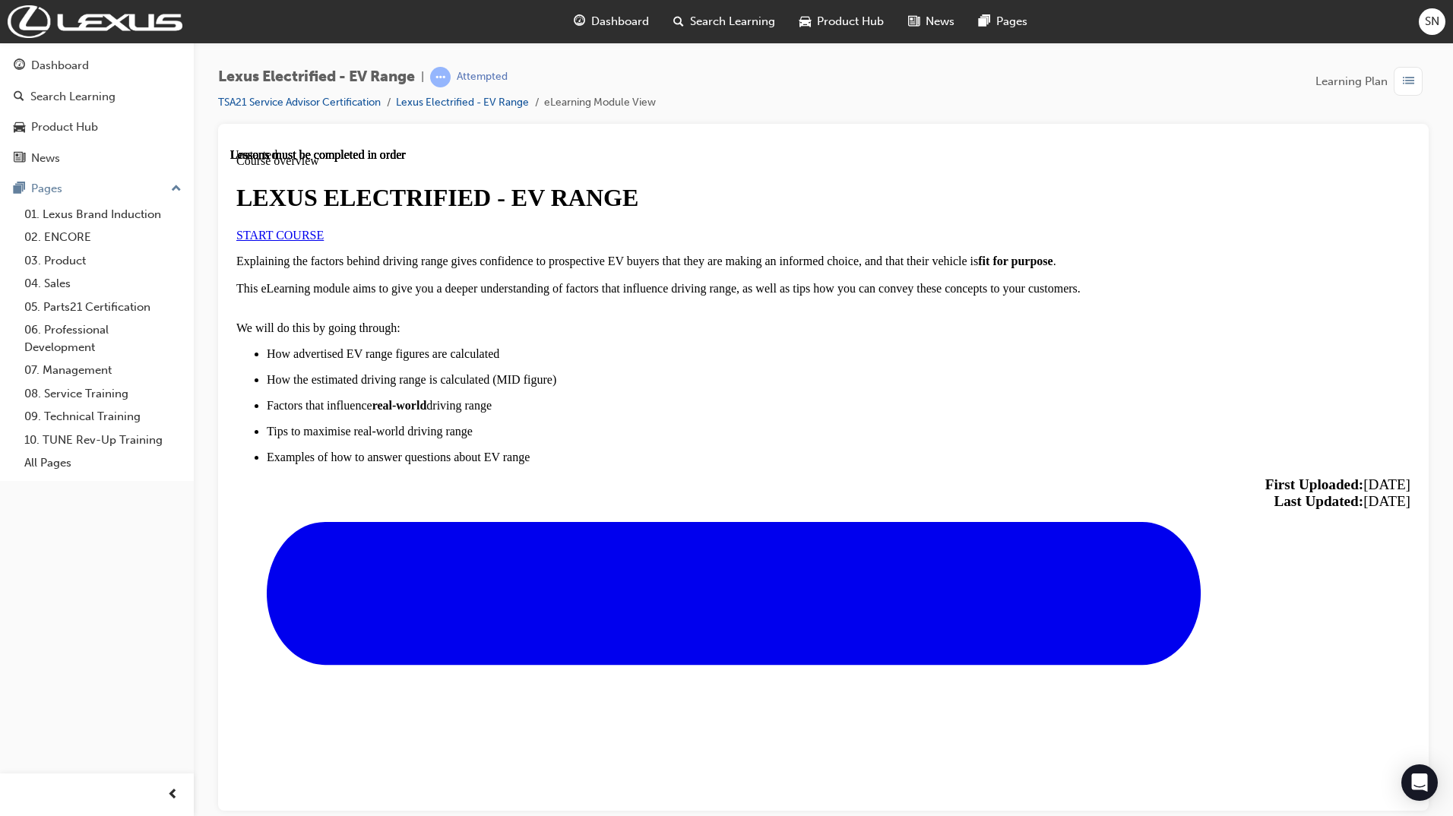
scroll to position [112, 0]
click at [324, 241] on link "START COURSE" at bounding box center [279, 234] width 87 height 13
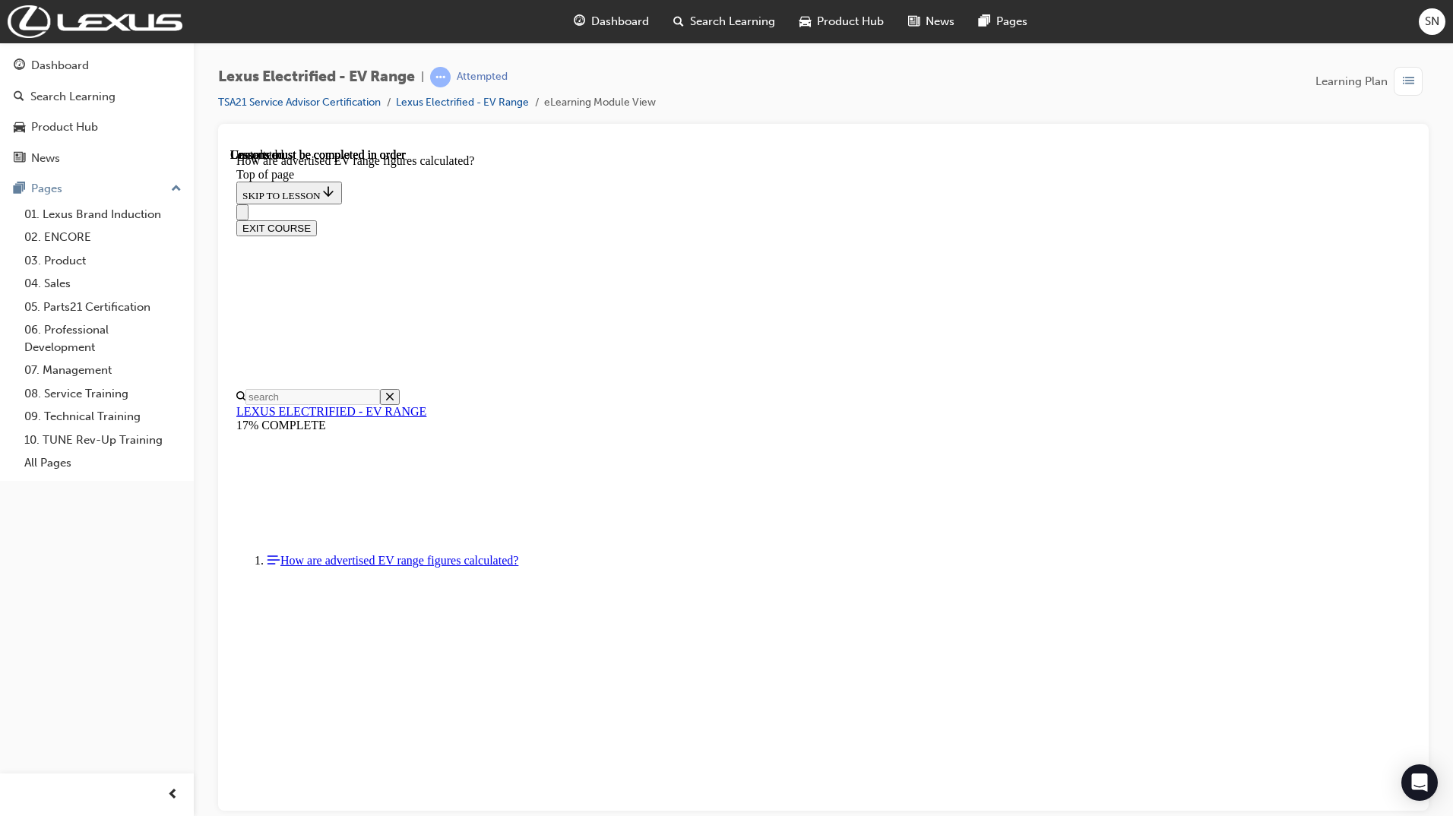
scroll to position [555, 0]
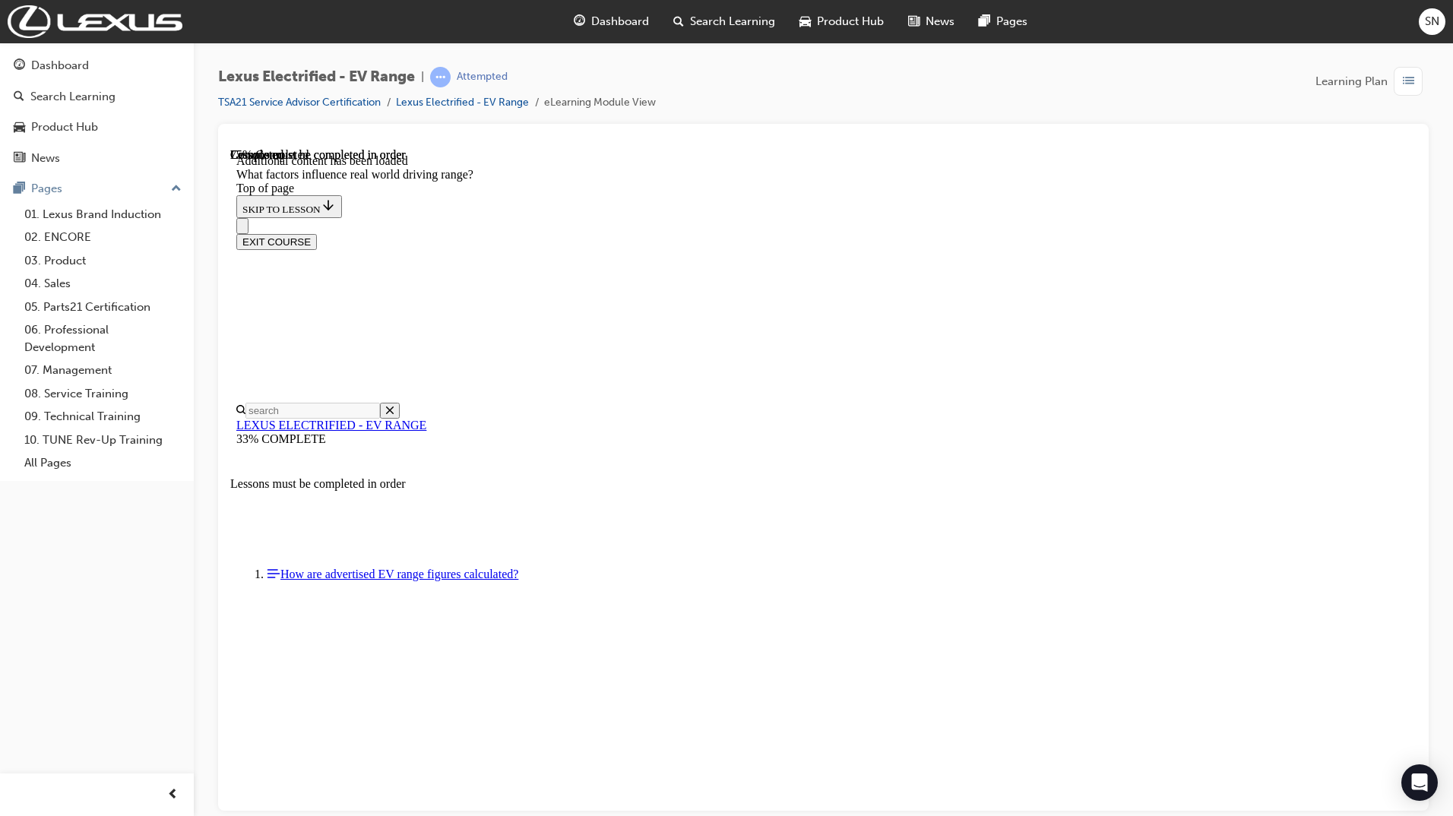
scroll to position [1676, 0]
drag, startPoint x: 954, startPoint y: 482, endPoint x: 767, endPoint y: 677, distance: 269.8
drag, startPoint x: 891, startPoint y: 393, endPoint x: 891, endPoint y: 378, distance: 15.2
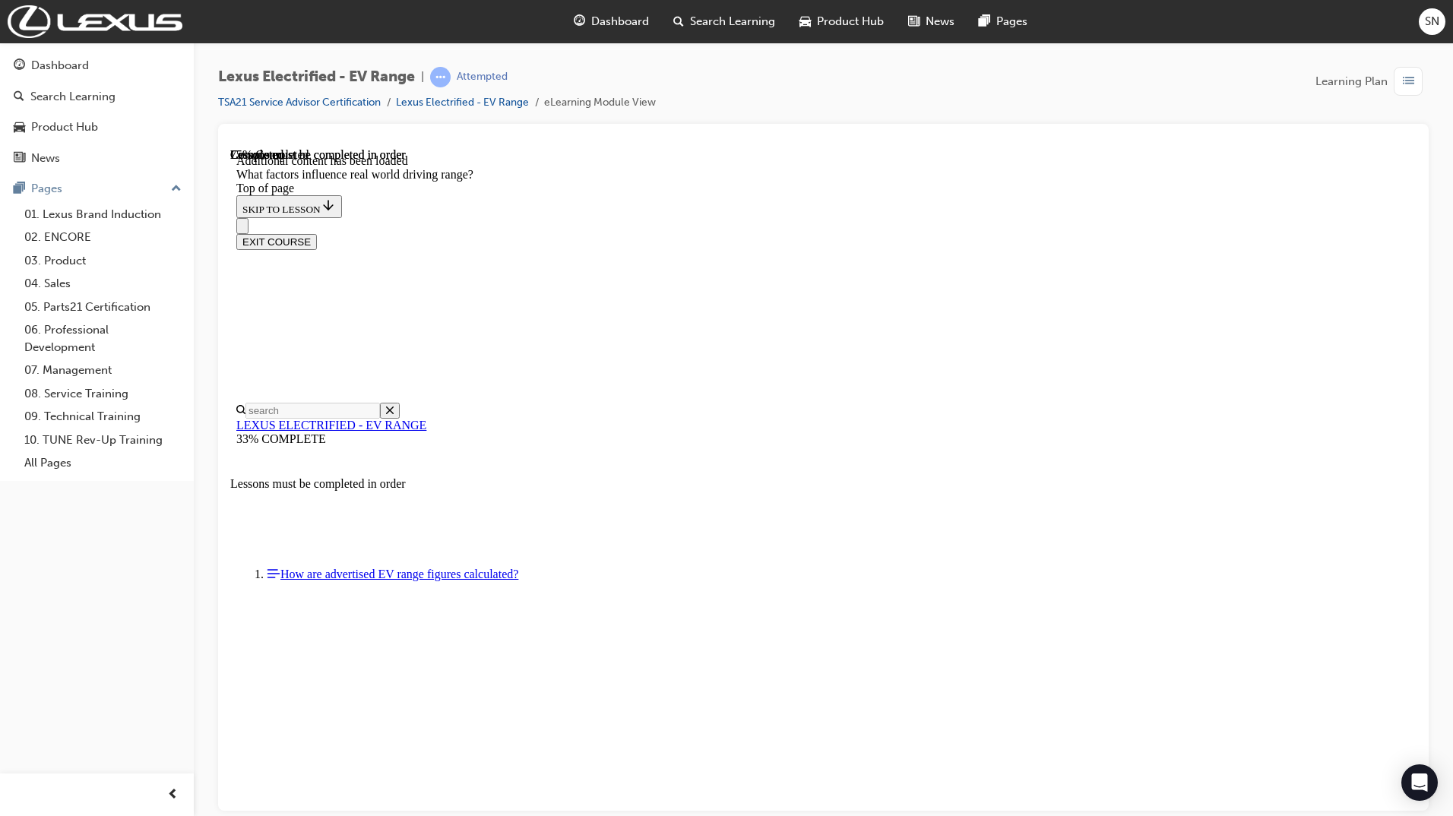
drag, startPoint x: 988, startPoint y: 406, endPoint x: 1154, endPoint y: 615, distance: 267.1
drag, startPoint x: 963, startPoint y: 383, endPoint x: 726, endPoint y: 590, distance: 314.4
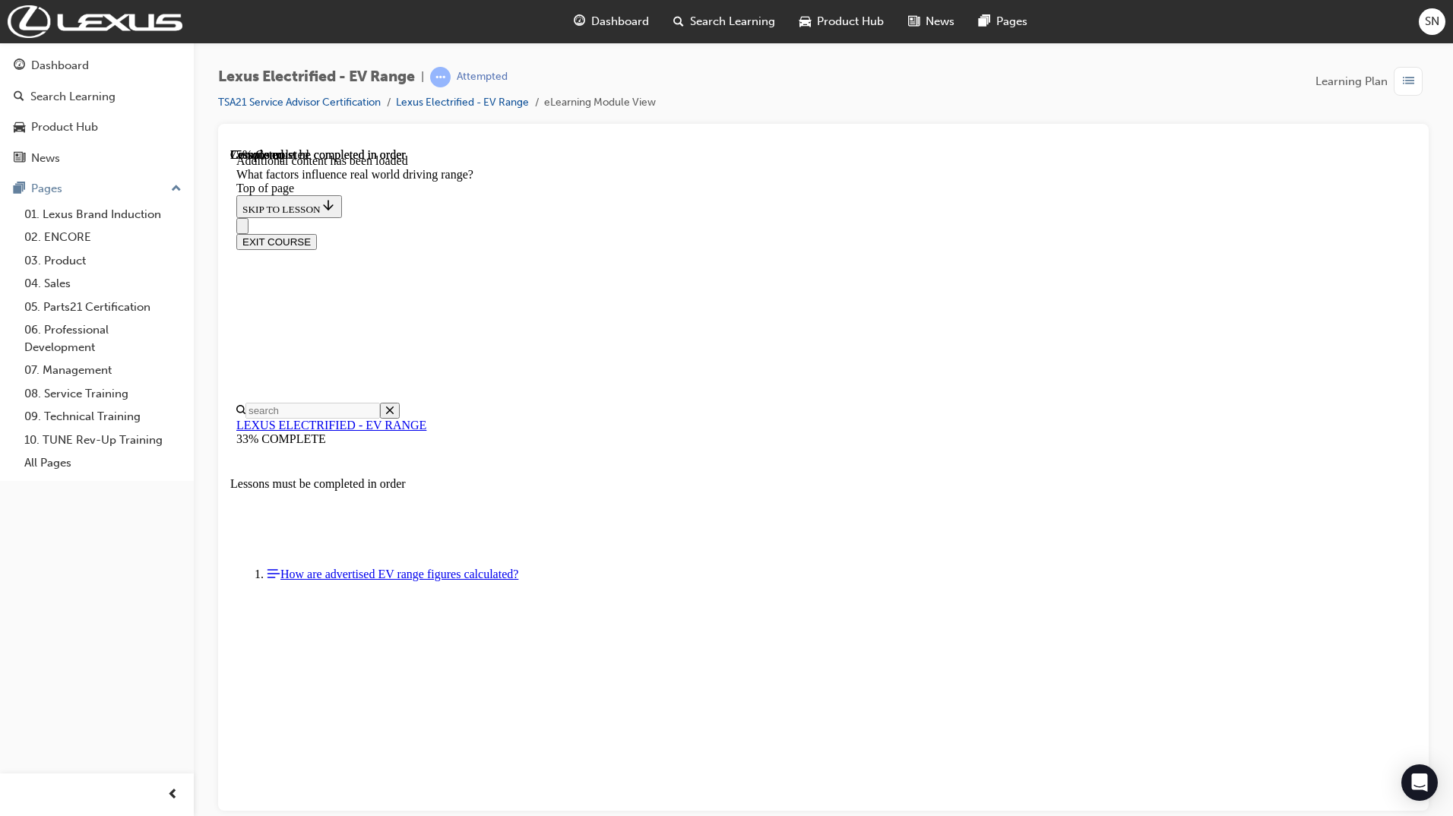
drag, startPoint x: 985, startPoint y: 394, endPoint x: 787, endPoint y: 597, distance: 283.7
drag, startPoint x: 957, startPoint y: 394, endPoint x: 1155, endPoint y: 599, distance: 284.3
drag, startPoint x: 969, startPoint y: 394, endPoint x: 1169, endPoint y: 585, distance: 276.8
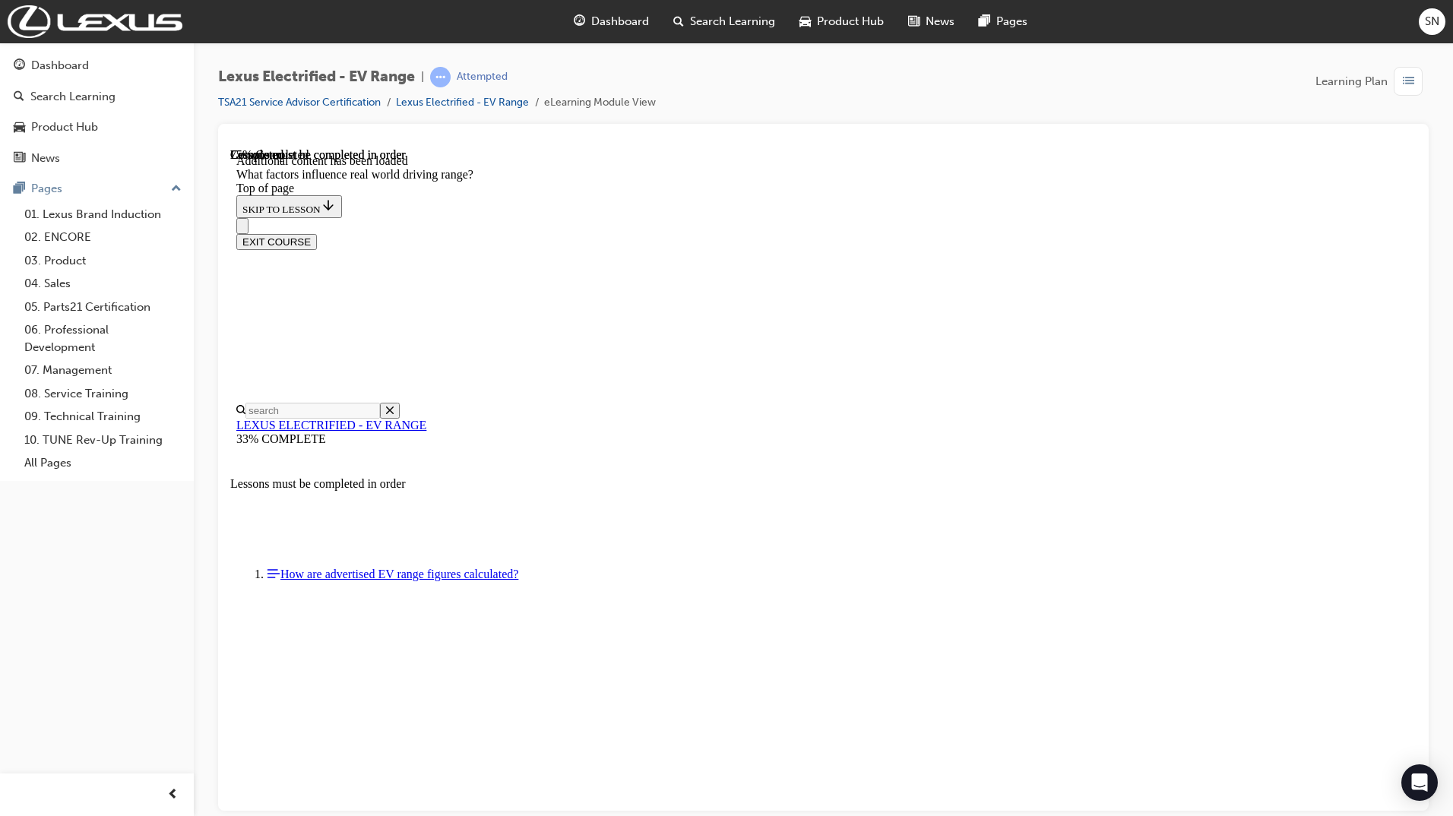
drag, startPoint x: 926, startPoint y: 407, endPoint x: 1122, endPoint y: 607, distance: 279.9
drag, startPoint x: 984, startPoint y: 356, endPoint x: 791, endPoint y: 541, distance: 267.1
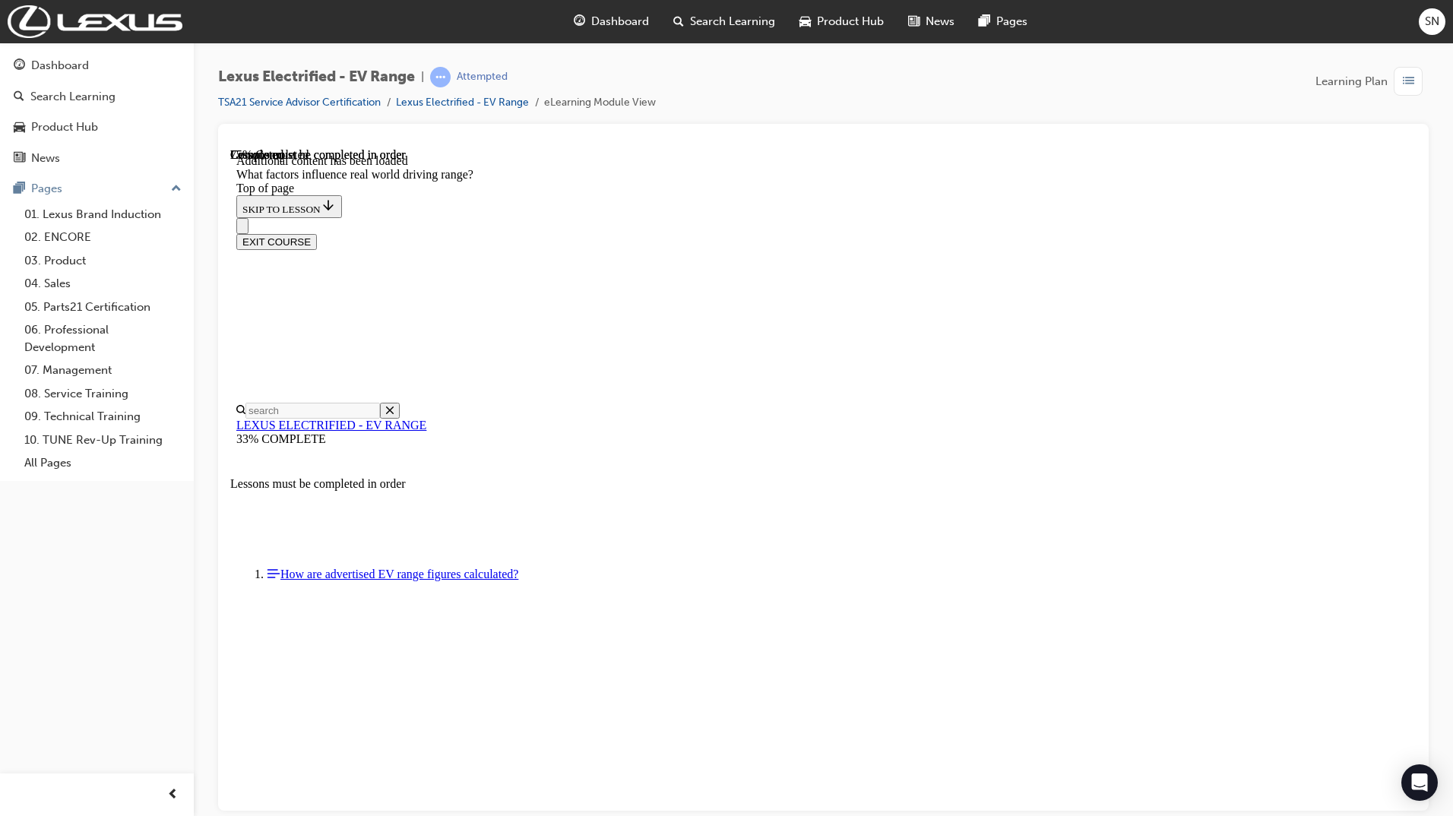
drag, startPoint x: 928, startPoint y: 397, endPoint x: 1135, endPoint y: 590, distance: 283.3
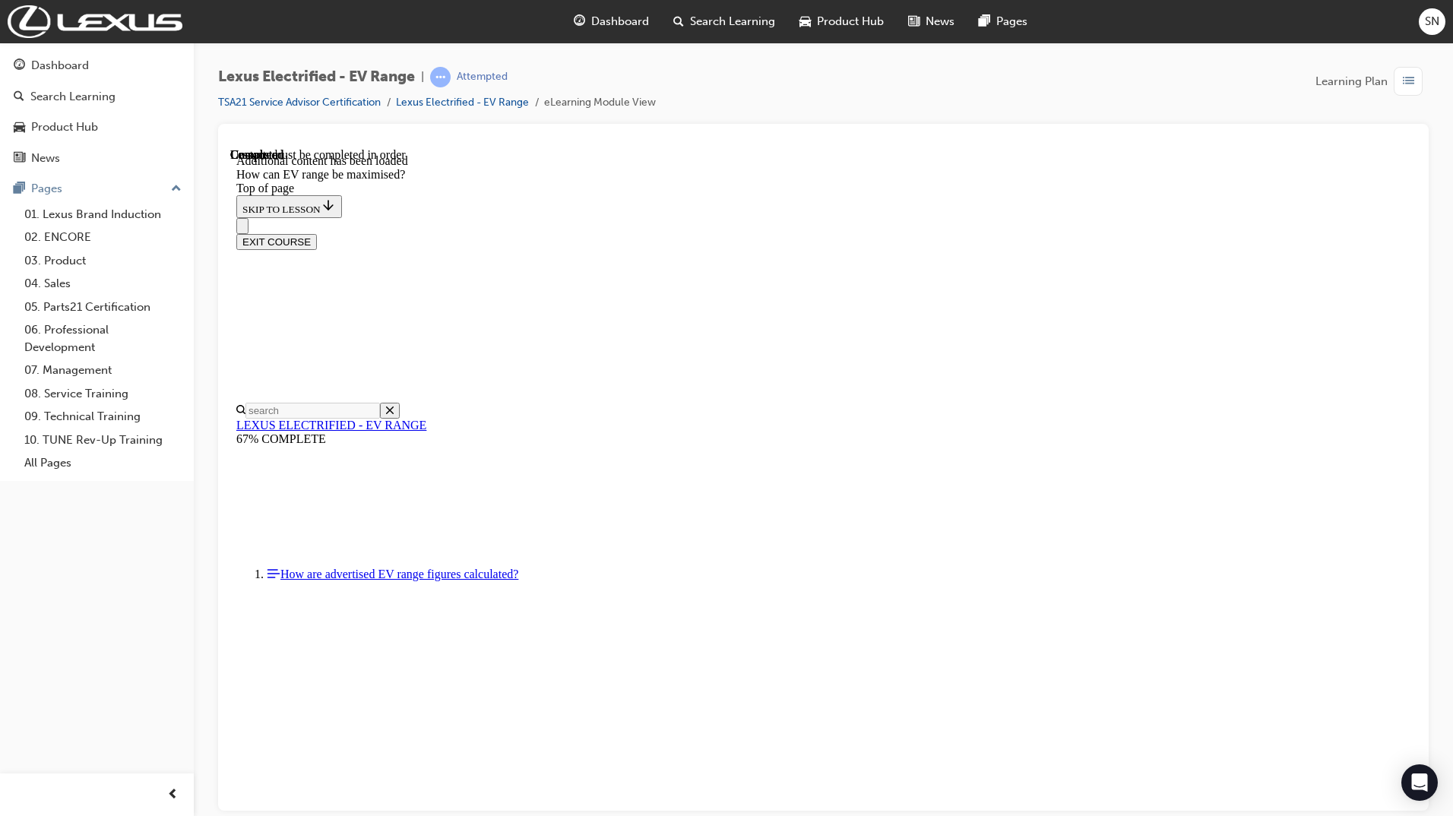
scroll to position [2269, 0]
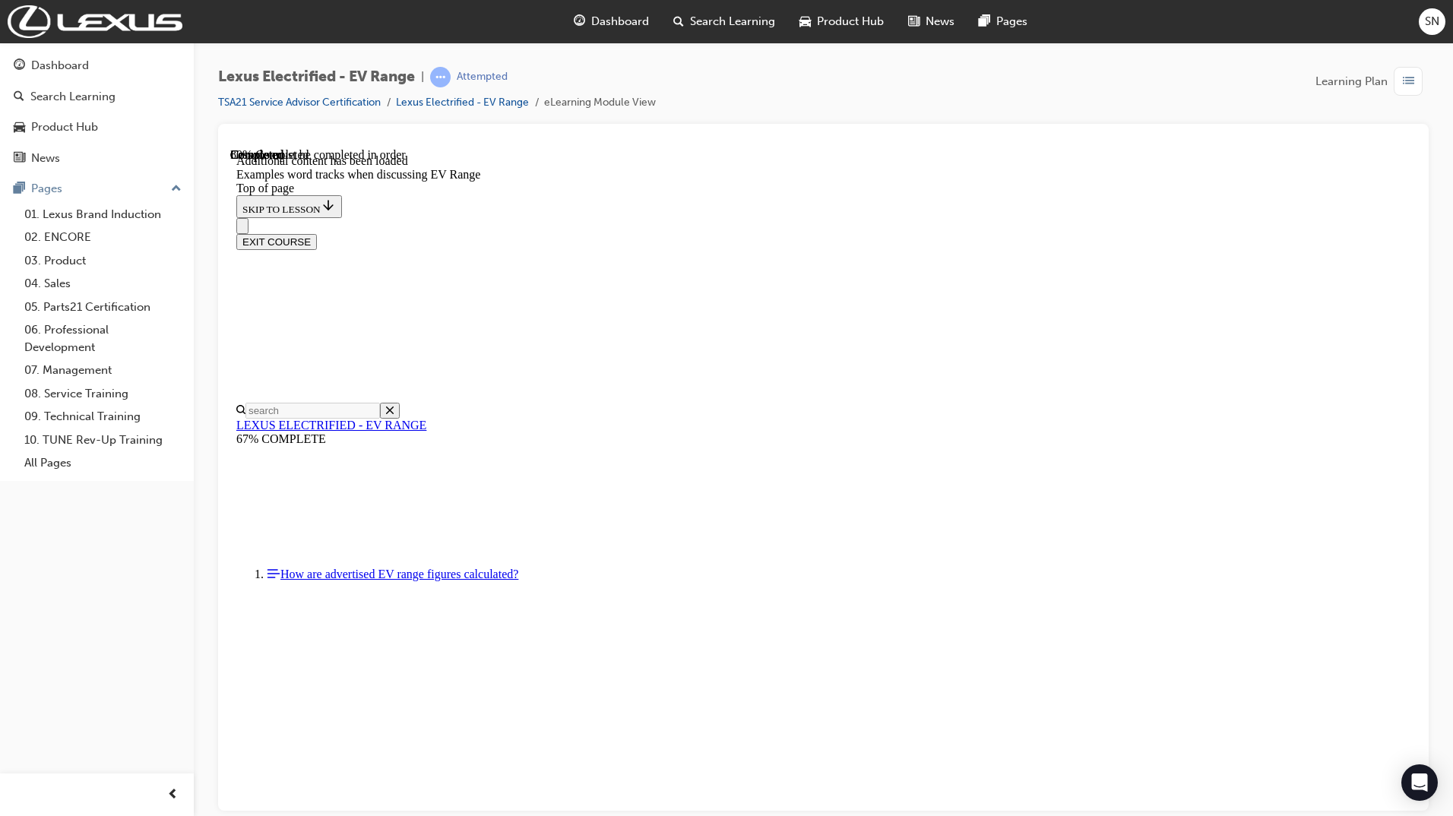
scroll to position [2194, 0]
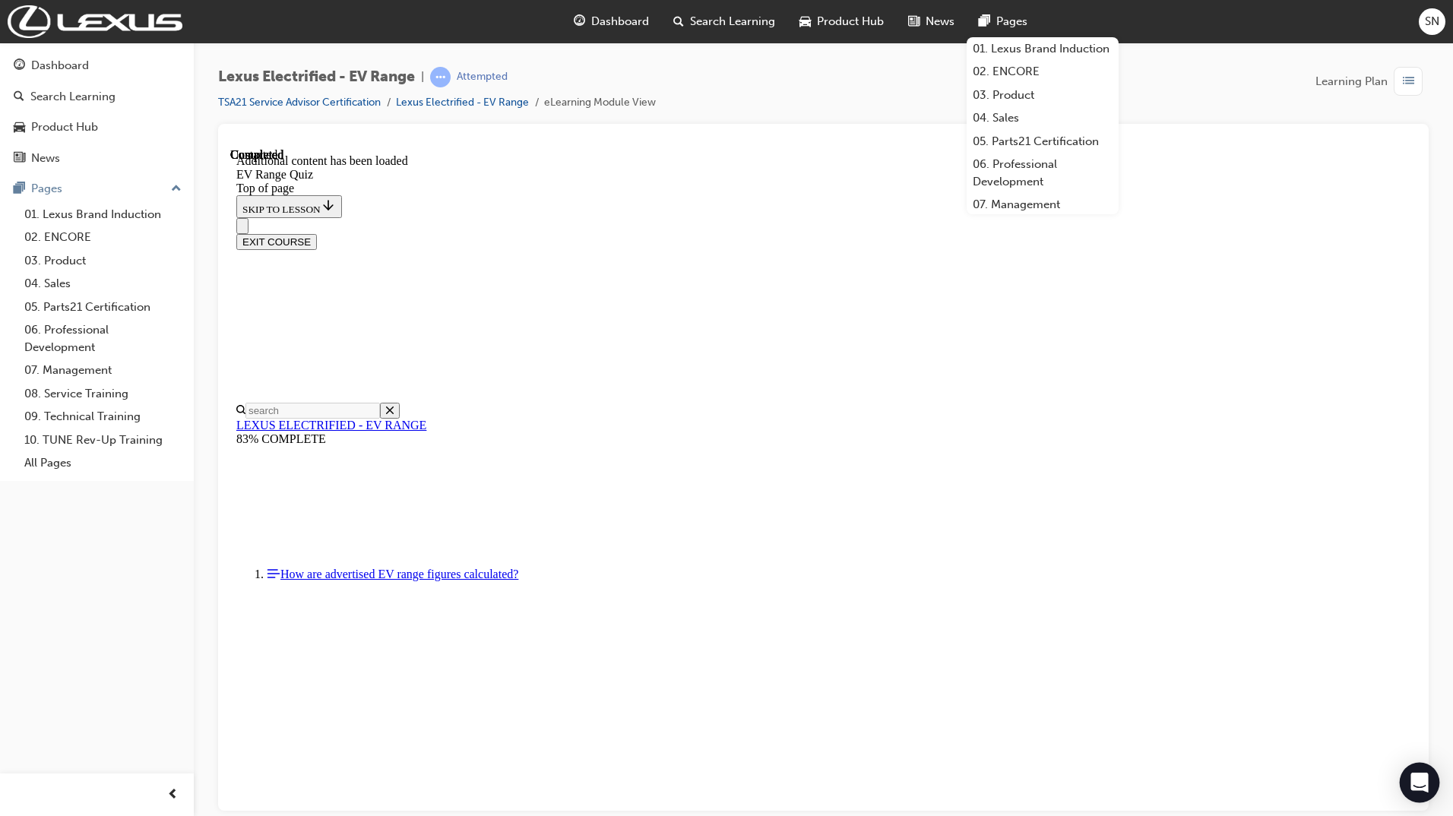
scroll to position [47, 0]
click at [1254, 125] on div at bounding box center [823, 467] width 1210 height 687
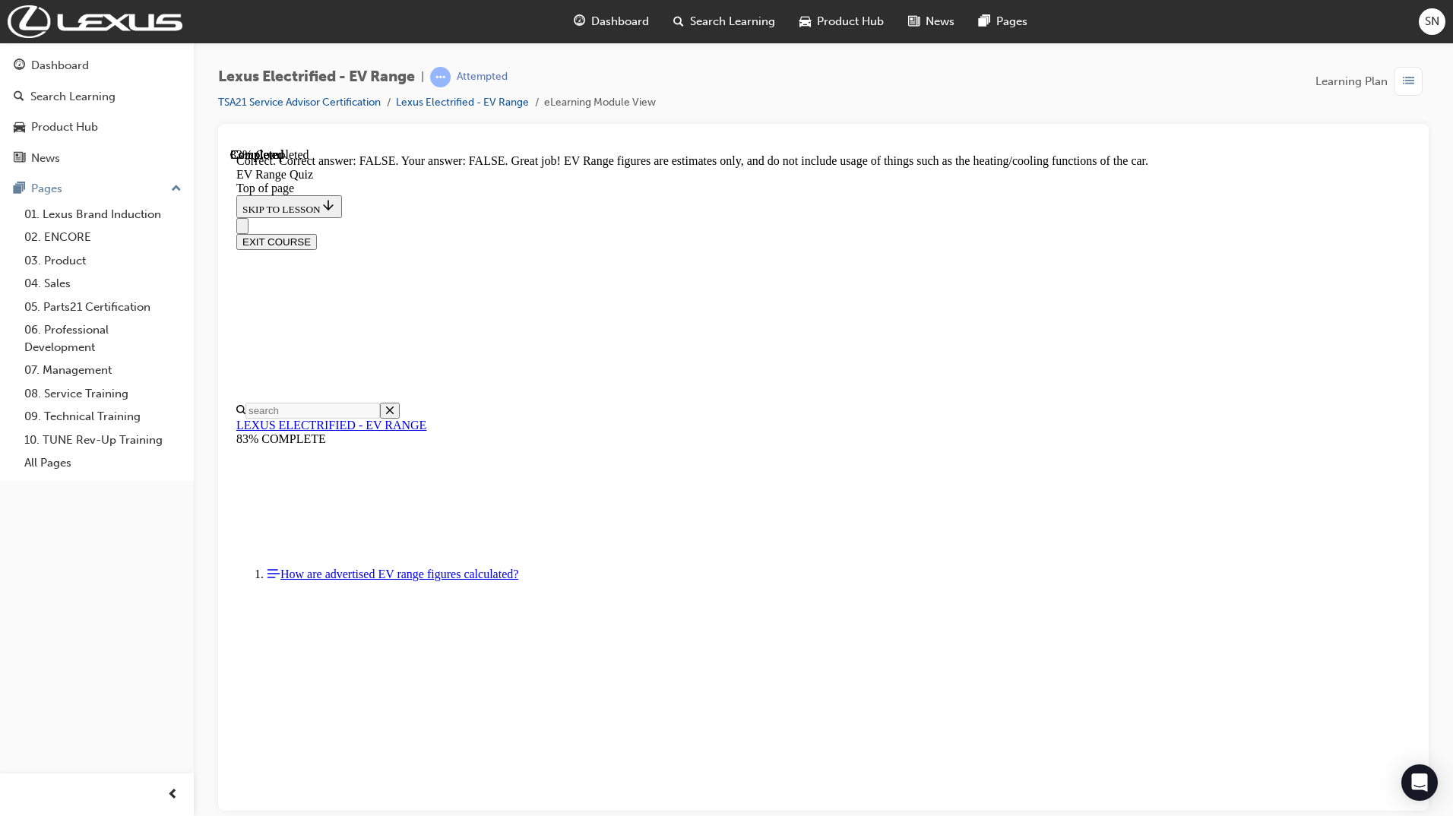
scroll to position [154, 0]
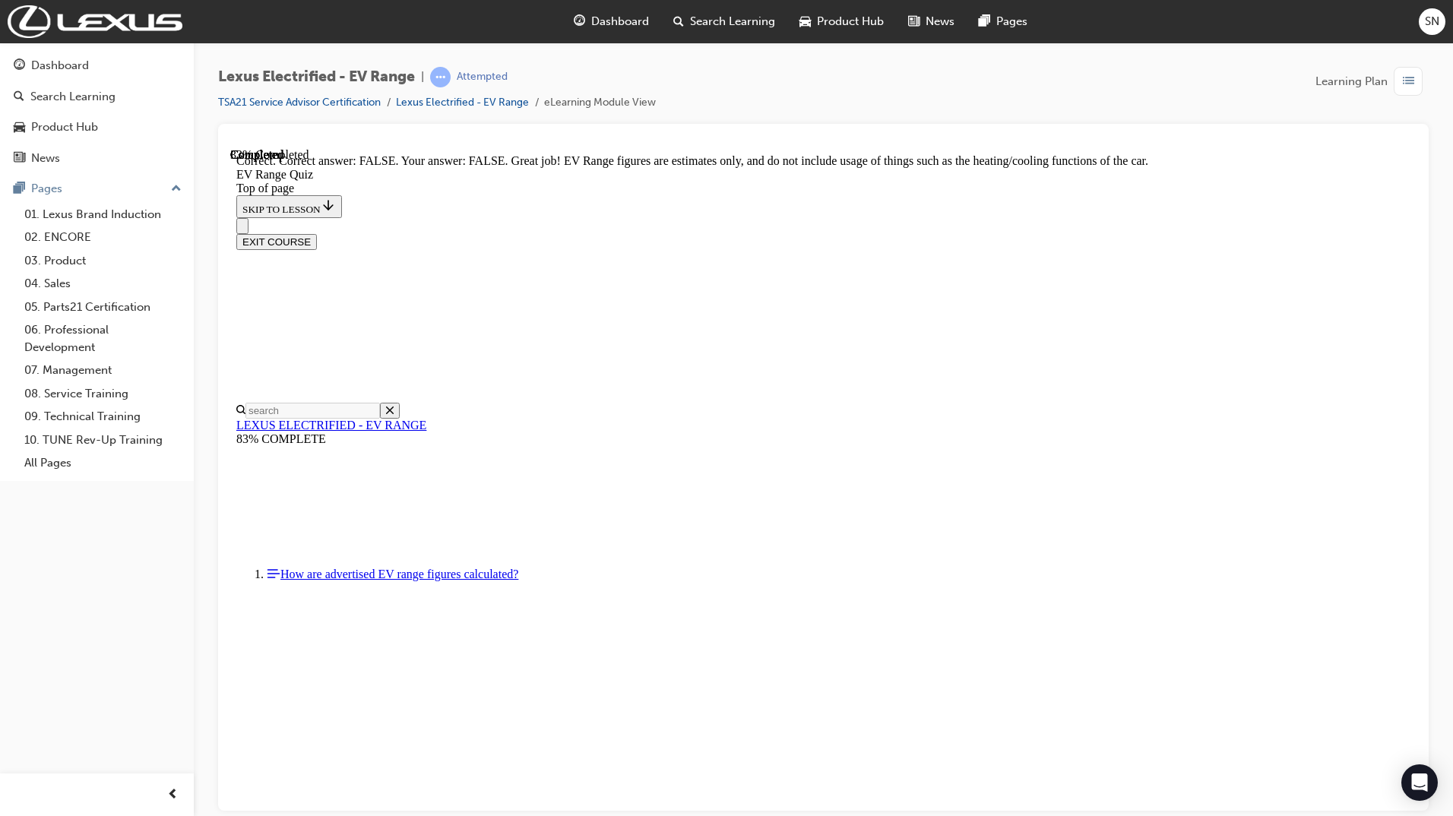
scroll to position [191, 0]
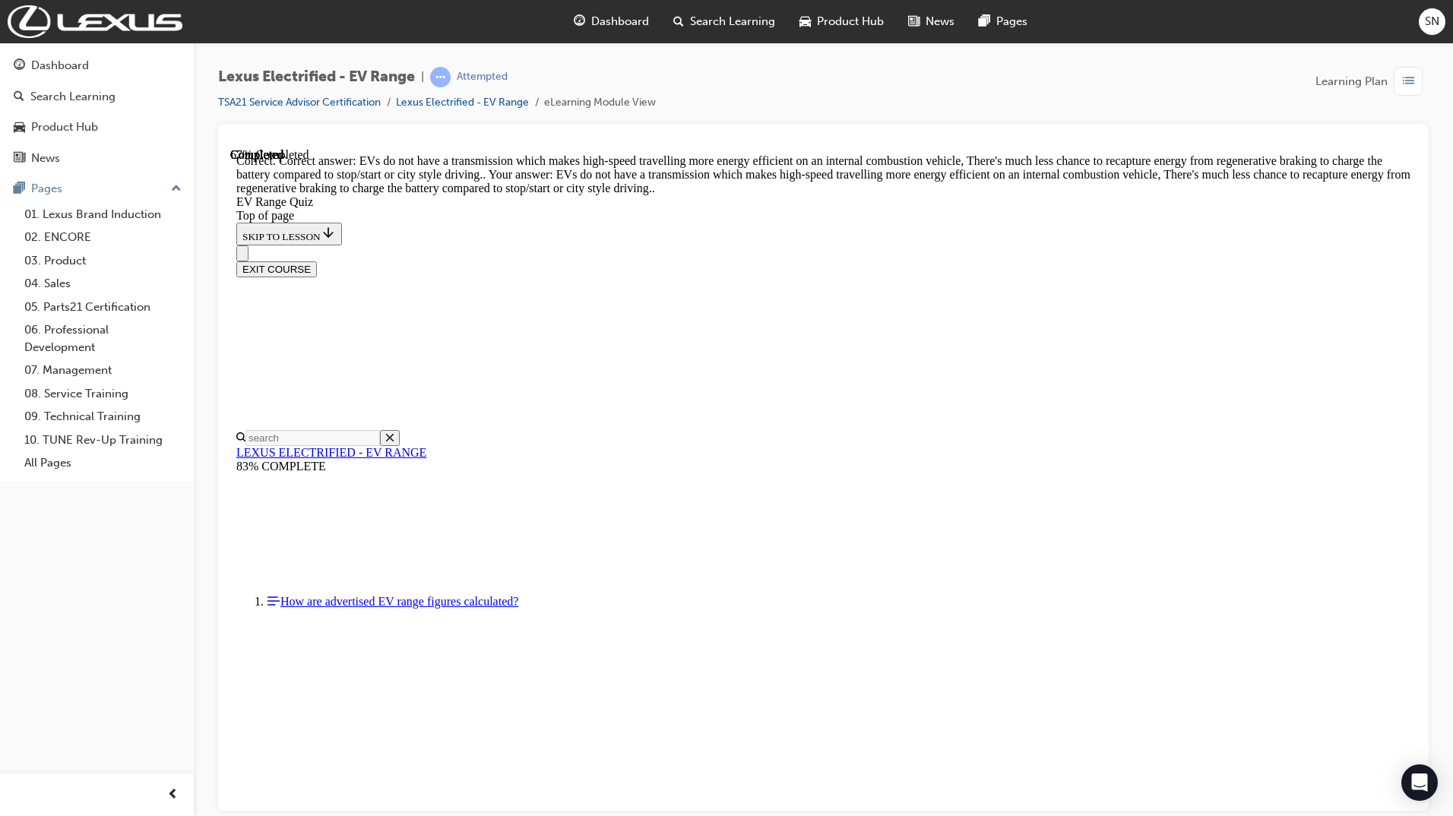
scroll to position [239, 0]
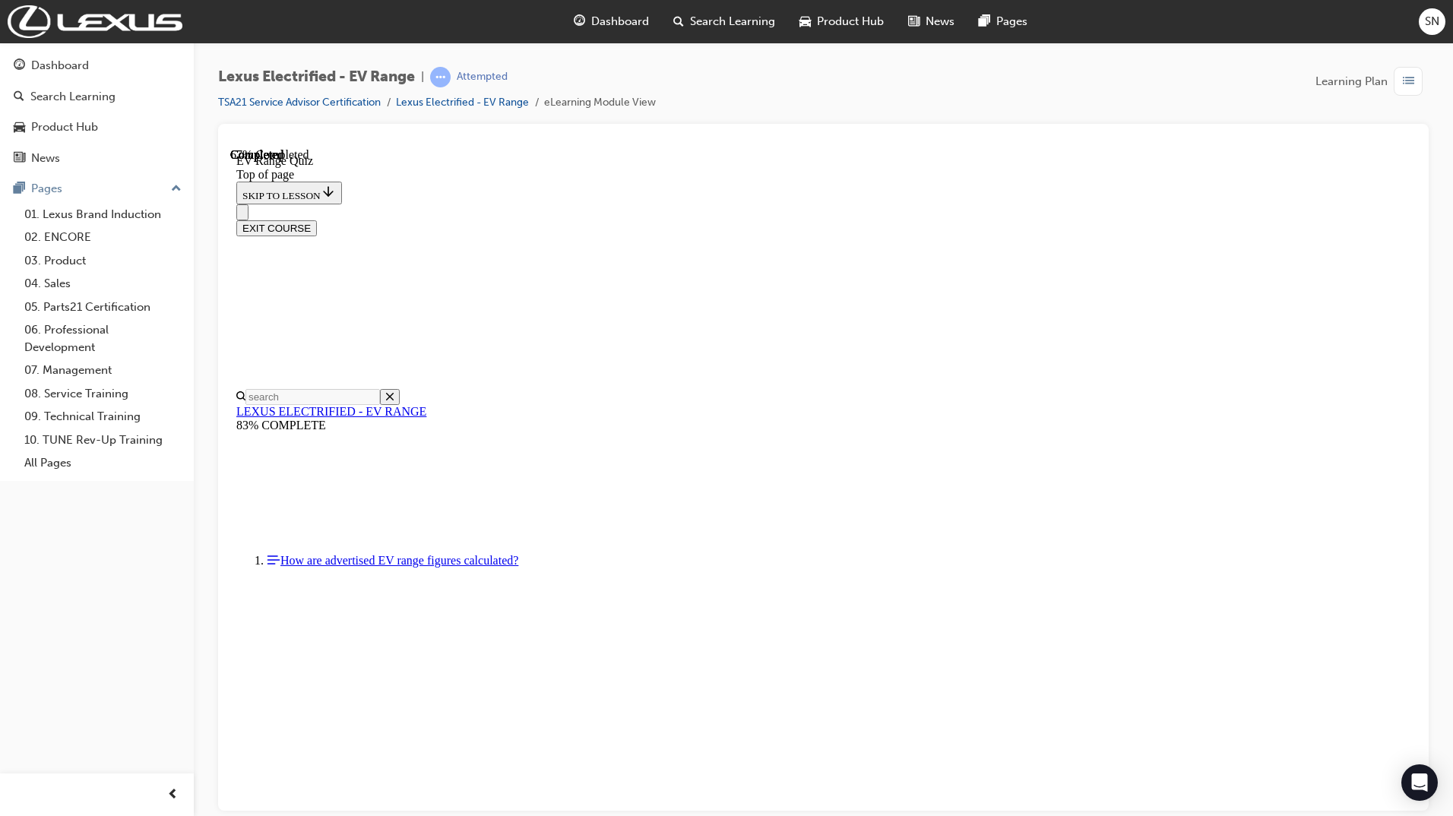
scroll to position [242, 0]
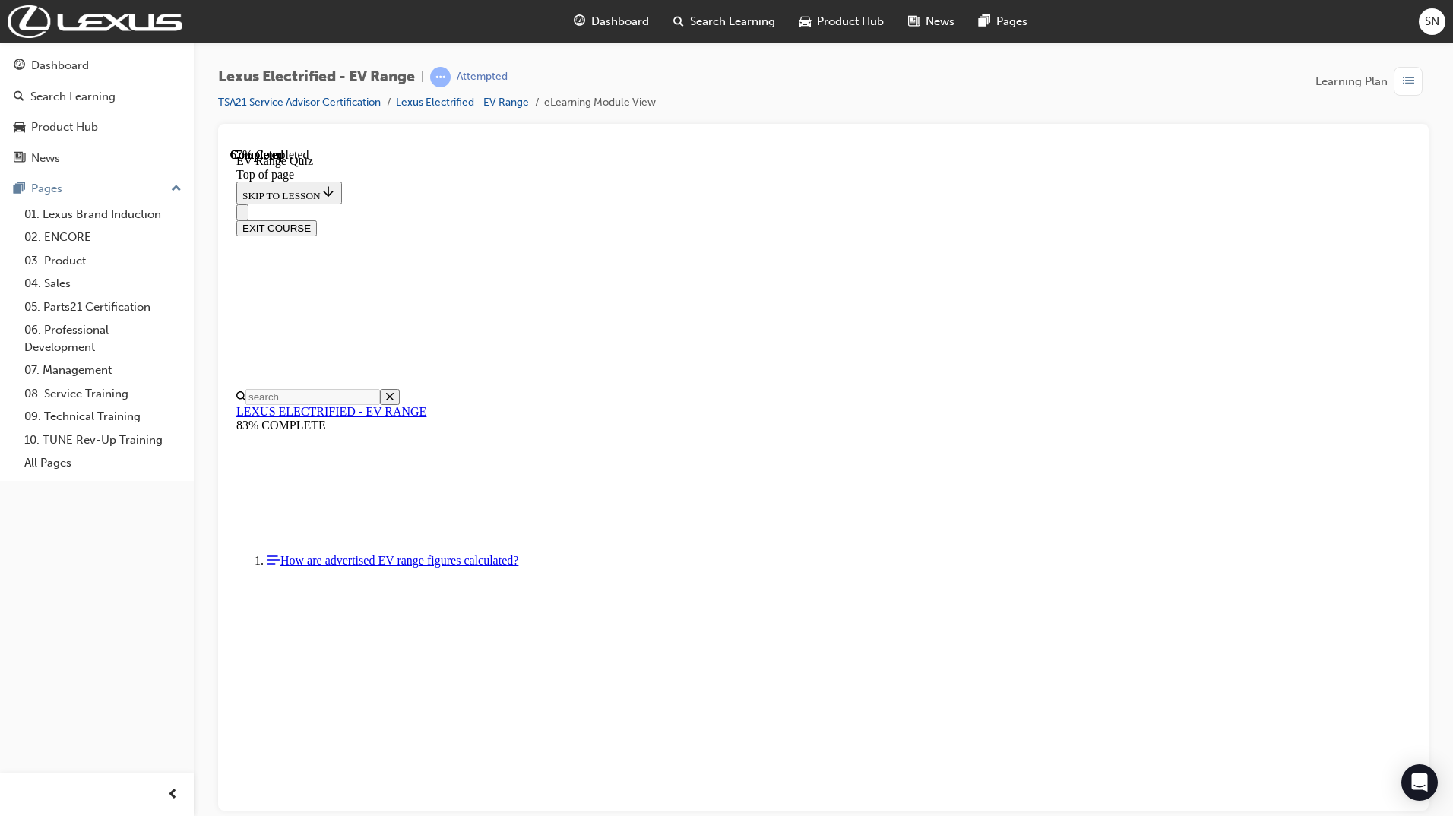
scroll to position [318, 0]
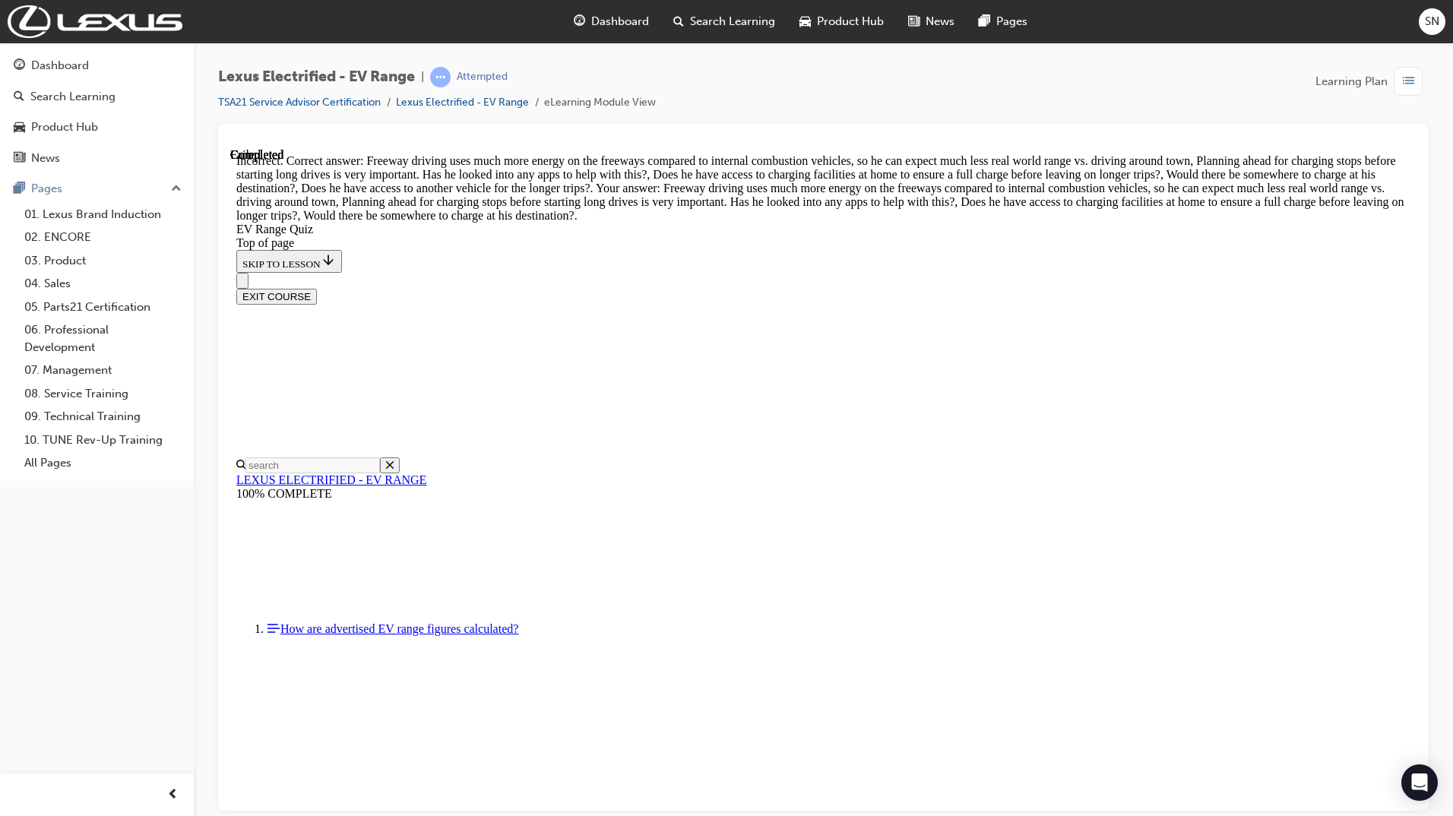
scroll to position [366, 0]
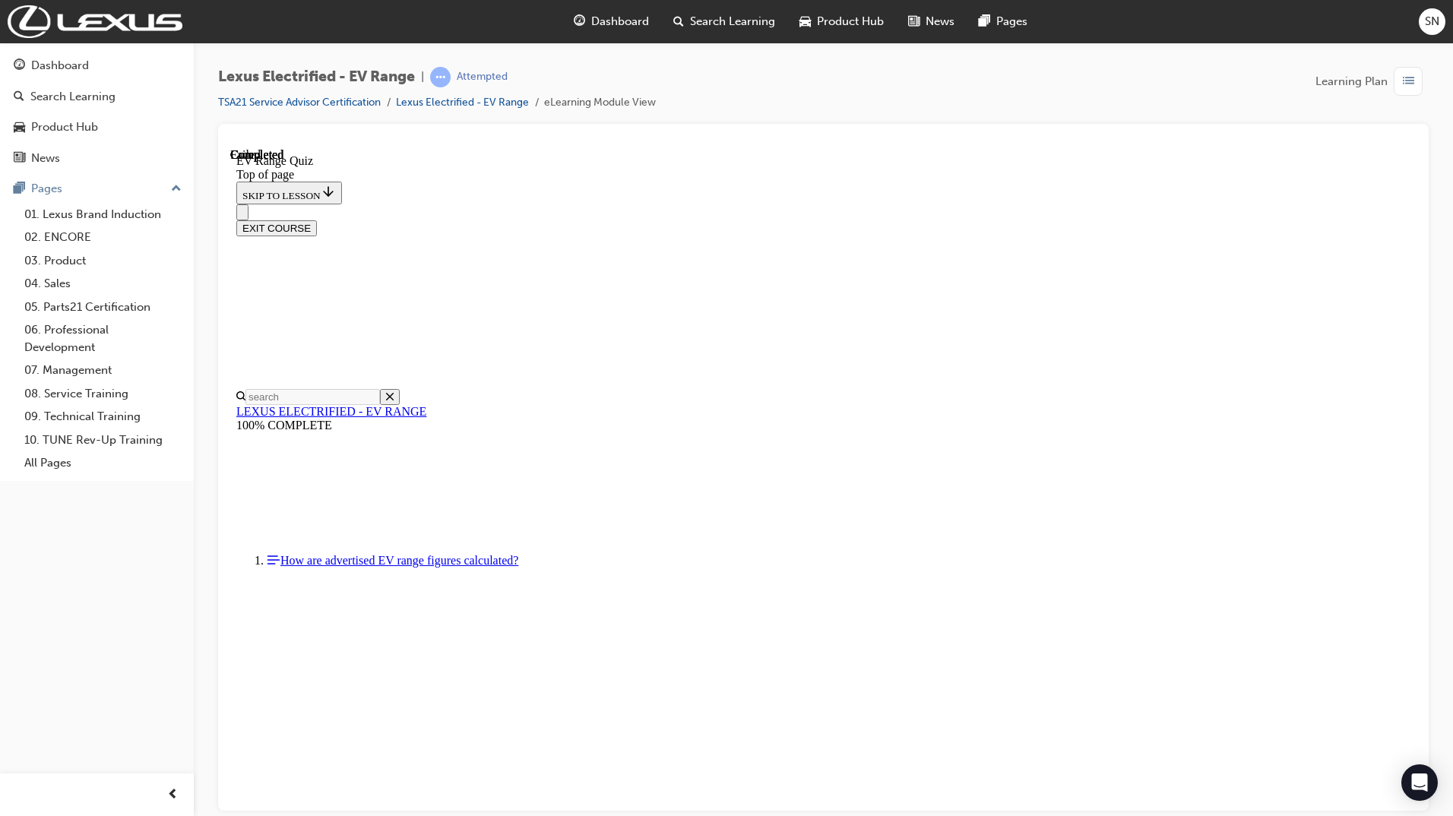
scroll to position [116, 0]
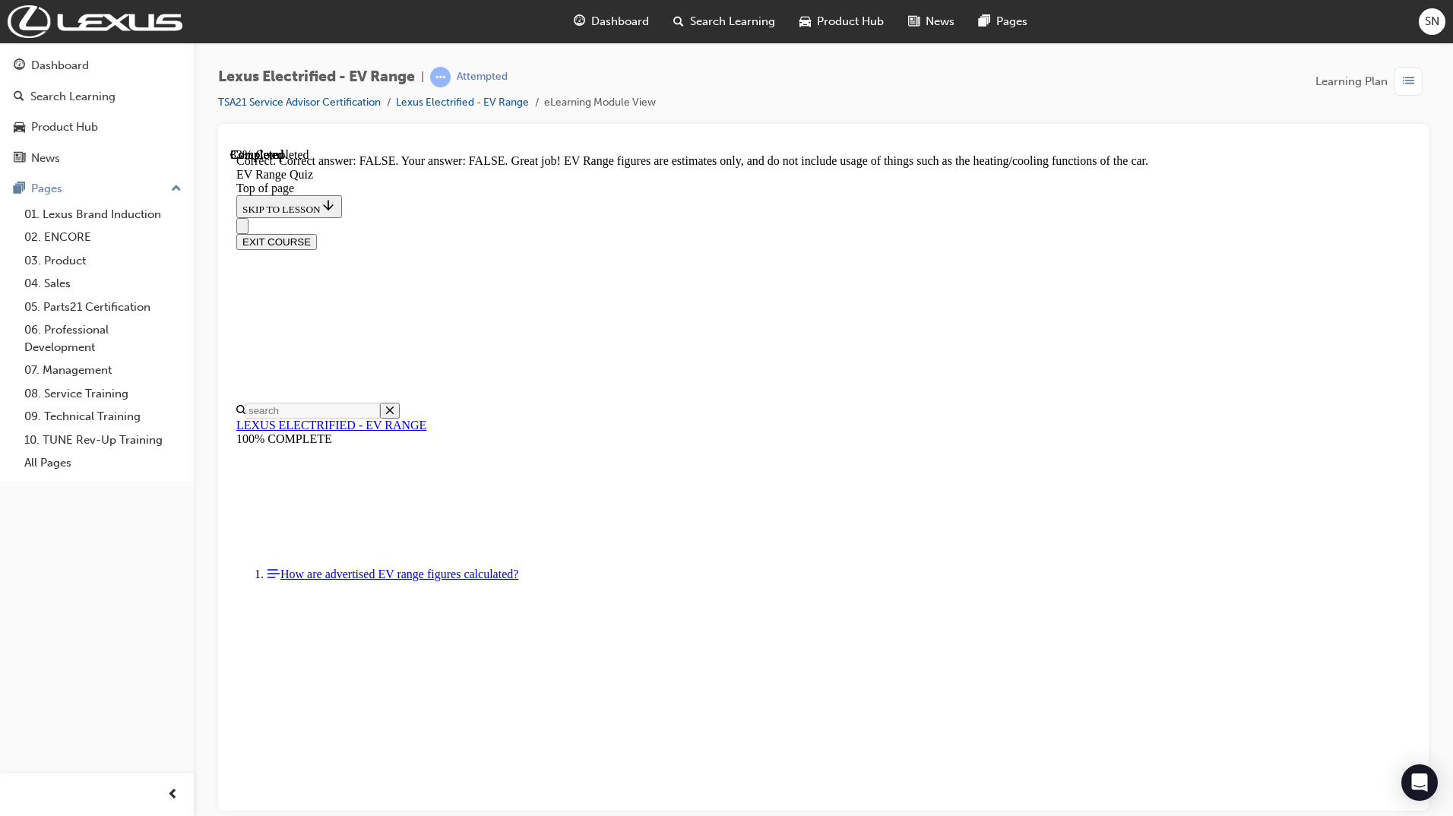
scroll to position [154, 0]
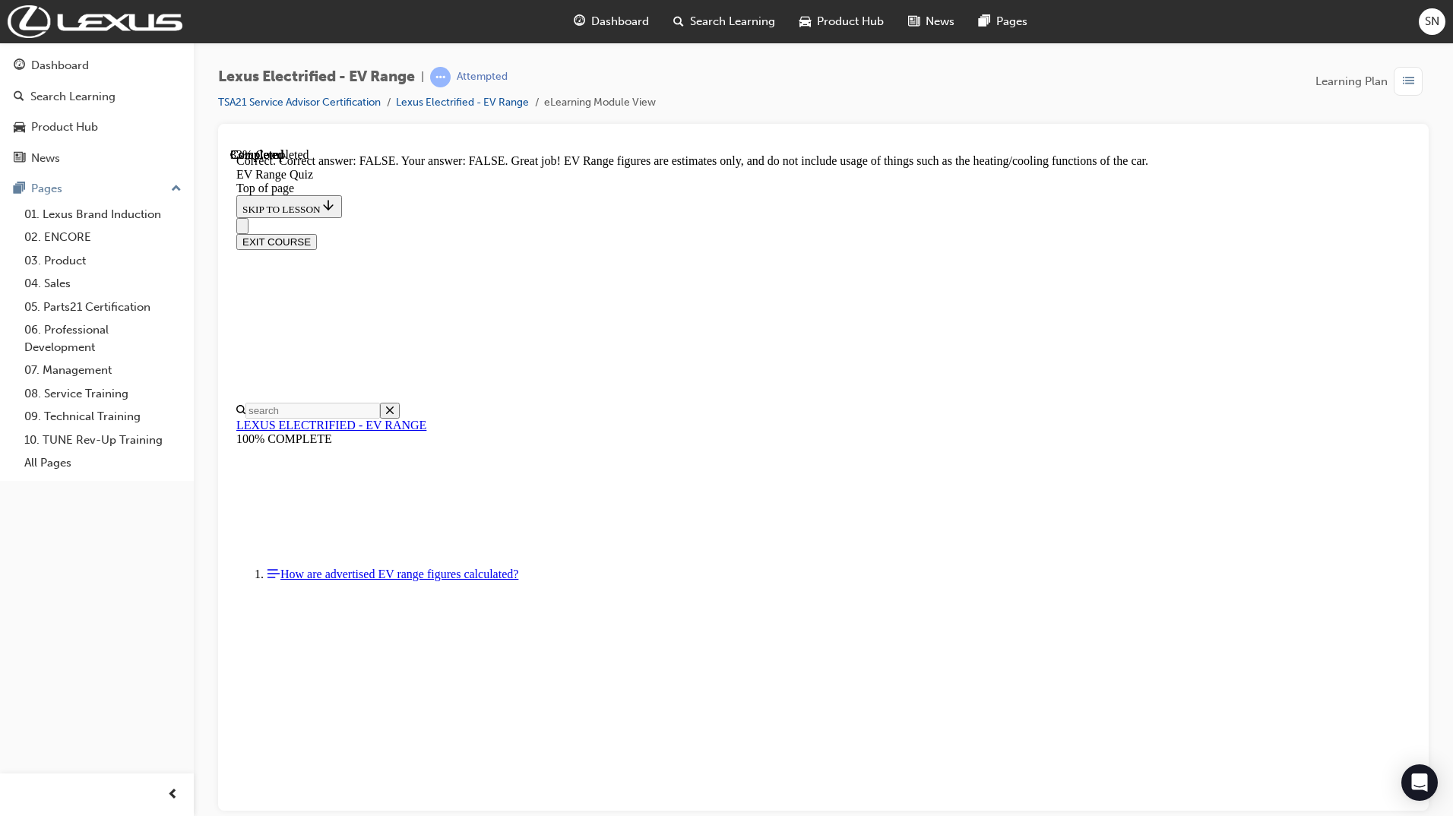
drag, startPoint x: 821, startPoint y: 645, endPoint x: 822, endPoint y: 606, distance: 38.8
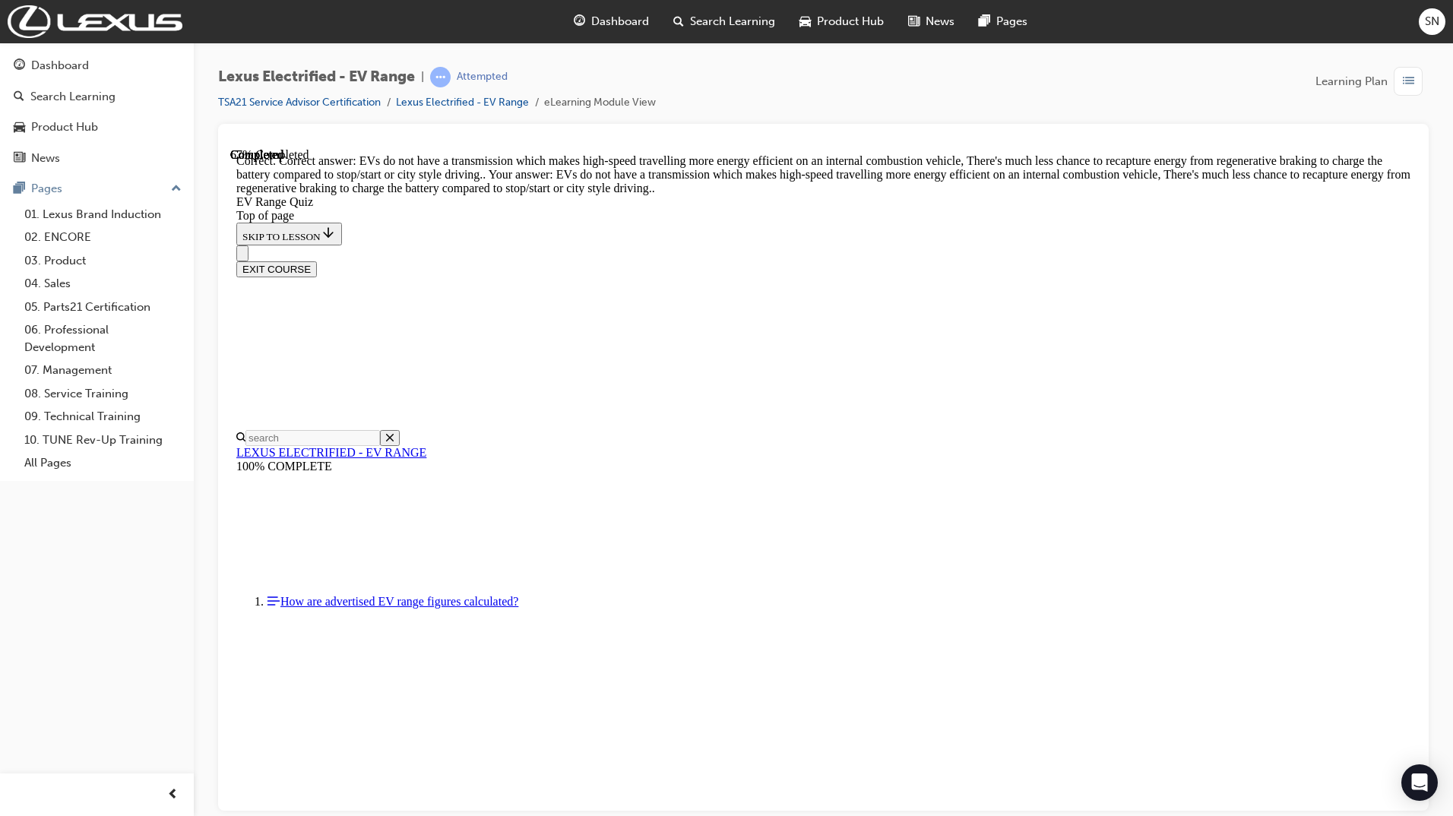
scroll to position [239, 0]
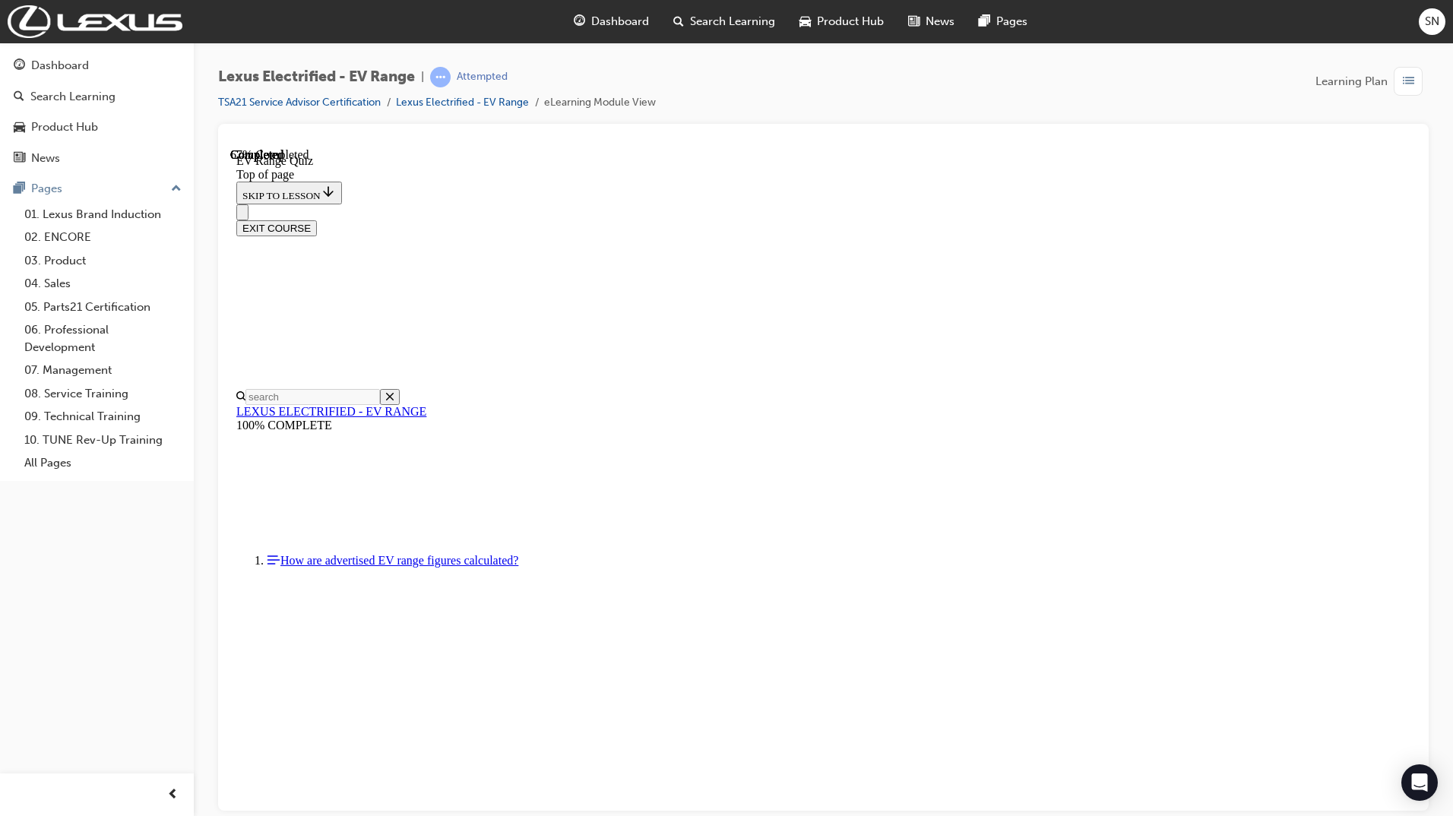
scroll to position [302, 0]
drag, startPoint x: 697, startPoint y: 580, endPoint x: 688, endPoint y: 530, distance: 50.8
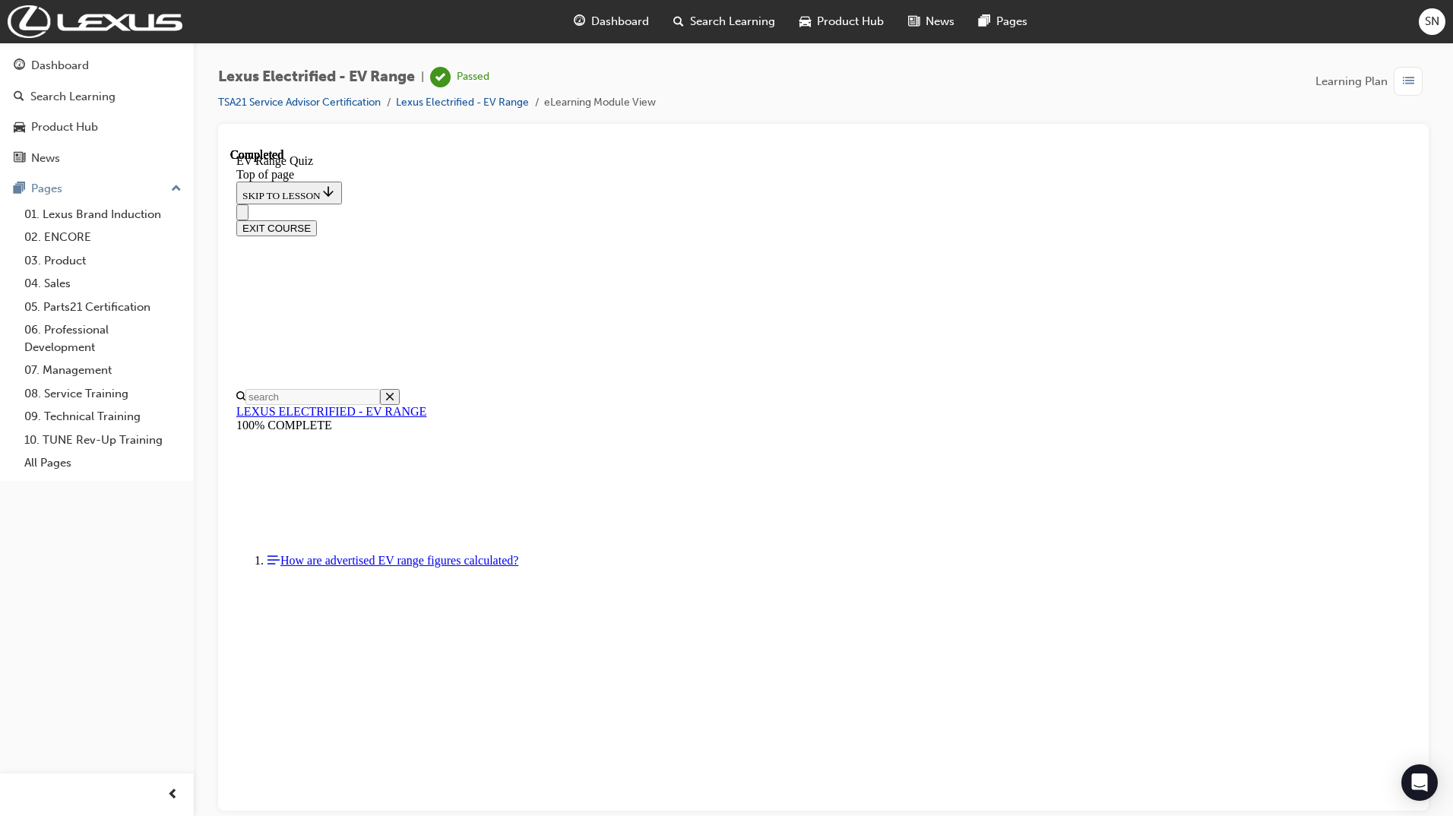
click at [317, 220] on button "EXIT COURSE" at bounding box center [276, 228] width 81 height 16
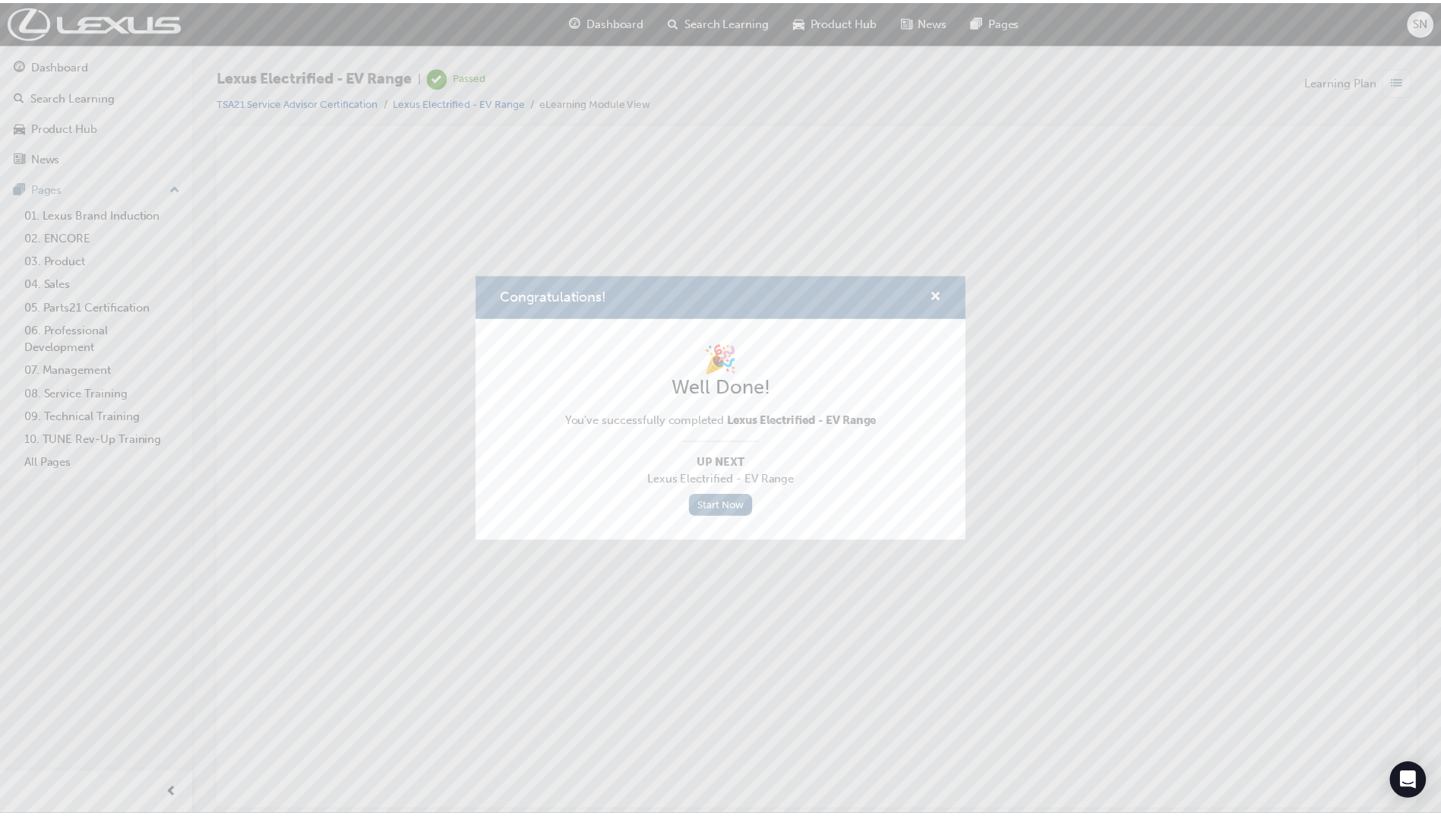
scroll to position [0, 0]
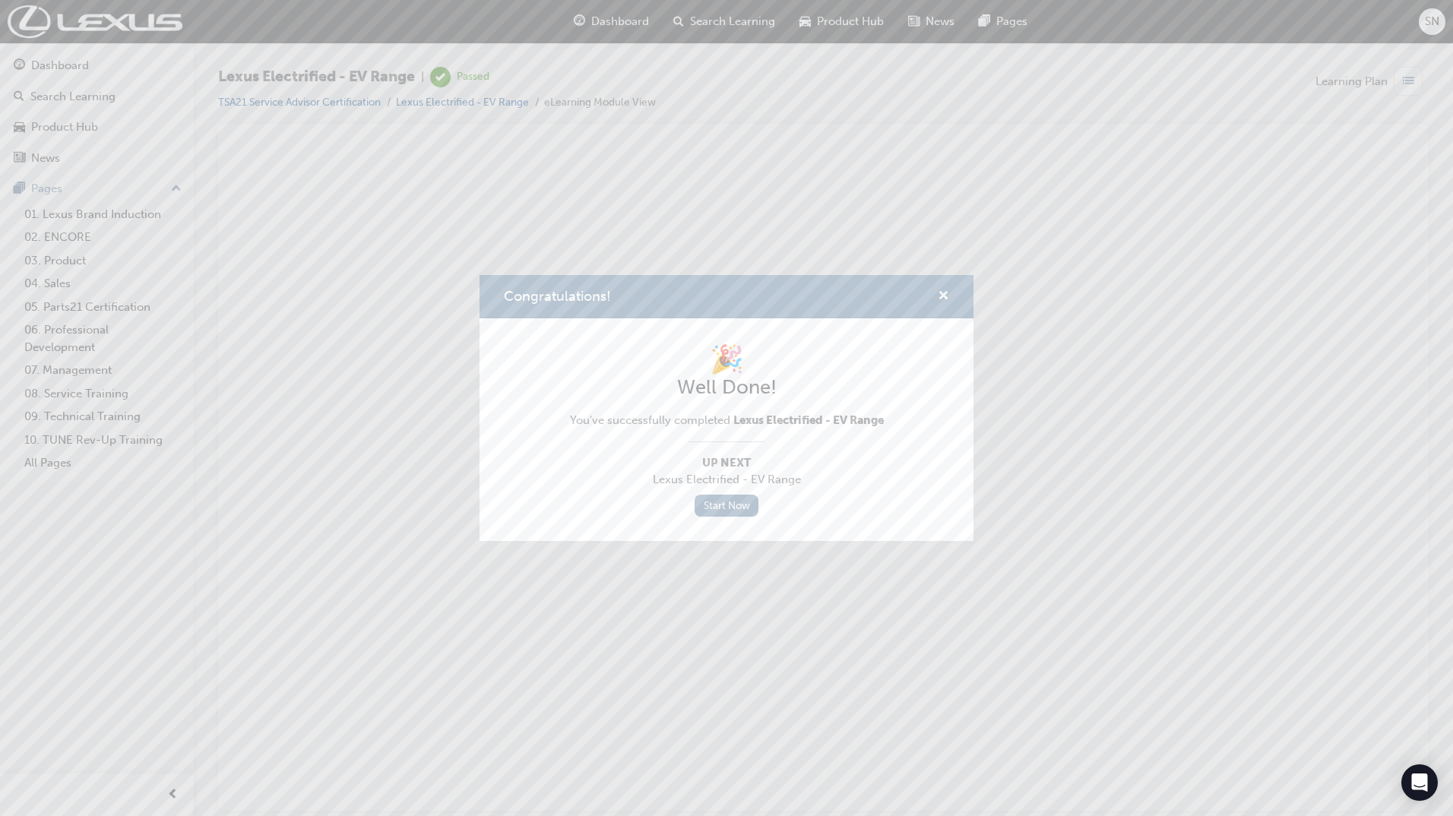
click at [954, 296] on div "Congratulations!" at bounding box center [726, 296] width 494 height 43
click at [940, 296] on span "cross-icon" at bounding box center [943, 297] width 11 height 14
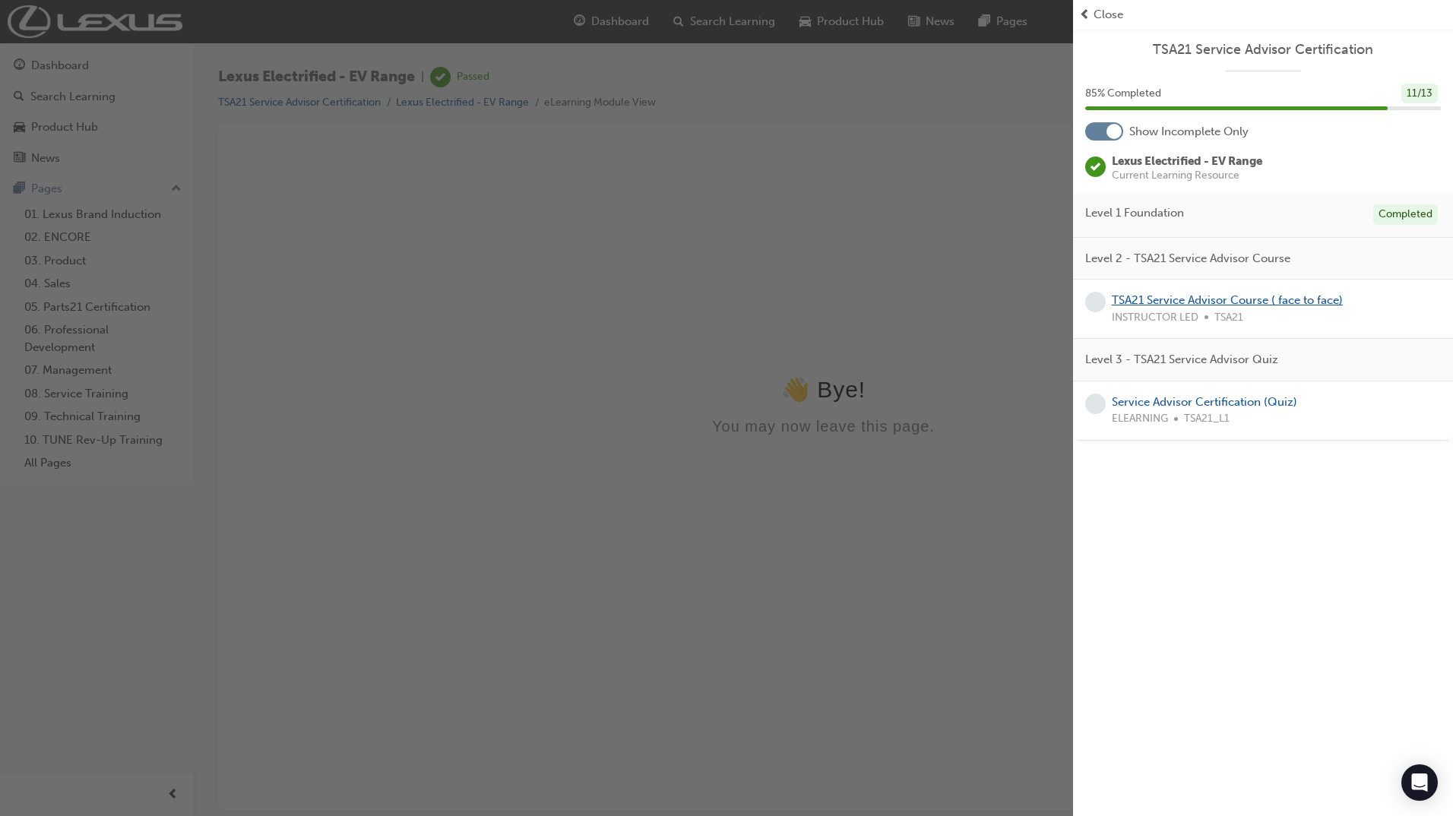
click at [1238, 300] on link "TSA21 Service Advisor Course ( face to face)" at bounding box center [1227, 300] width 231 height 14
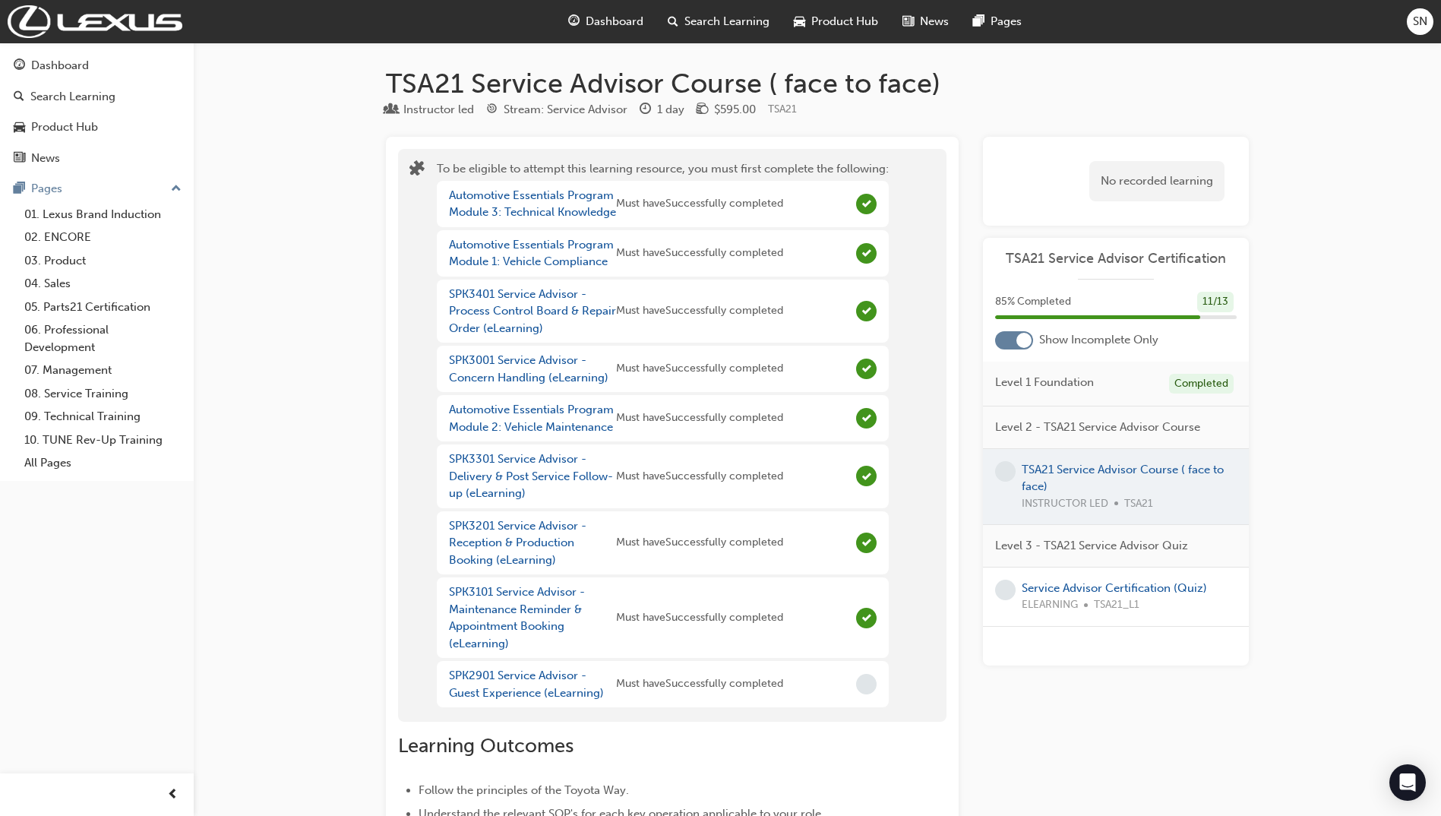
click at [1113, 466] on div at bounding box center [1116, 487] width 266 height 76
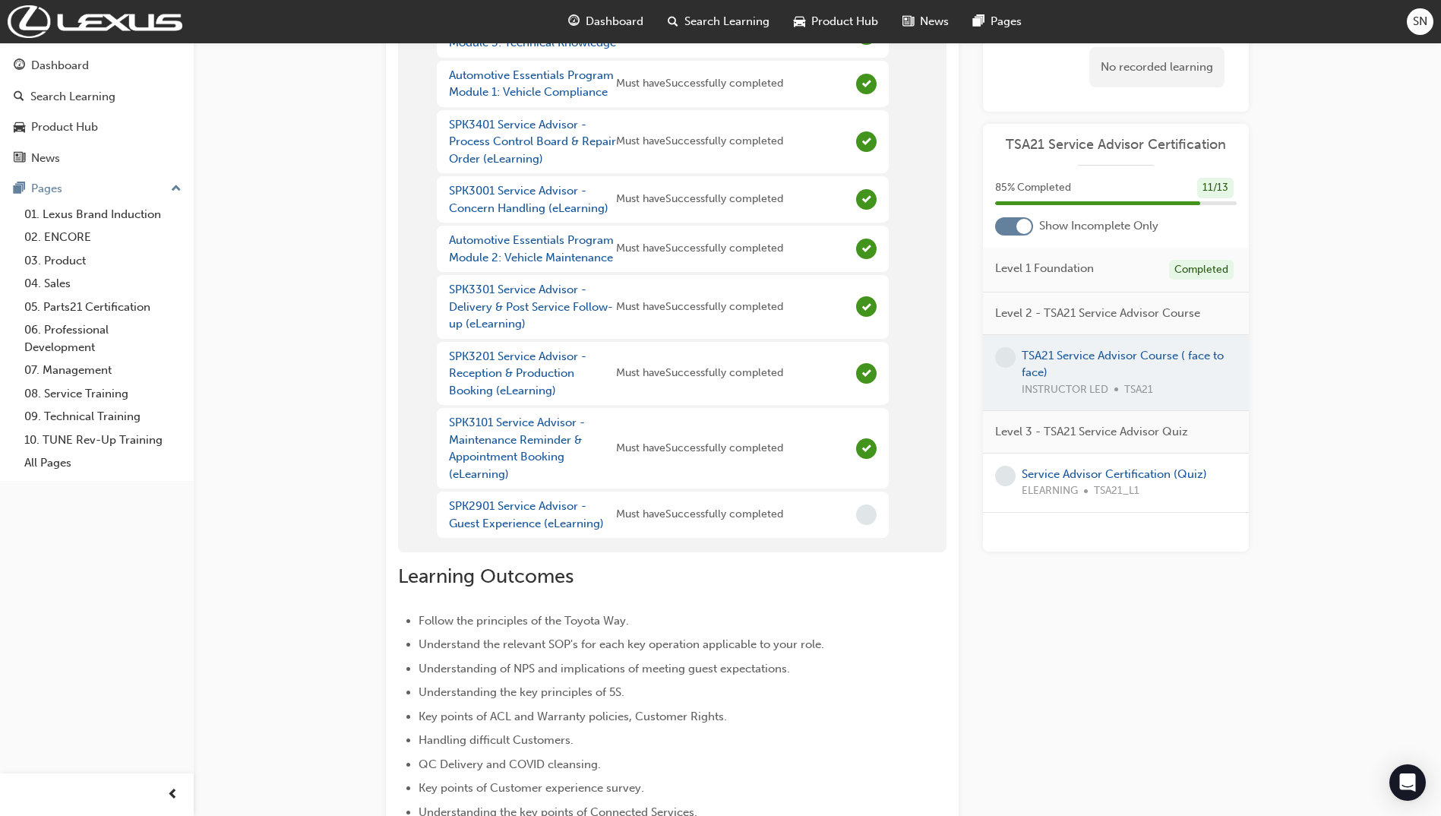
scroll to position [380, 0]
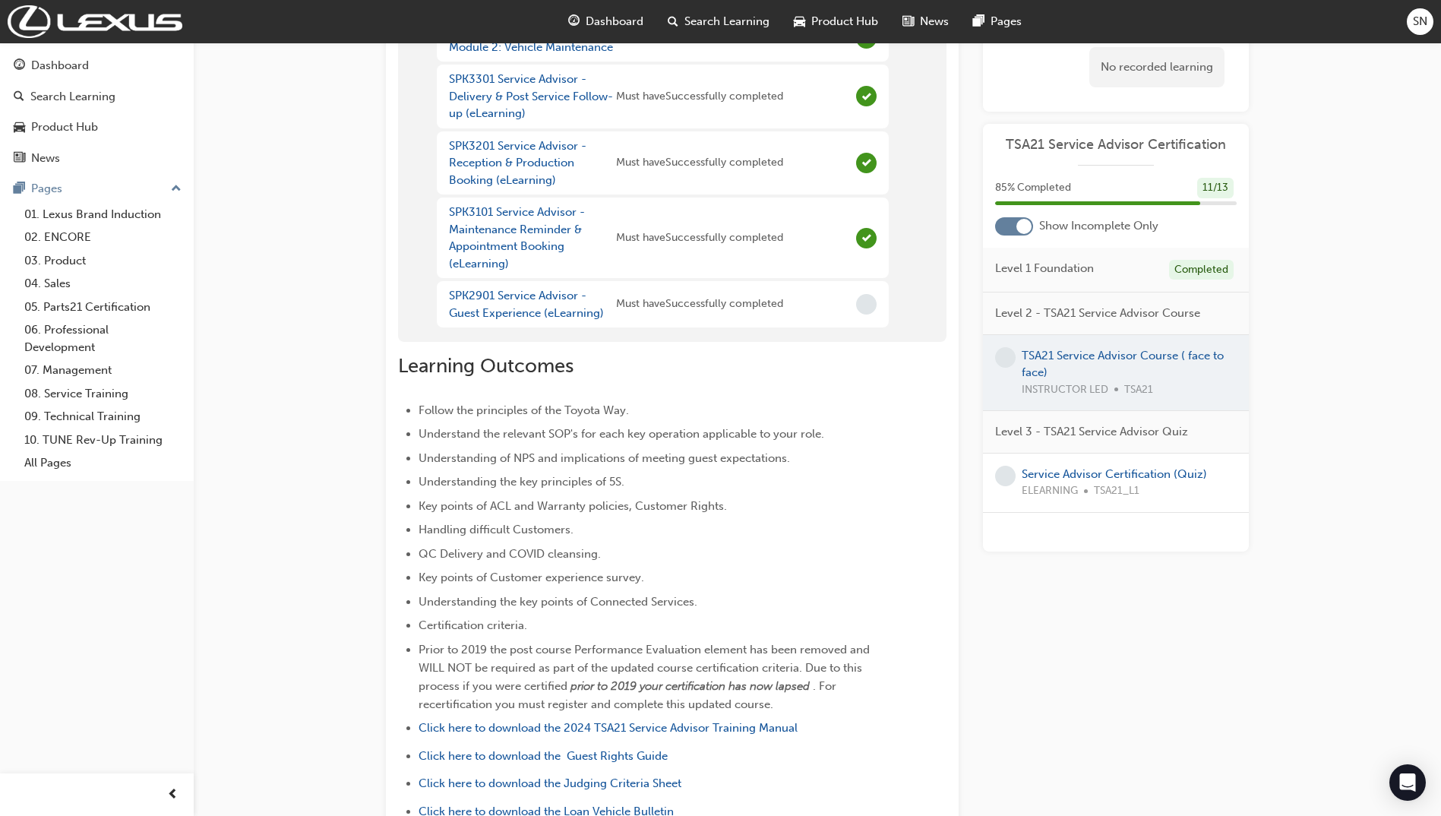
click at [832, 327] on div "SPK2901 Service Advisor - Guest Experience (eLearning) Must have Successfully c…" at bounding box center [663, 304] width 452 height 46
click at [488, 320] on link "SPK2901 Service Advisor - Guest Experience (eLearning)" at bounding box center [526, 304] width 155 height 31
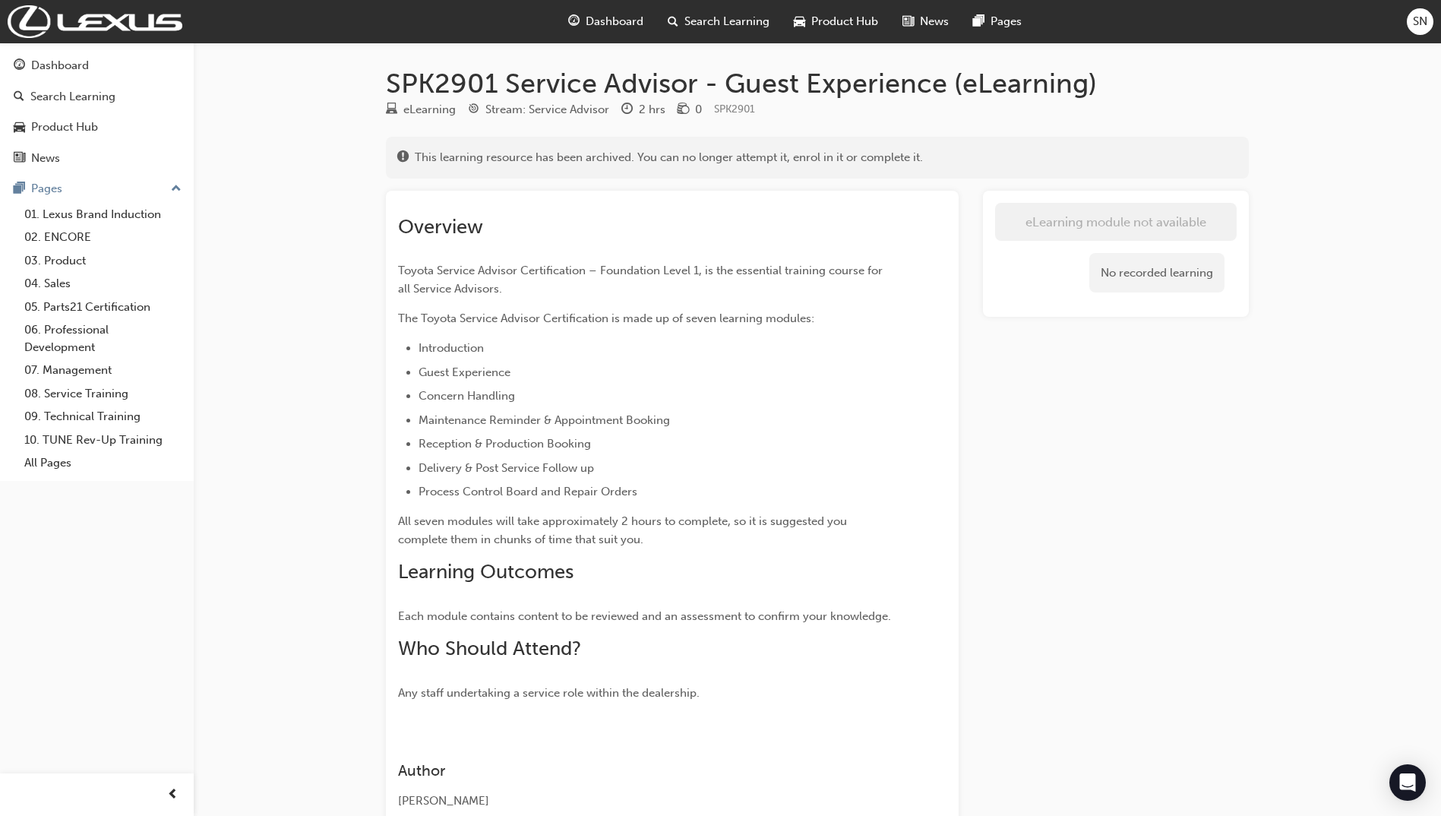
click at [602, 14] on span "Dashboard" at bounding box center [615, 21] width 58 height 17
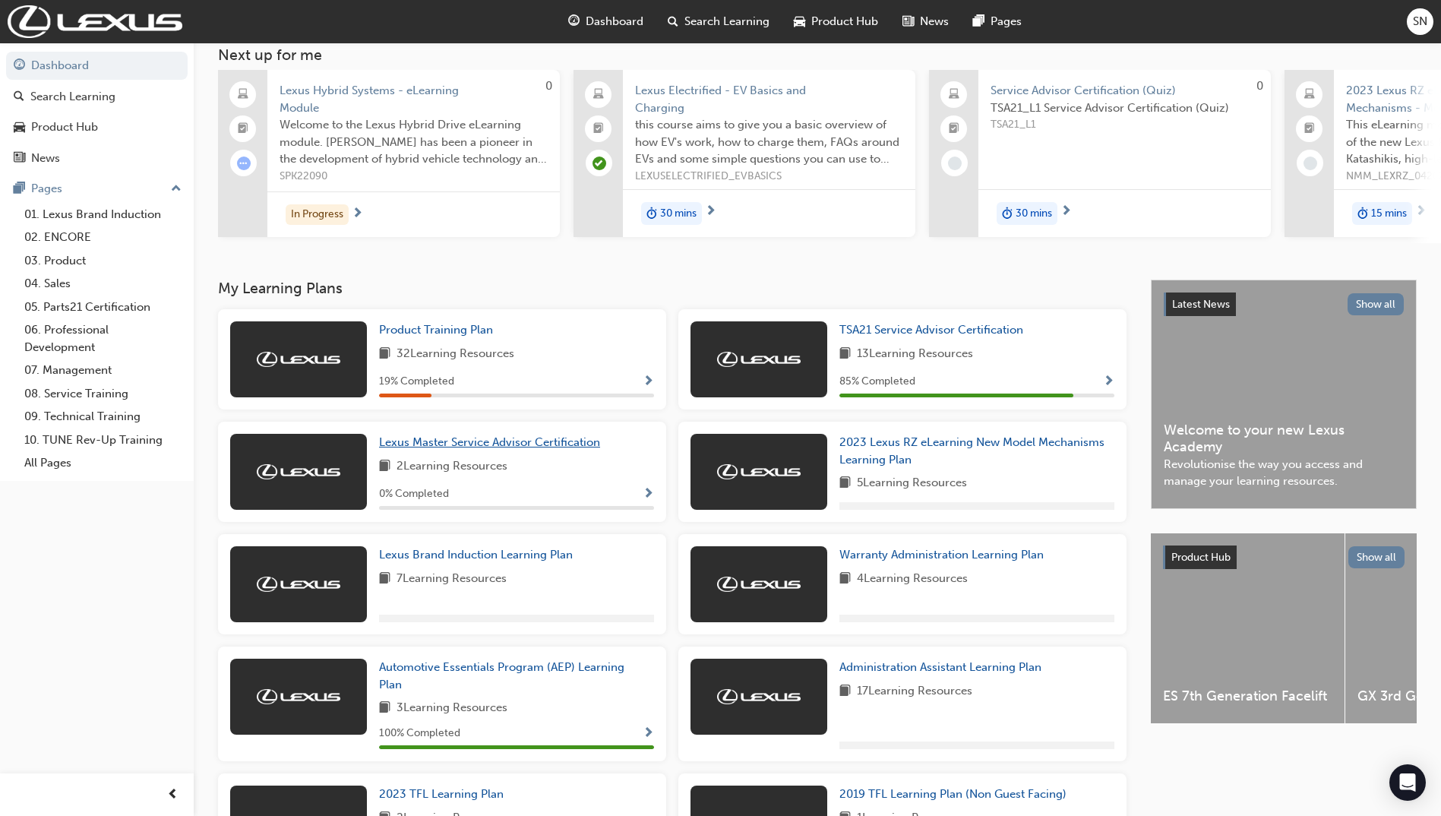
scroll to position [228, 0]
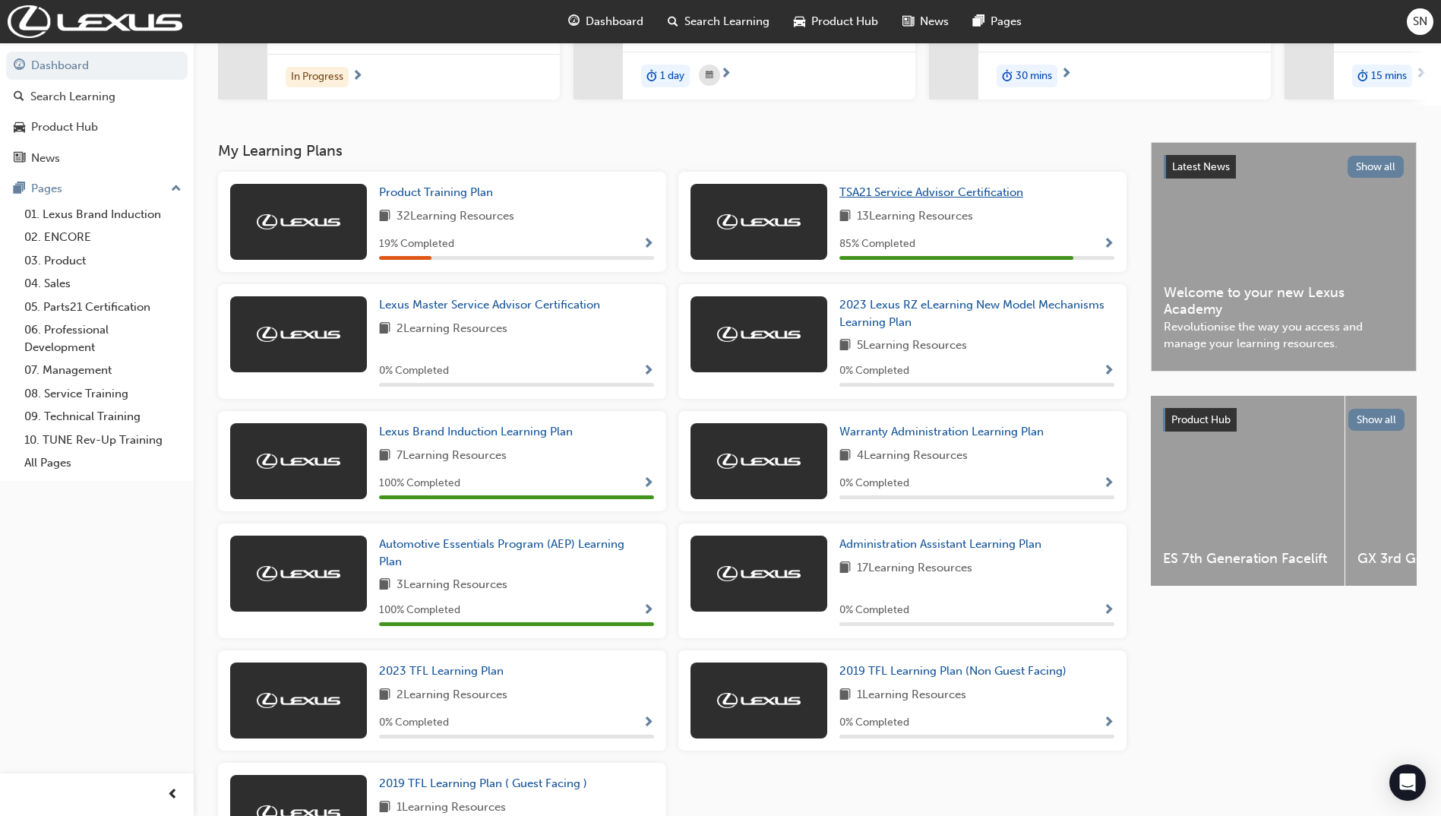
click at [938, 194] on span "TSA21 Service Advisor Certification" at bounding box center [932, 192] width 184 height 14
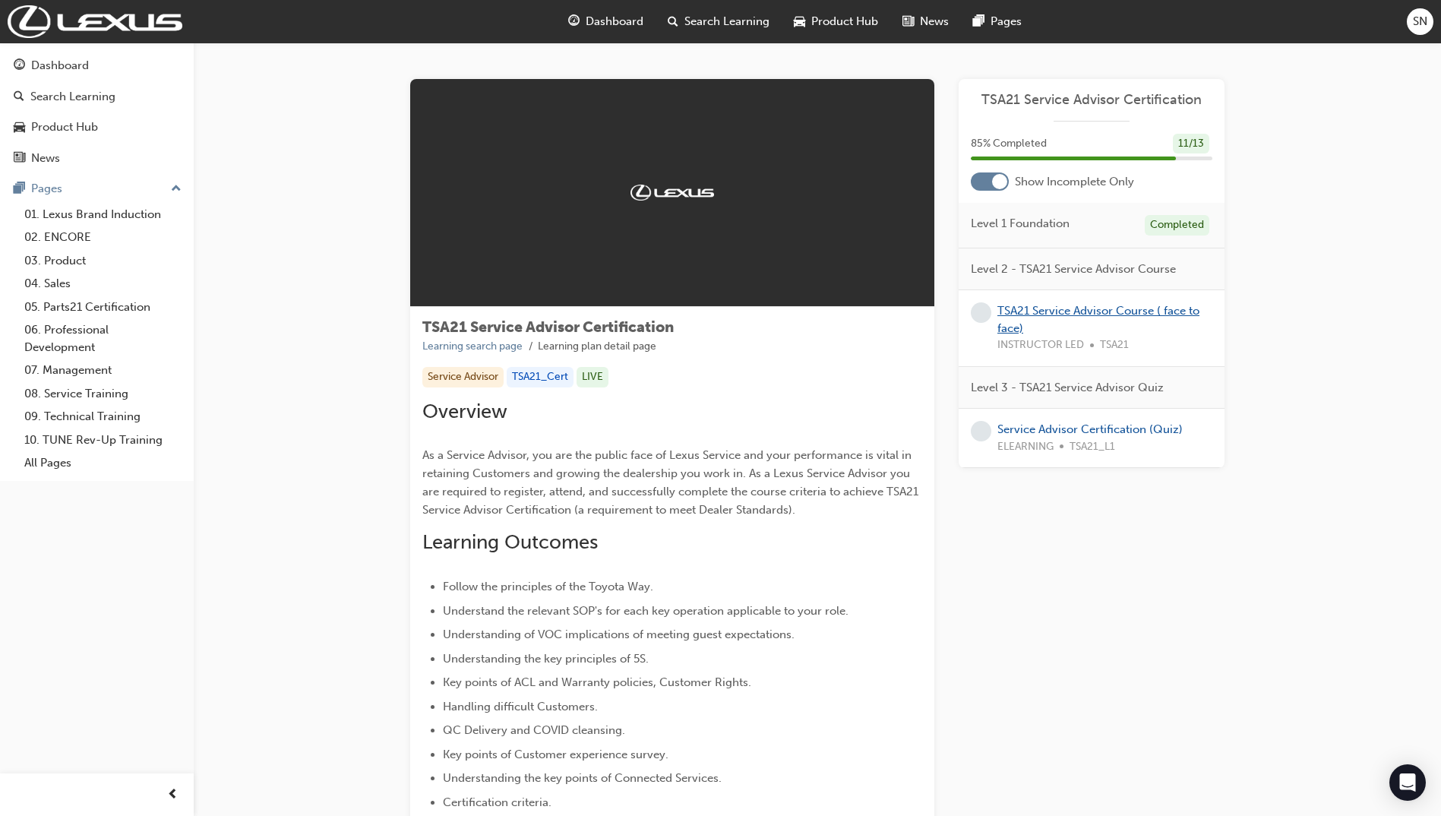
click at [1153, 308] on link "TSA21 Service Advisor Course ( face to face)" at bounding box center [1099, 319] width 202 height 31
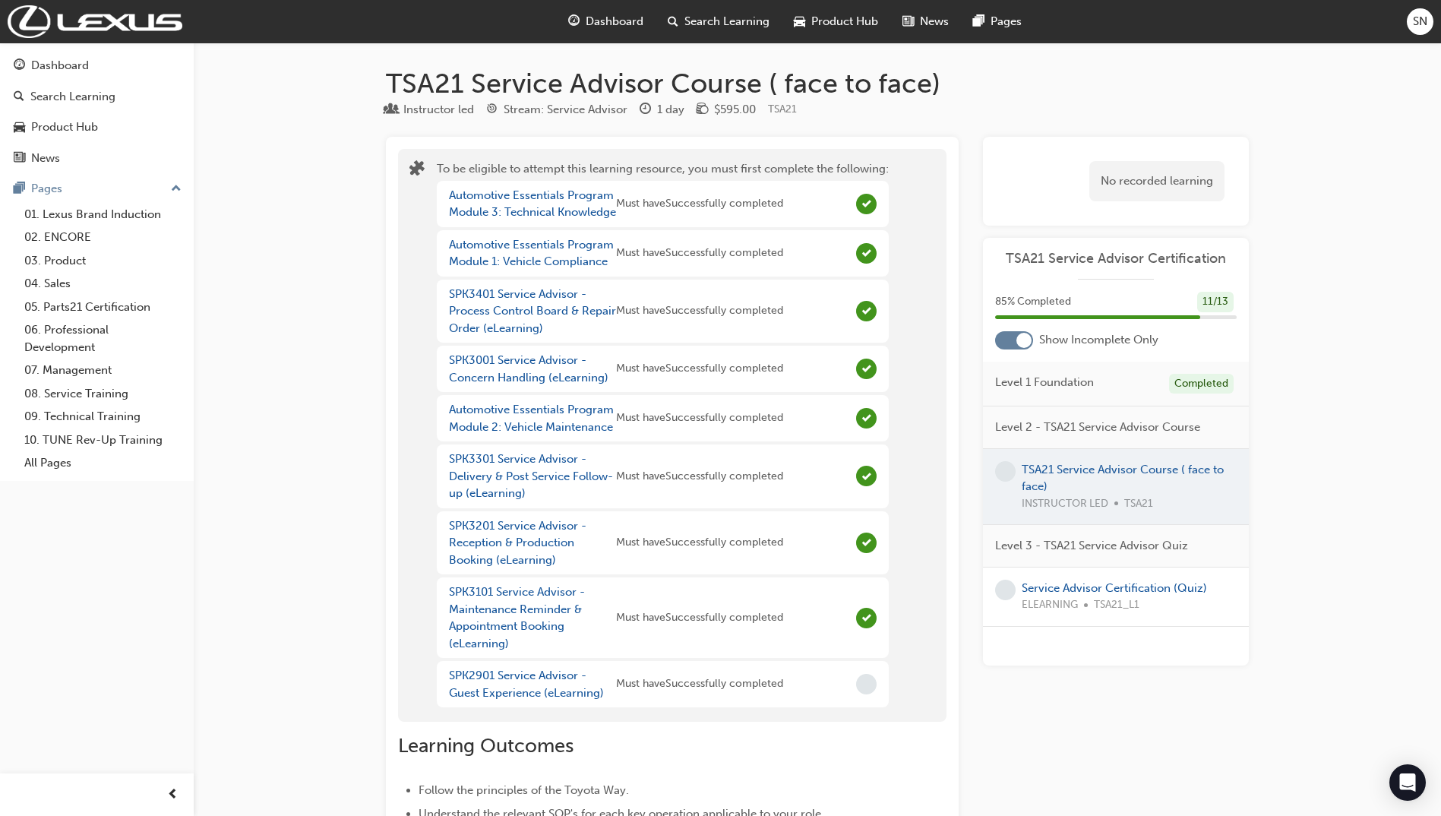
click at [611, 31] on div "Dashboard" at bounding box center [606, 21] width 100 height 31
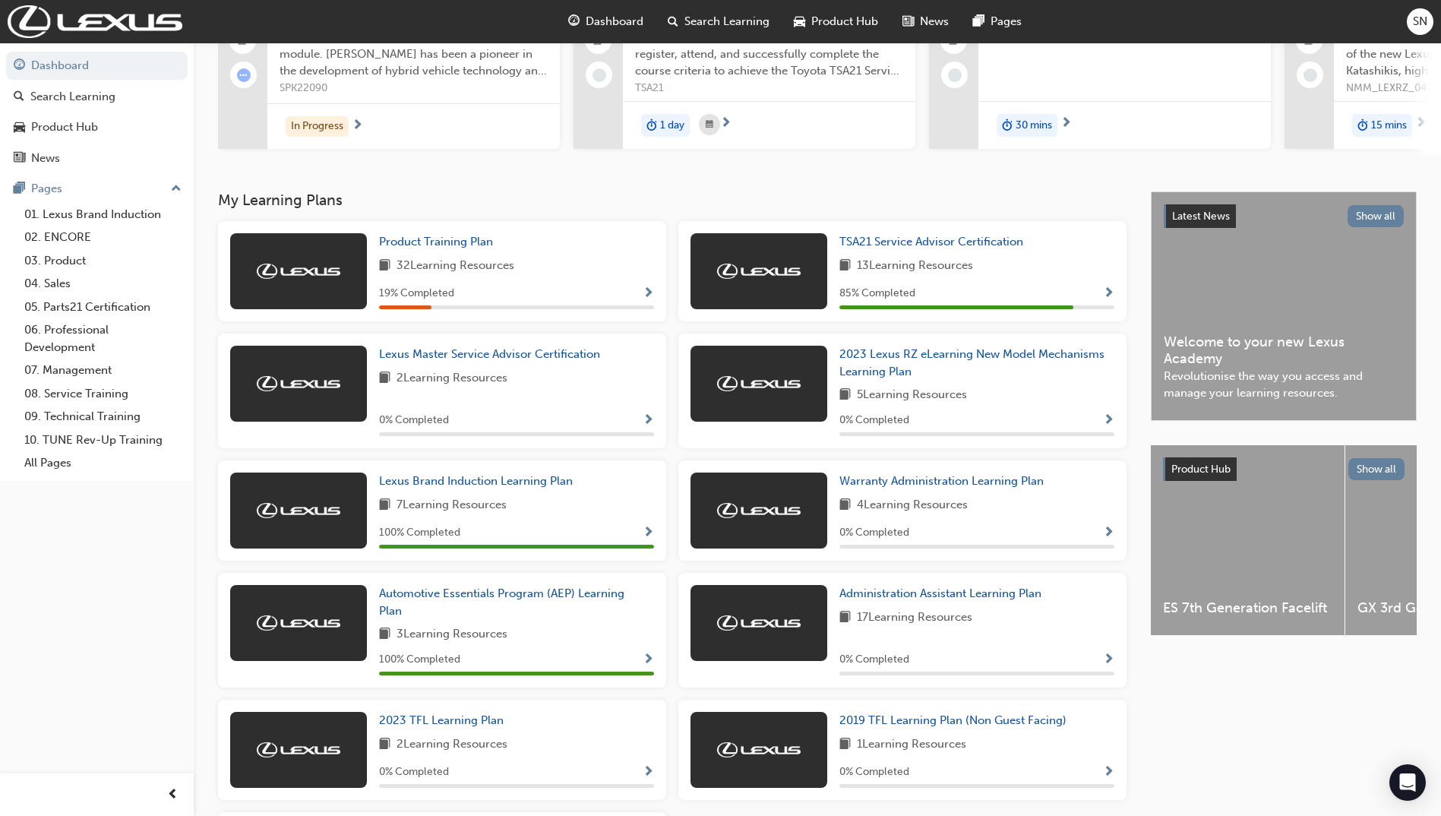
scroll to position [152, 0]
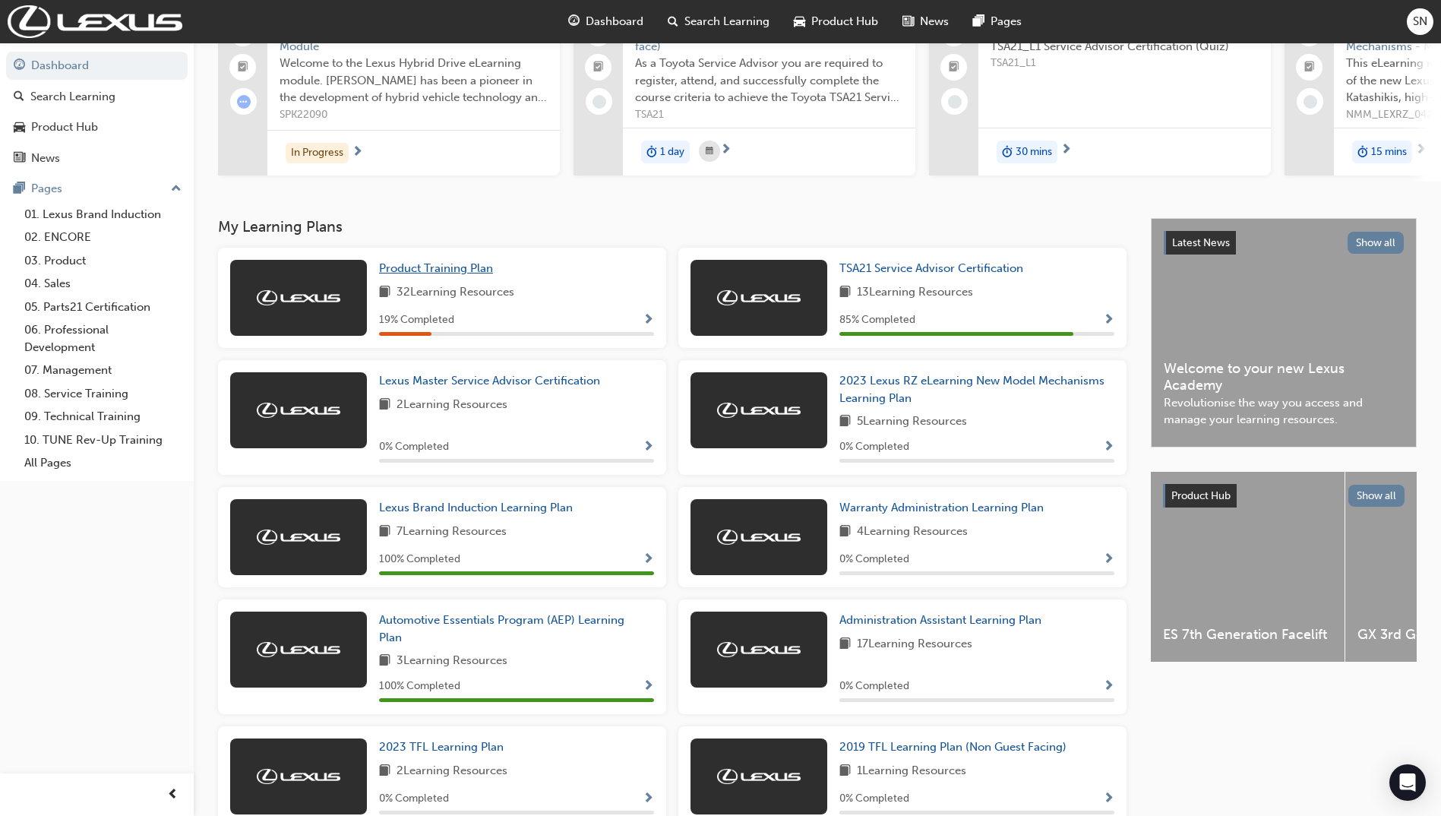
click at [414, 275] on span "Product Training Plan" at bounding box center [436, 268] width 114 height 14
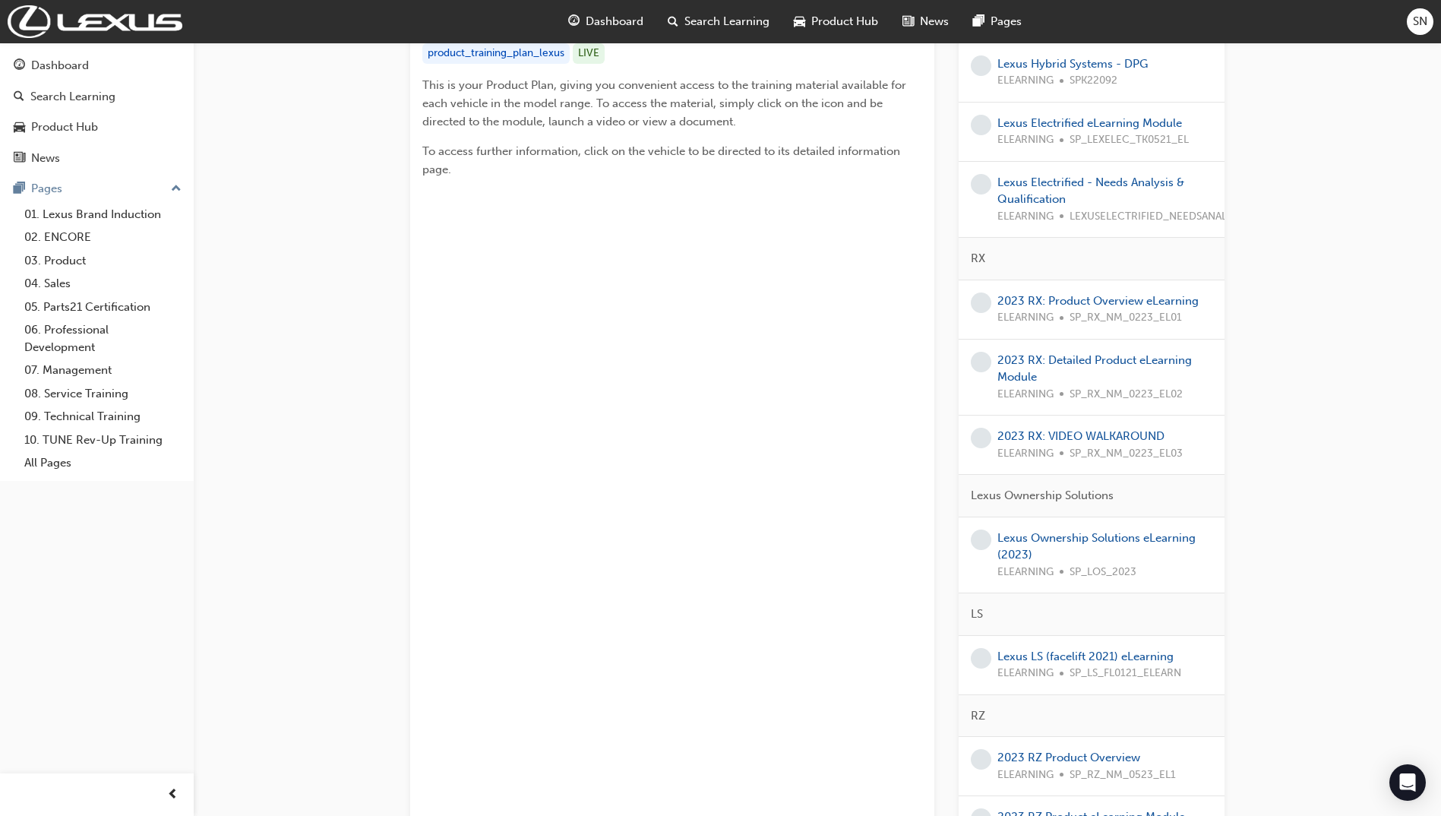
scroll to position [20, 0]
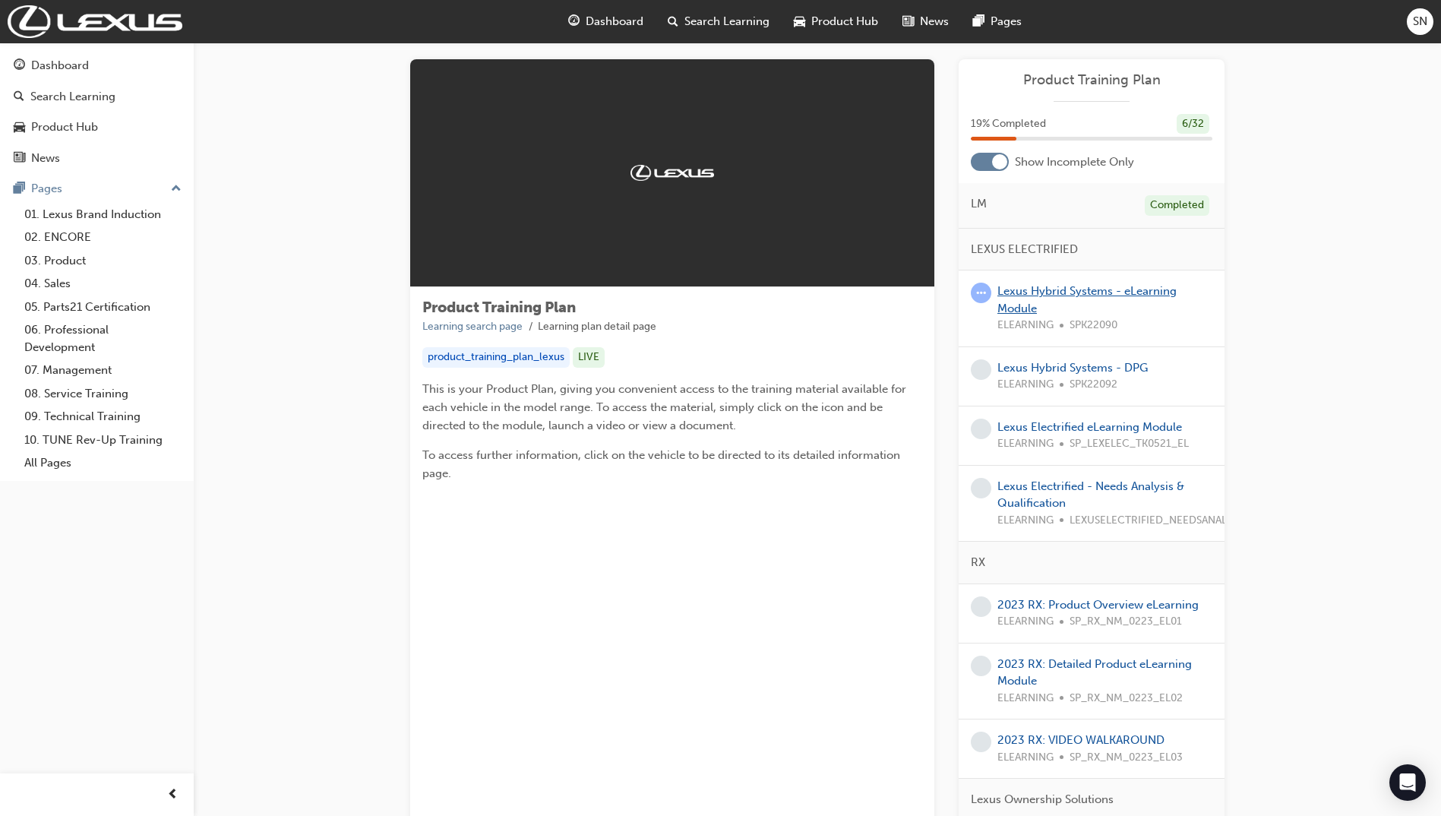
click at [1055, 289] on link "Lexus Hybrid Systems - eLearning Module" at bounding box center [1087, 299] width 179 height 31
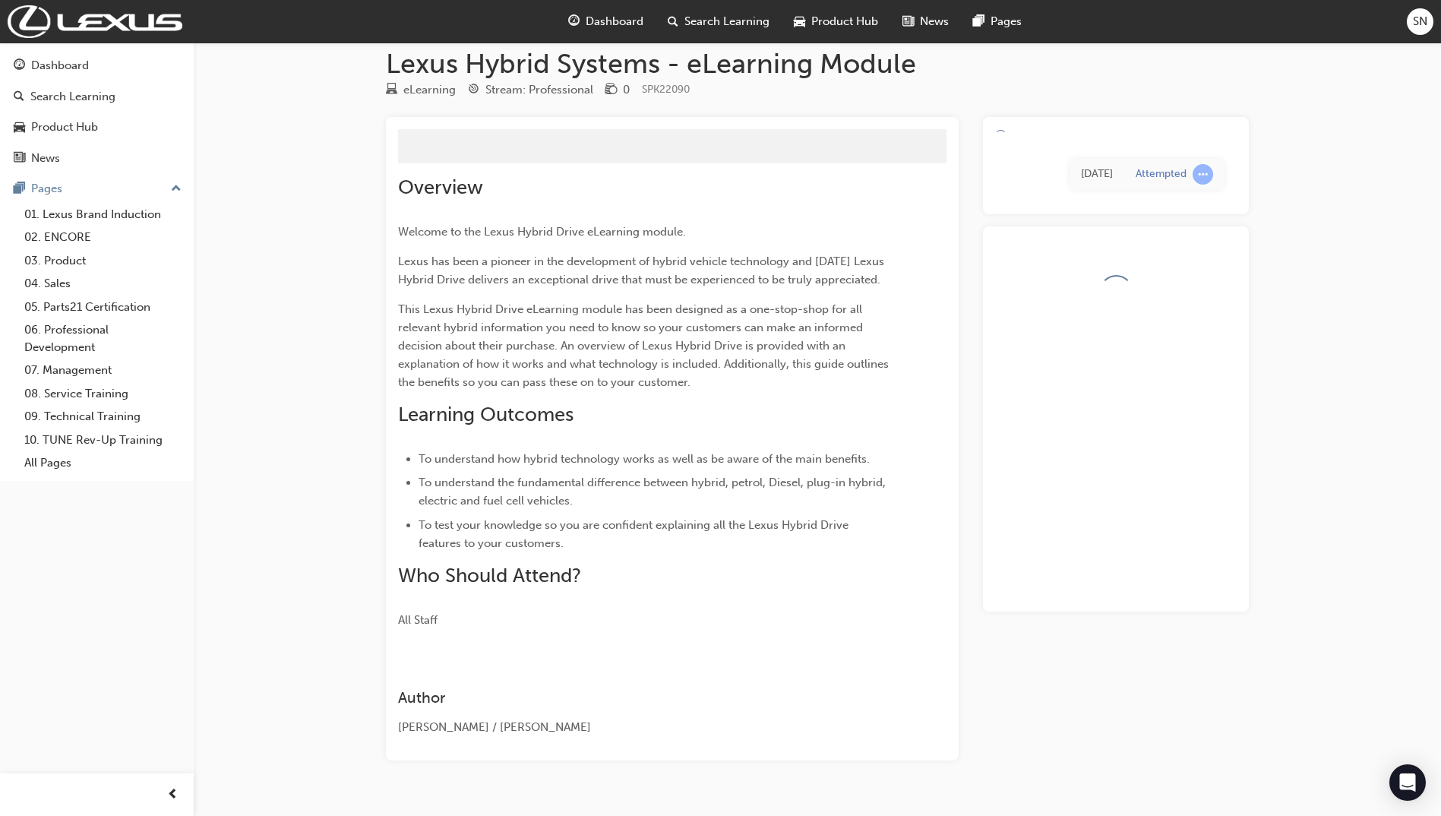
scroll to position [17, 0]
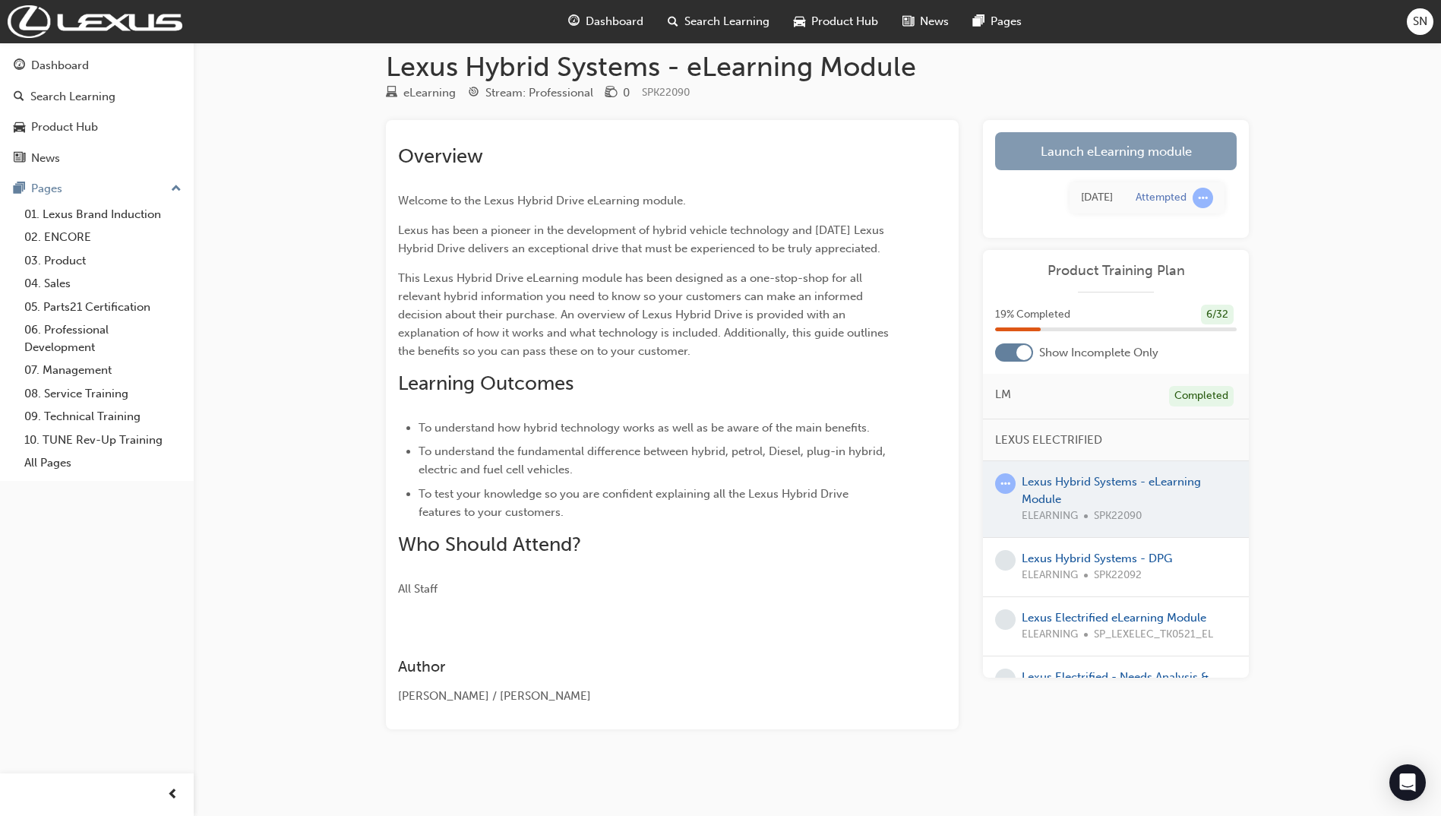
click at [1127, 142] on link "Launch eLearning module" at bounding box center [1116, 151] width 242 height 38
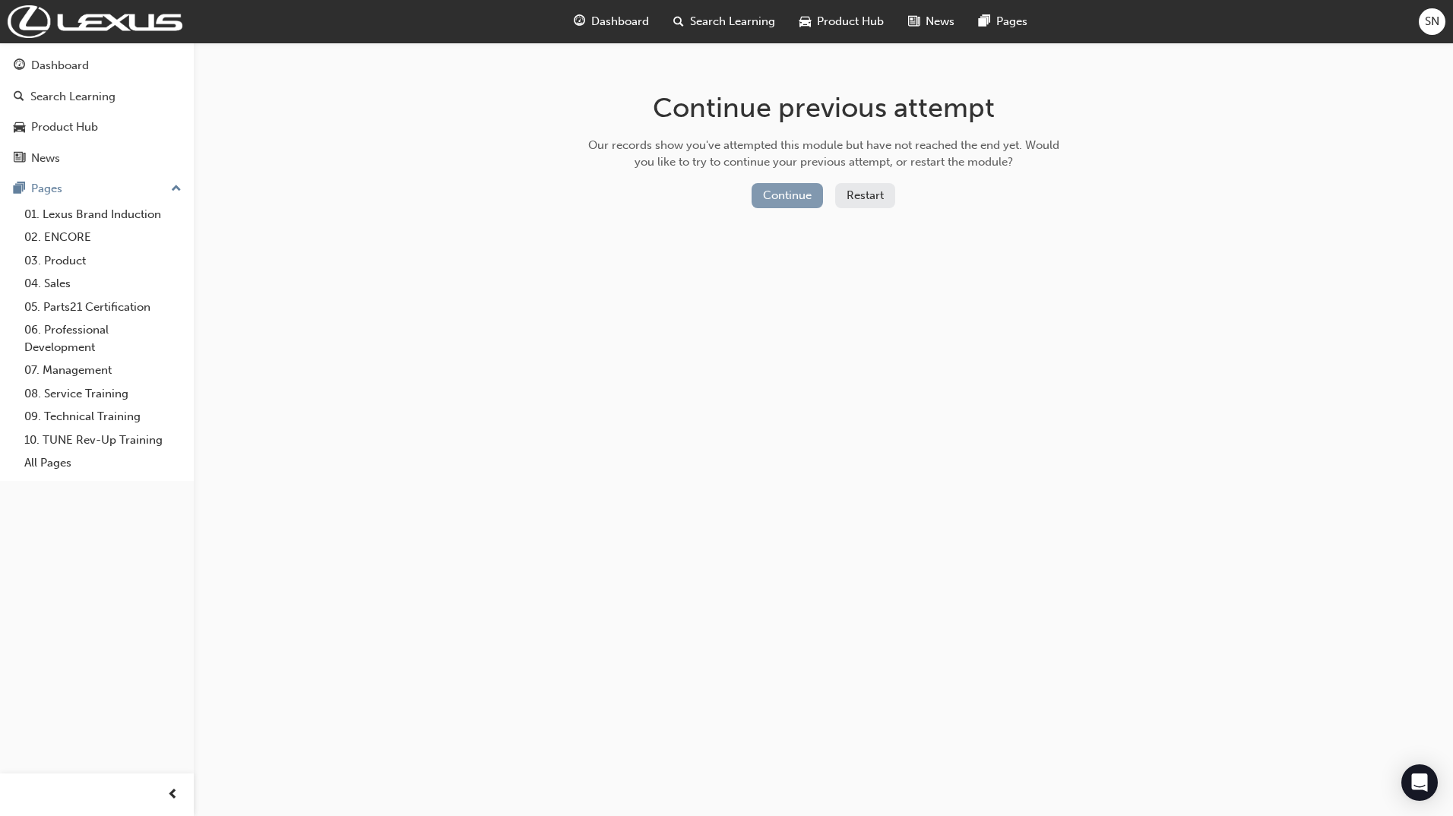
click at [784, 201] on button "Continue" at bounding box center [786, 195] width 71 height 25
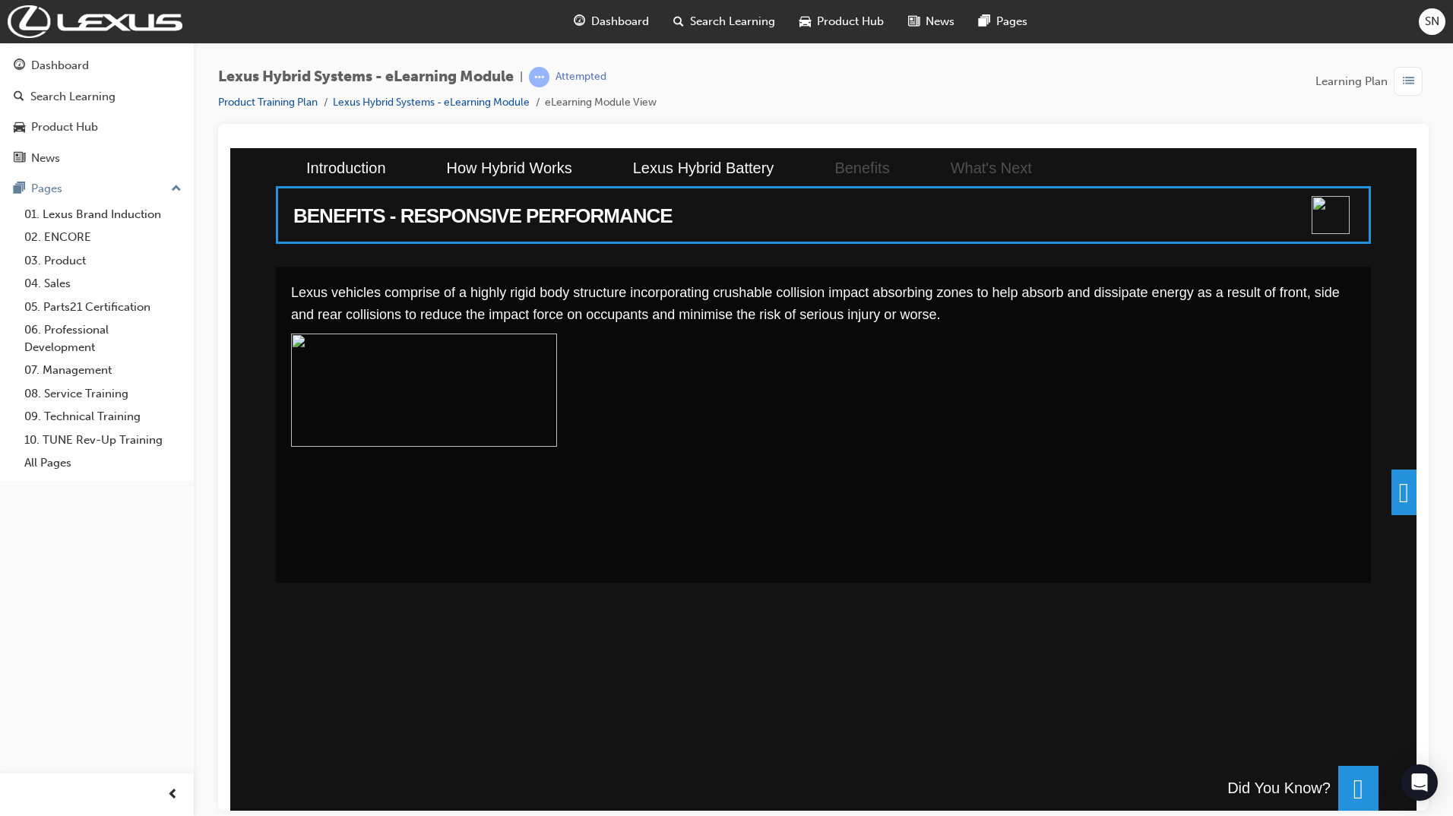
click at [1392, 479] on span at bounding box center [1403, 492] width 25 height 46
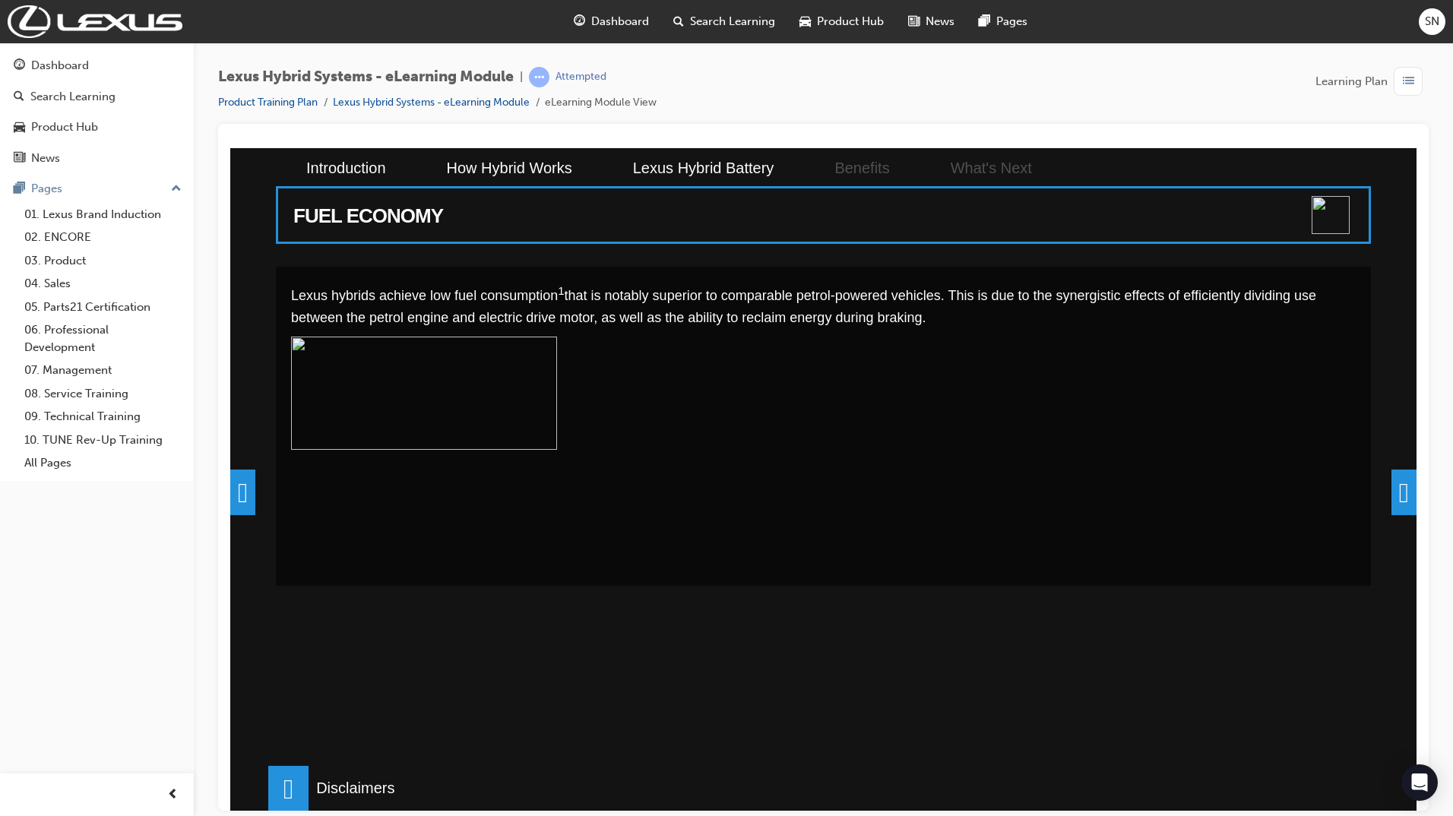
click at [1391, 490] on span at bounding box center [1403, 492] width 25 height 46
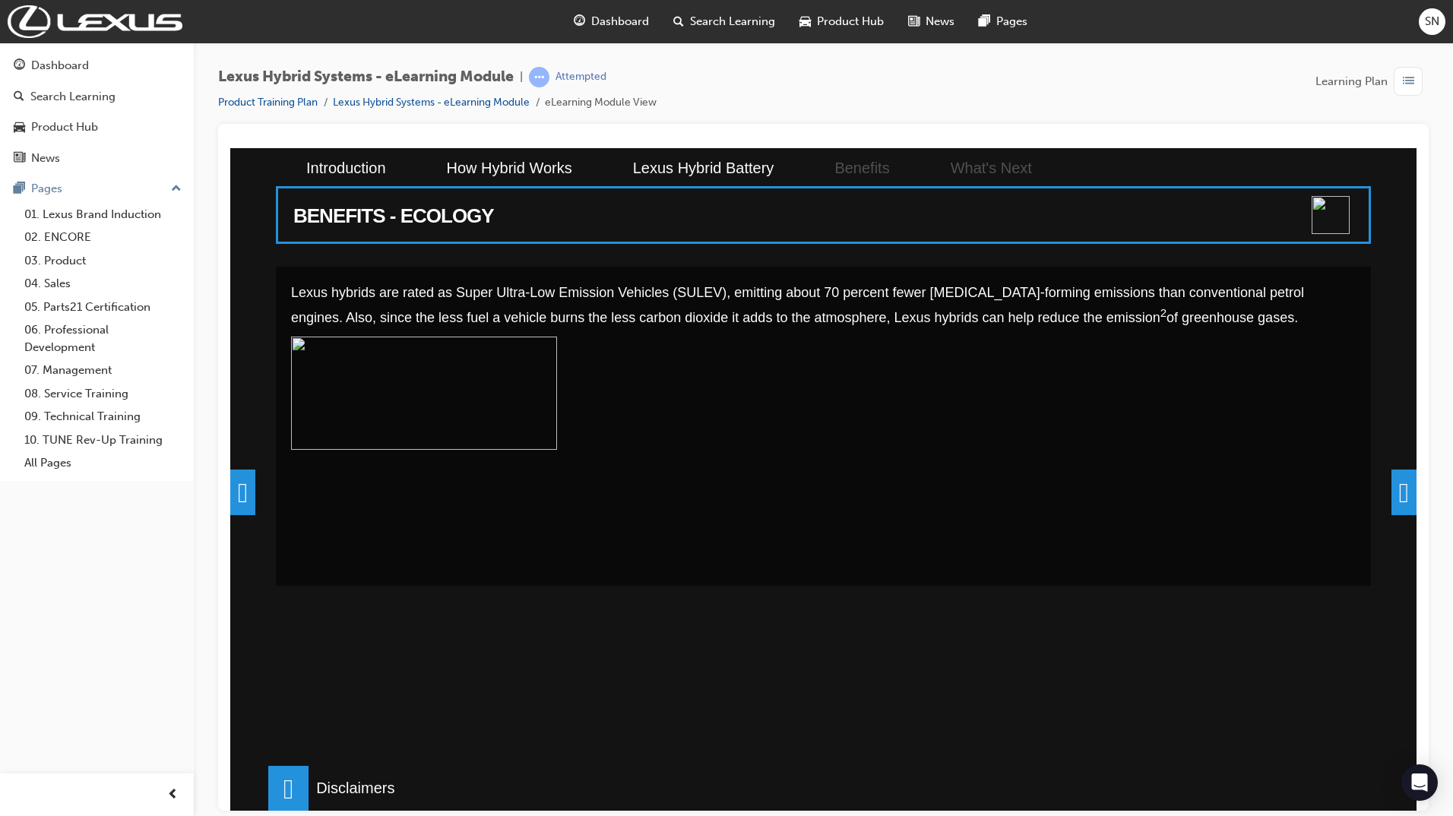
click at [1402, 495] on span at bounding box center [1403, 492] width 25 height 46
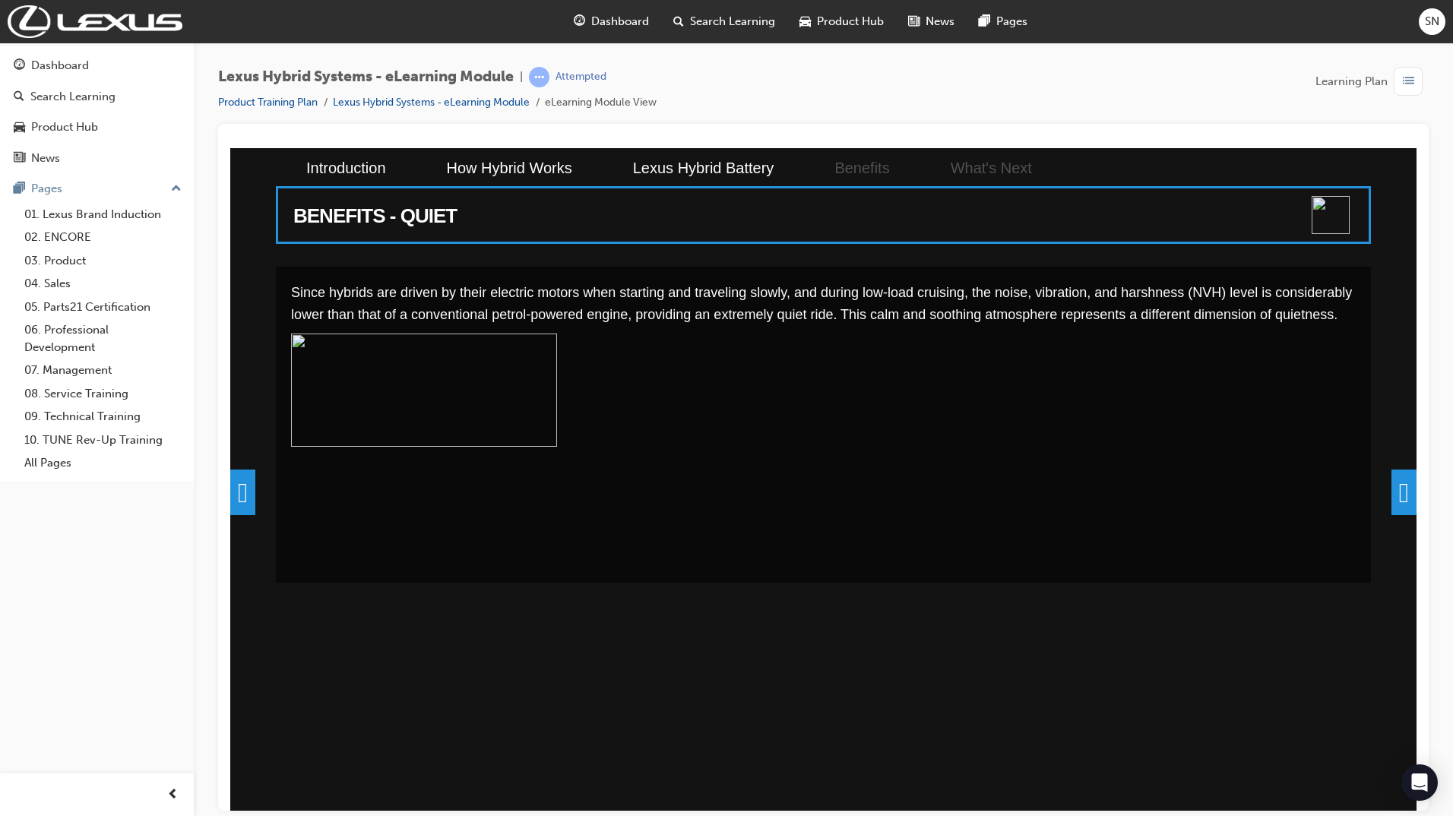
click at [1402, 495] on span at bounding box center [1403, 492] width 25 height 46
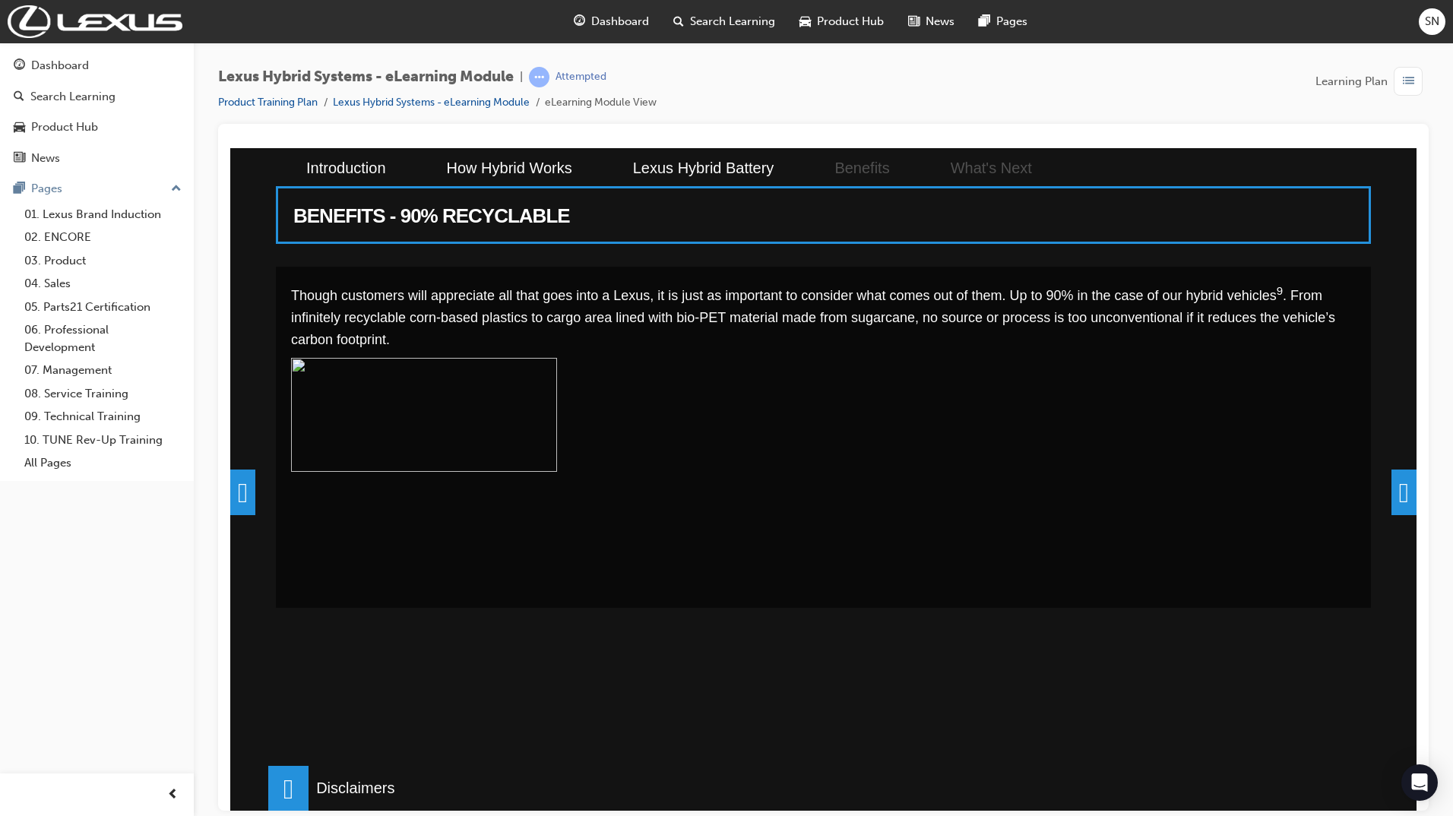
click at [1402, 495] on span at bounding box center [1403, 492] width 25 height 46
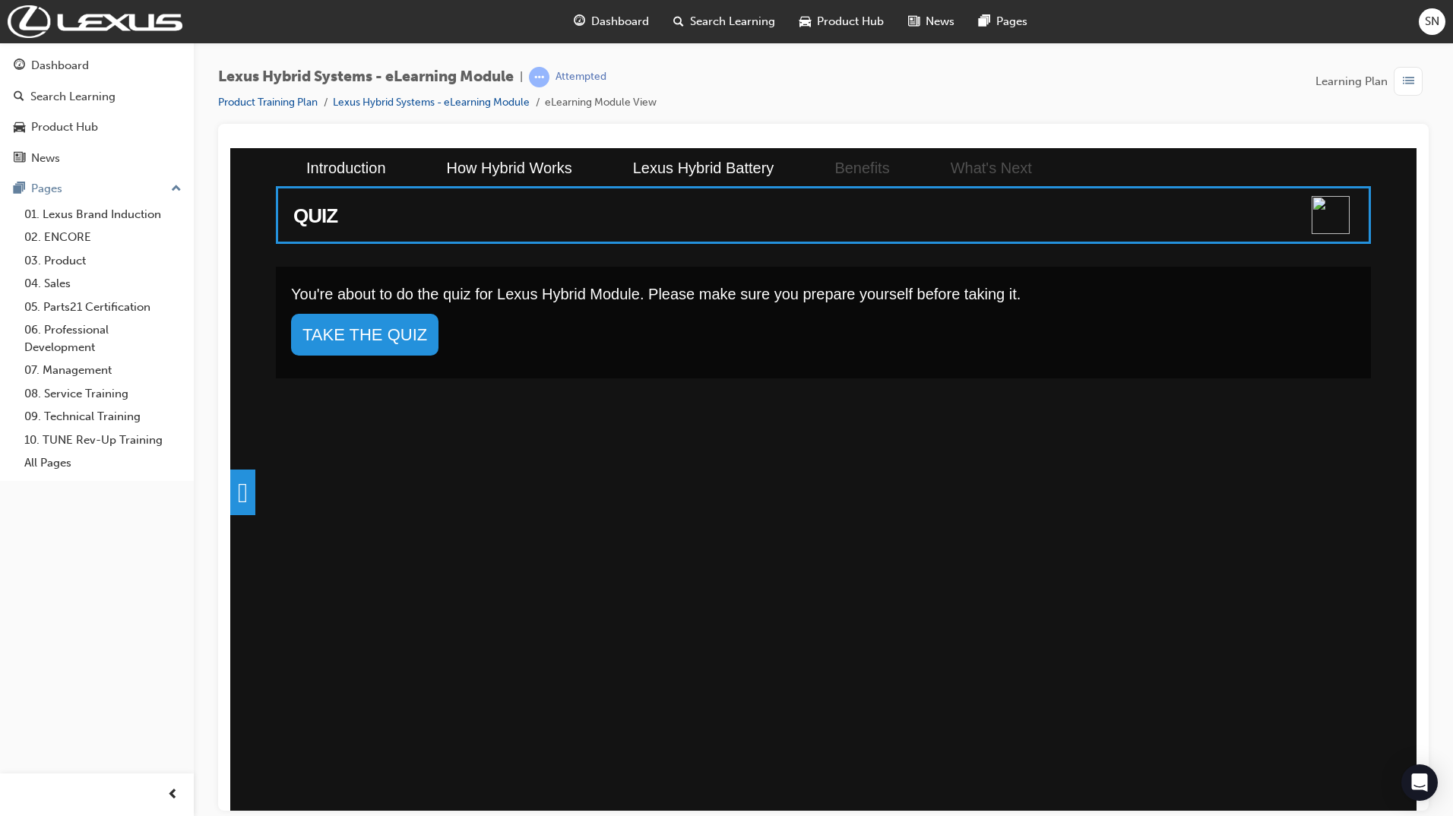
click at [371, 333] on link "TAKE THE QUIZ" at bounding box center [364, 334] width 147 height 42
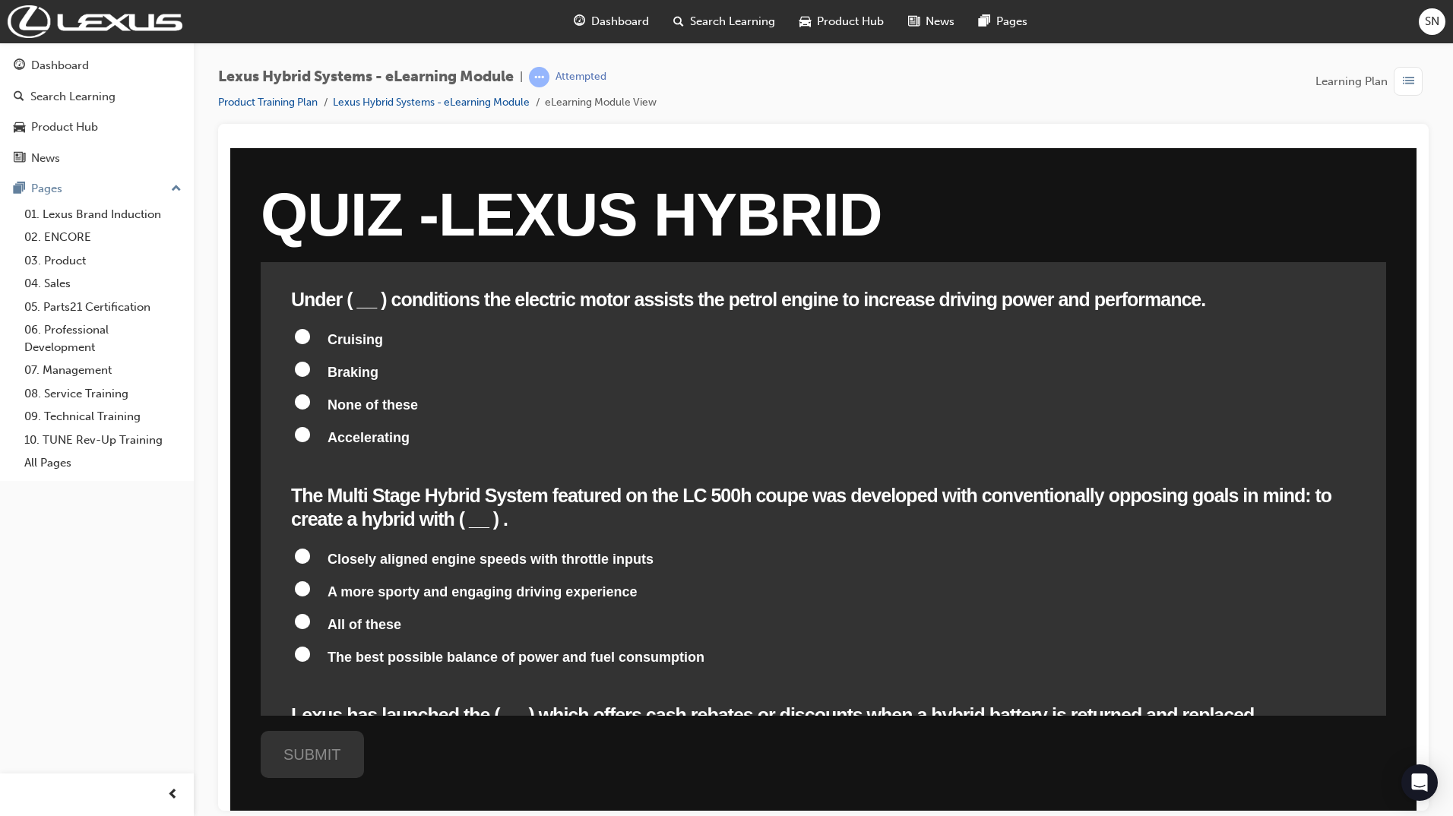
scroll to position [1444, 0]
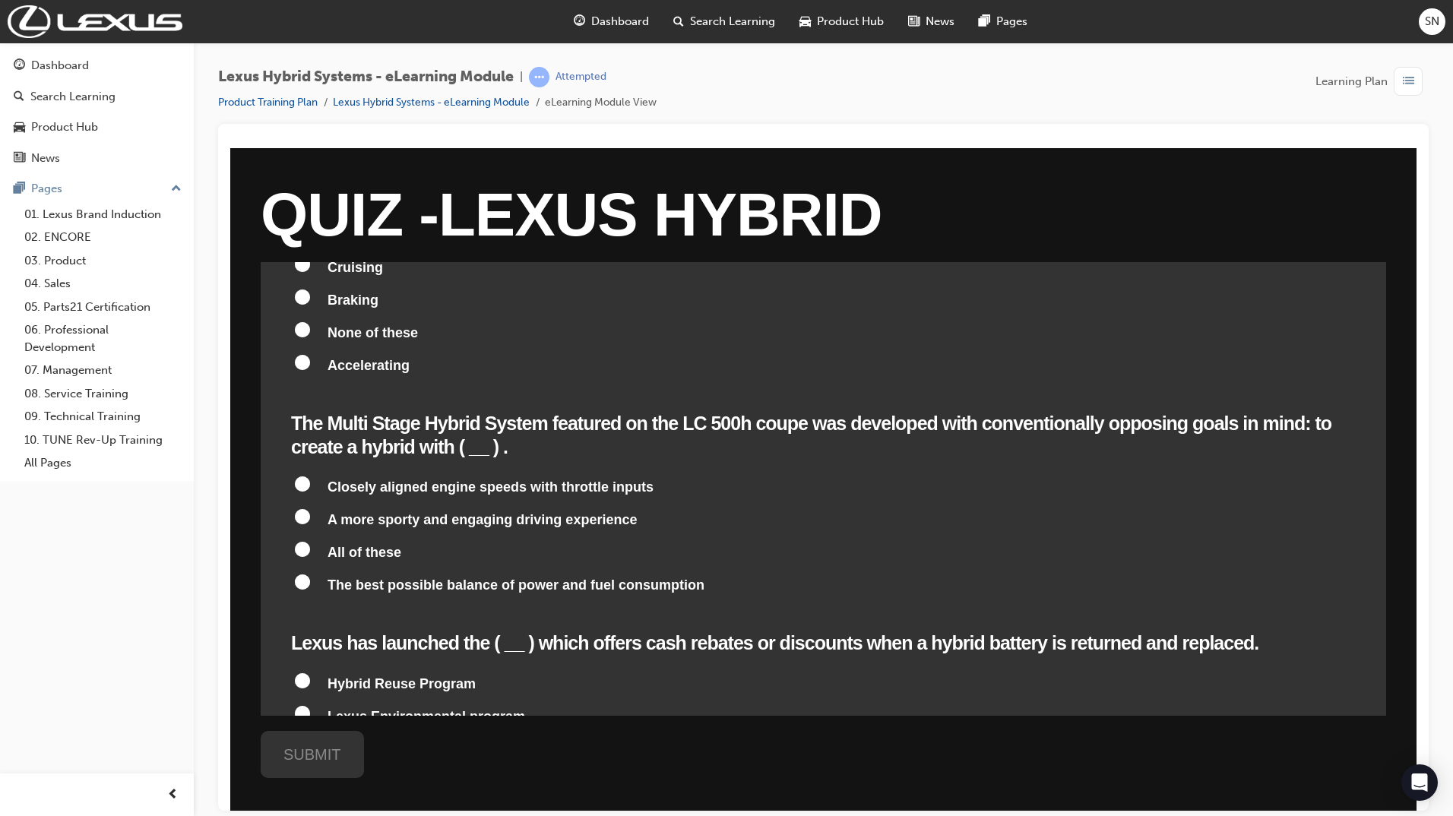
click at [306, 738] on input "Hybrid HV Battery Recycling Program" at bounding box center [302, 745] width 15 height 15
radio input "true"
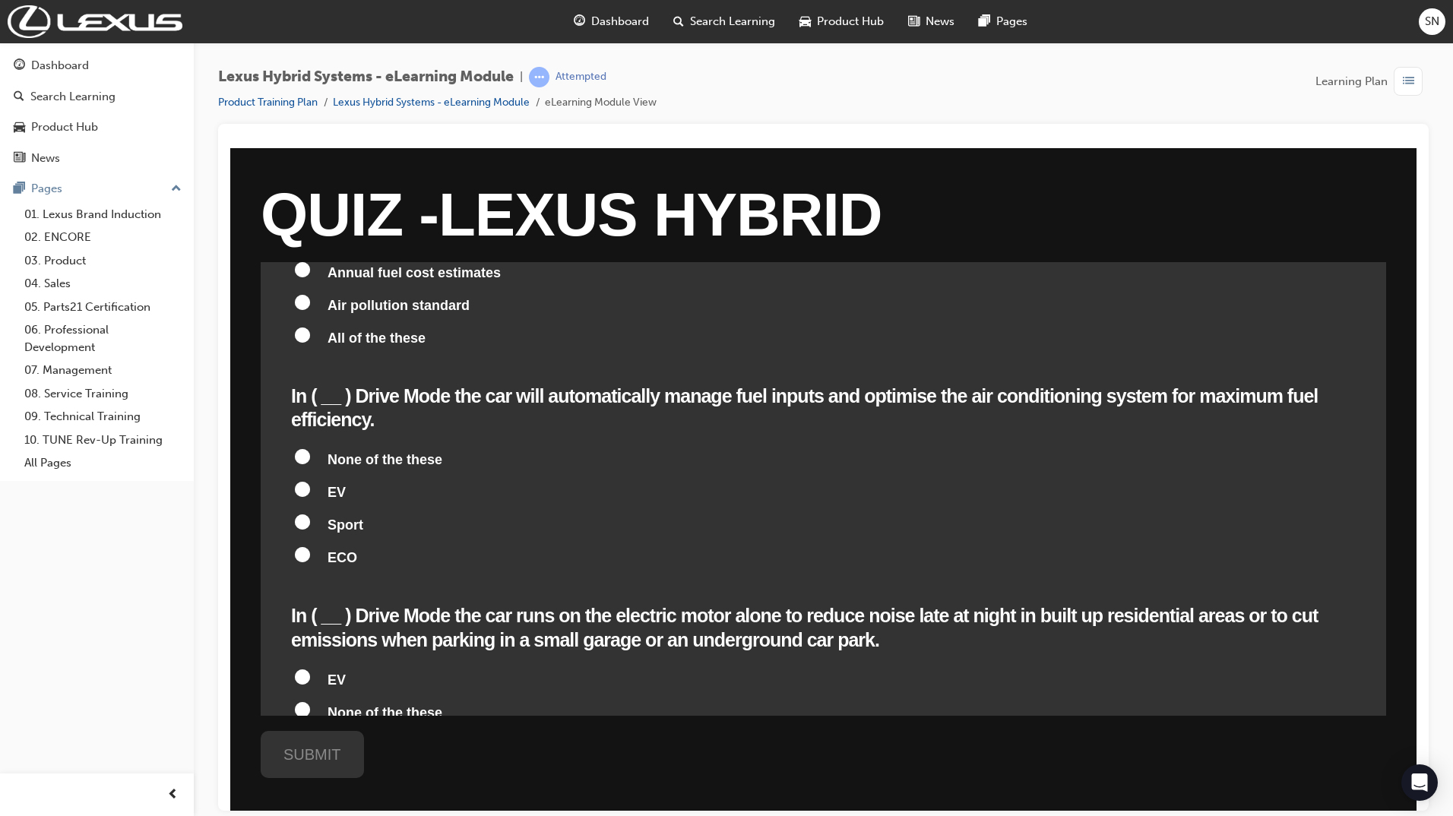
scroll to position [0, 0]
